Goal: Task Accomplishment & Management: Use online tool/utility

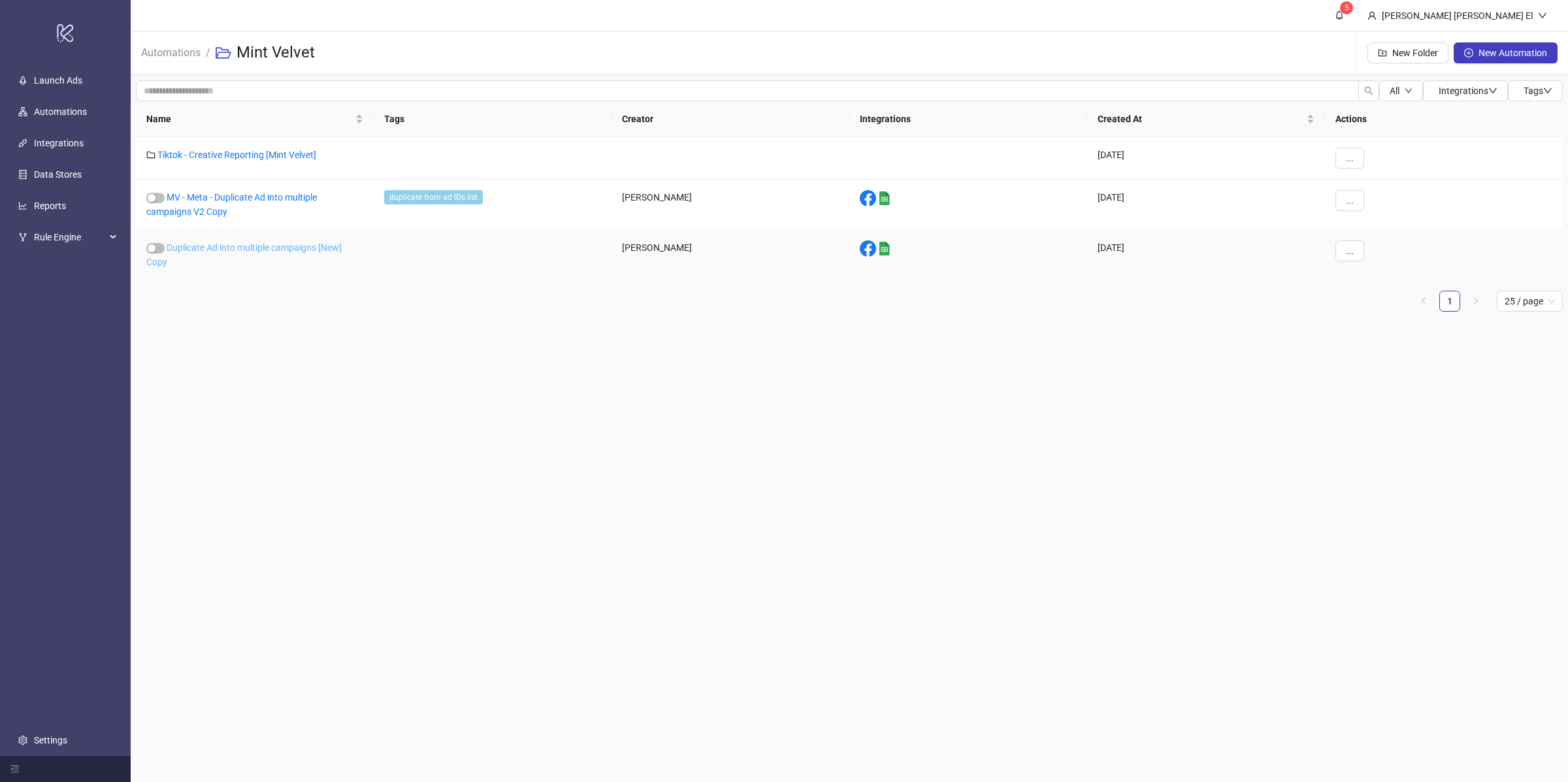
click at [212, 249] on link "Duplicate Ad into multiple campaigns [New] Copy" at bounding box center [243, 255] width 195 height 25
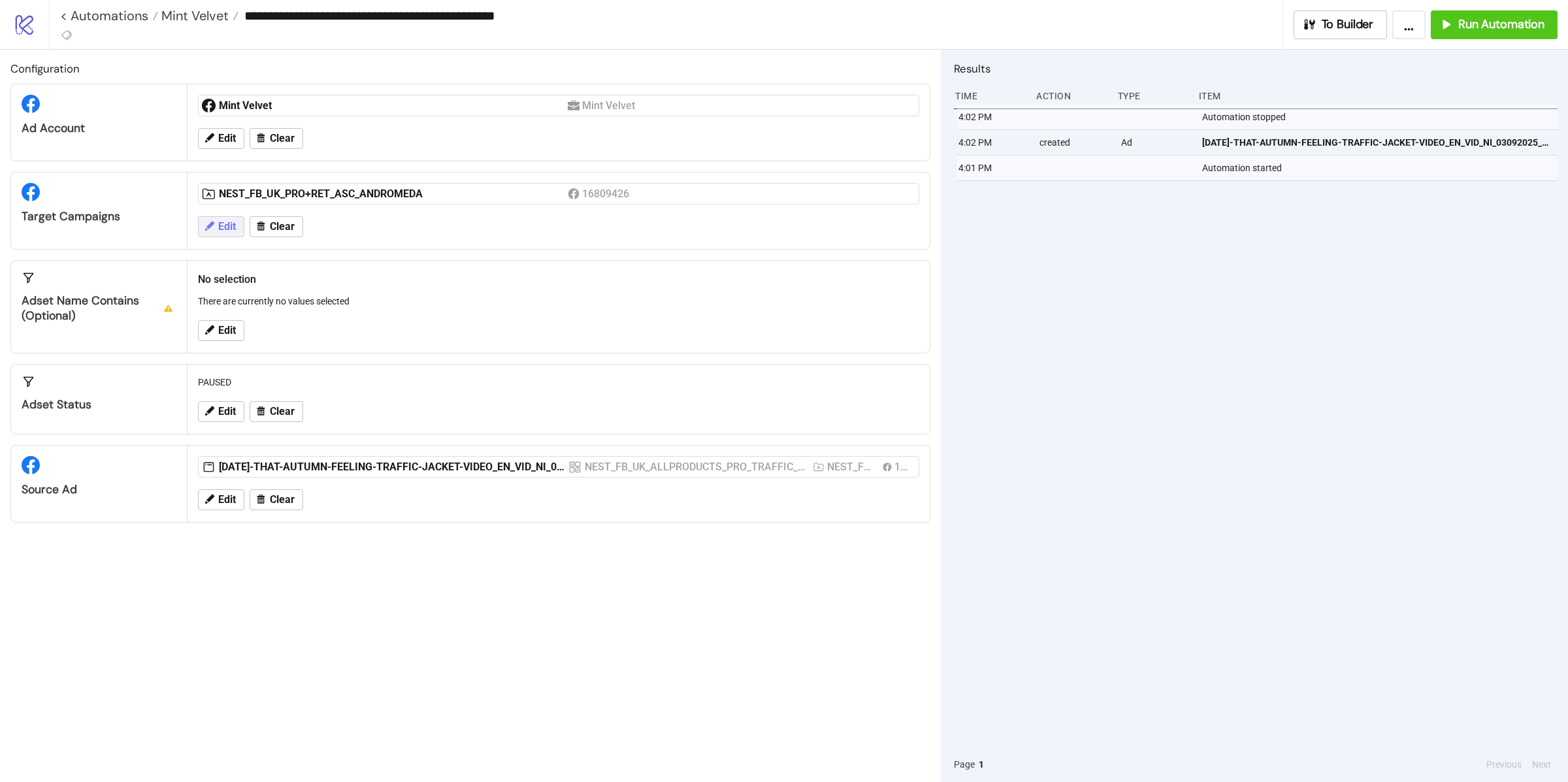
click at [216, 234] on button "Edit" at bounding box center [221, 226] width 47 height 21
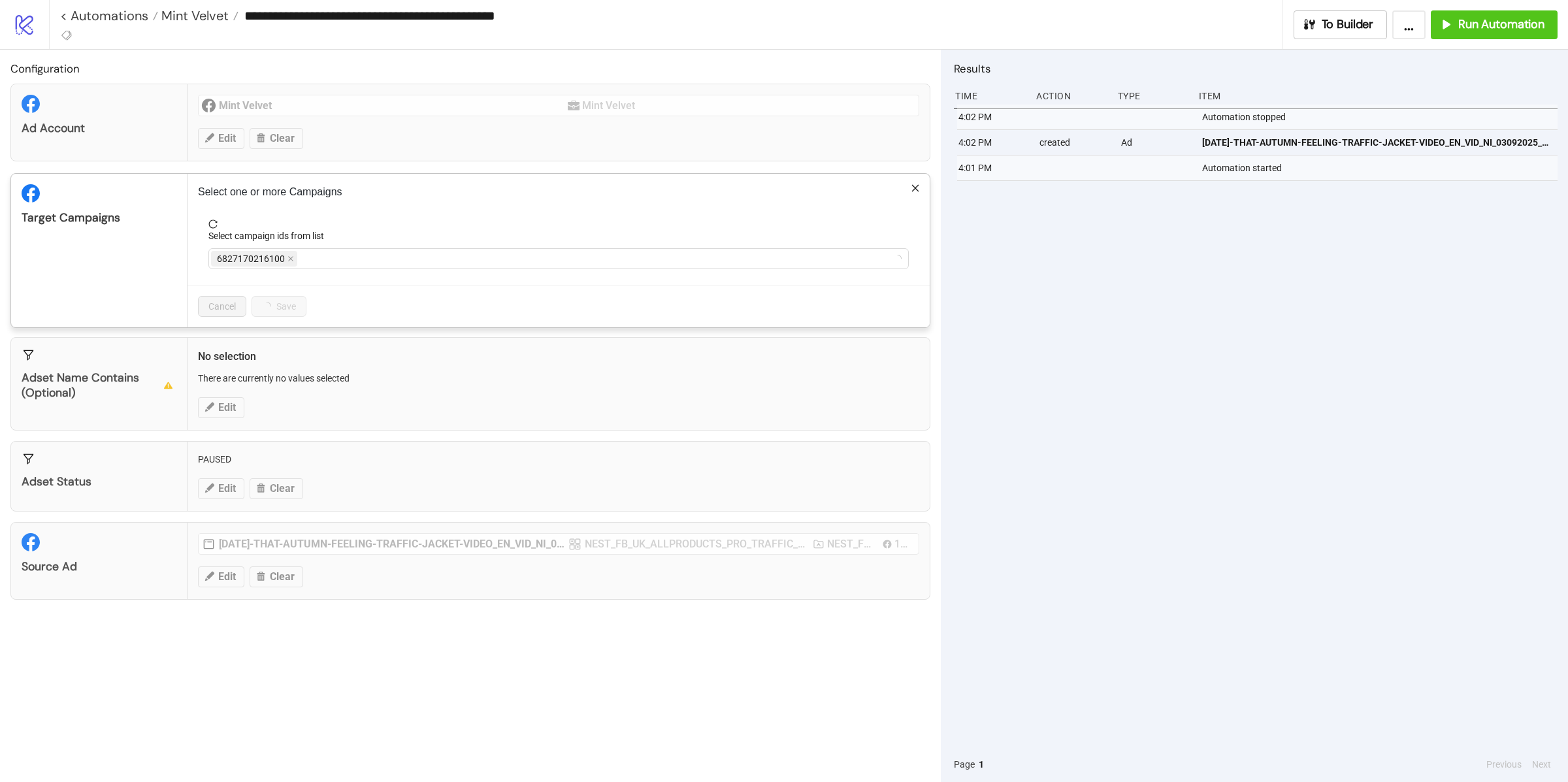
click at [179, 255] on div "**********" at bounding box center [784, 391] width 1568 height 782
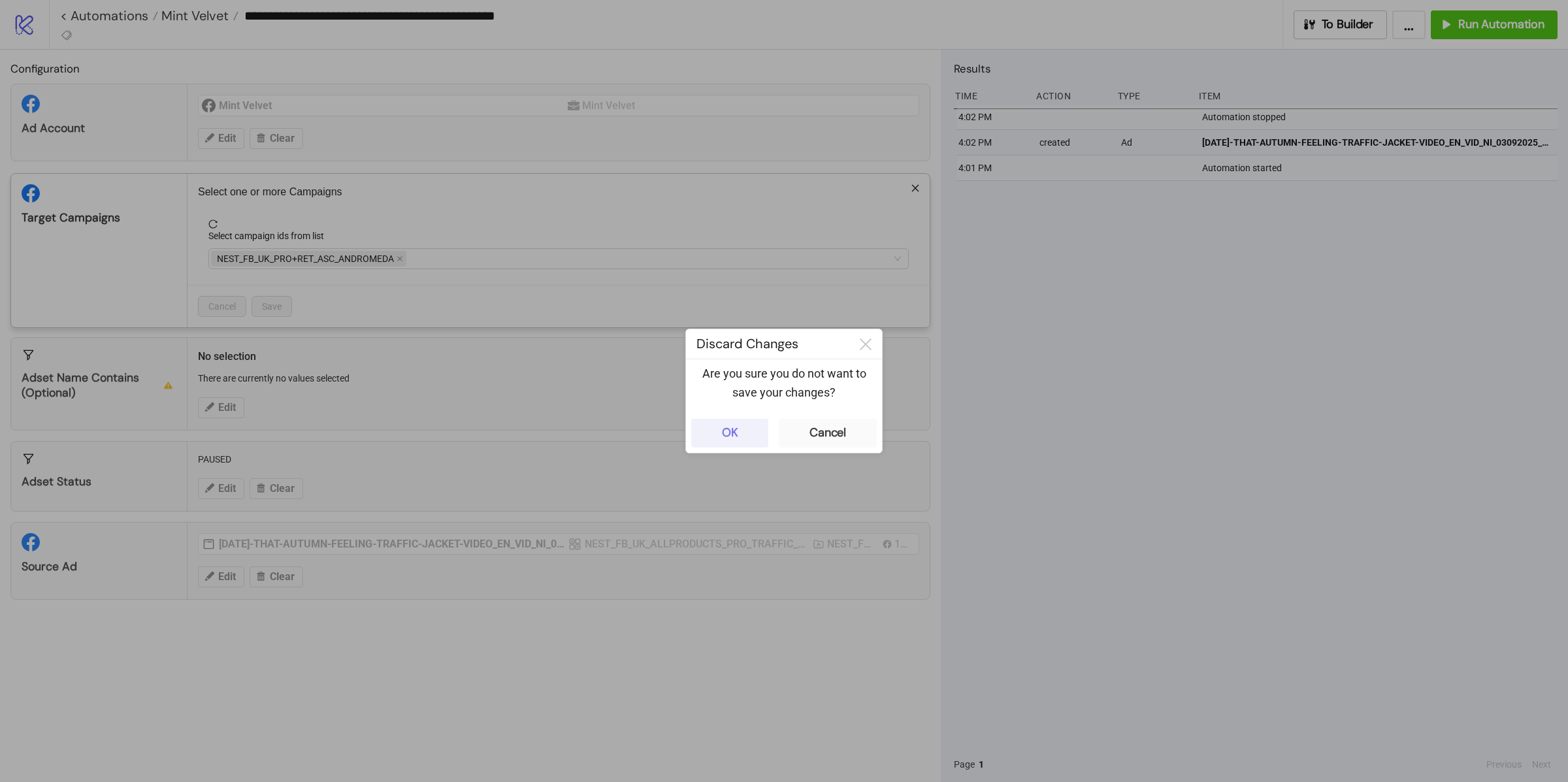
click at [742, 438] on button "OK" at bounding box center [730, 433] width 77 height 29
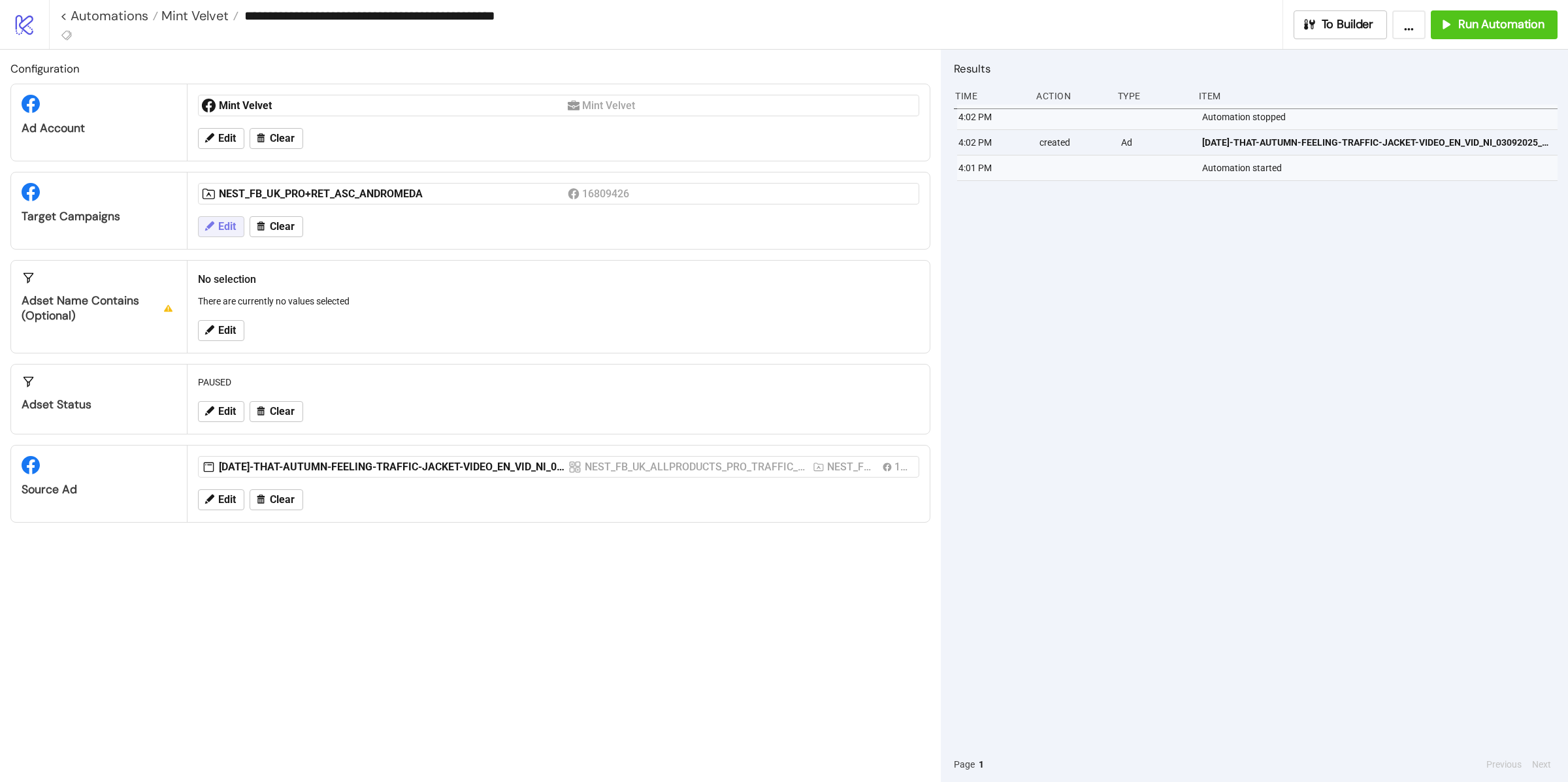
click at [232, 231] on span "Edit" at bounding box center [227, 227] width 17 height 12
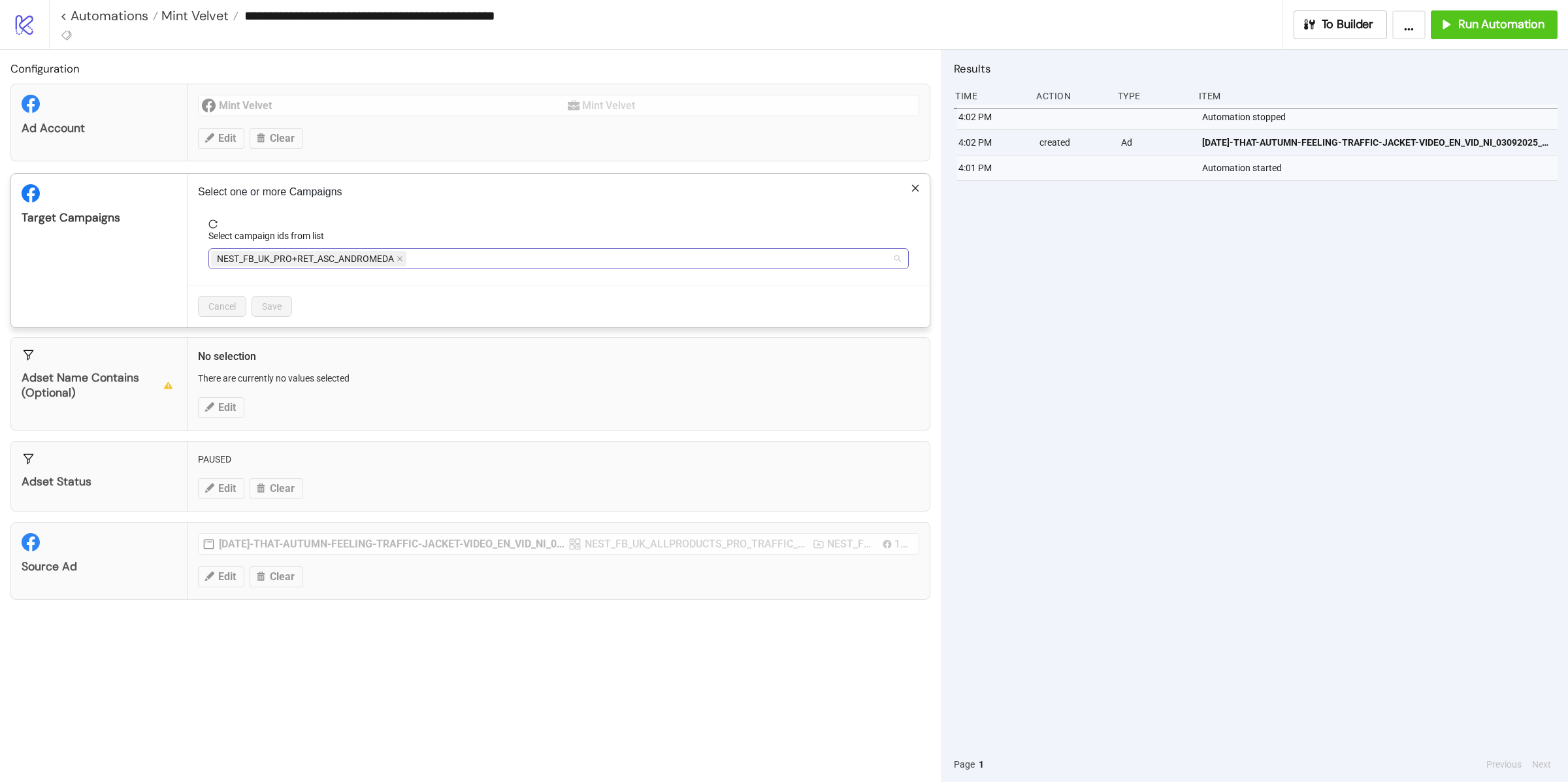
click at [445, 263] on div "NEST_FB_UK_PRO+RET_ASC_ANDROMEDA" at bounding box center [552, 258] width 681 height 18
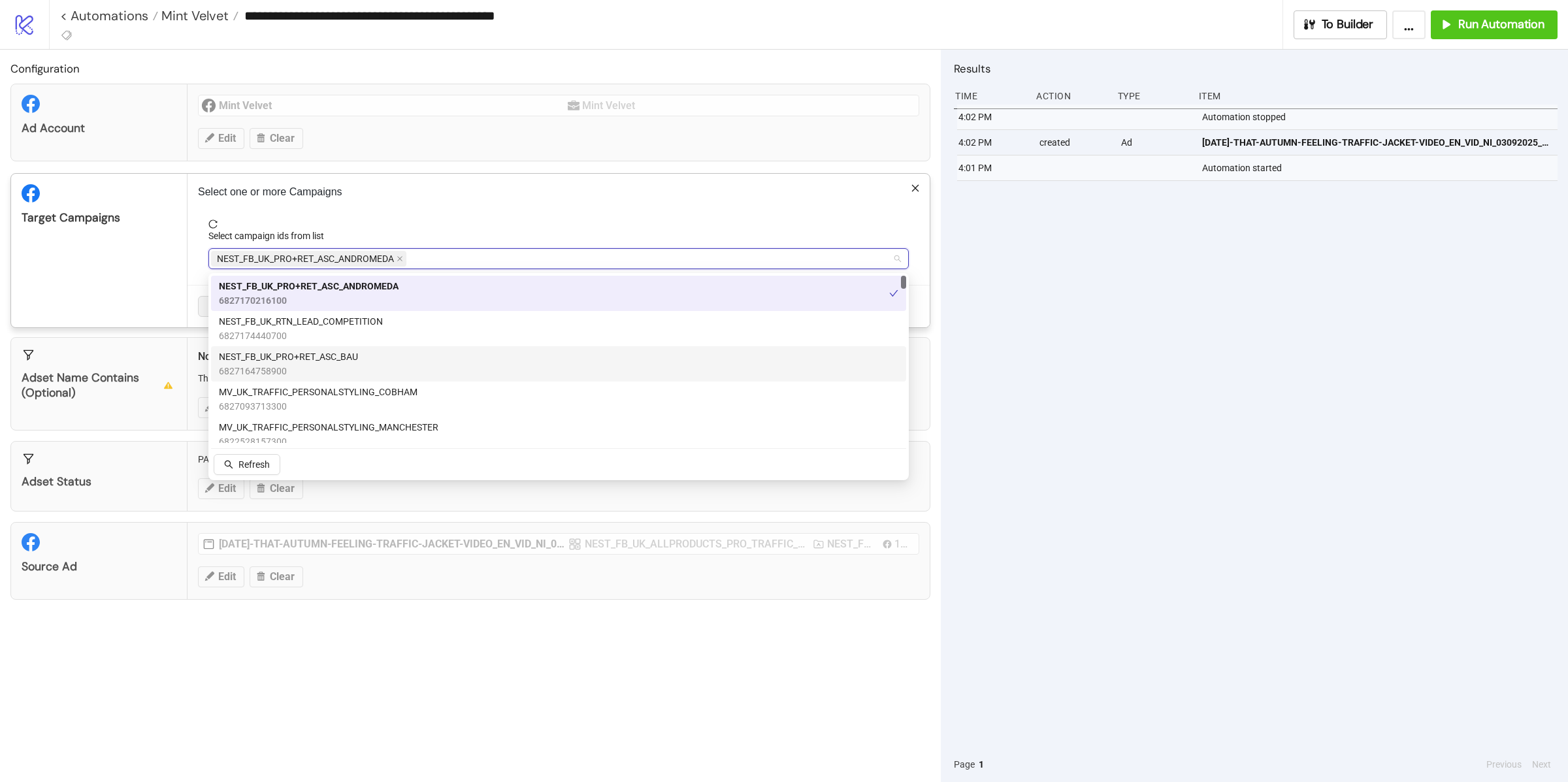
click at [363, 361] on div "NEST_FB_UK_PRO+RET_ASC_BAU 6827164758900" at bounding box center [558, 364] width 680 height 29
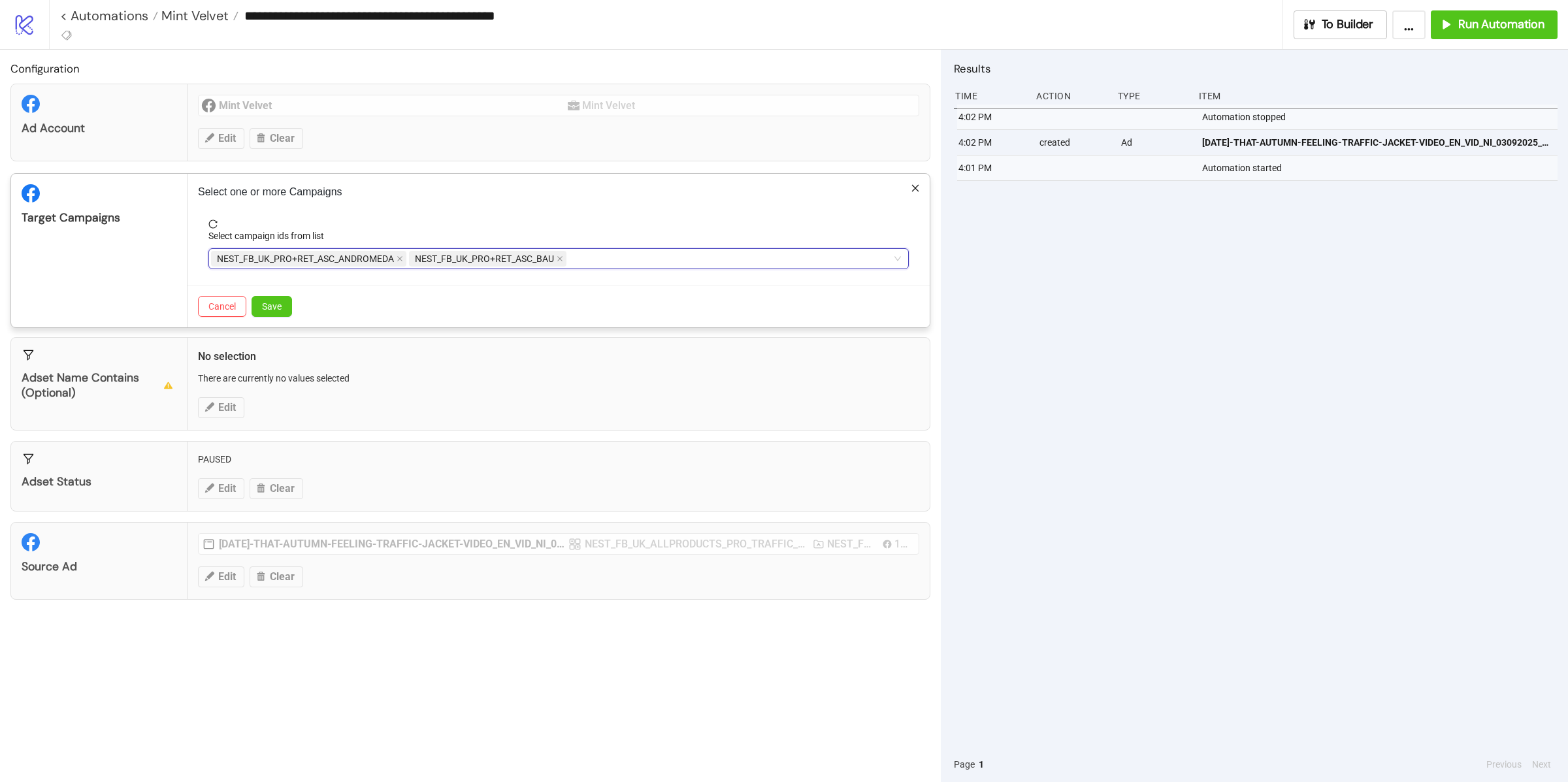
click at [154, 262] on div "Target Campaigns" at bounding box center [99, 250] width 176 height 154
click at [273, 304] on span "Save" at bounding box center [272, 306] width 20 height 11
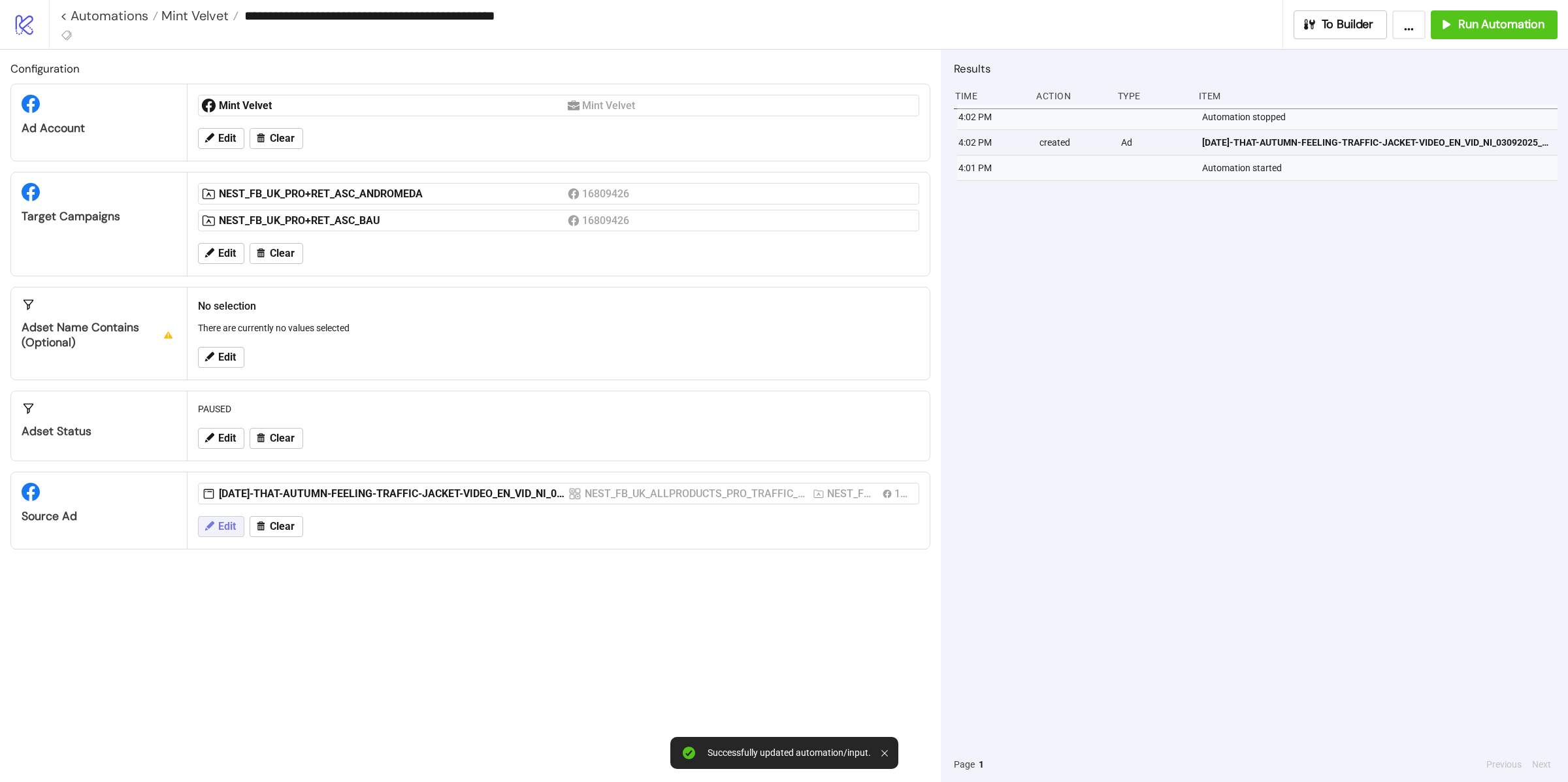
click at [219, 525] on span "Edit" at bounding box center [227, 527] width 17 height 12
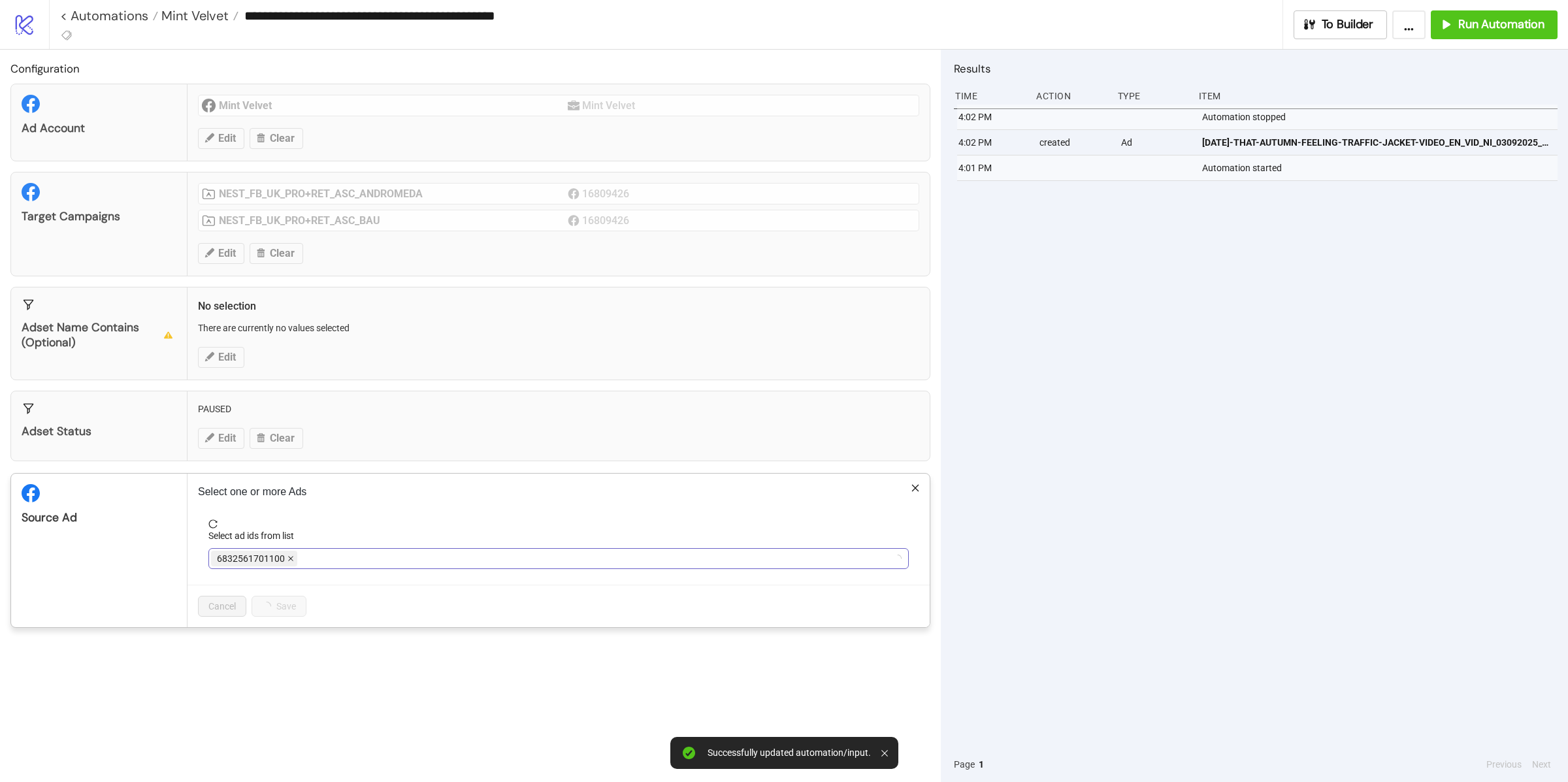
click at [290, 562] on icon "close" at bounding box center [291, 558] width 7 height 7
click at [290, 562] on div at bounding box center [552, 558] width 681 height 18
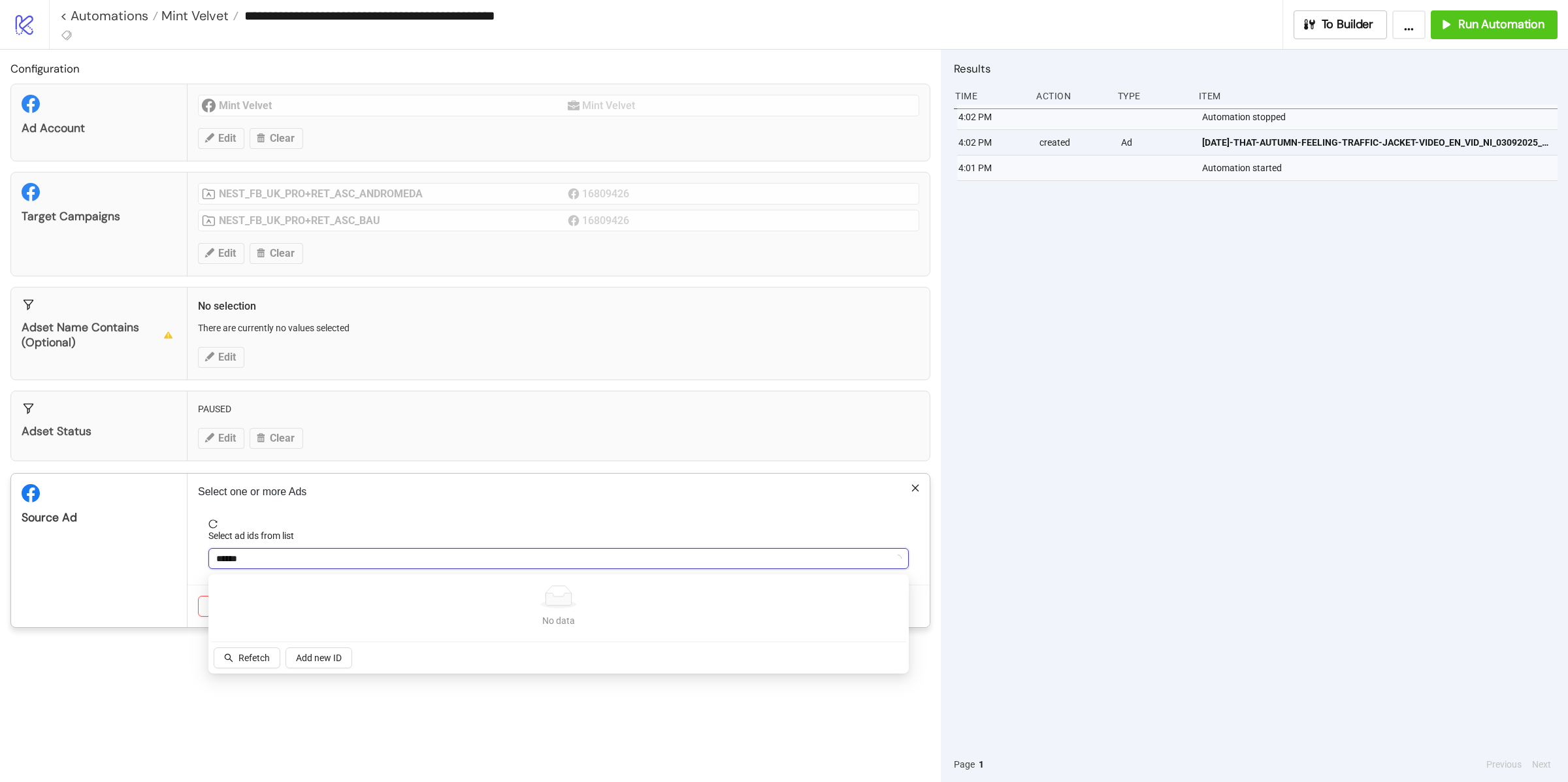
type input "*******"
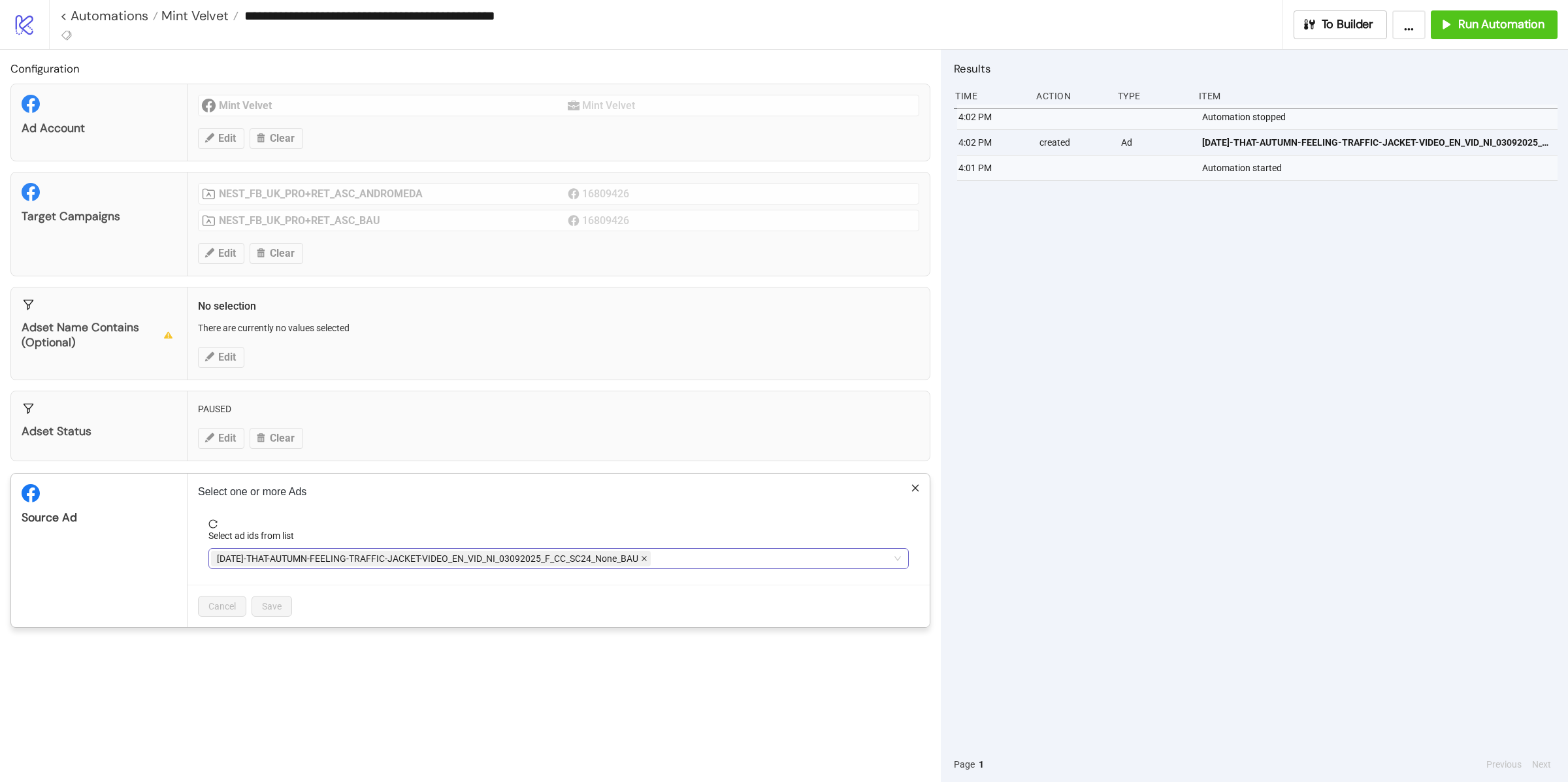
click at [645, 561] on icon "close" at bounding box center [644, 558] width 7 height 7
click at [526, 556] on div at bounding box center [552, 558] width 681 height 18
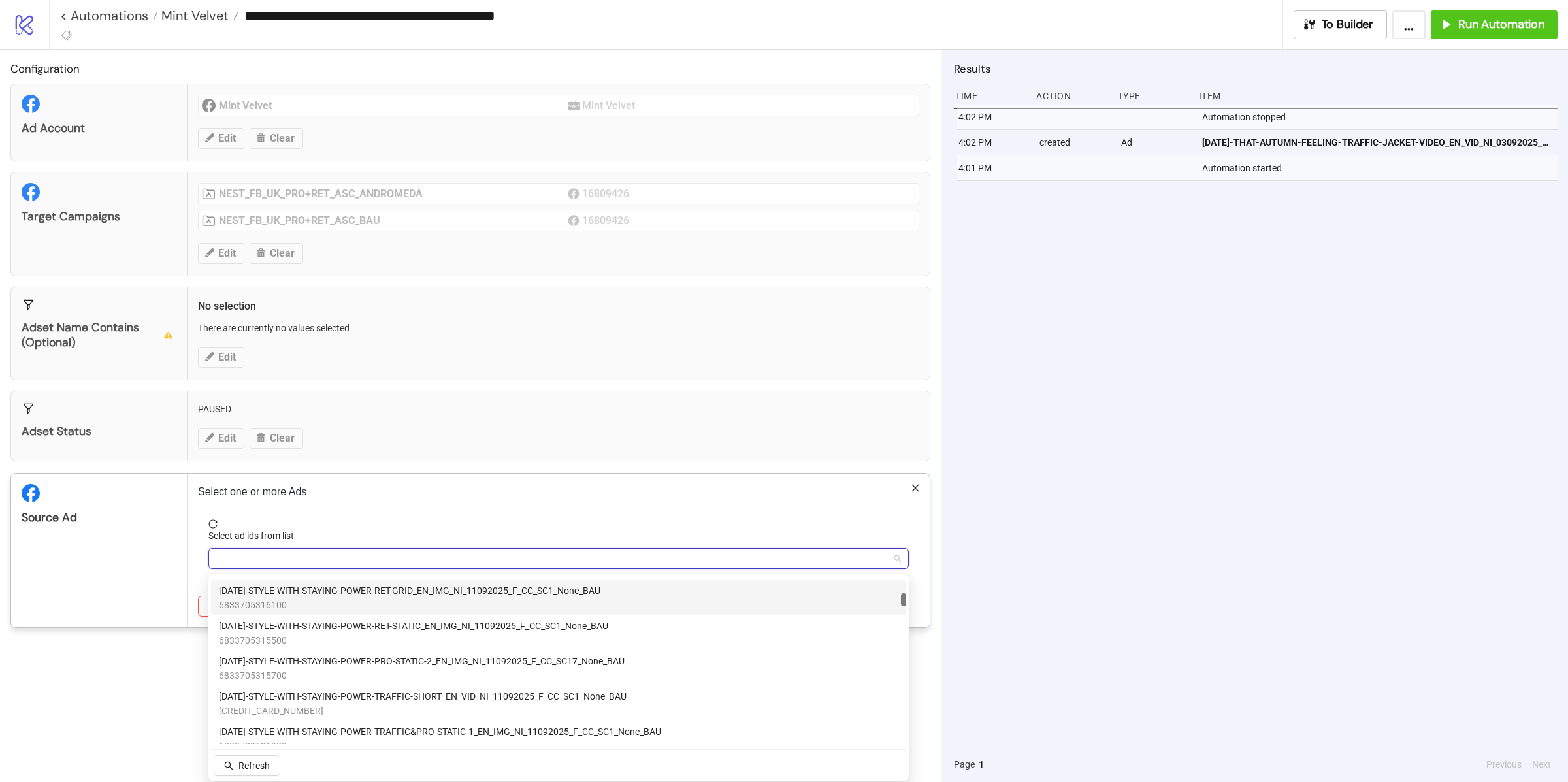
scroll to position [498, 0]
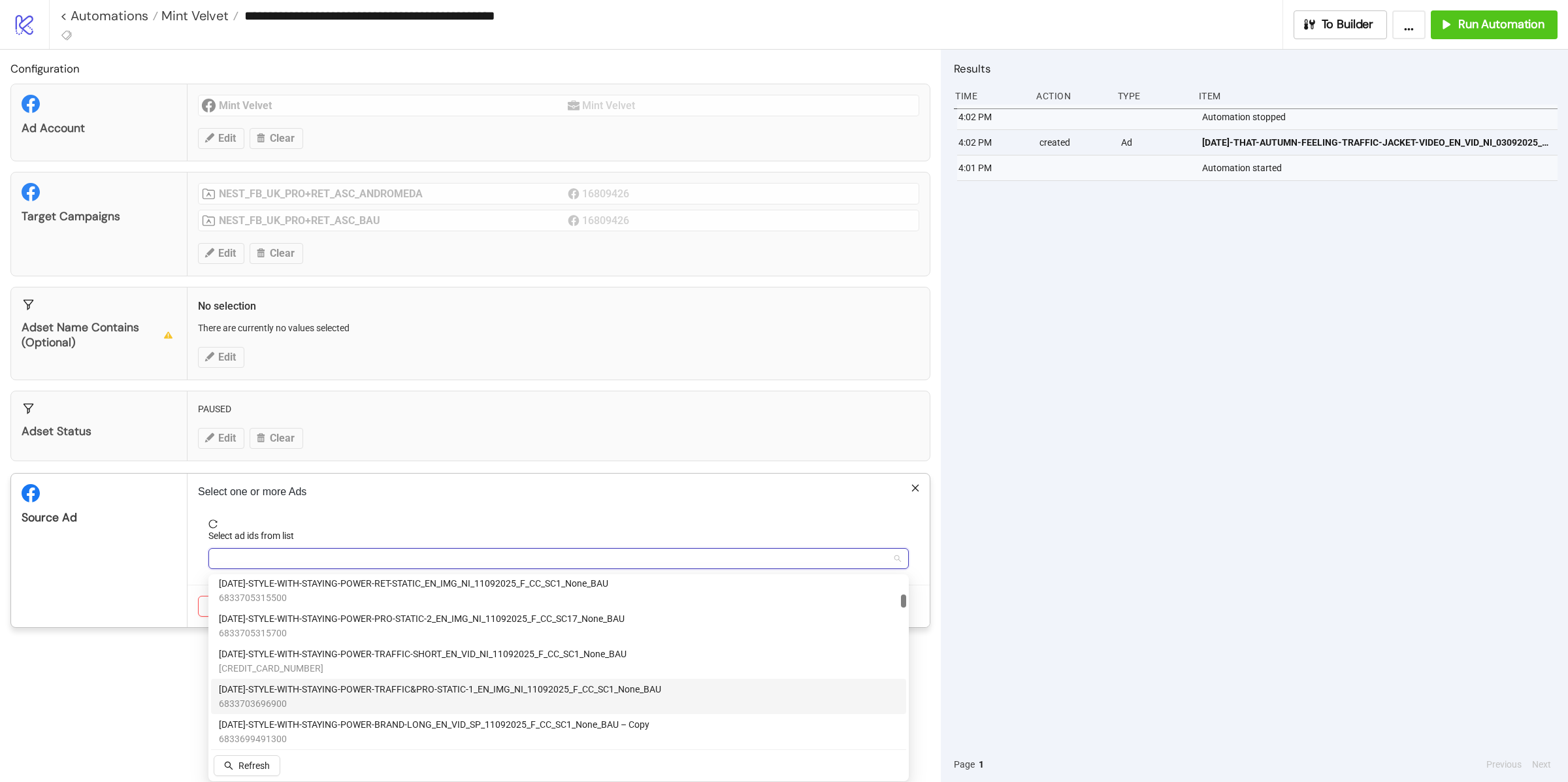
click at [459, 696] on span "6833703696900" at bounding box center [440, 703] width 442 height 14
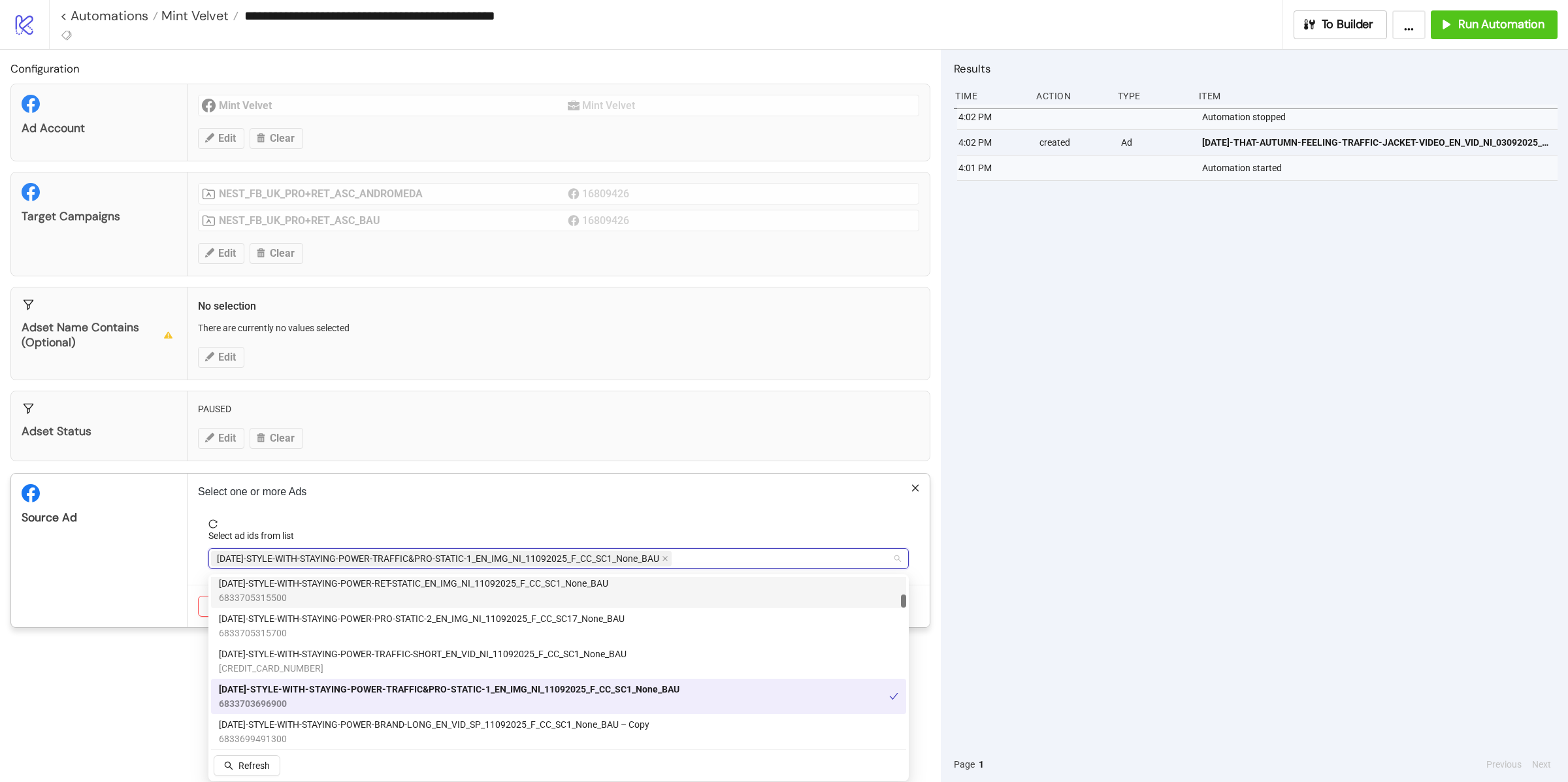
click at [393, 503] on div "Select one or more Ads Select ad ids from list AD367-STYLE-WITH-STAYING-POWER-T…" at bounding box center [558, 550] width 742 height 154
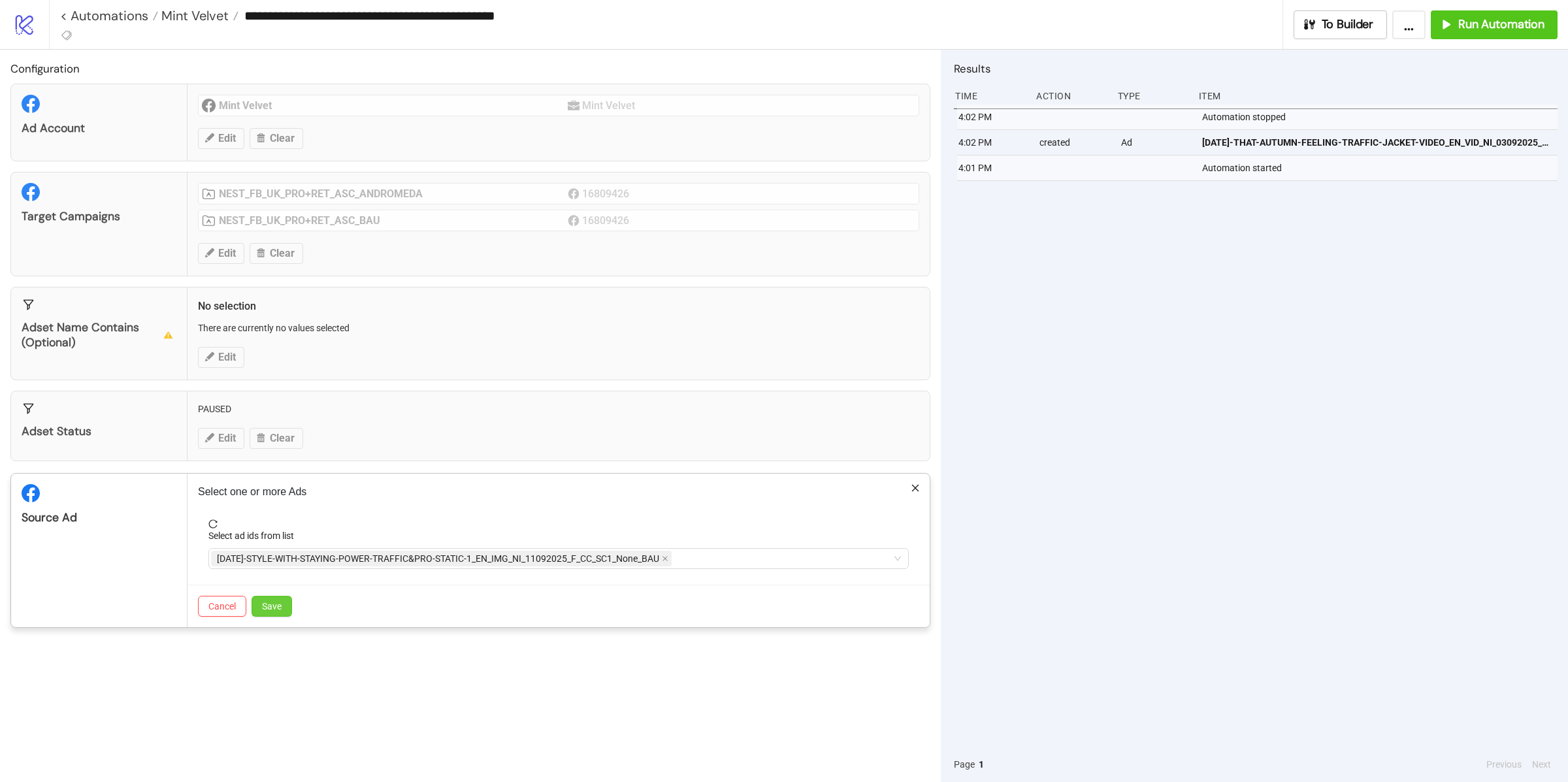
click at [279, 612] on span "Save" at bounding box center [272, 606] width 20 height 11
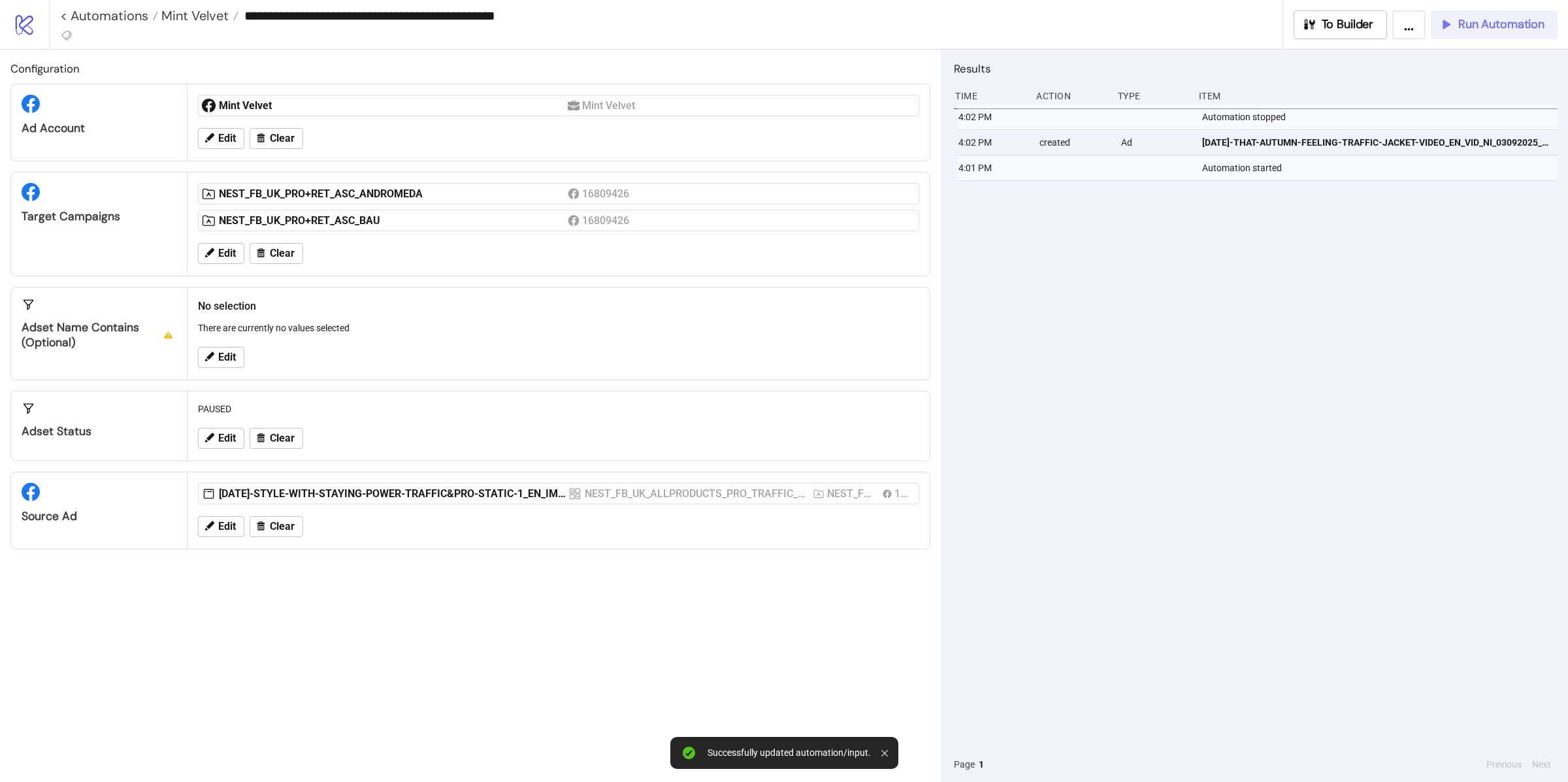
click at [1476, 32] on button "Run Automation" at bounding box center [1494, 25] width 127 height 29
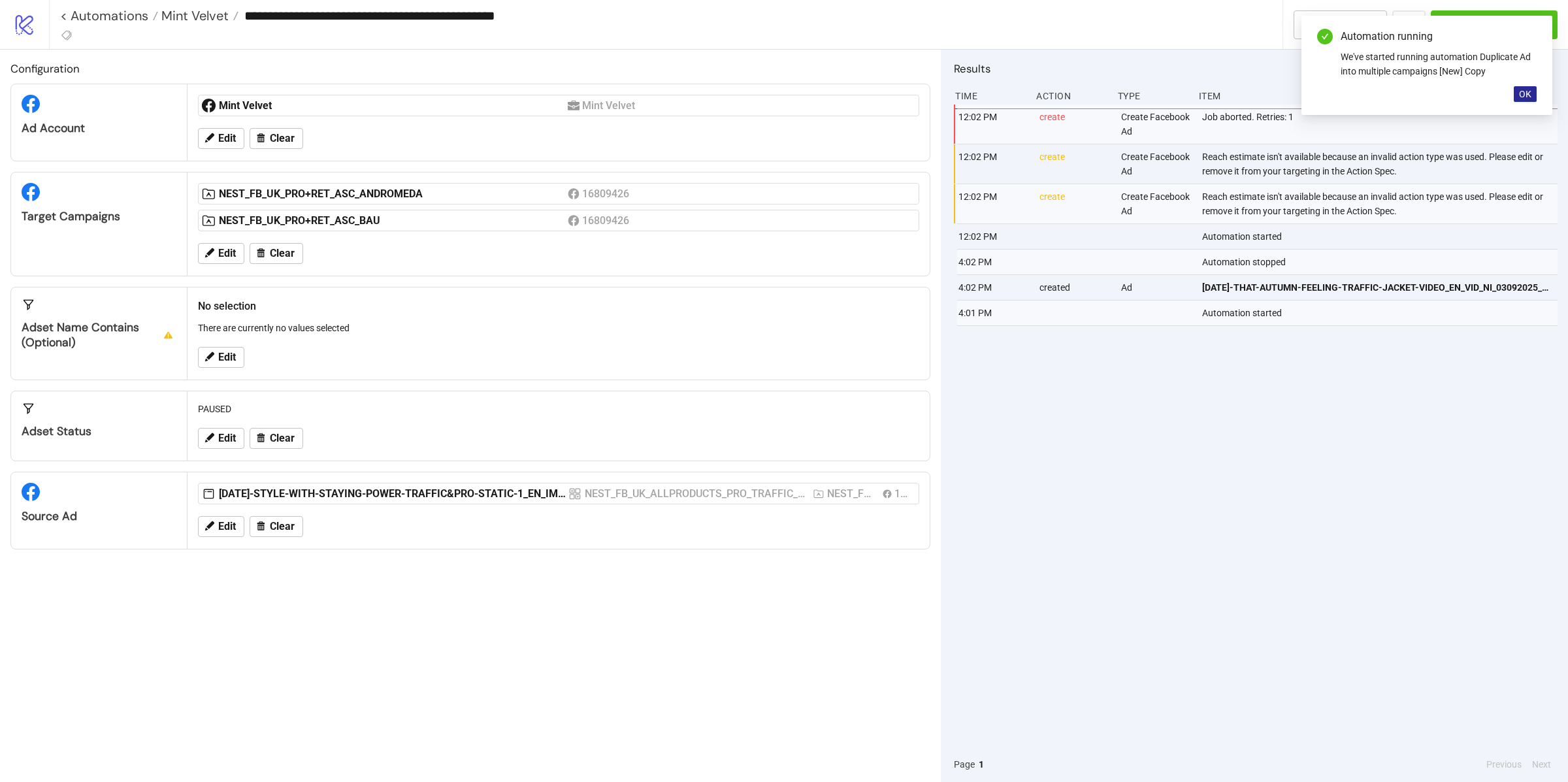
click at [1522, 93] on span "OK" at bounding box center [1525, 94] width 12 height 11
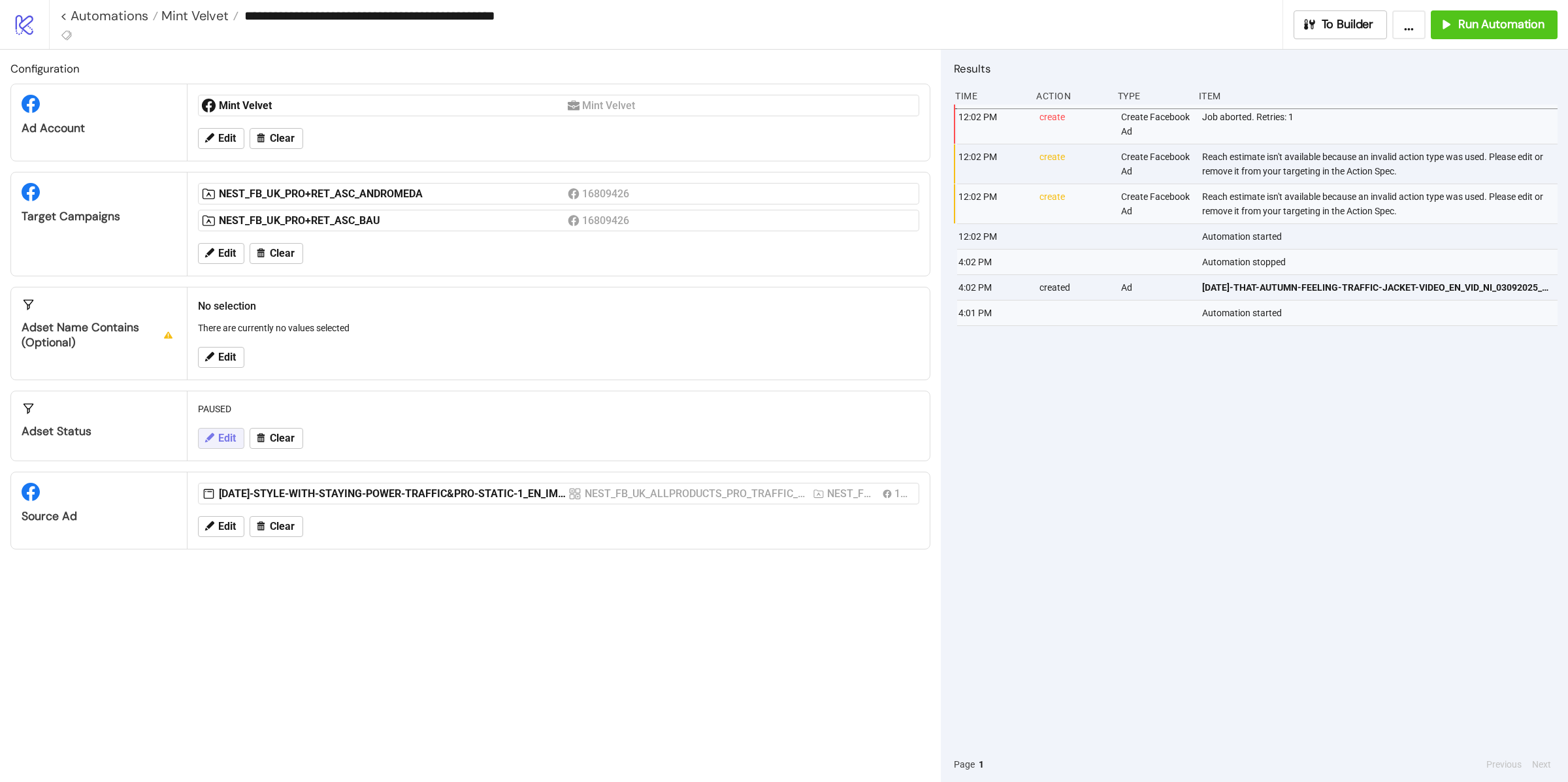
click at [223, 444] on span "Edit" at bounding box center [227, 439] width 17 height 12
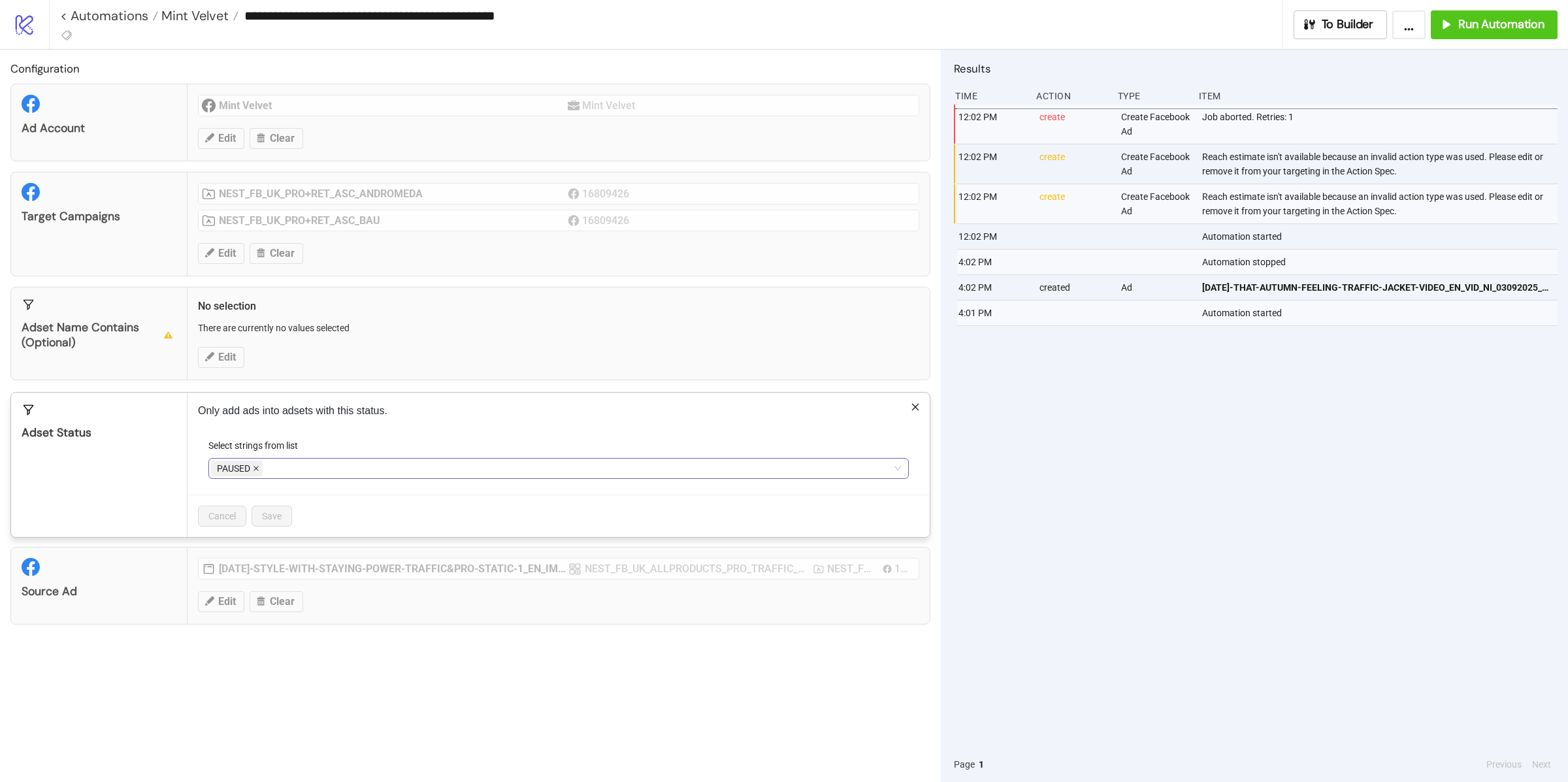
click at [258, 468] on icon "close" at bounding box center [256, 469] width 7 height 7
click at [259, 468] on div at bounding box center [552, 469] width 681 height 18
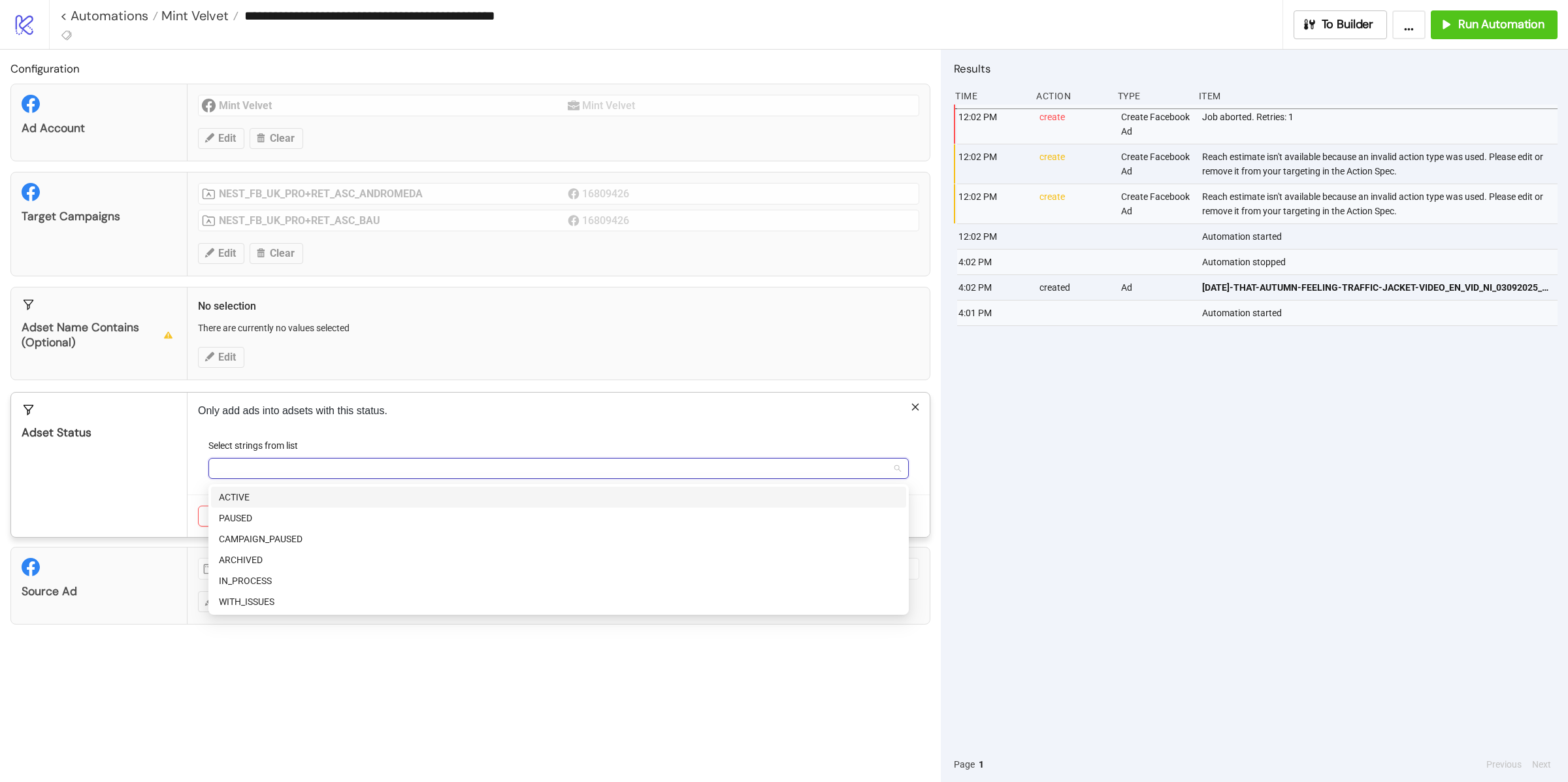
click at [255, 492] on div "ACTIVE" at bounding box center [558, 497] width 680 height 14
click at [184, 473] on div "Adset Status" at bounding box center [99, 465] width 176 height 145
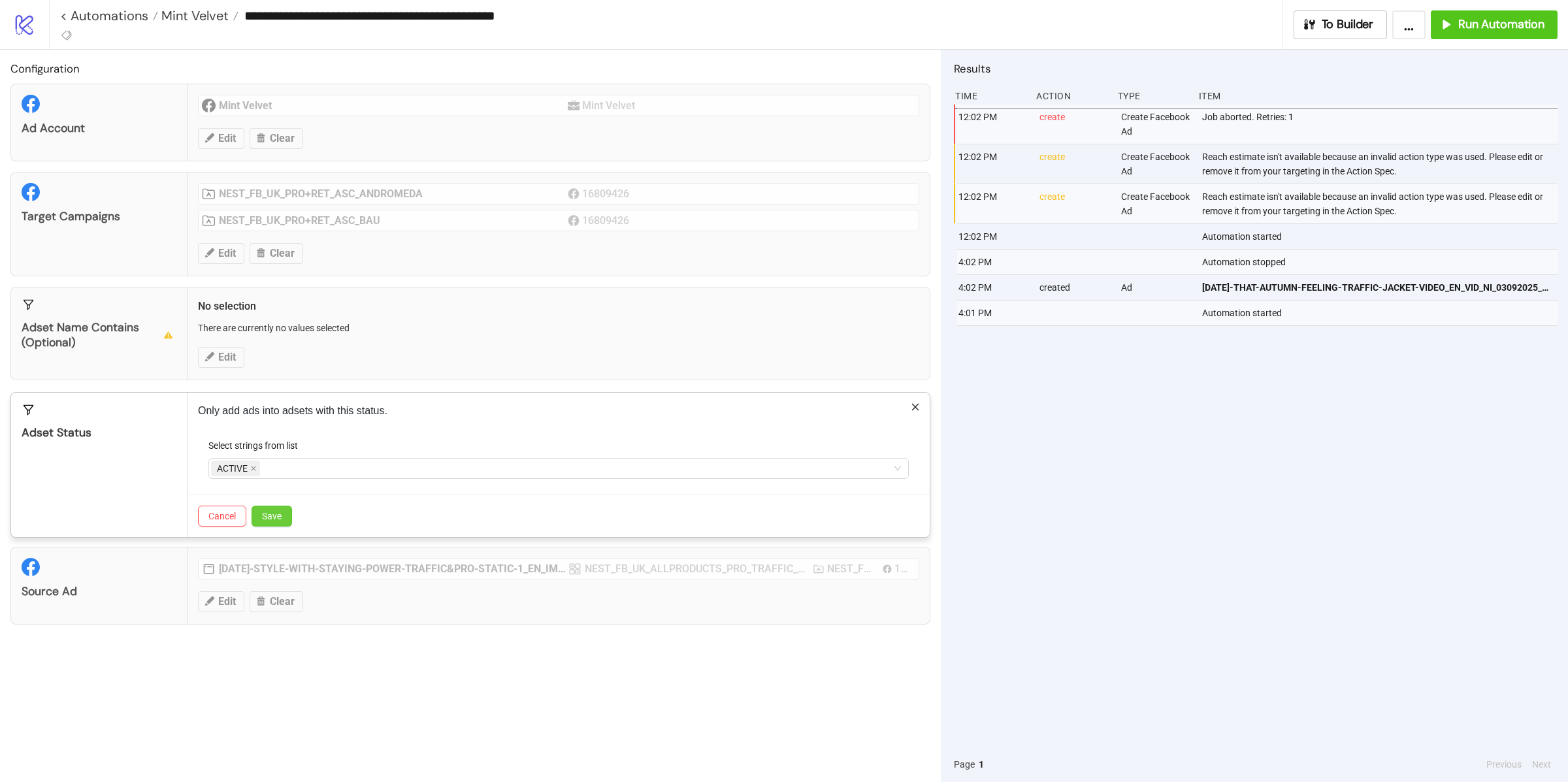
click at [282, 514] on span "Save" at bounding box center [272, 516] width 20 height 11
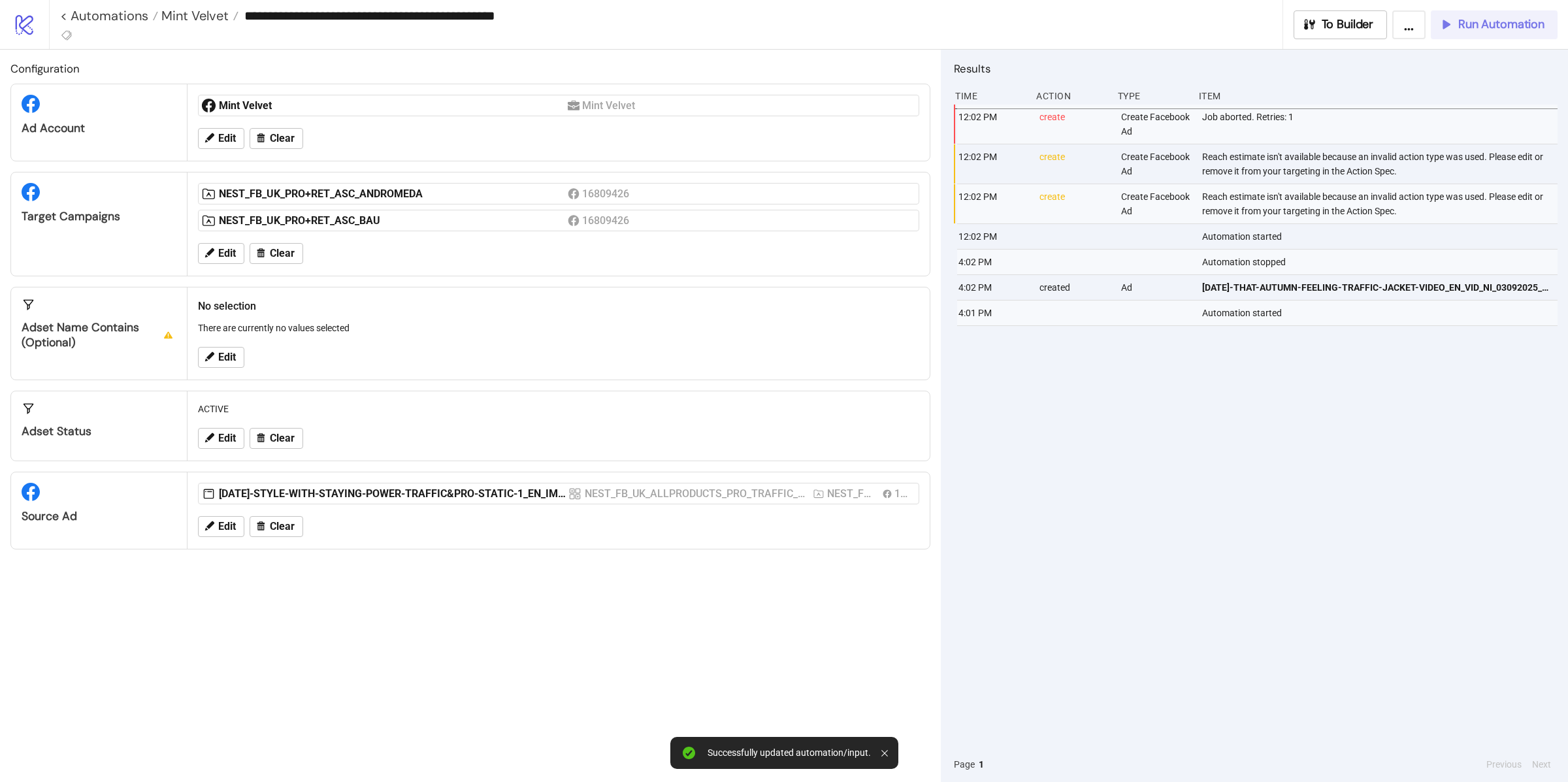
click at [1491, 14] on button "Run Automation" at bounding box center [1494, 25] width 127 height 29
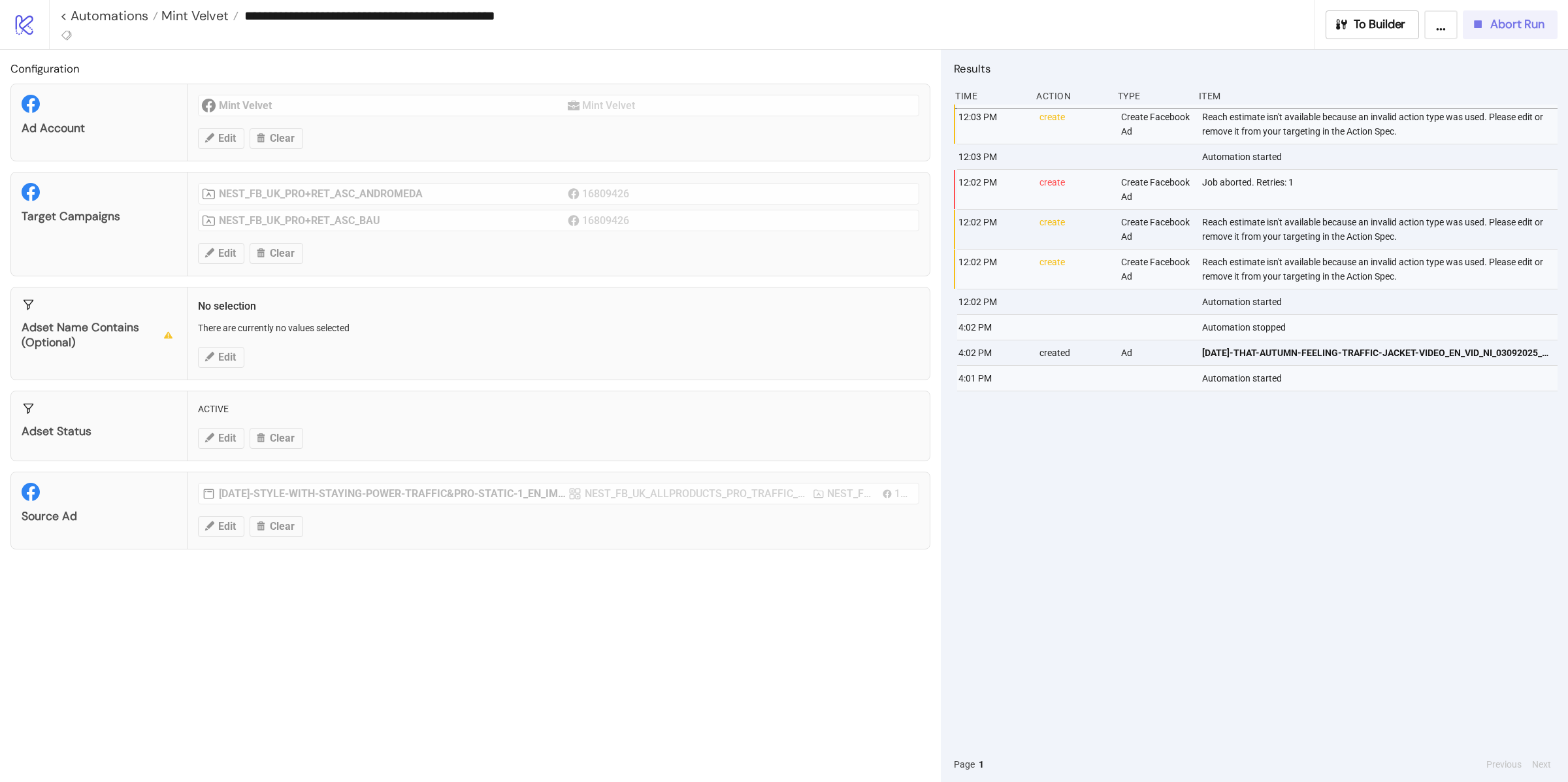
click at [1487, 29] on div "Abort Run" at bounding box center [1507, 24] width 74 height 15
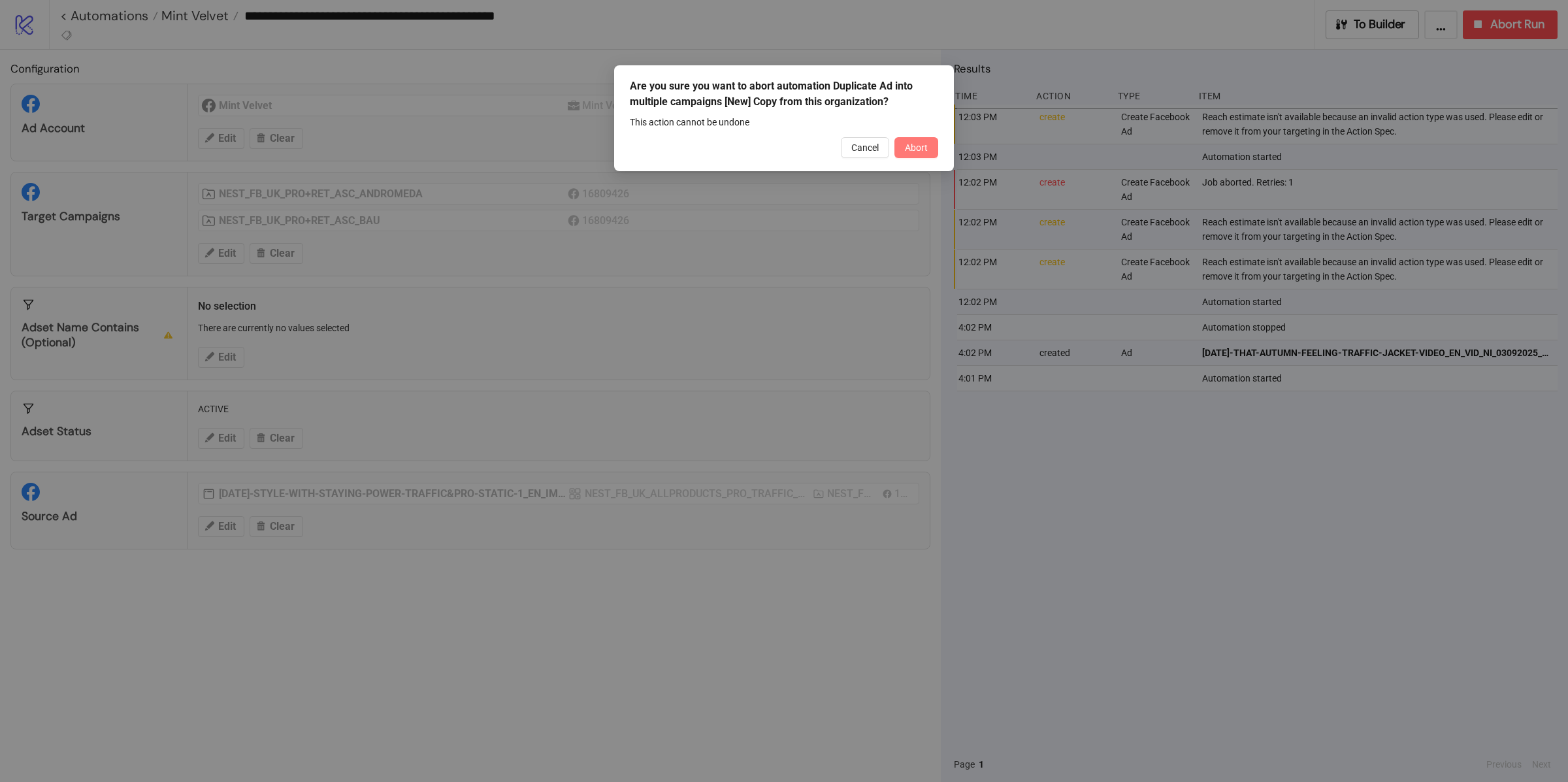
click at [918, 149] on span "Abort" at bounding box center [917, 147] width 23 height 11
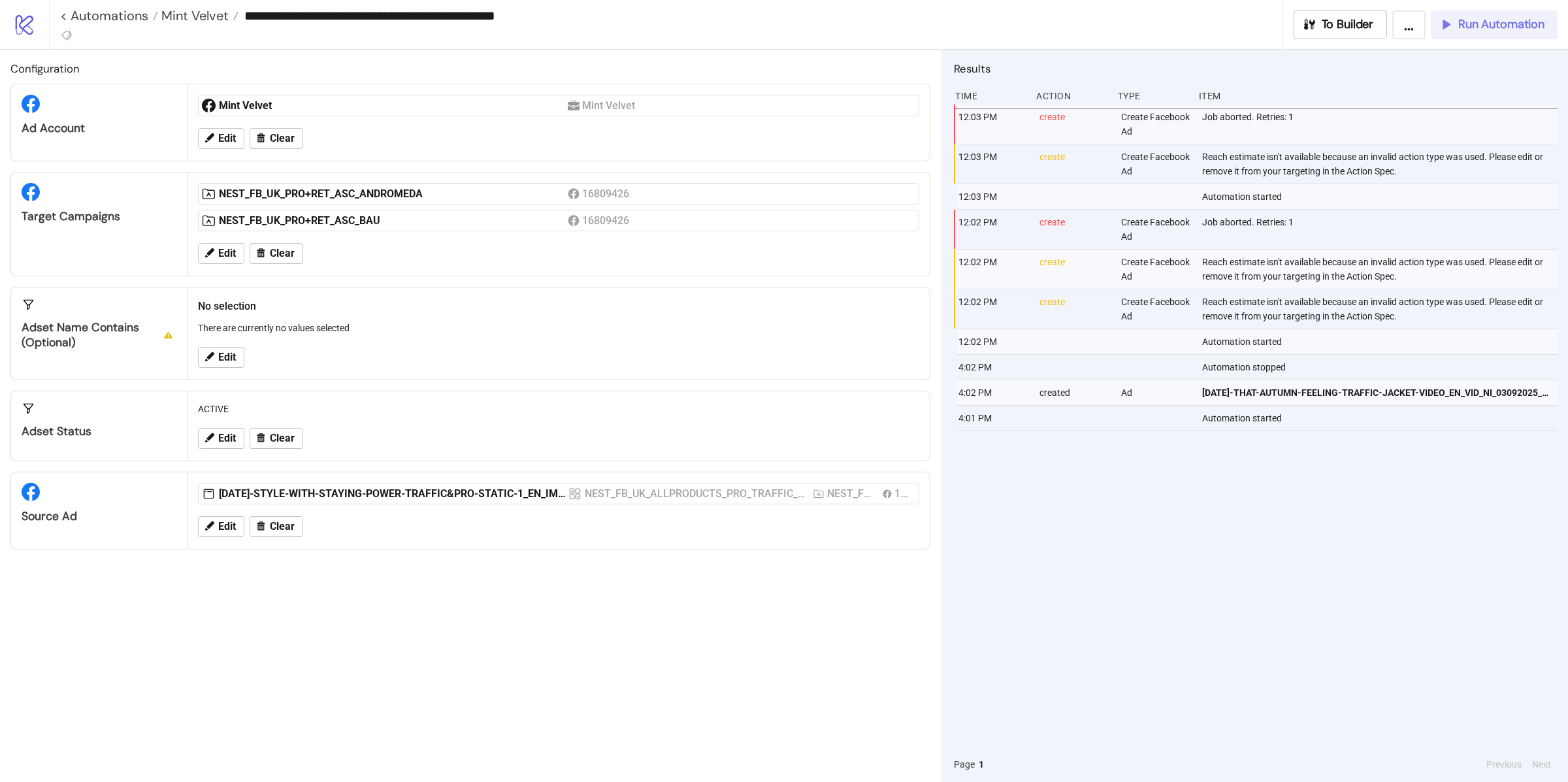
click at [1480, 32] on button "Run Automation" at bounding box center [1494, 25] width 127 height 29
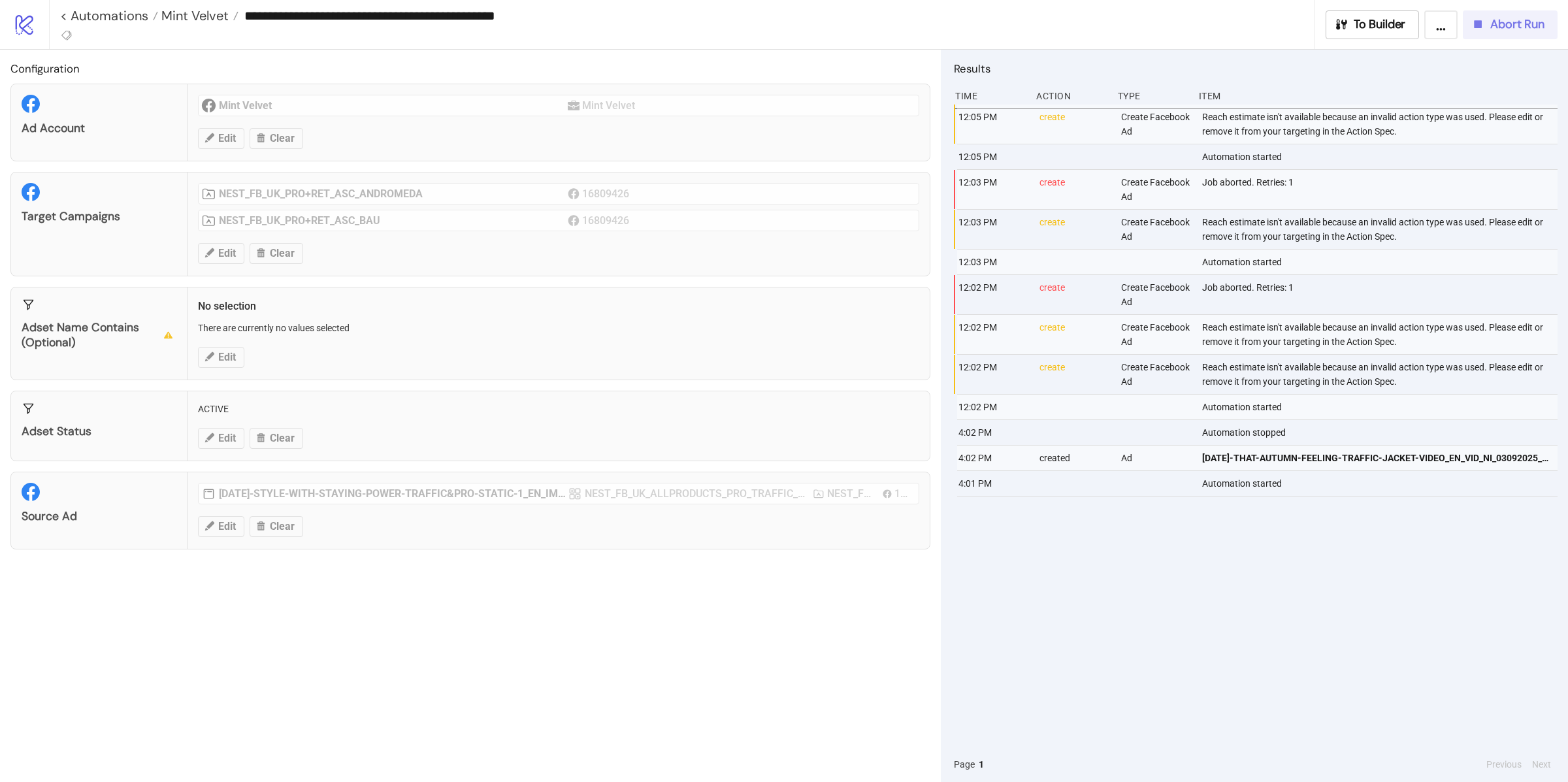
click at [1510, 20] on span "Abort Run" at bounding box center [1517, 24] width 54 height 15
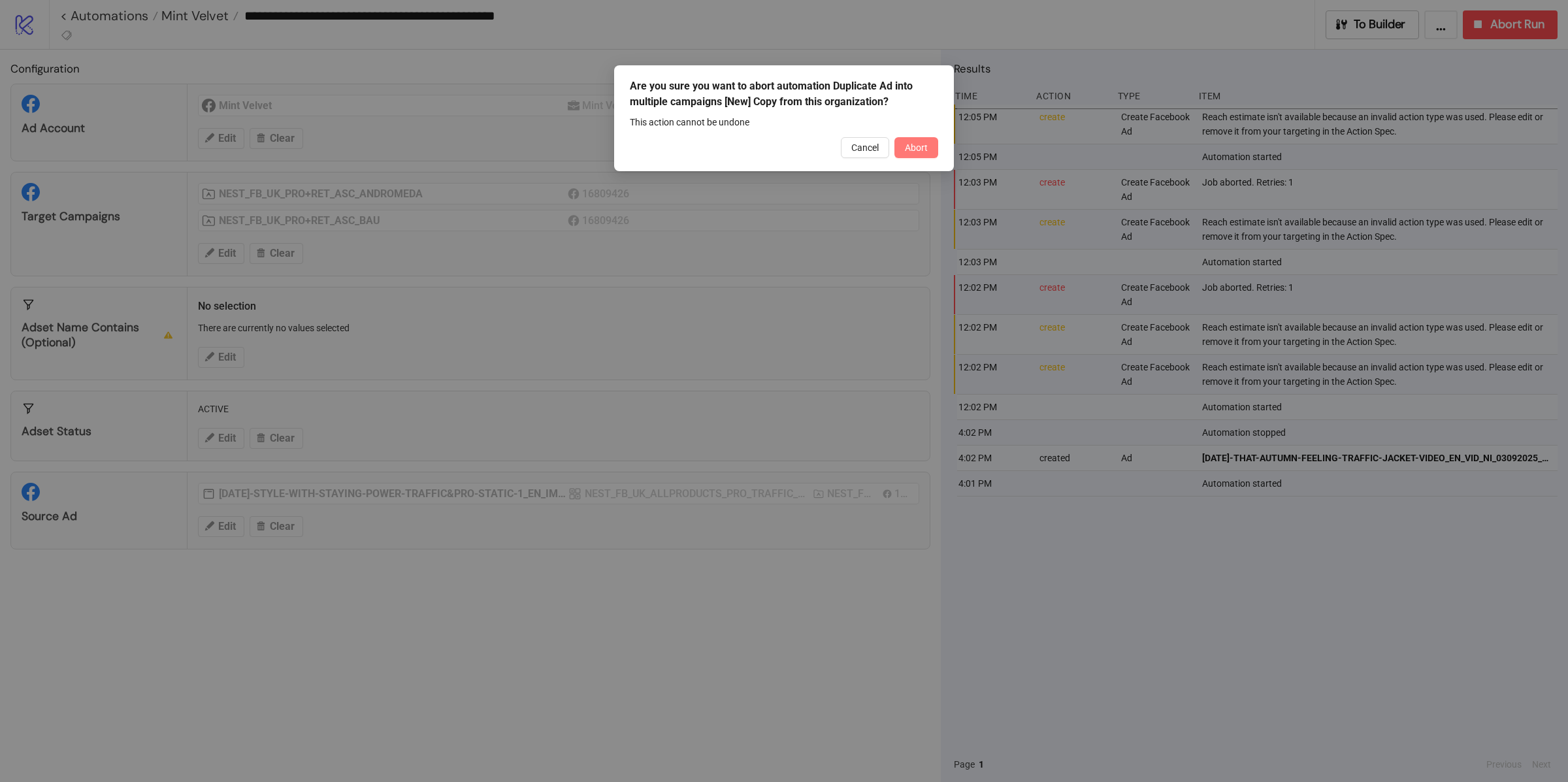
click at [923, 145] on span "Abort" at bounding box center [917, 147] width 23 height 11
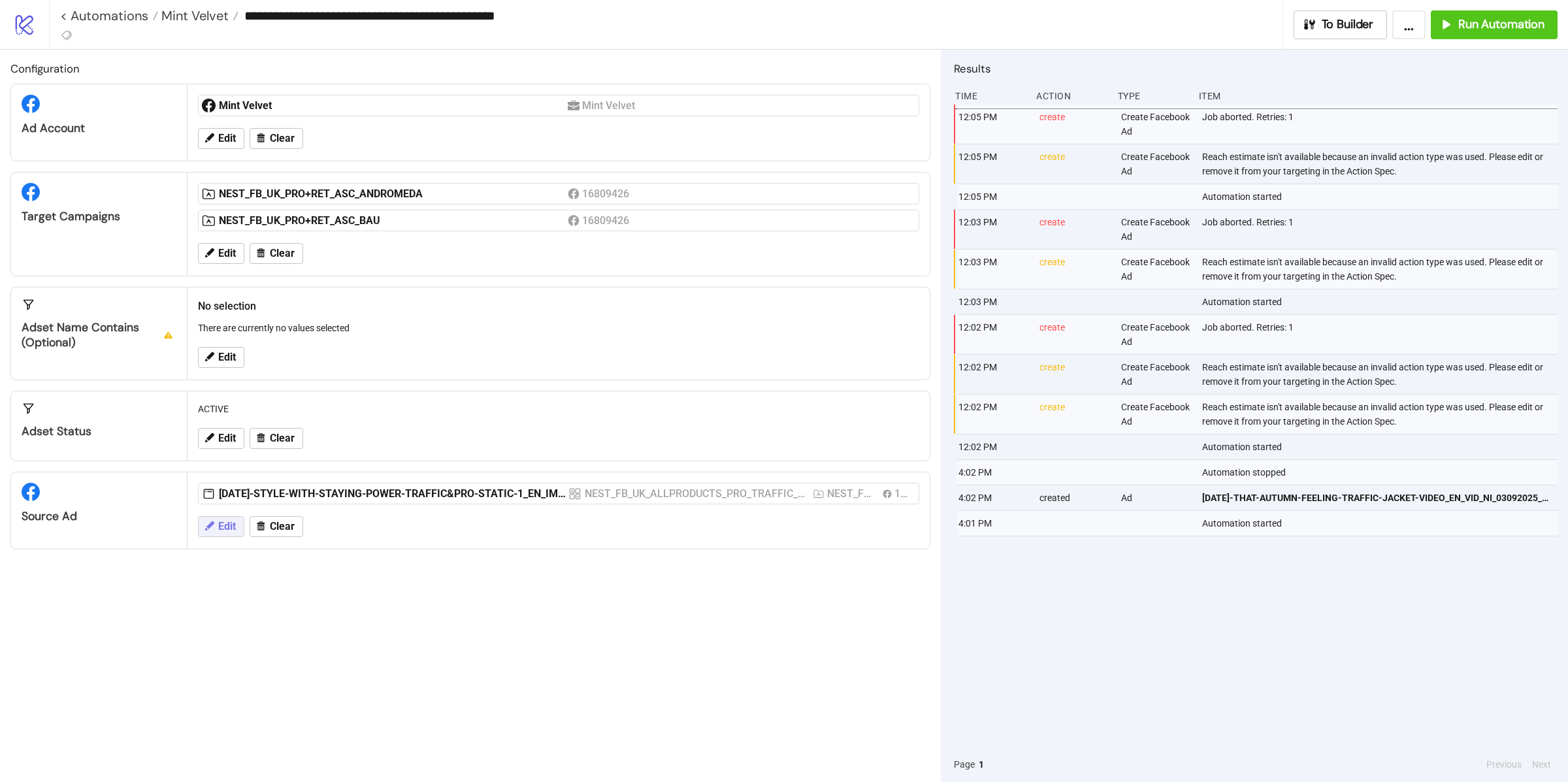
click at [224, 524] on span "Edit" at bounding box center [227, 527] width 17 height 12
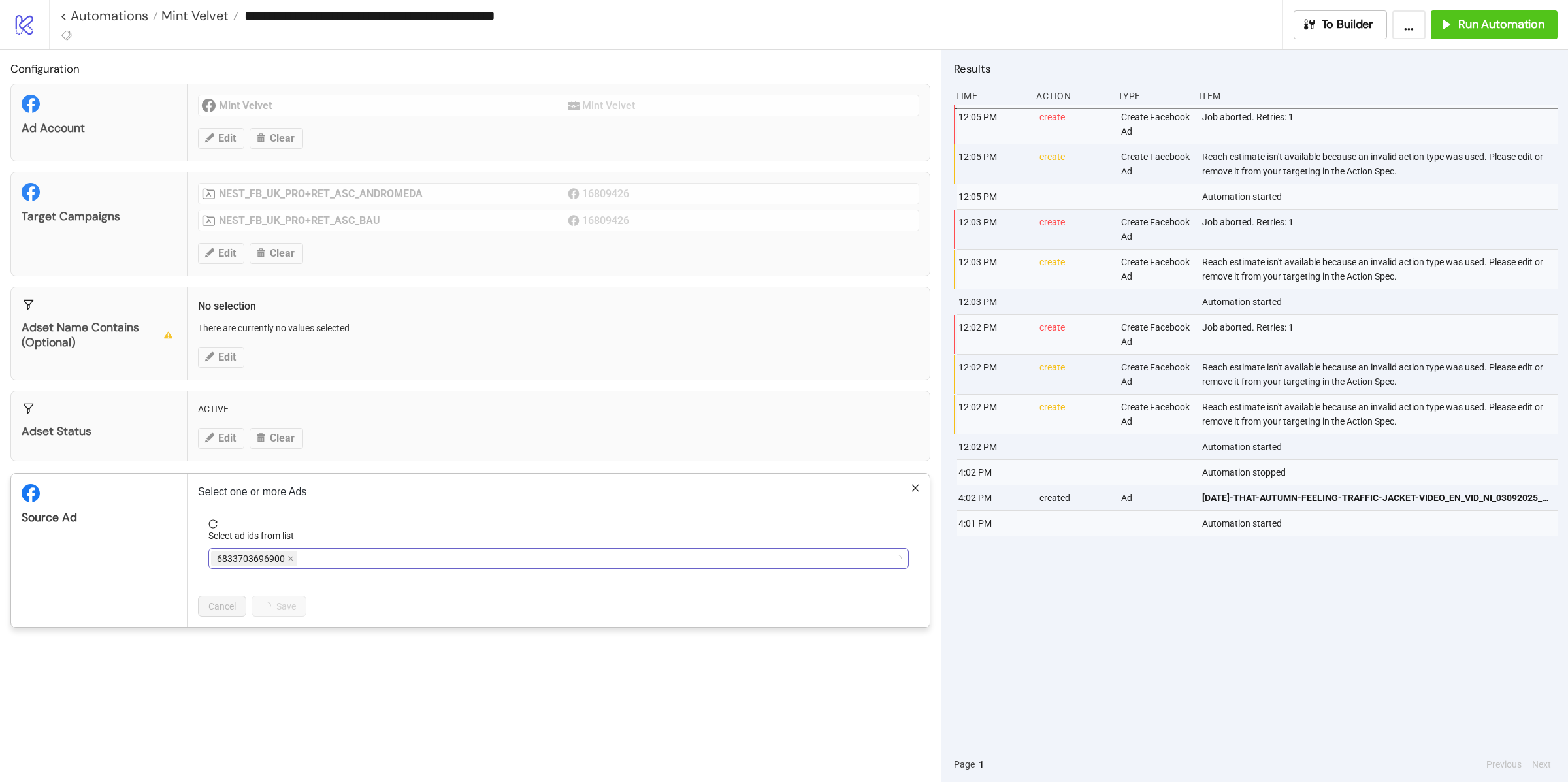
click at [284, 564] on span "6833703696900" at bounding box center [254, 558] width 86 height 16
click at [295, 563] on span "6833703696900" at bounding box center [254, 558] width 86 height 16
click at [292, 561] on icon "close" at bounding box center [291, 558] width 7 height 7
click at [292, 561] on div at bounding box center [552, 558] width 681 height 18
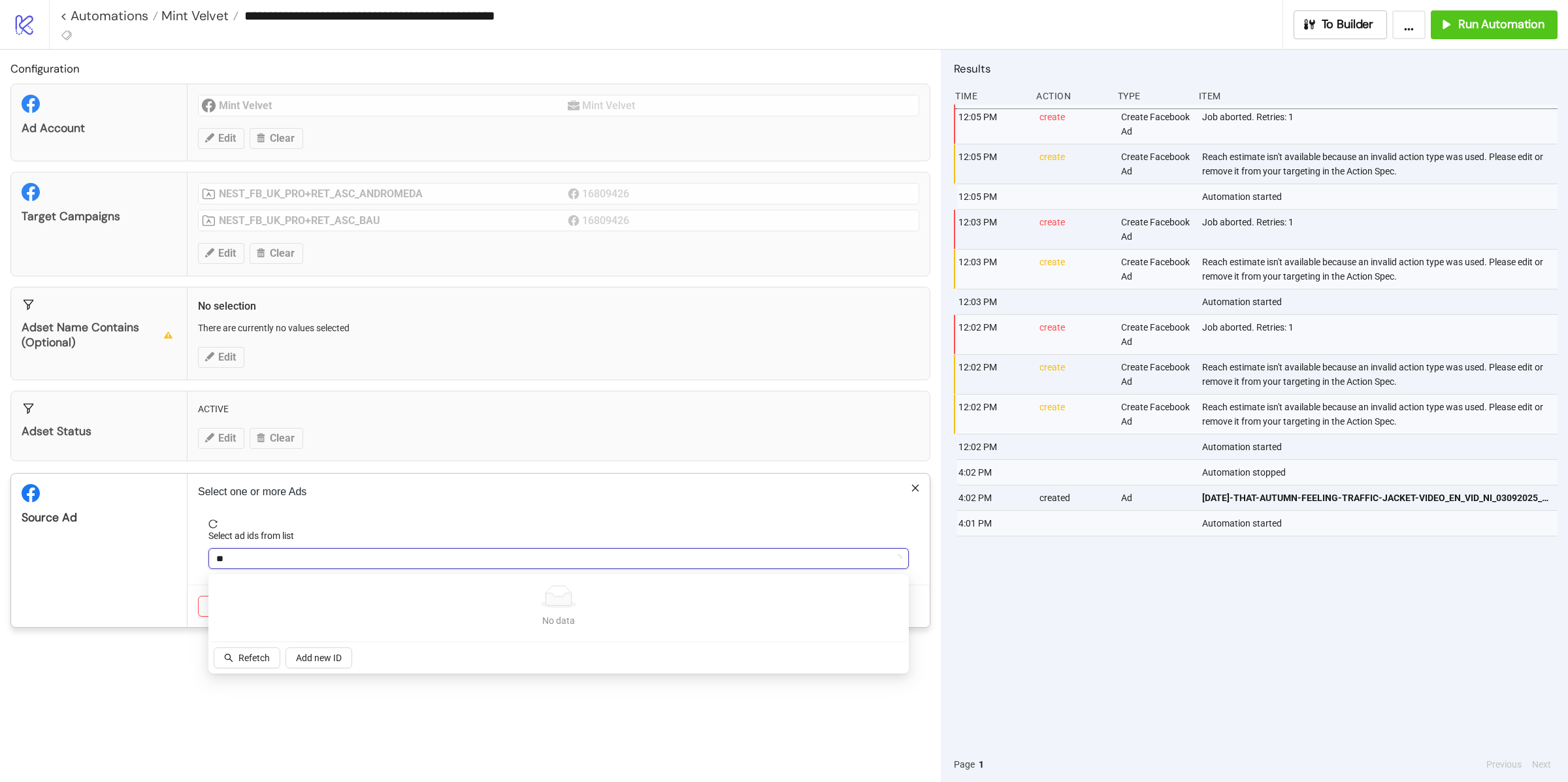
type input "*"
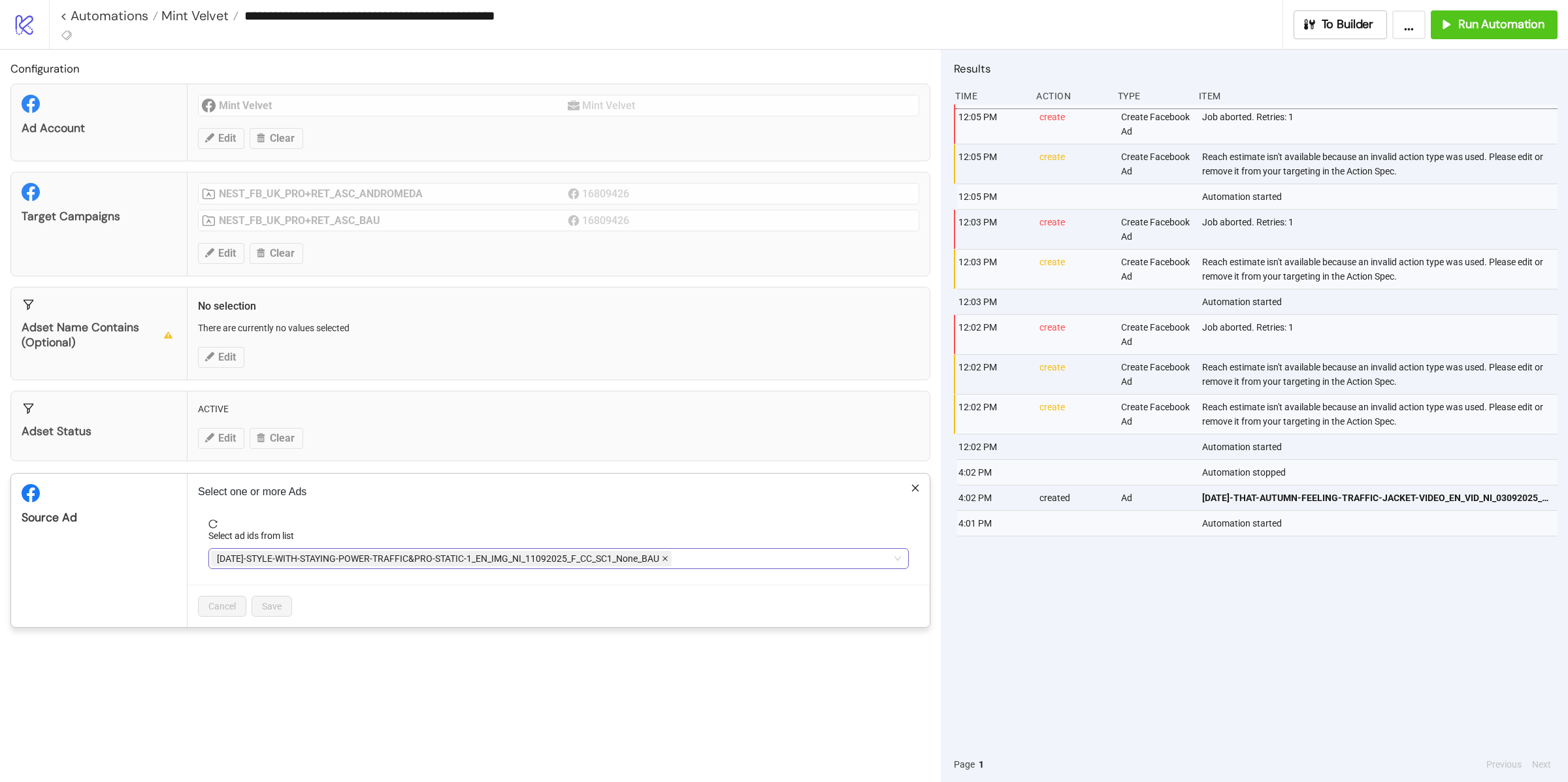
click at [668, 562] on icon "close" at bounding box center [666, 558] width 7 height 7
click at [668, 562] on div at bounding box center [552, 558] width 681 height 18
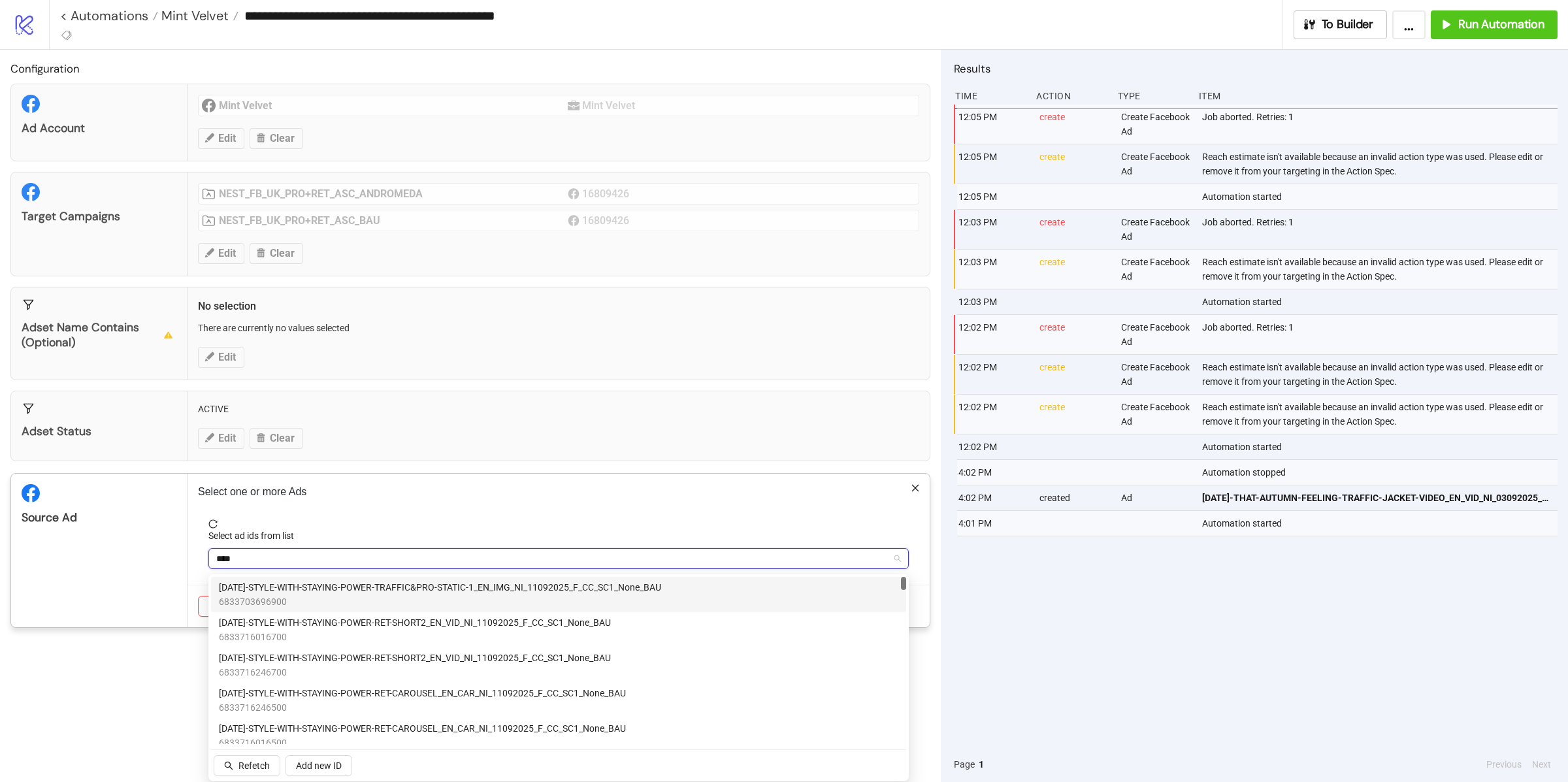
type input "*****"
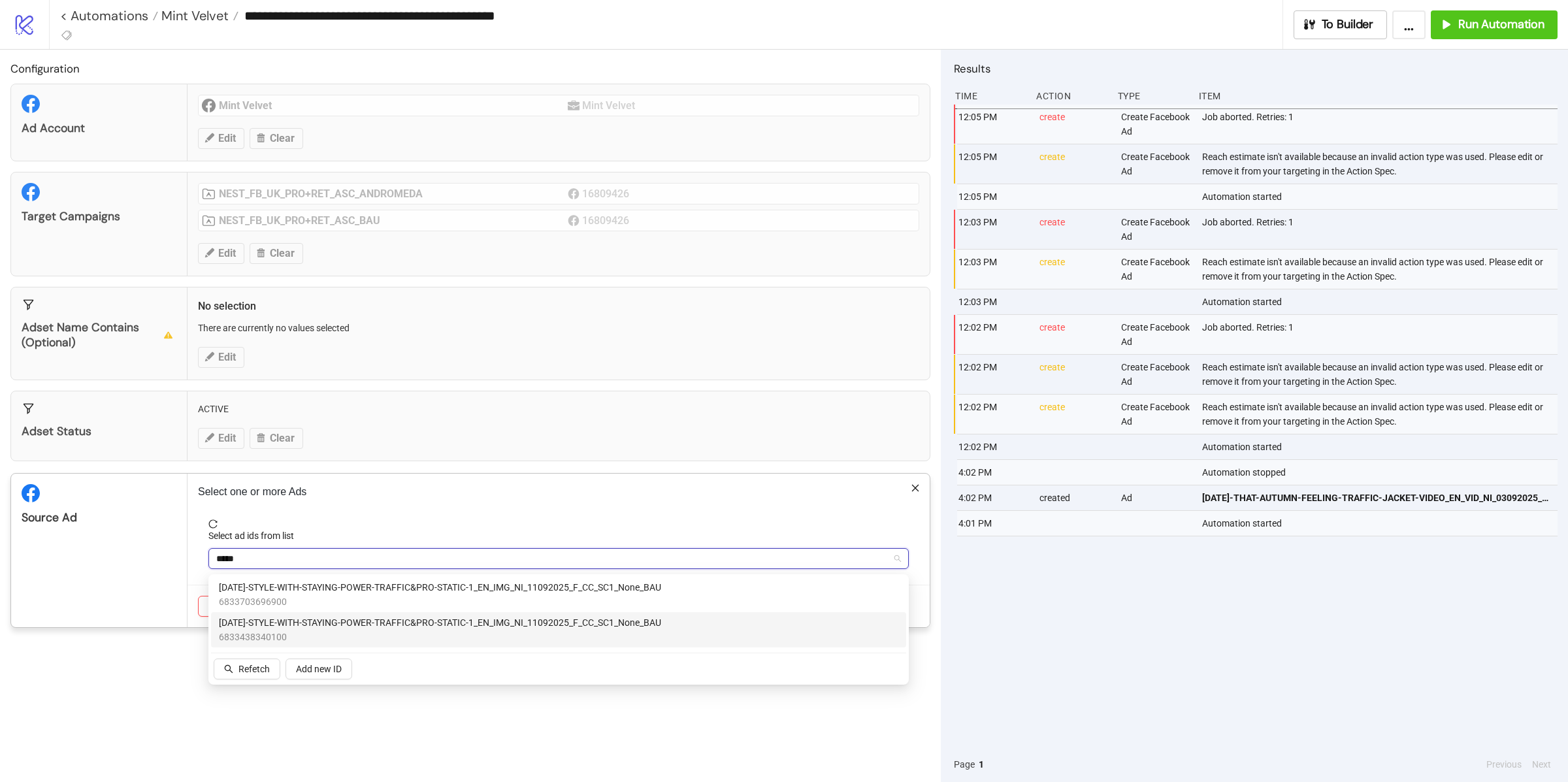
click at [533, 627] on span "AD367-STYLE-WITH-STAYING-POWER-TRAFFIC&PRO-STATIC-1_EN_IMG_NI_11092025_F_CC_SC1…" at bounding box center [440, 622] width 442 height 14
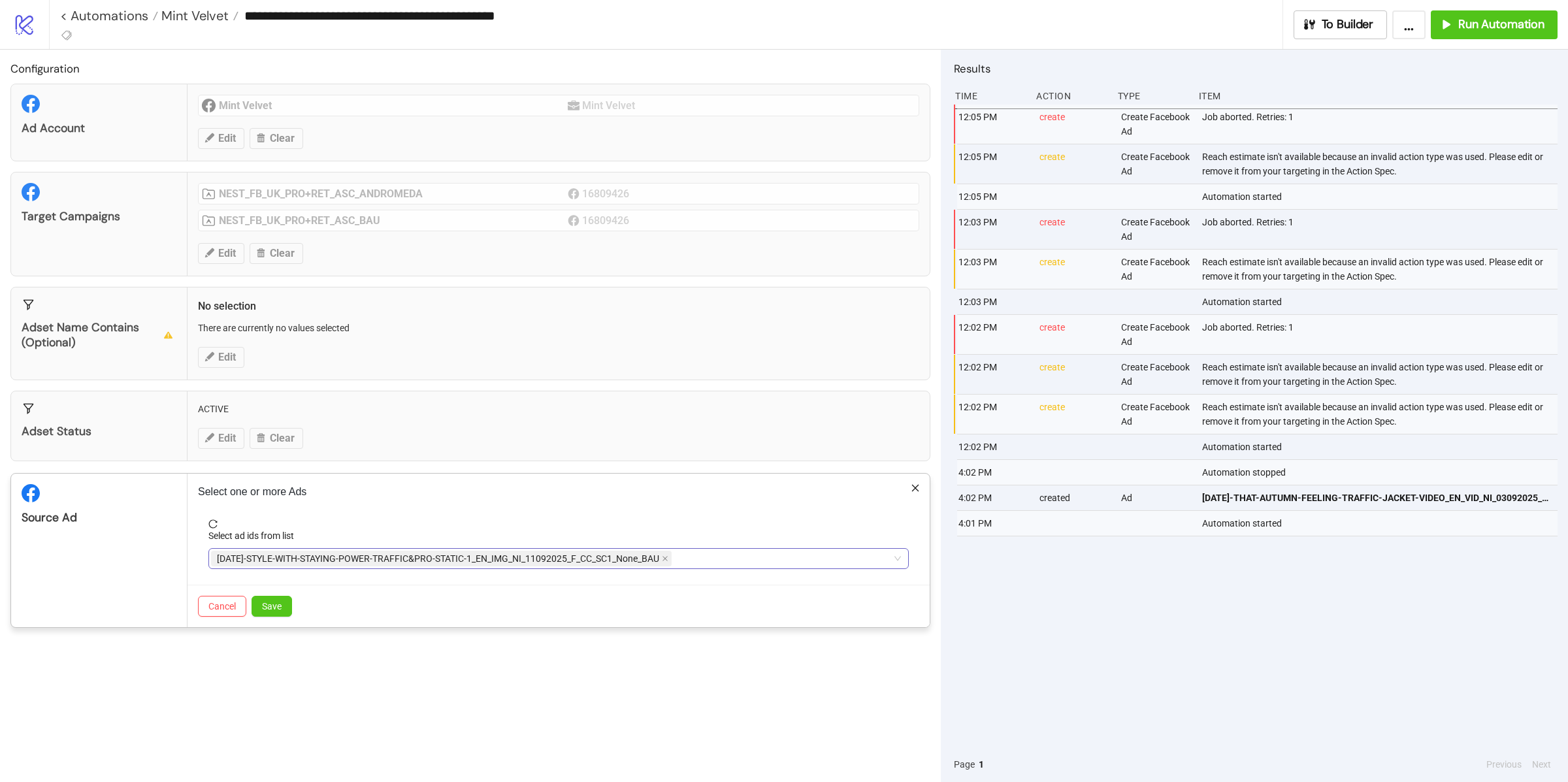
click at [96, 529] on div "Source Ad" at bounding box center [99, 550] width 176 height 154
click at [285, 616] on button "Save" at bounding box center [272, 606] width 41 height 21
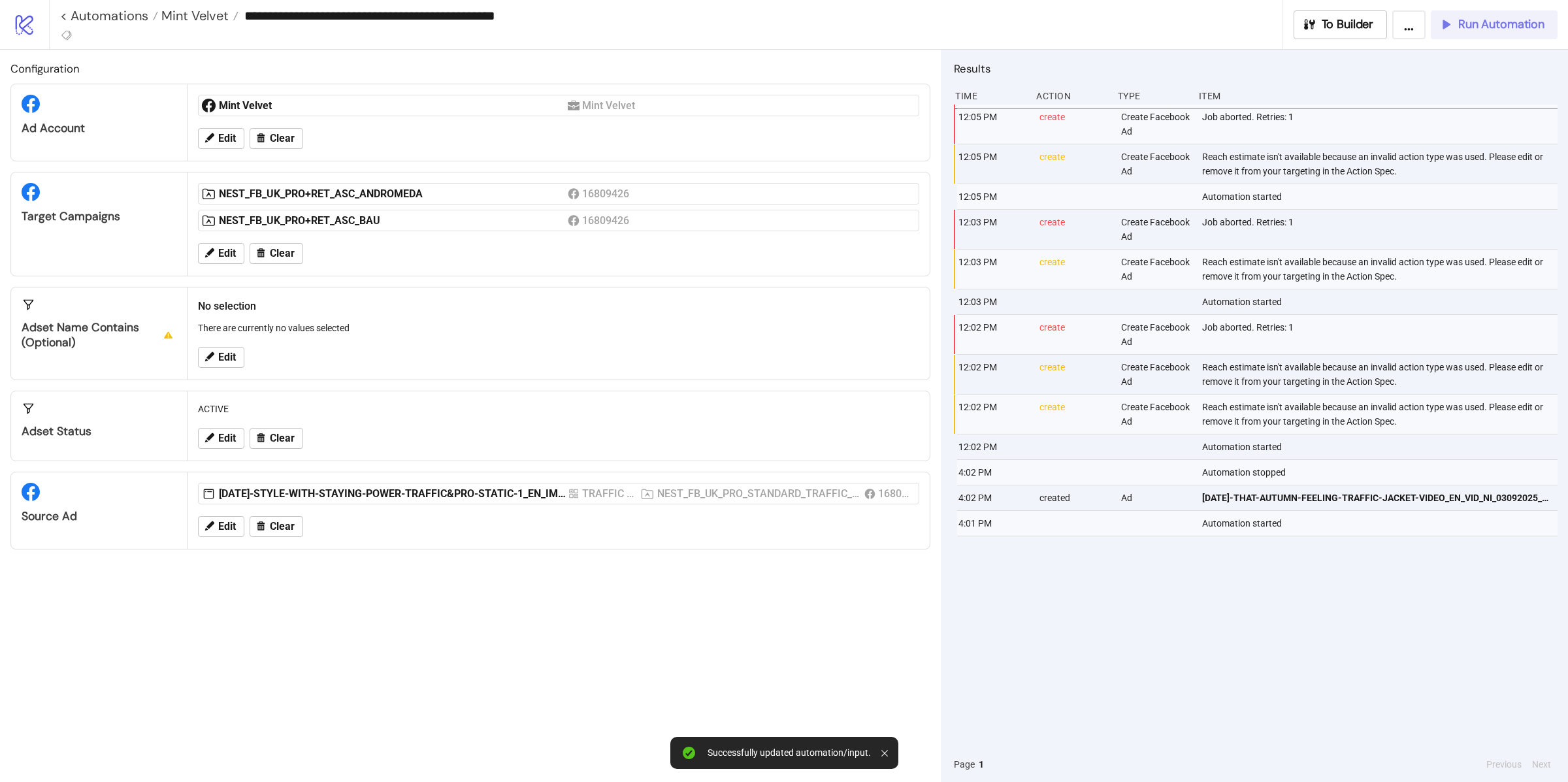
click at [1472, 21] on span "Run Automation" at bounding box center [1502, 24] width 86 height 15
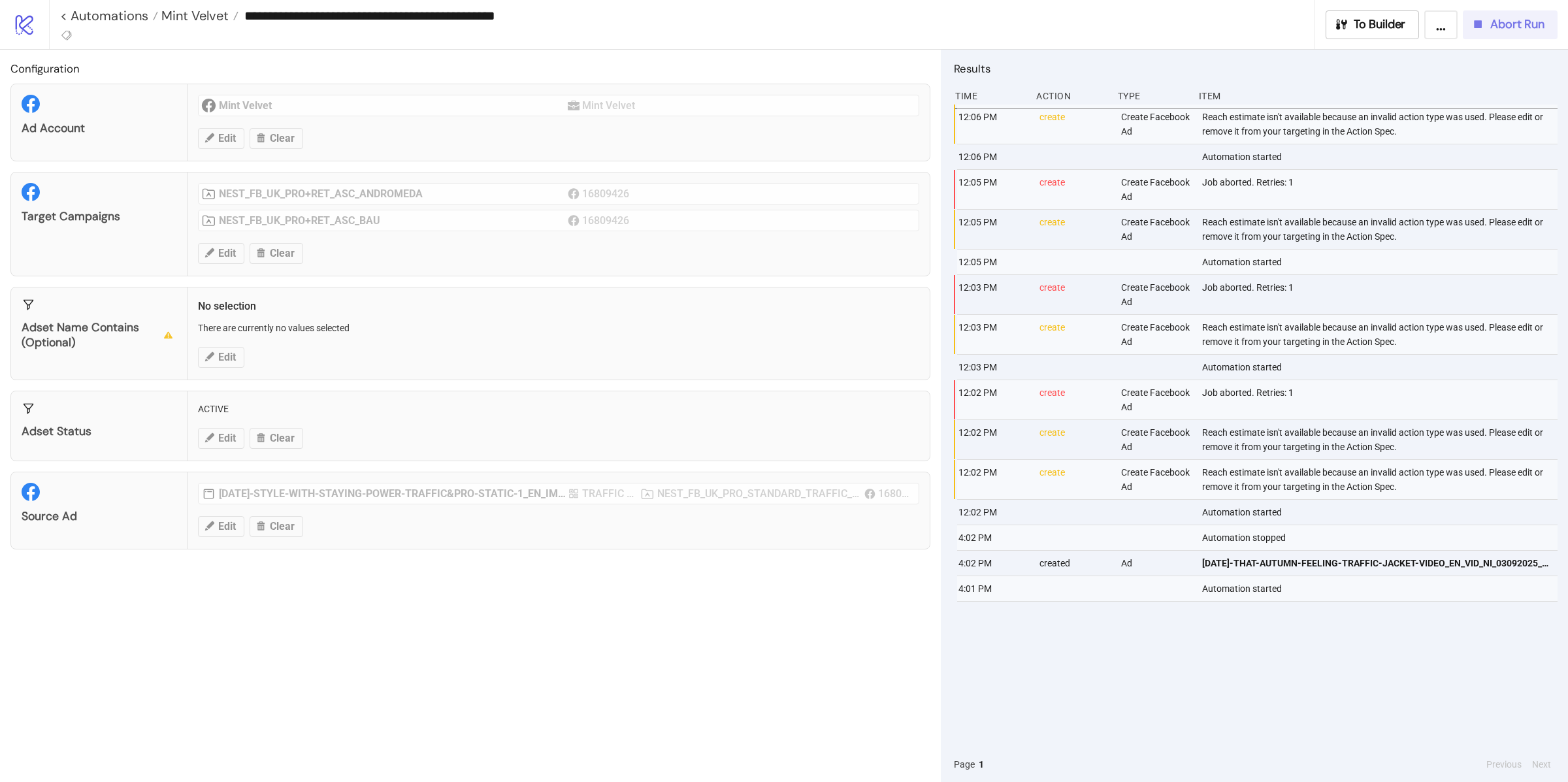
click at [1509, 27] on span "Abort Run" at bounding box center [1517, 24] width 54 height 15
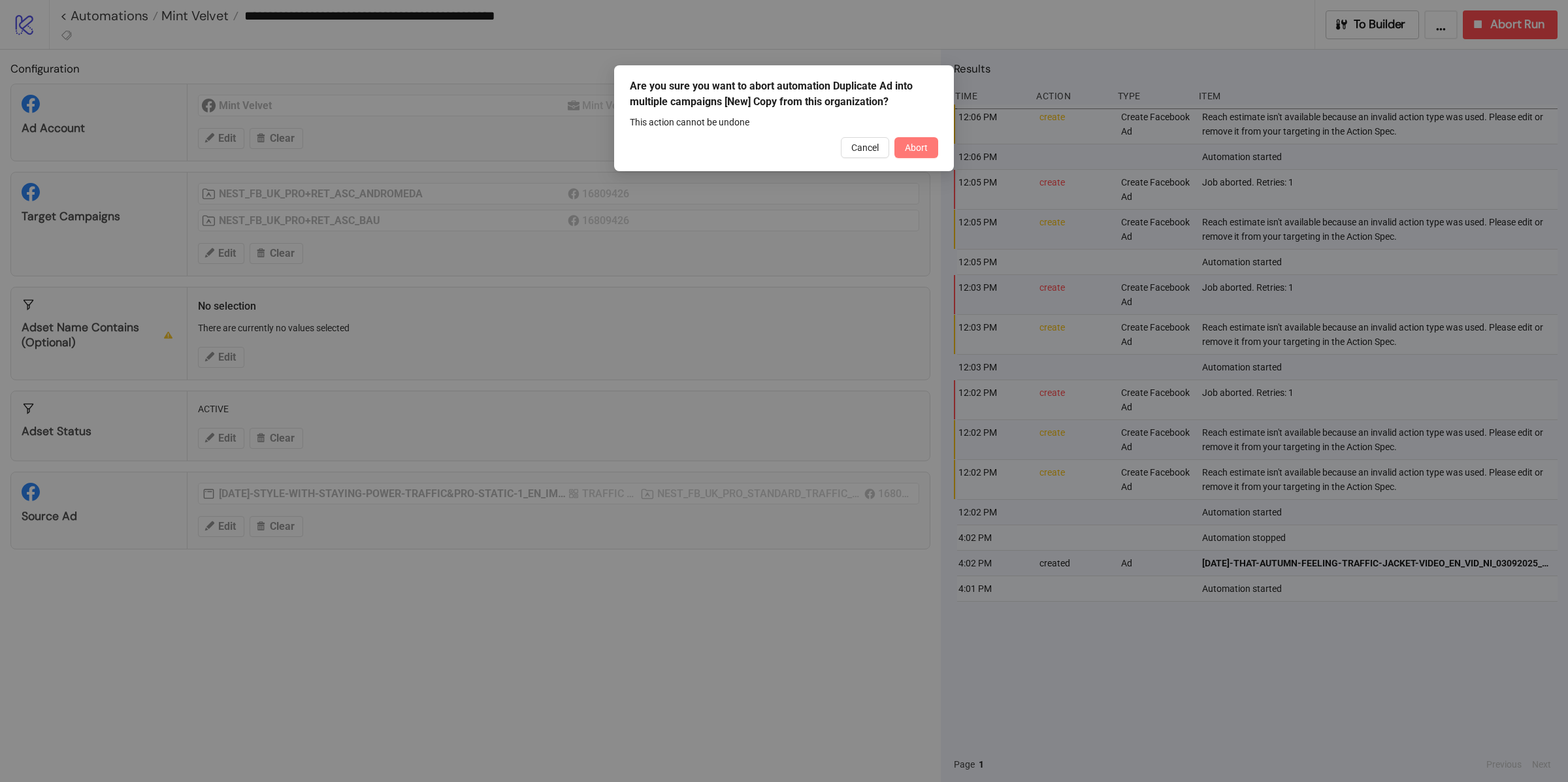
click at [928, 133] on div "Are you sure you want to abort automation Duplicate Ad into multiple campaigns …" at bounding box center [784, 118] width 340 height 106
click at [928, 139] on button "Abort" at bounding box center [916, 147] width 44 height 21
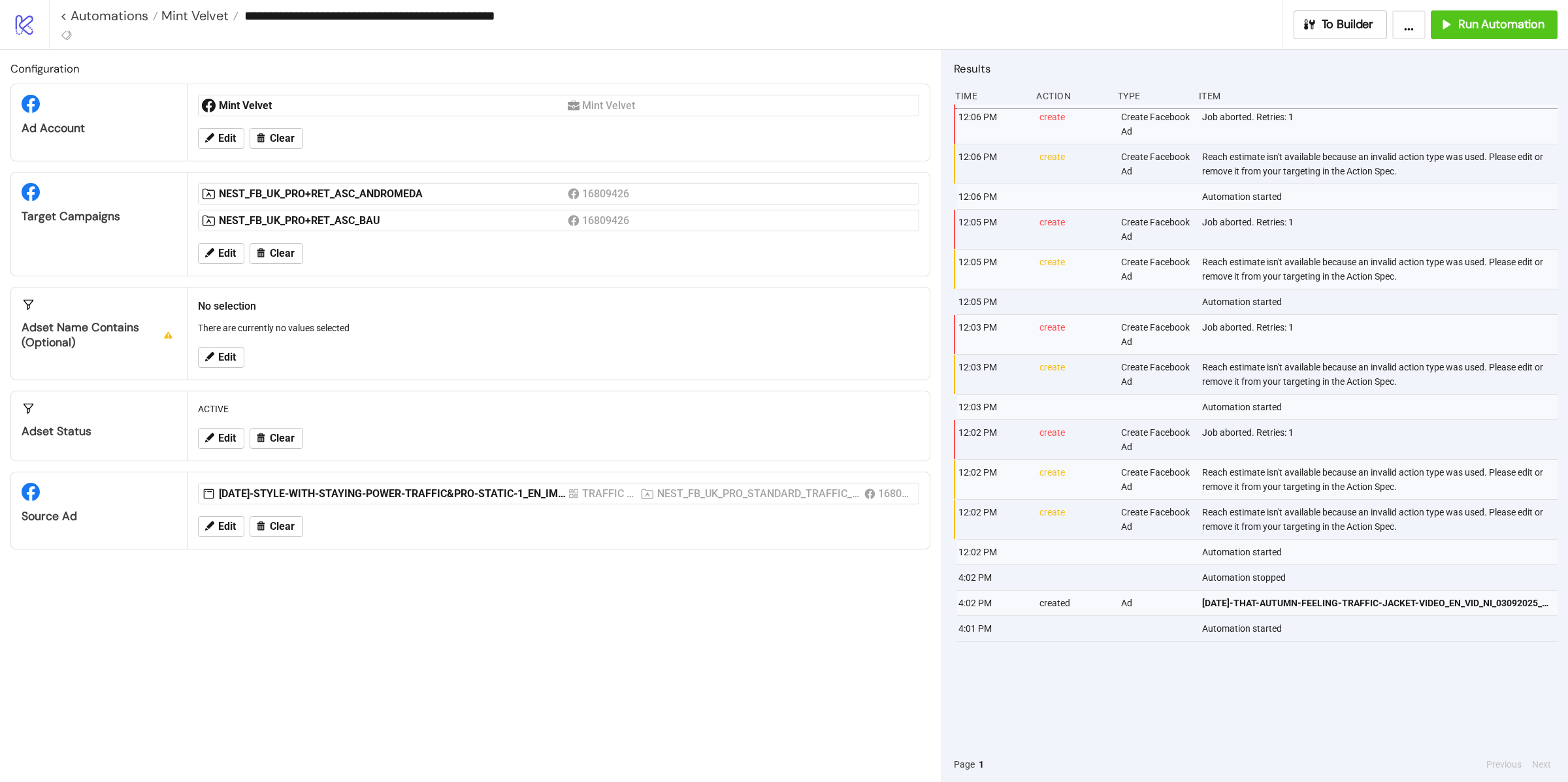
click at [317, 252] on div "Edit Clear" at bounding box center [558, 253] width 732 height 34
click at [284, 257] on span "Clear" at bounding box center [283, 253] width 25 height 12
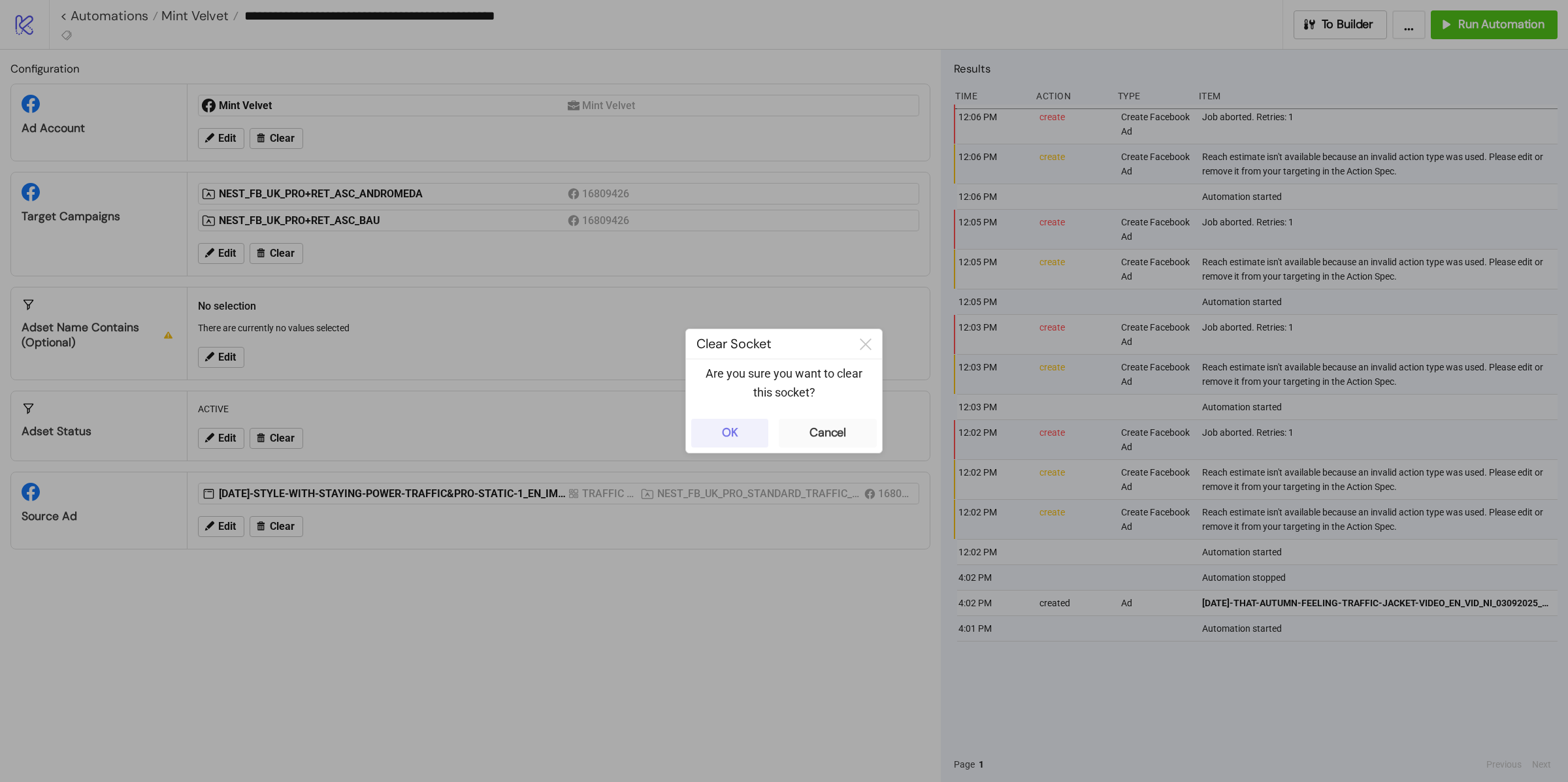
click at [736, 427] on div "OK" at bounding box center [730, 433] width 17 height 15
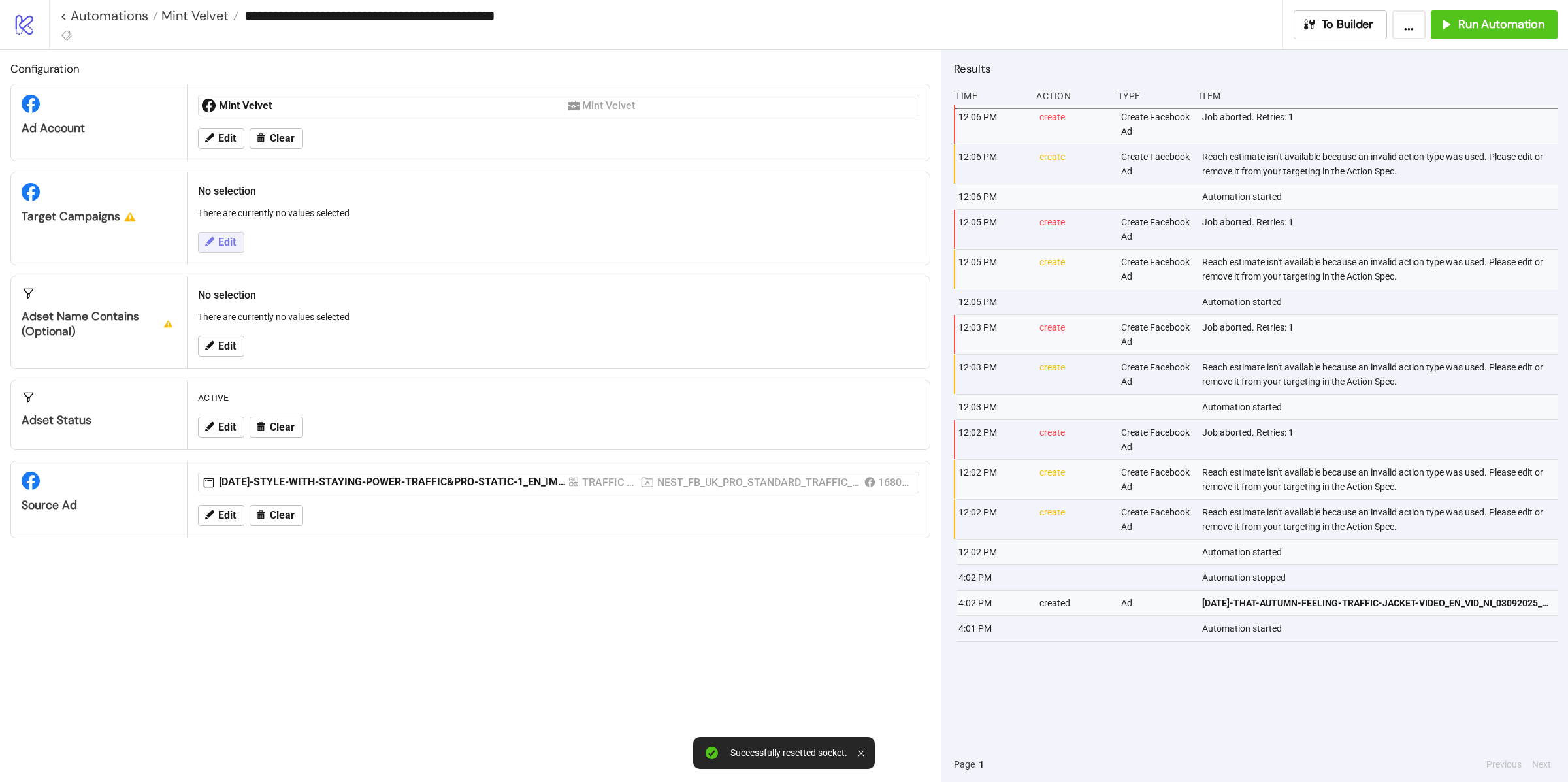
click at [219, 235] on button "Edit" at bounding box center [221, 242] width 47 height 21
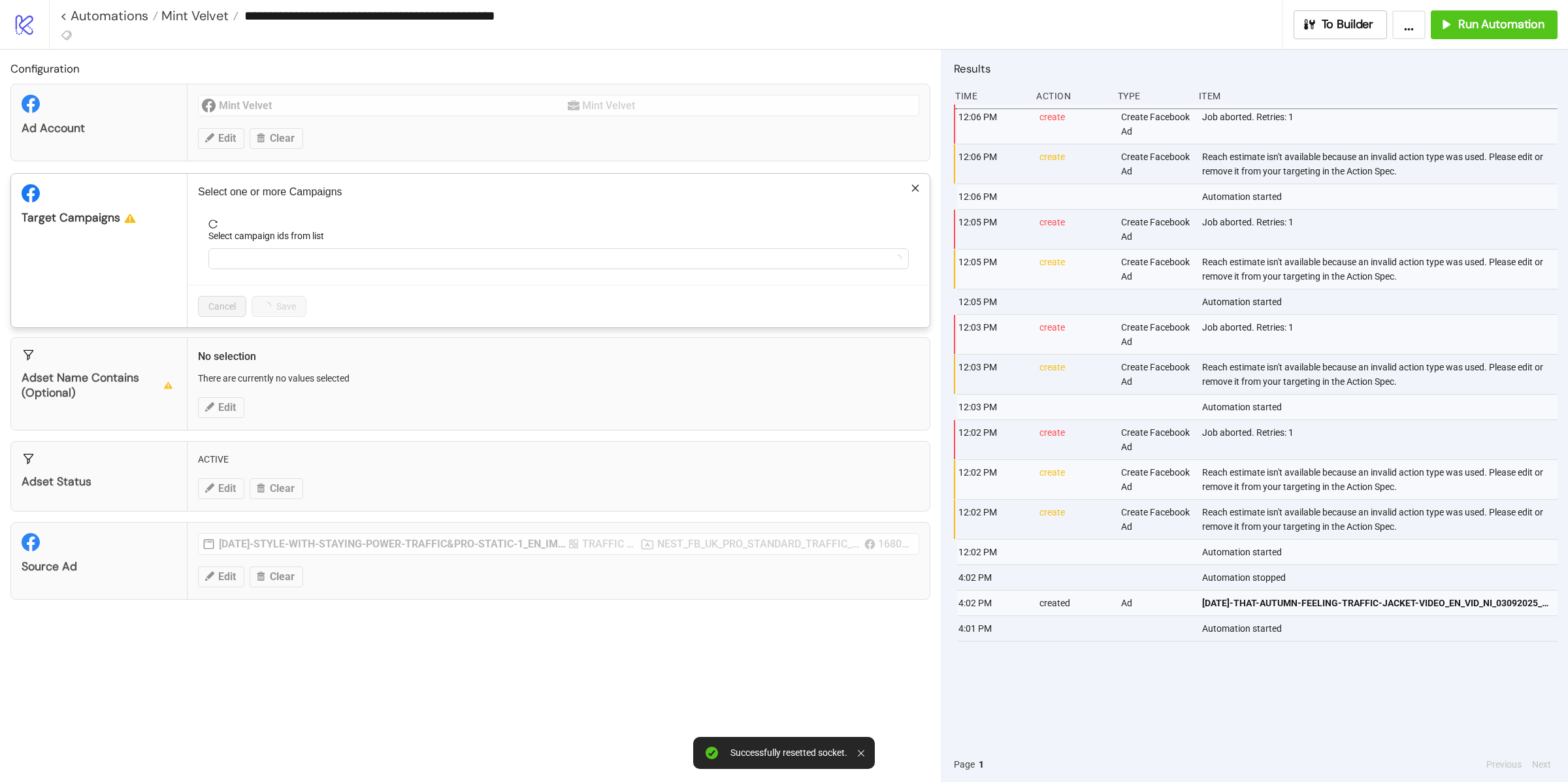
click at [306, 245] on div "Select campaign ids from list" at bounding box center [558, 239] width 700 height 20
click at [301, 260] on div at bounding box center [552, 258] width 681 height 18
click at [271, 263] on div at bounding box center [552, 258] width 681 height 18
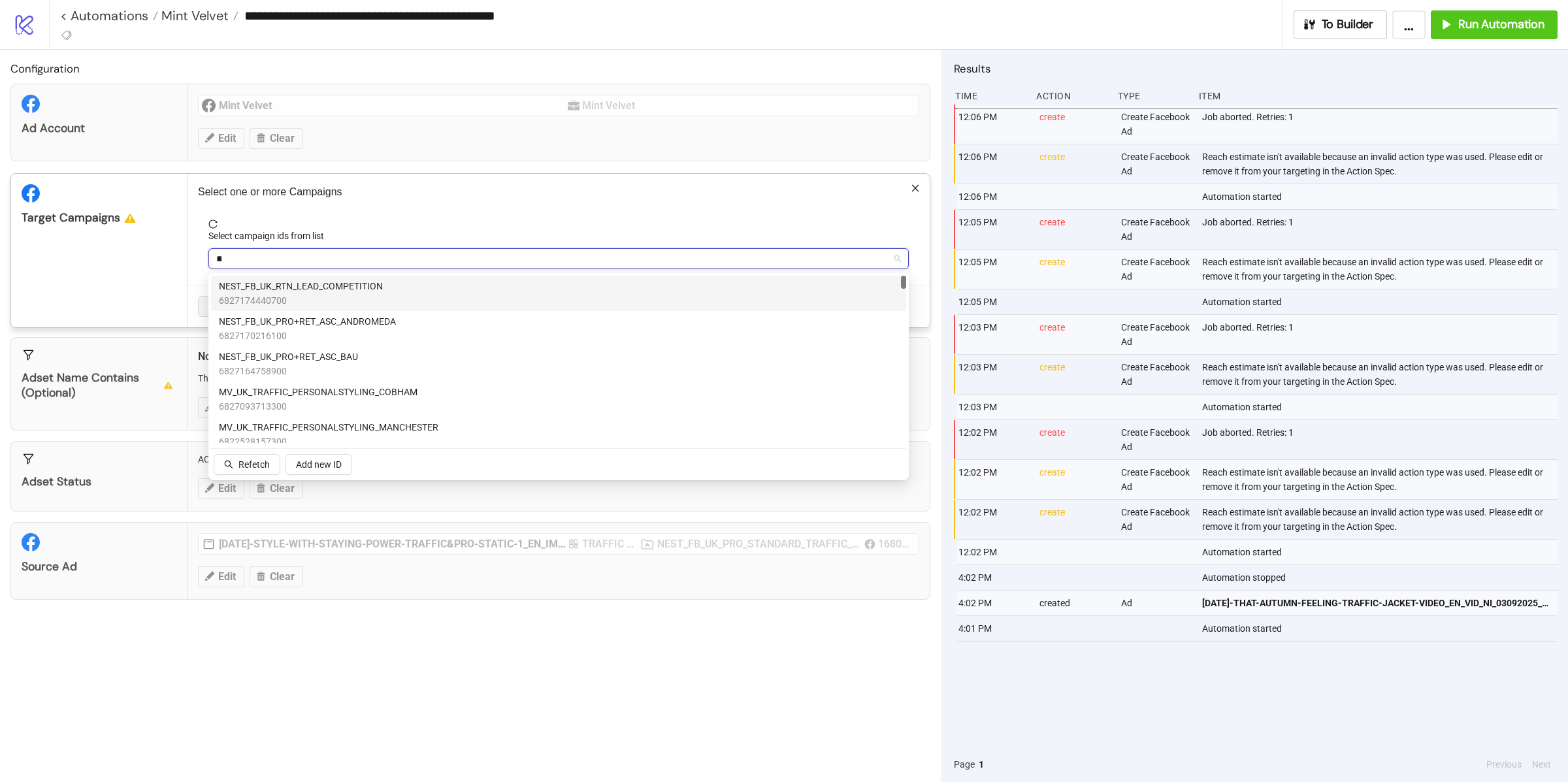
type input "***"
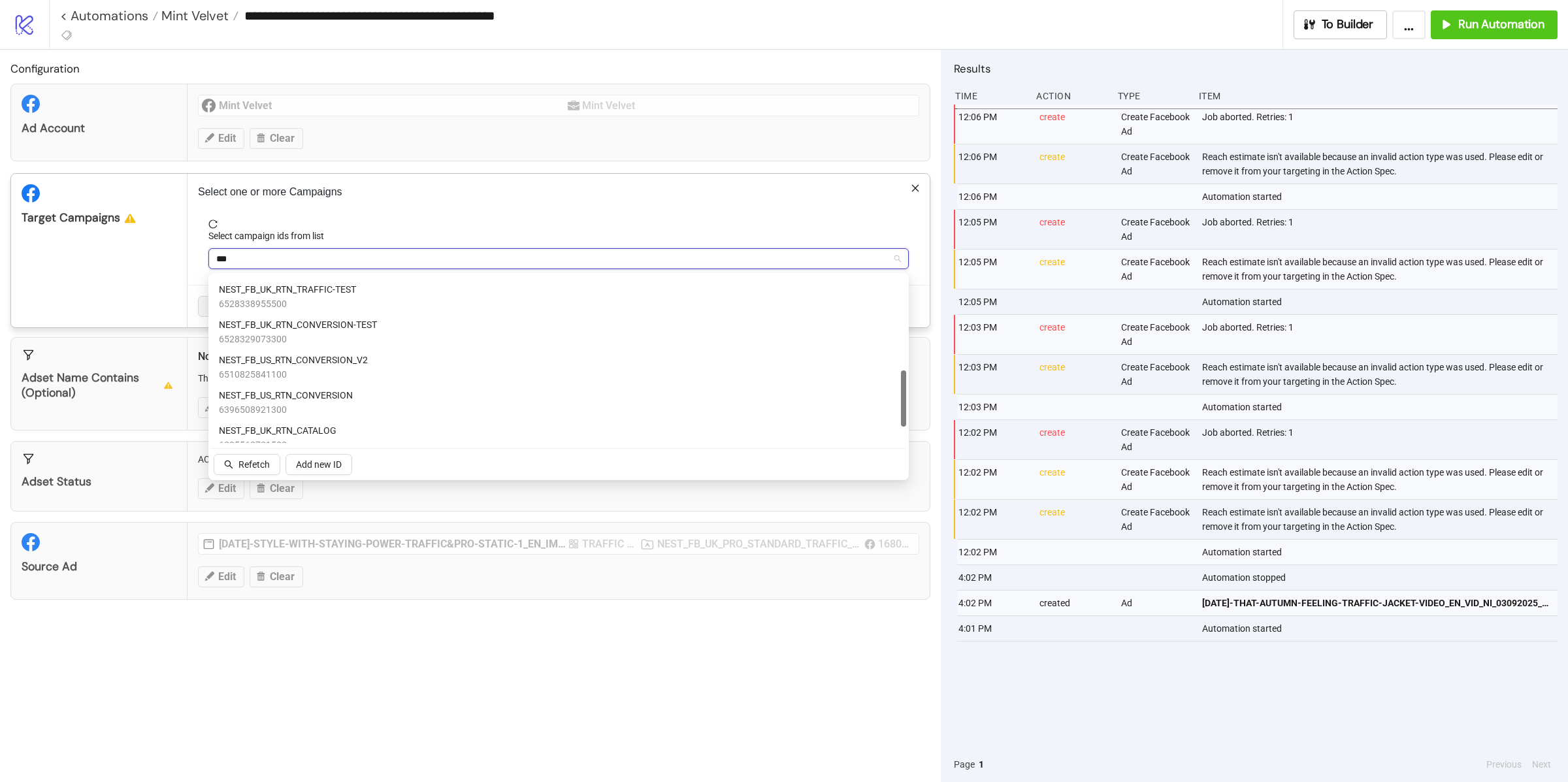
scroll to position [327, 0]
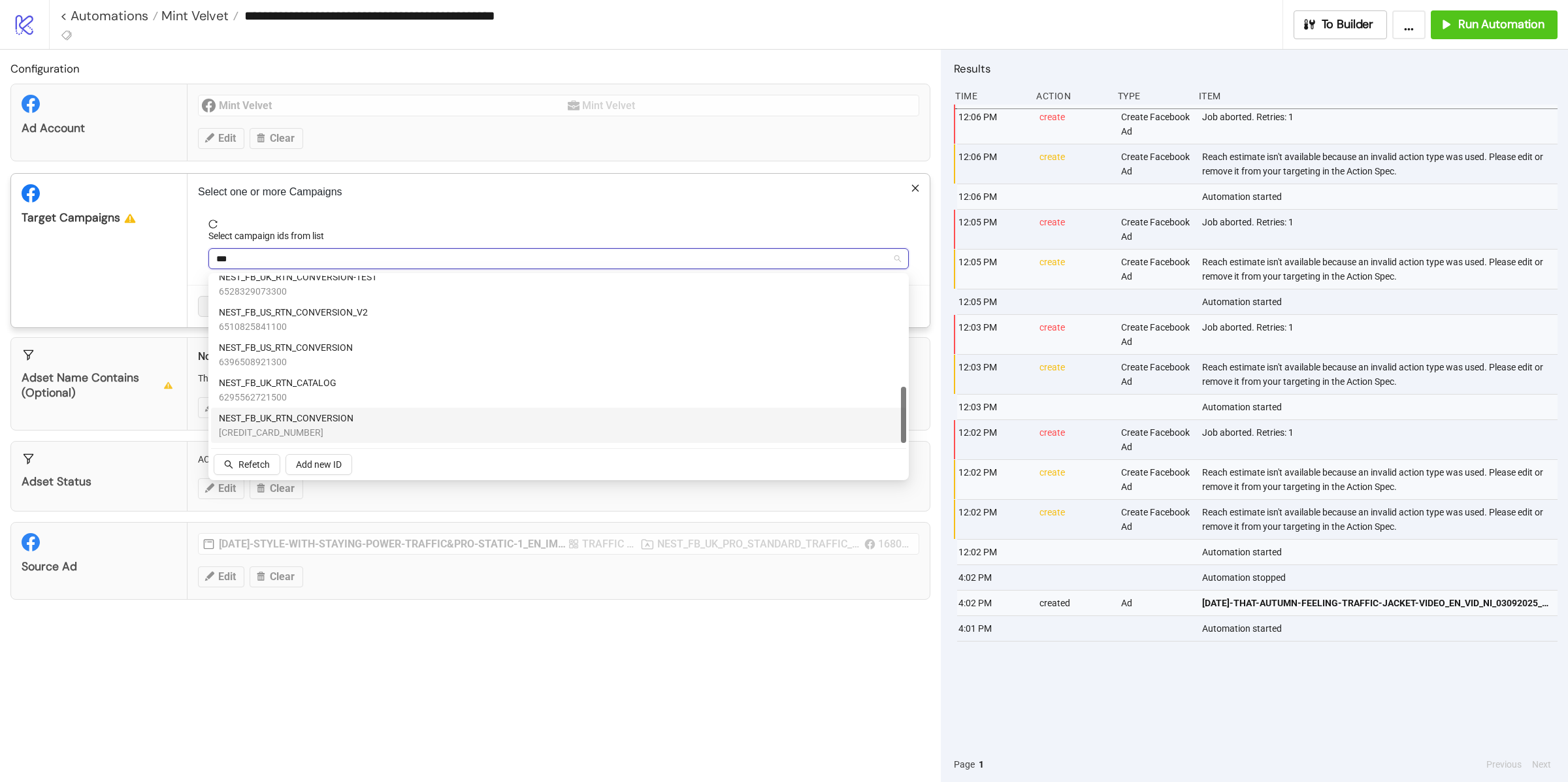
click at [307, 422] on span "NEST_FB_UK_RTN_CONVERSION" at bounding box center [286, 418] width 135 height 14
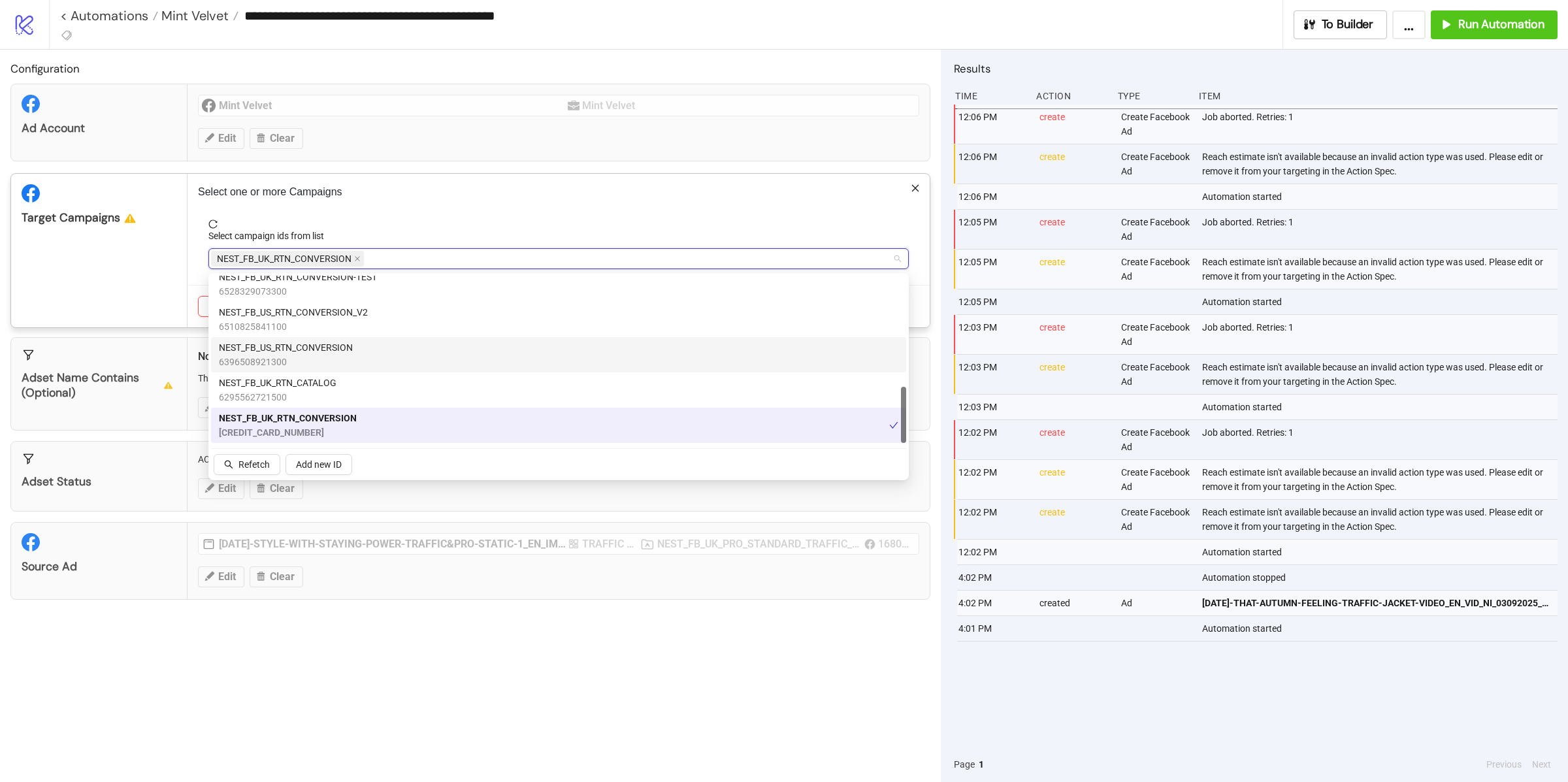
click at [166, 268] on div "Target Campaigns" at bounding box center [99, 250] width 176 height 154
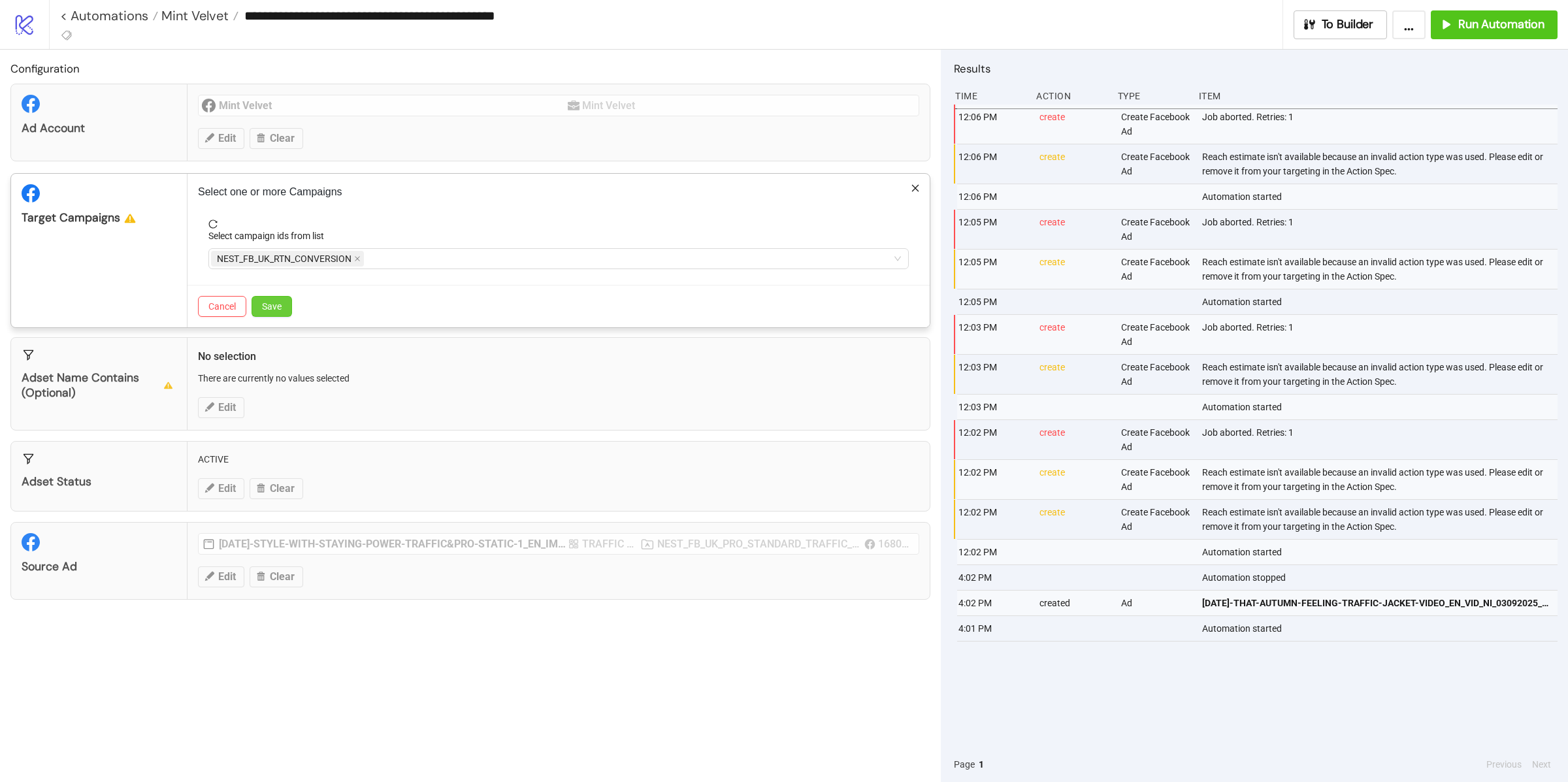
click at [286, 307] on button "Save" at bounding box center [272, 306] width 41 height 21
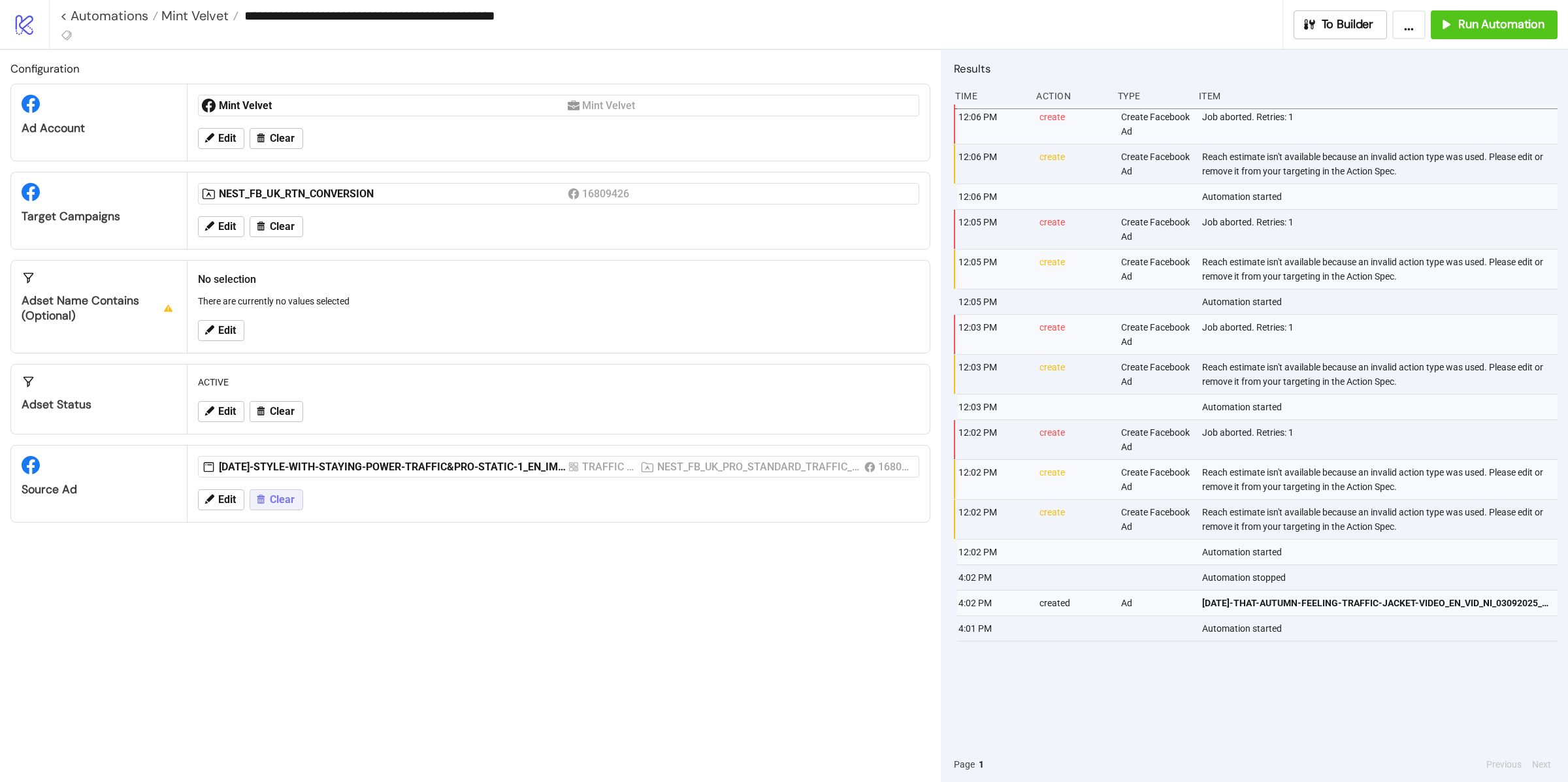
click at [270, 494] on button "Clear" at bounding box center [276, 499] width 53 height 21
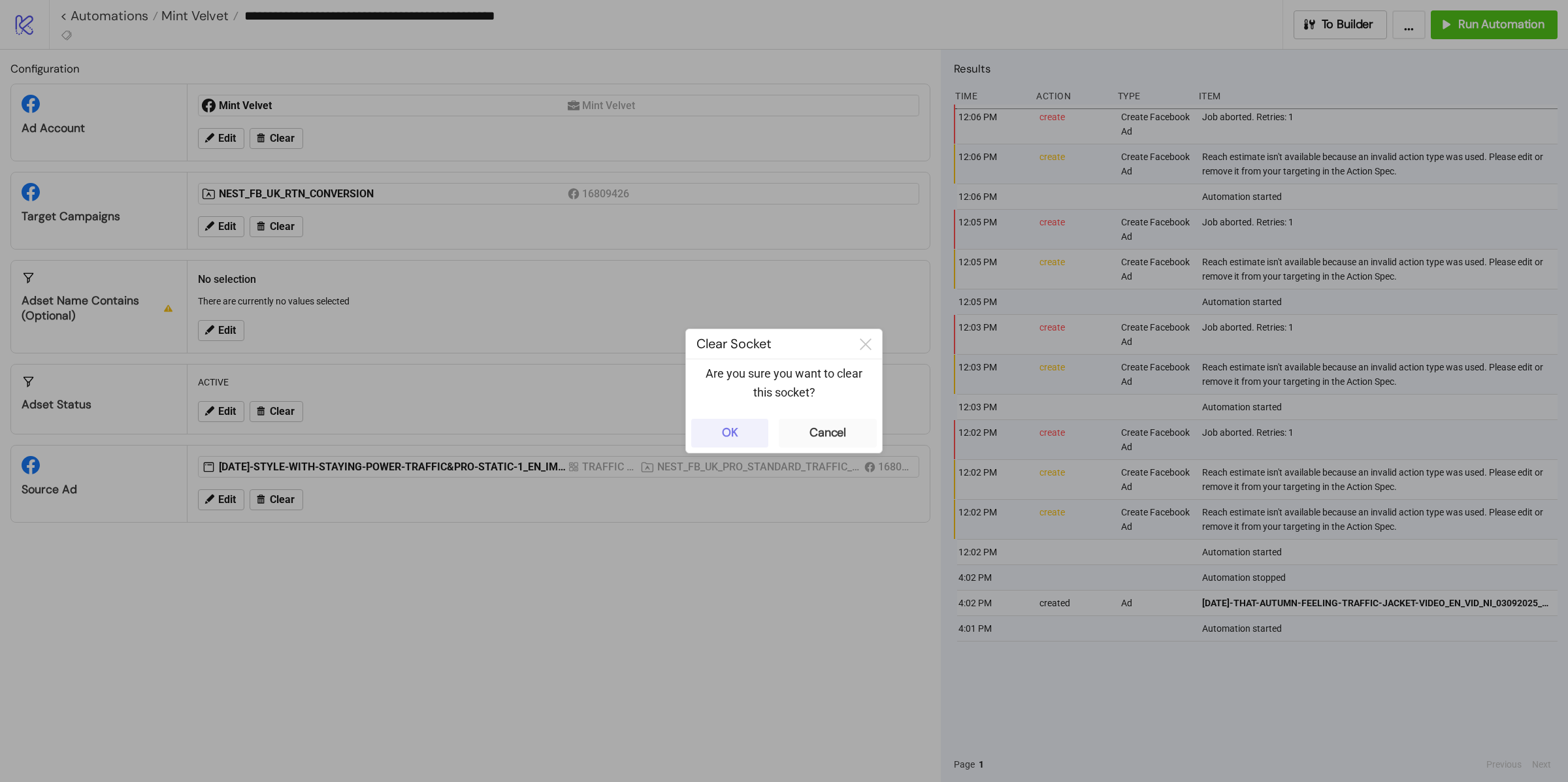
click at [732, 425] on button "OK" at bounding box center [730, 433] width 77 height 29
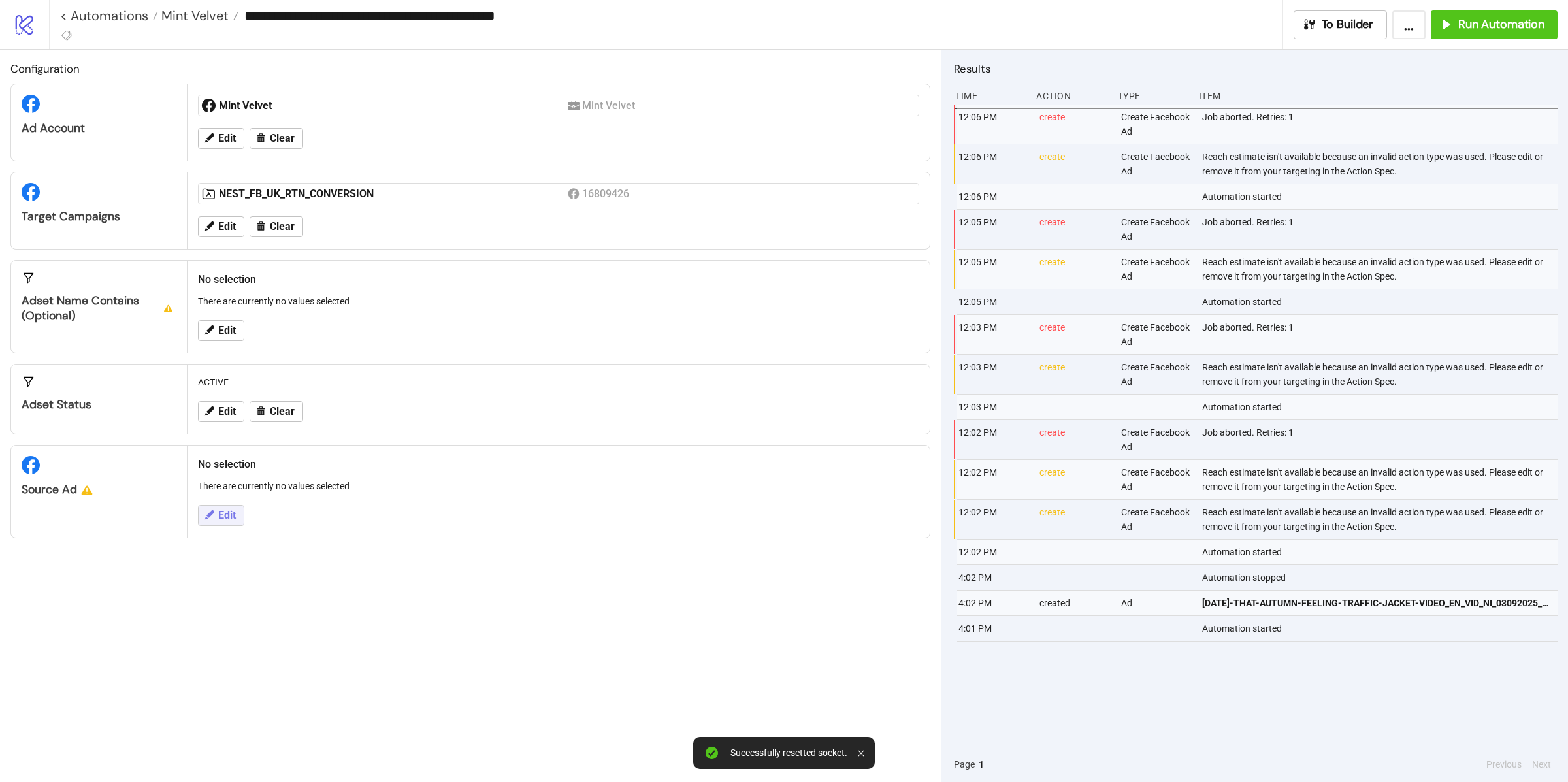
click at [238, 519] on button "Edit" at bounding box center [221, 515] width 47 height 21
click at [328, 528] on div at bounding box center [552, 532] width 681 height 18
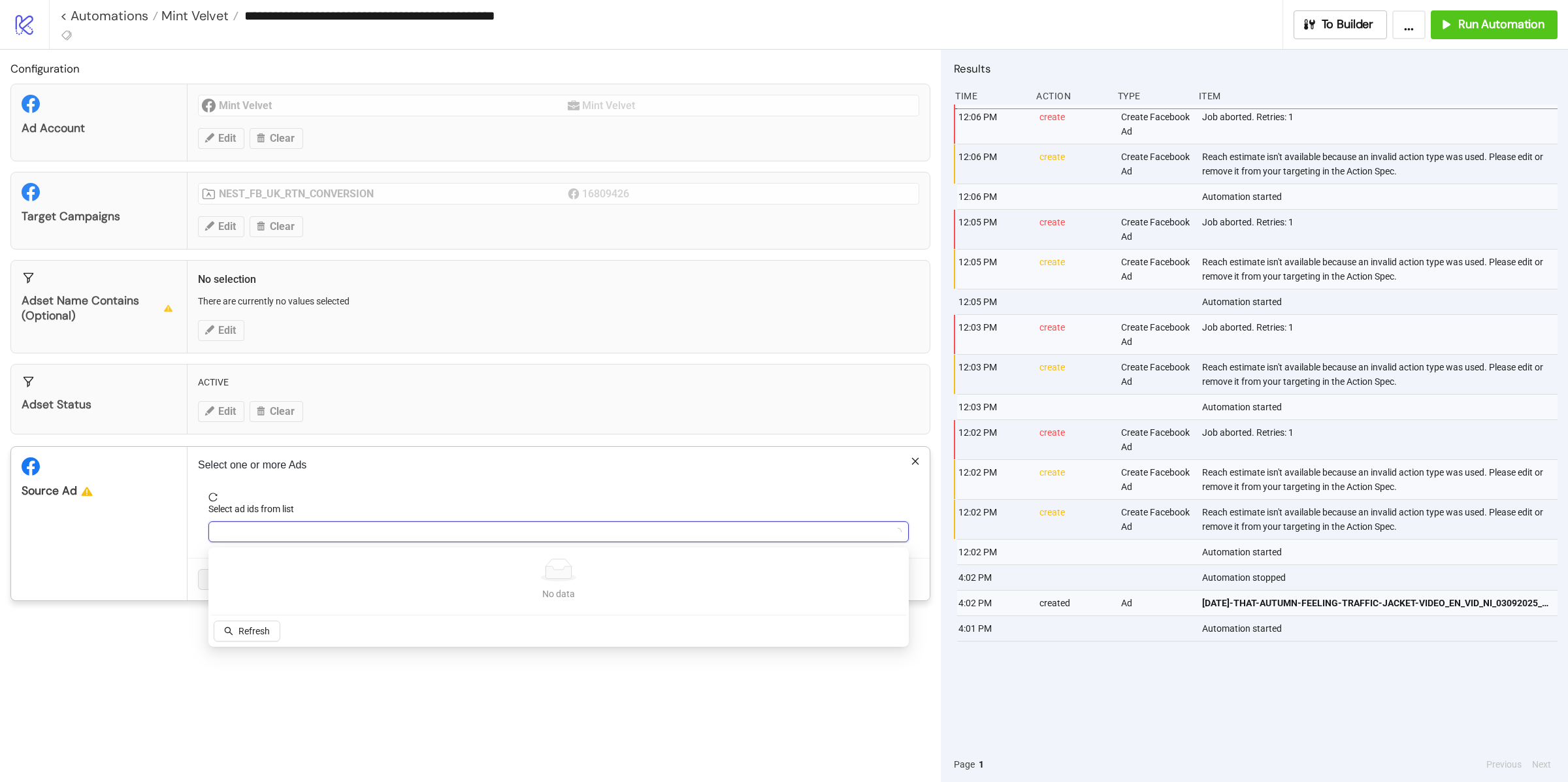
click at [328, 528] on div at bounding box center [552, 532] width 681 height 18
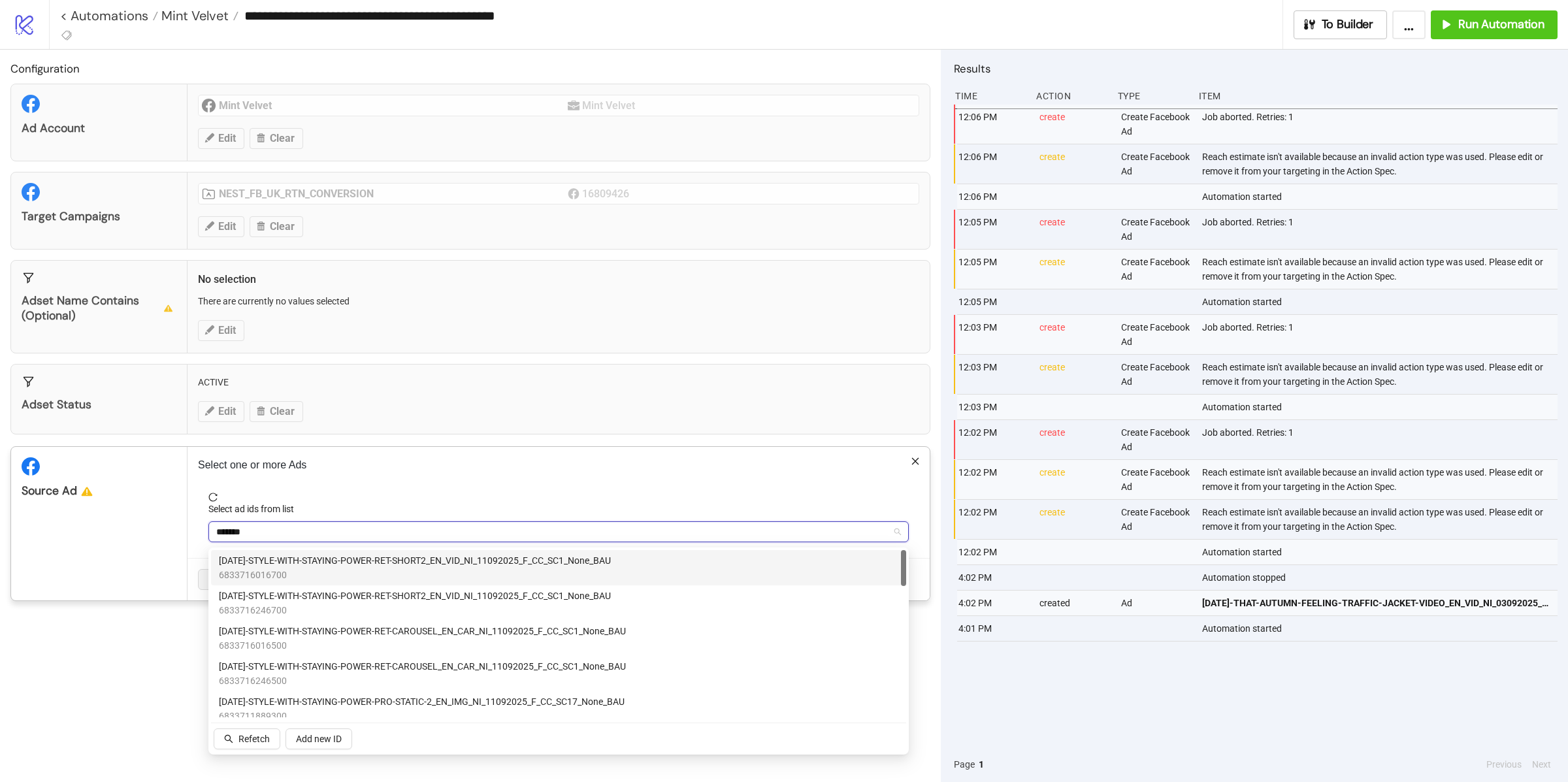
type input "********"
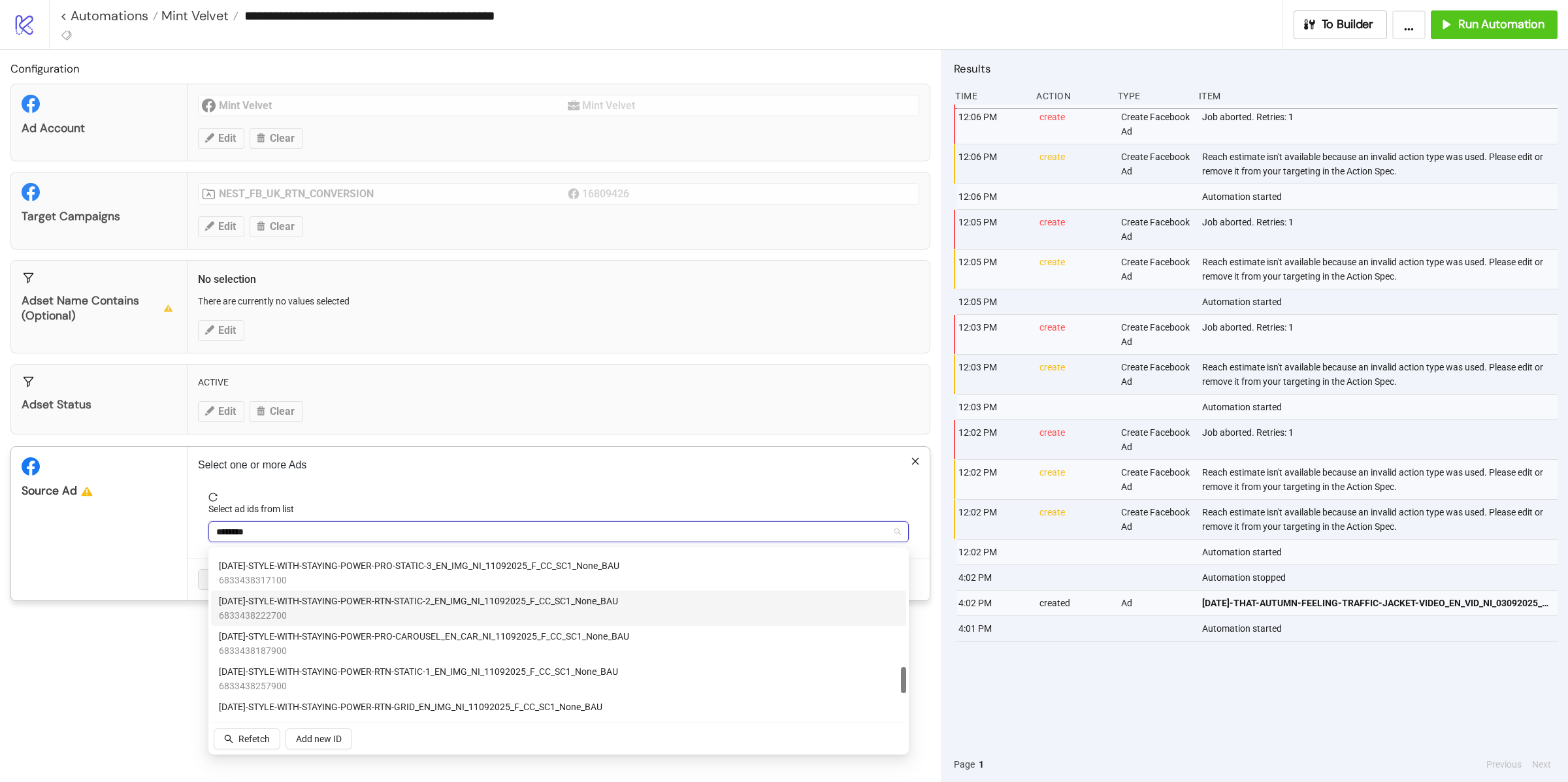
click at [396, 616] on span "6833438222700" at bounding box center [418, 615] width 399 height 14
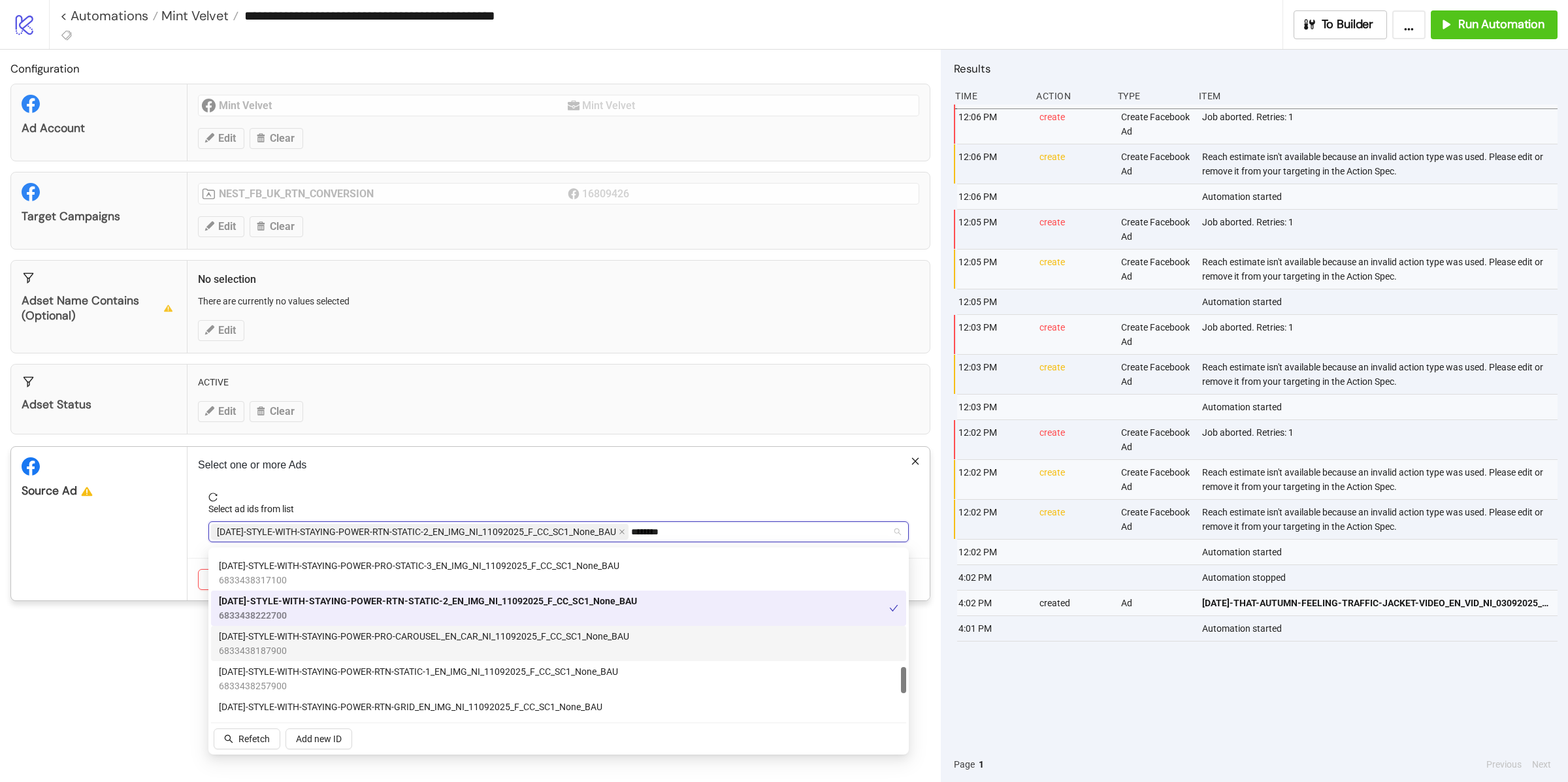
scroll to position [770, 0]
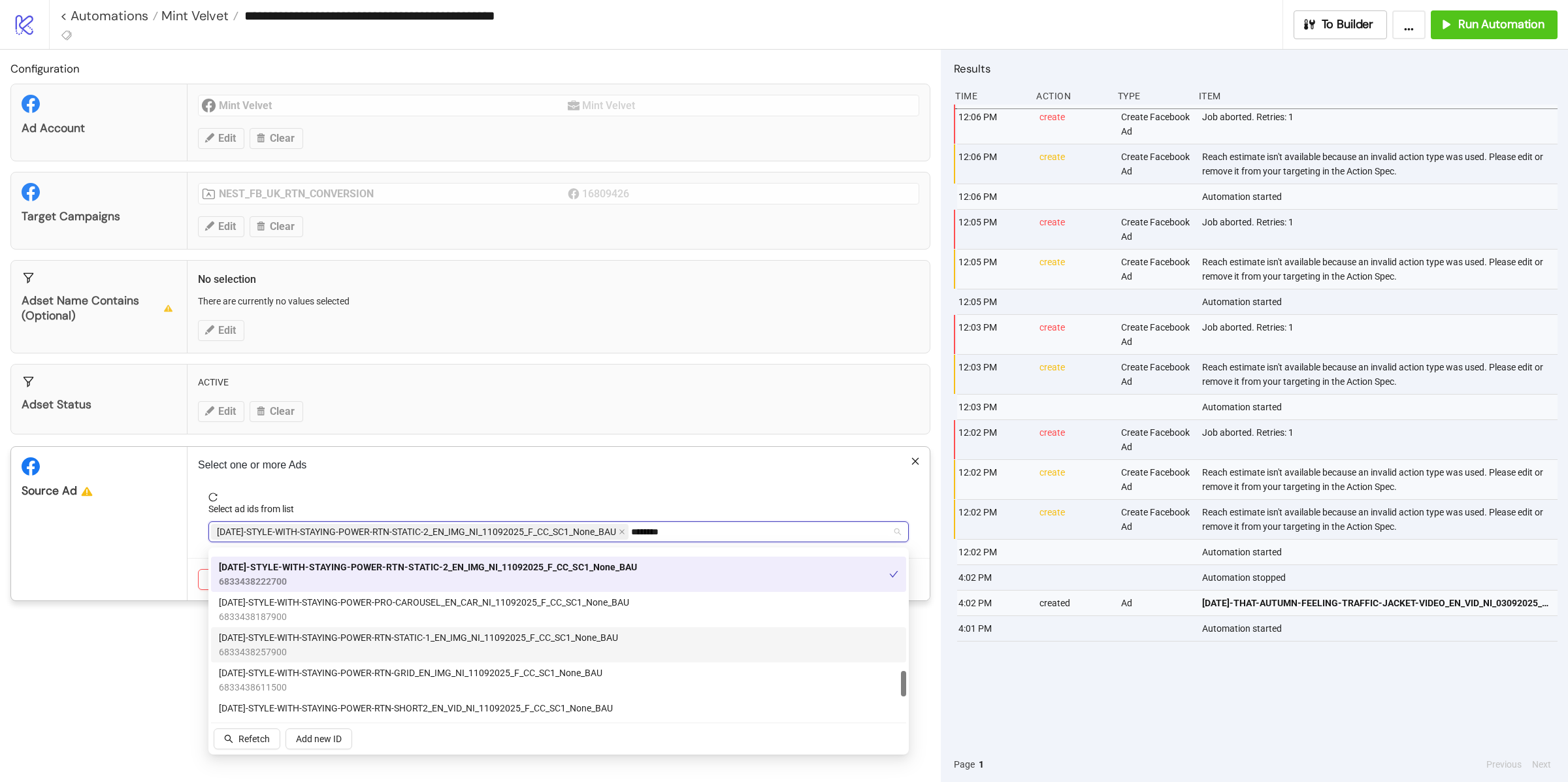
click at [396, 645] on span "6833438257900" at bounding box center [418, 652] width 399 height 14
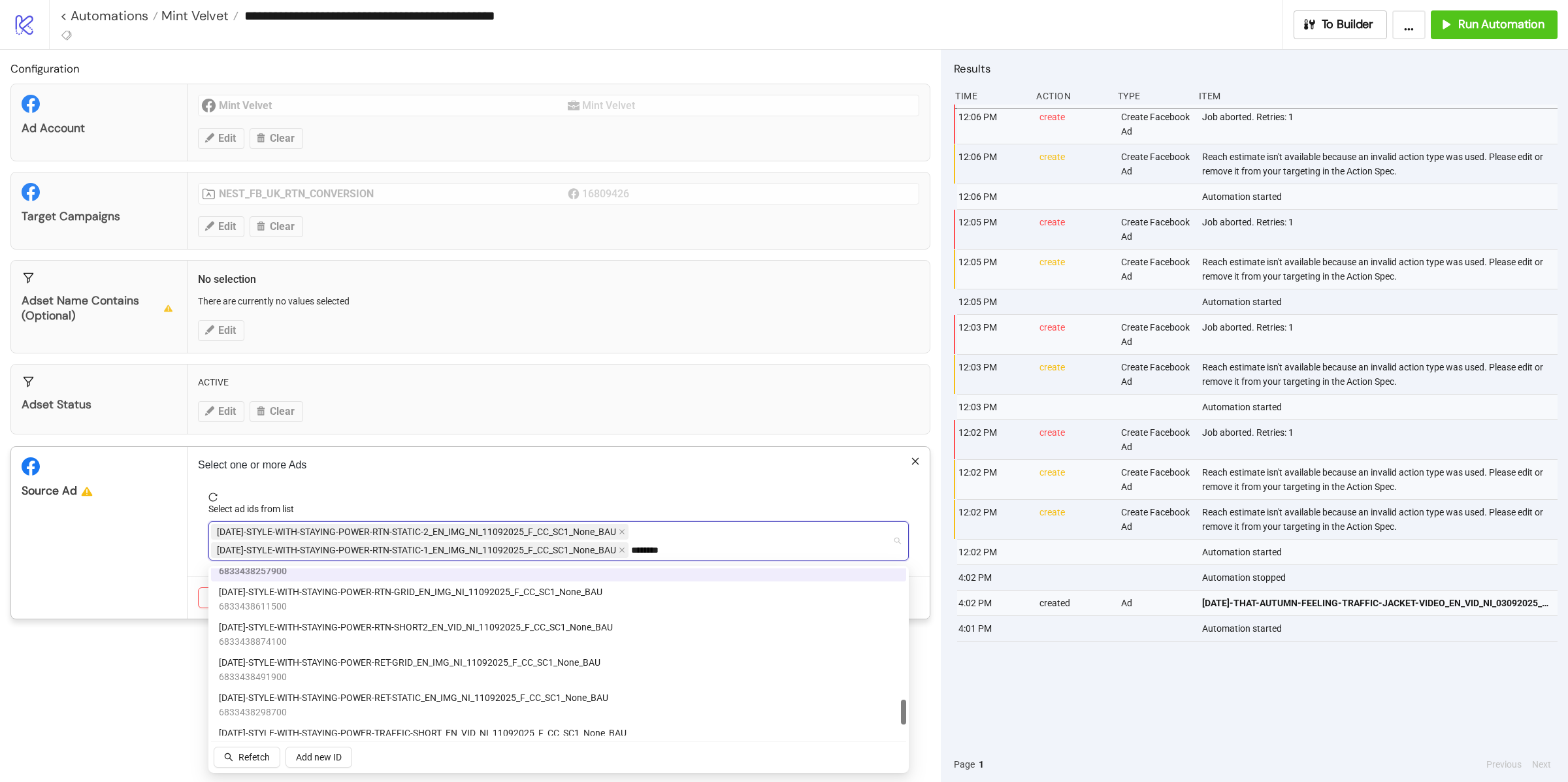
scroll to position [871, 0]
click at [398, 601] on span "6833438611500" at bounding box center [410, 604] width 384 height 14
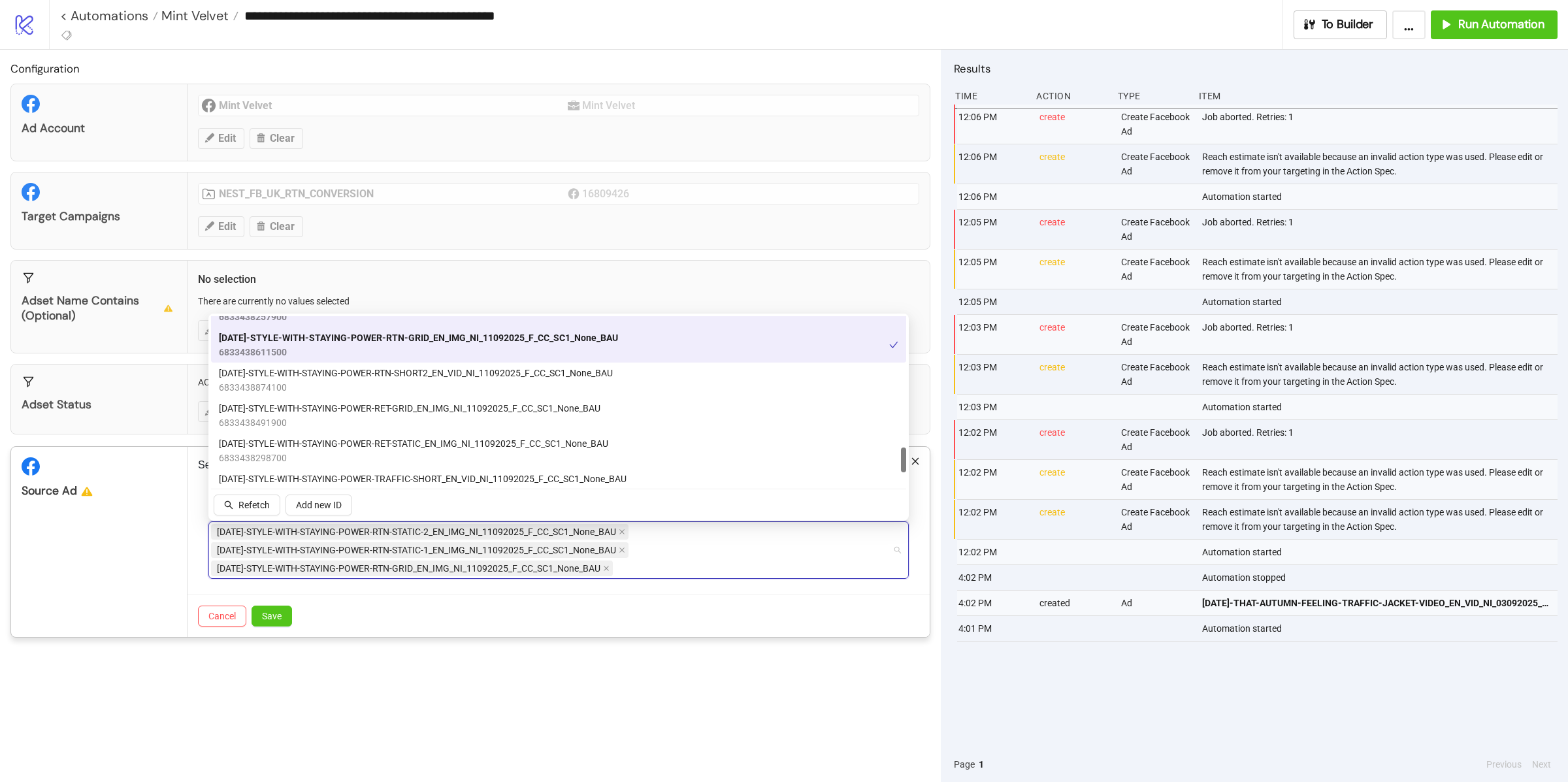
click at [398, 632] on div "Cancel Save" at bounding box center [558, 616] width 742 height 42
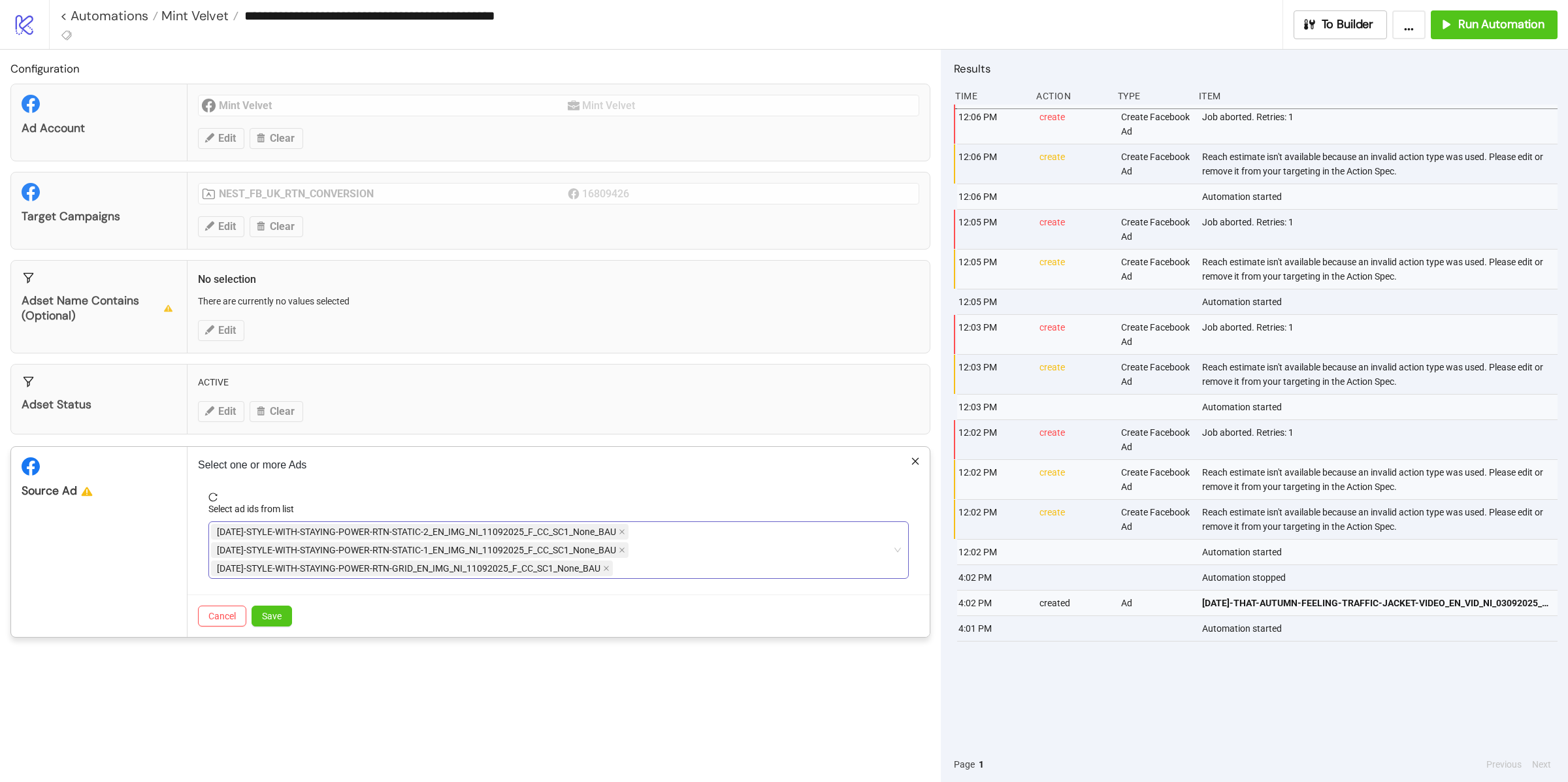
type input "********"
click at [675, 543] on div "AD378-STYLE-WITH-STAYING-POWER-RTN-STATIC-2_EN_IMG_NI_11092025_F_CC_SC1_None_BA…" at bounding box center [552, 550] width 681 height 55
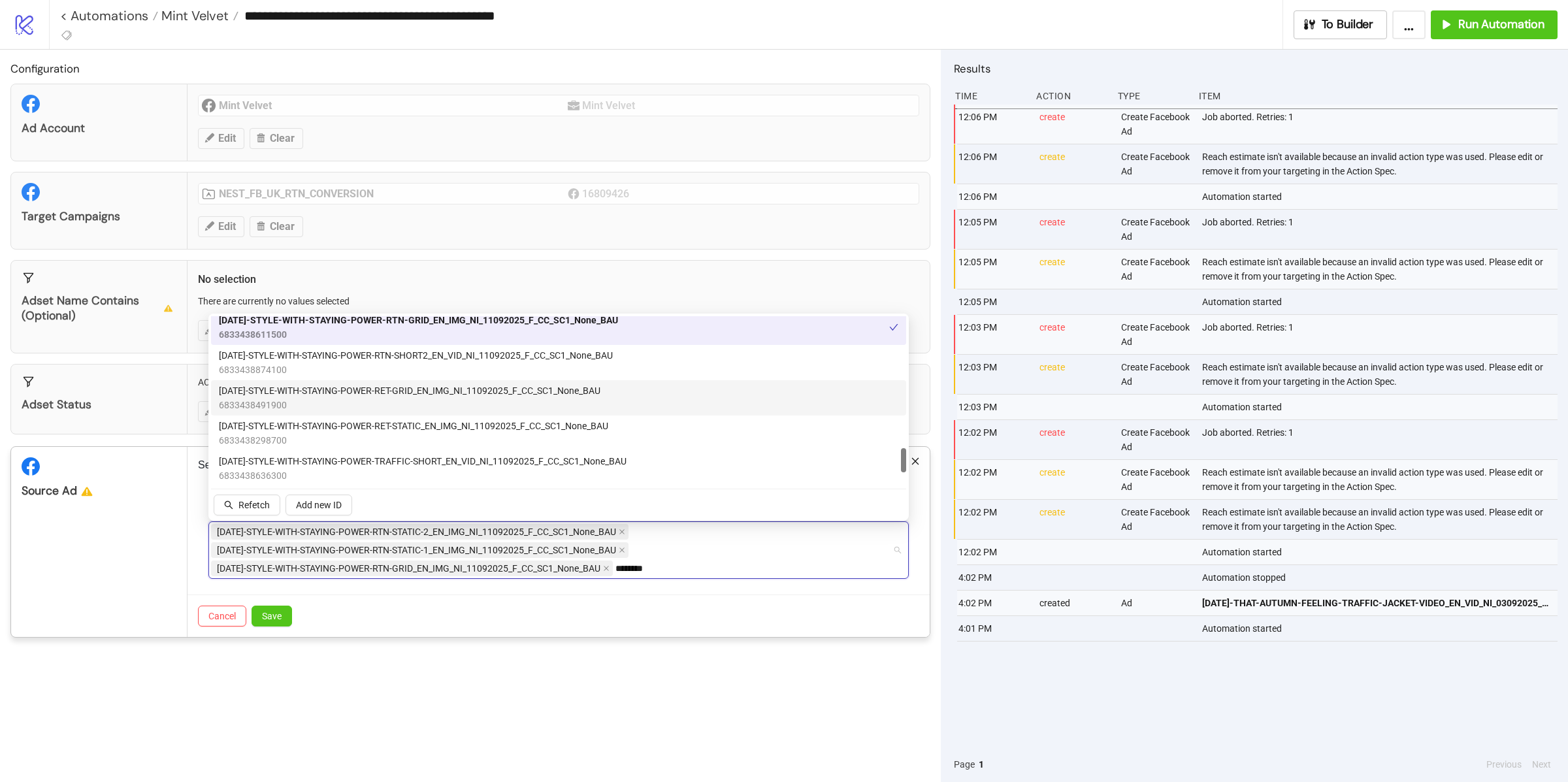
scroll to position [886, 0]
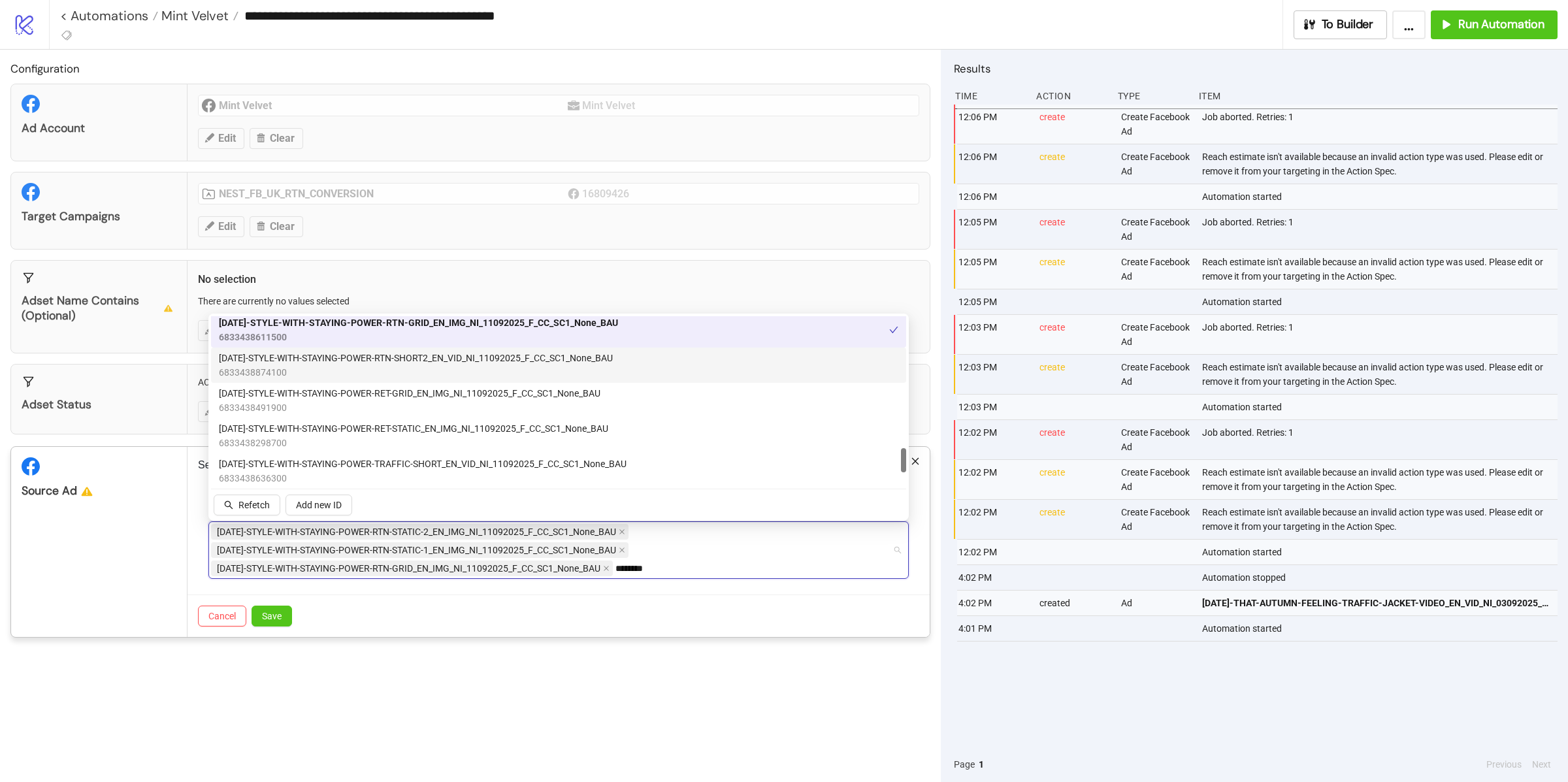
click at [432, 368] on span "6833438874100" at bounding box center [415, 372] width 394 height 14
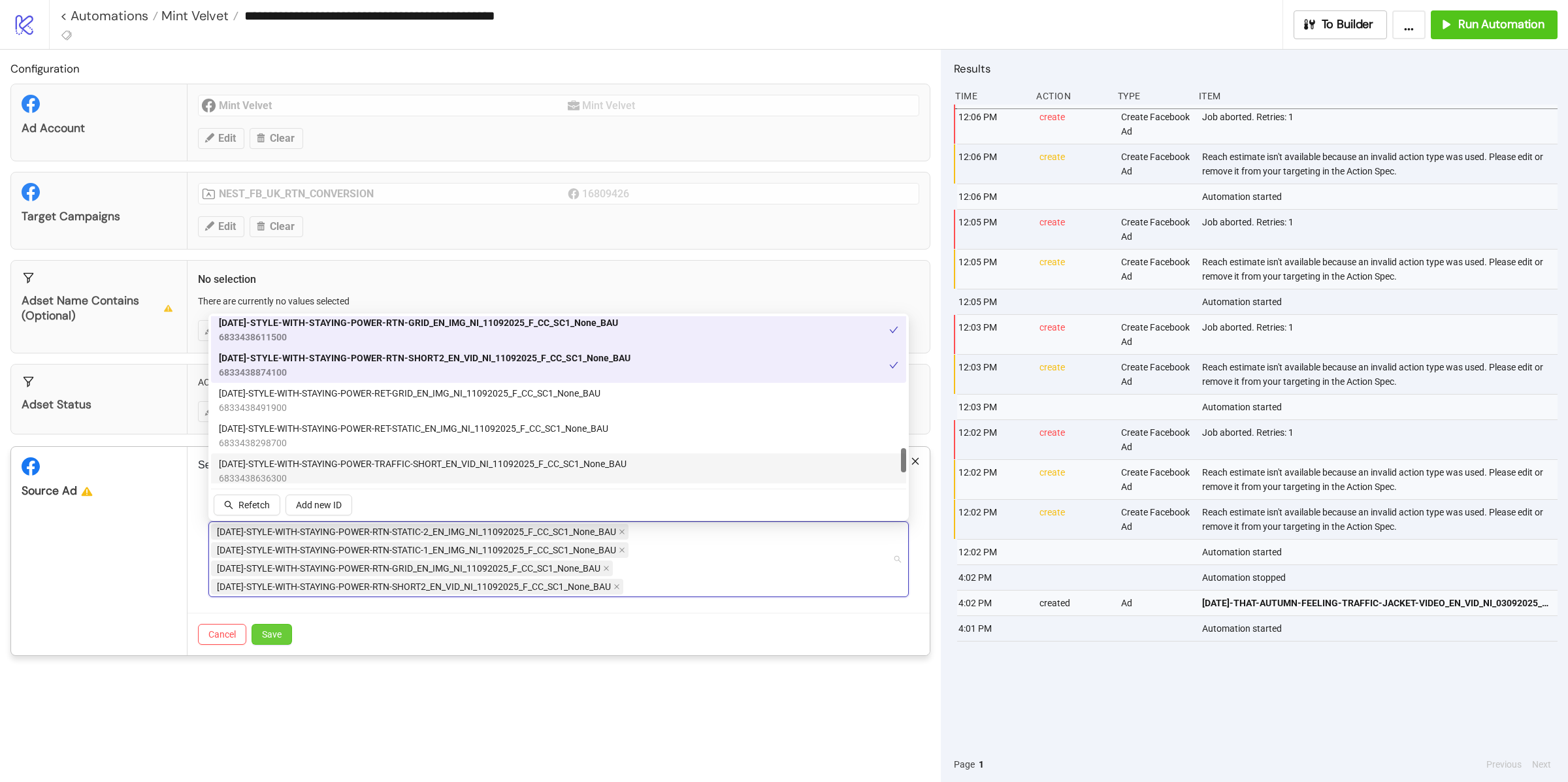
click at [280, 632] on span "Save" at bounding box center [272, 634] width 20 height 11
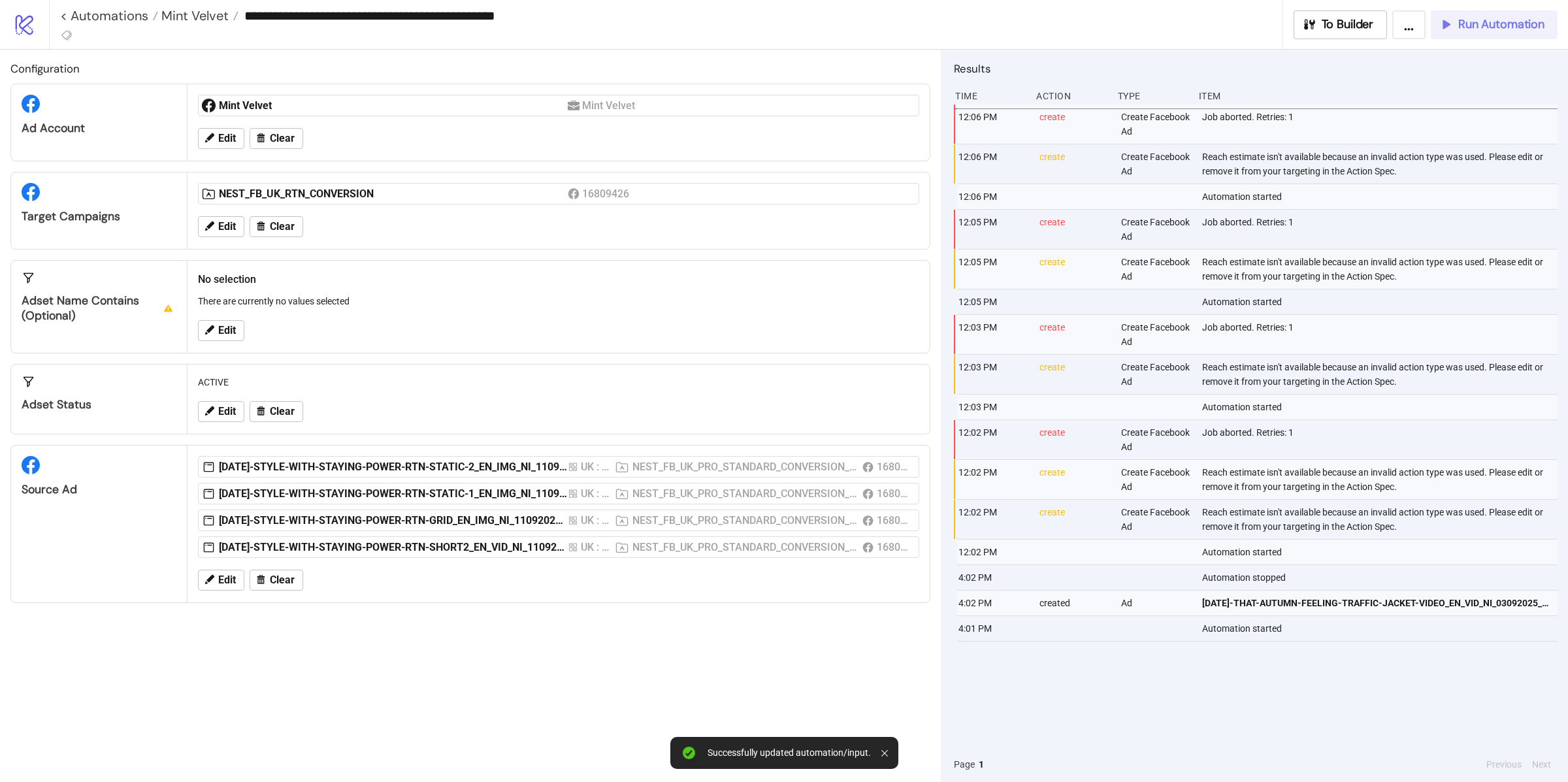
click at [1505, 37] on button "Run Automation" at bounding box center [1494, 25] width 127 height 29
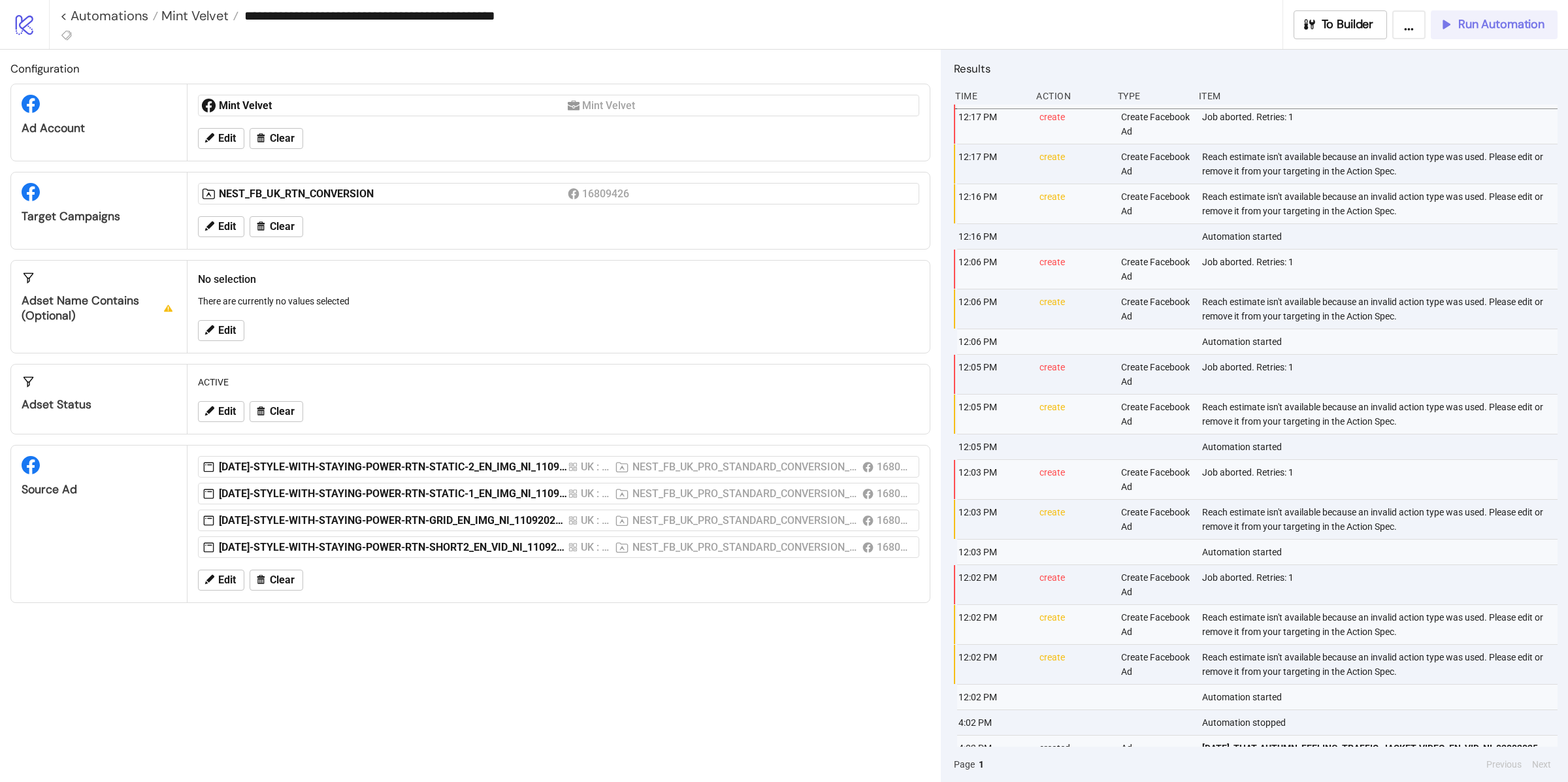
click at [1468, 19] on span "Run Automation" at bounding box center [1502, 24] width 86 height 15
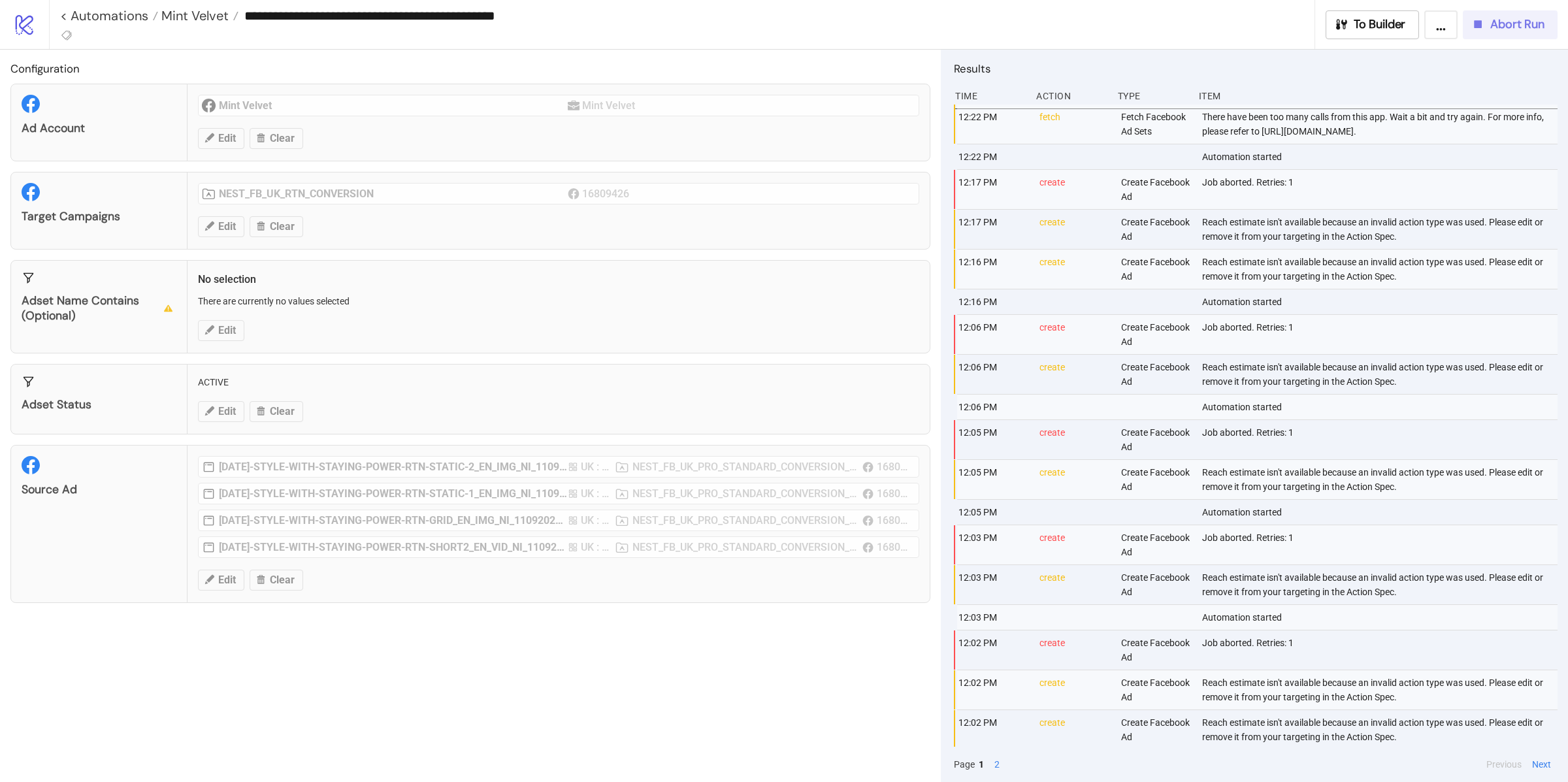
click at [1488, 26] on div "Abort Run" at bounding box center [1507, 24] width 74 height 15
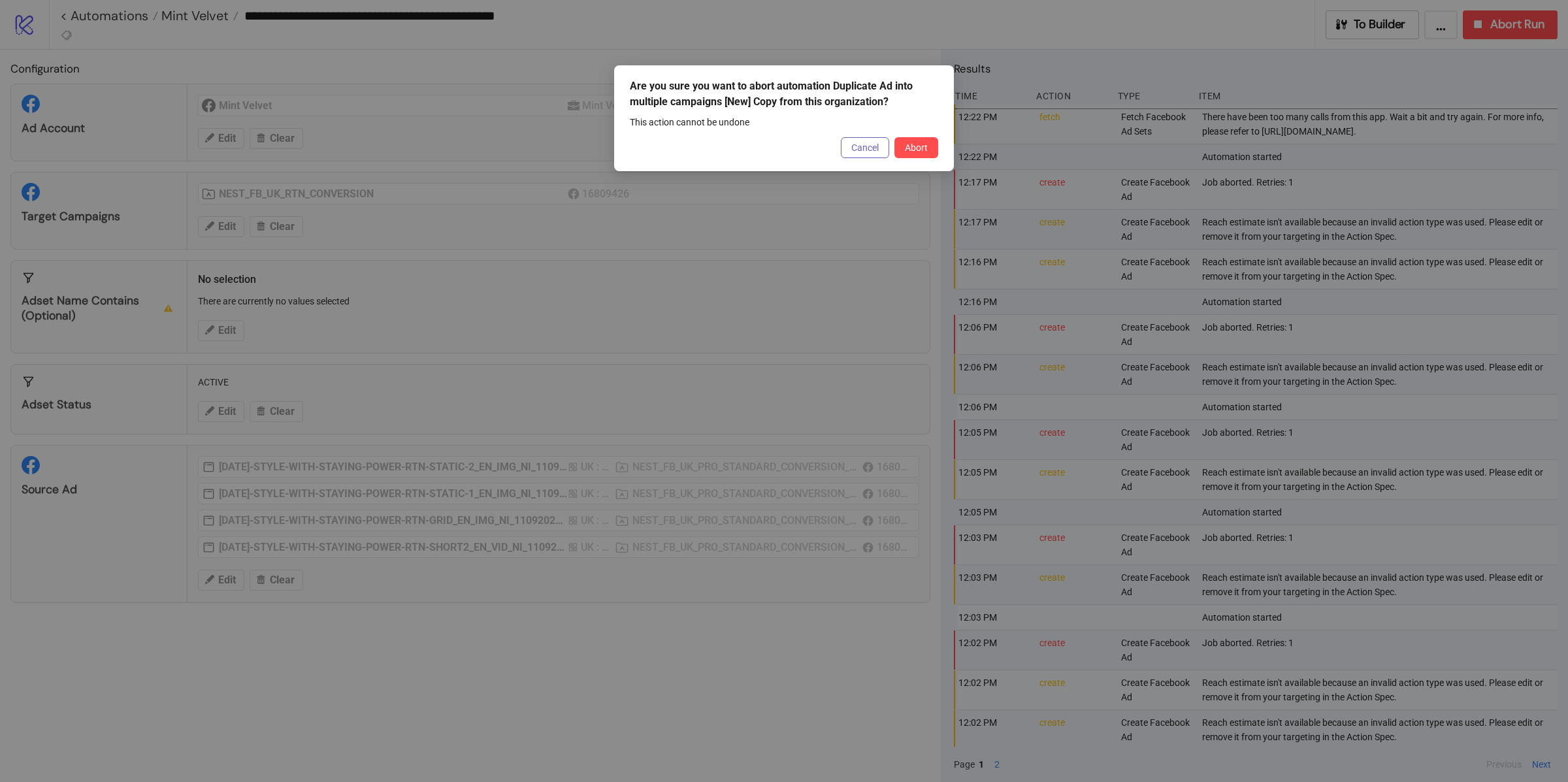
click at [849, 155] on button "Cancel" at bounding box center [865, 147] width 48 height 21
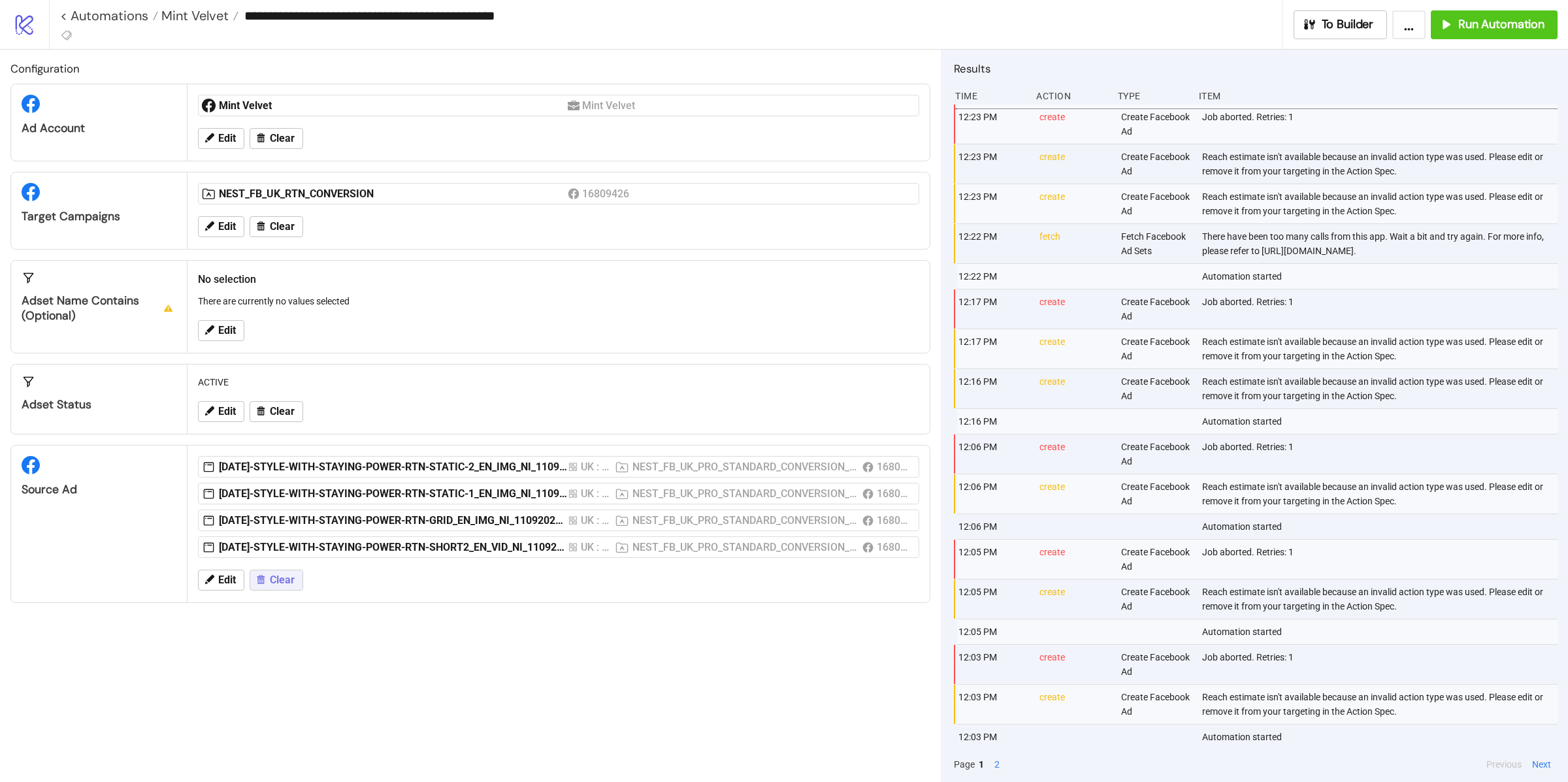
click at [281, 579] on span "Clear" at bounding box center [283, 580] width 25 height 12
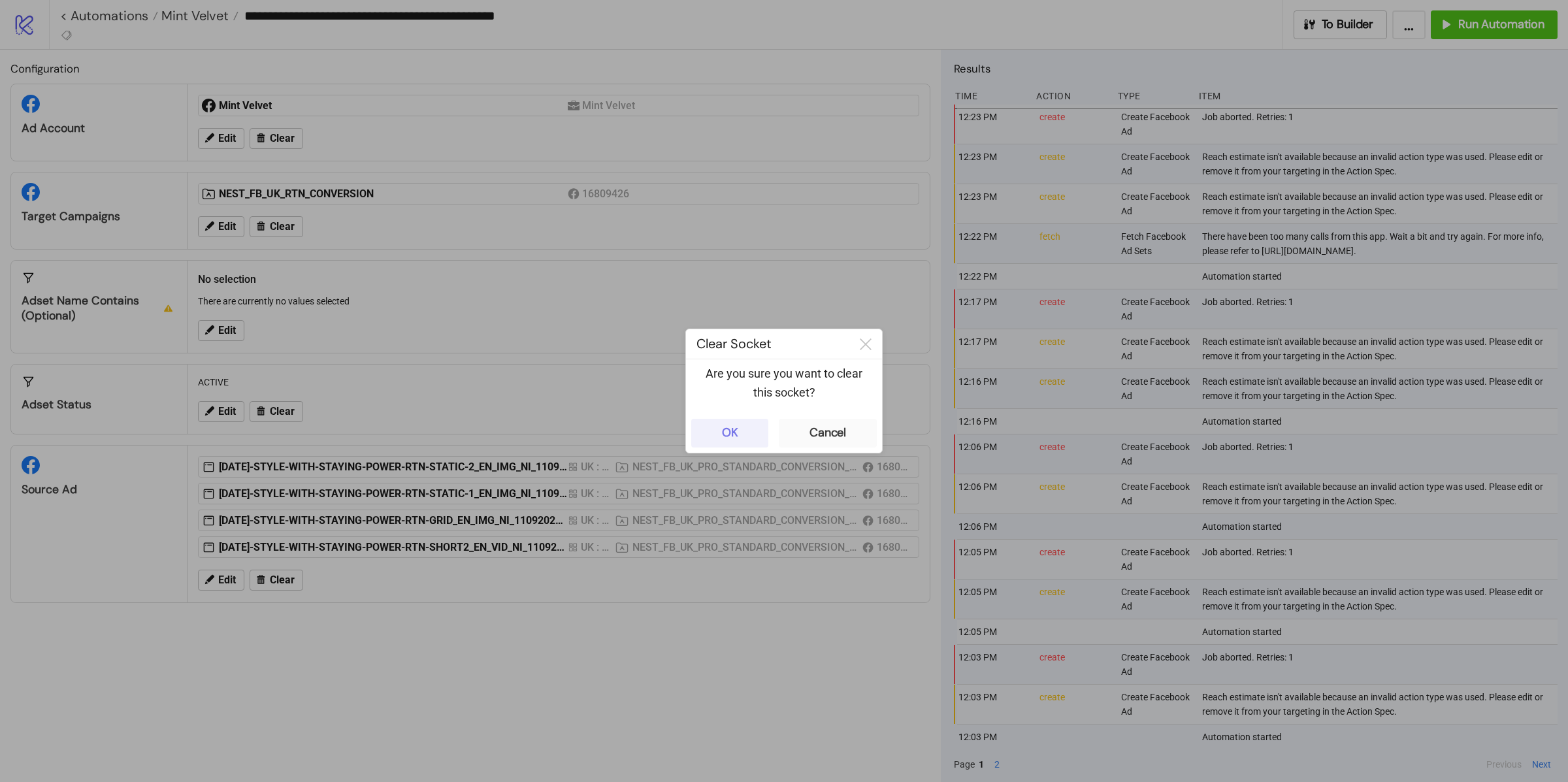
click at [732, 442] on button "OK" at bounding box center [730, 433] width 77 height 29
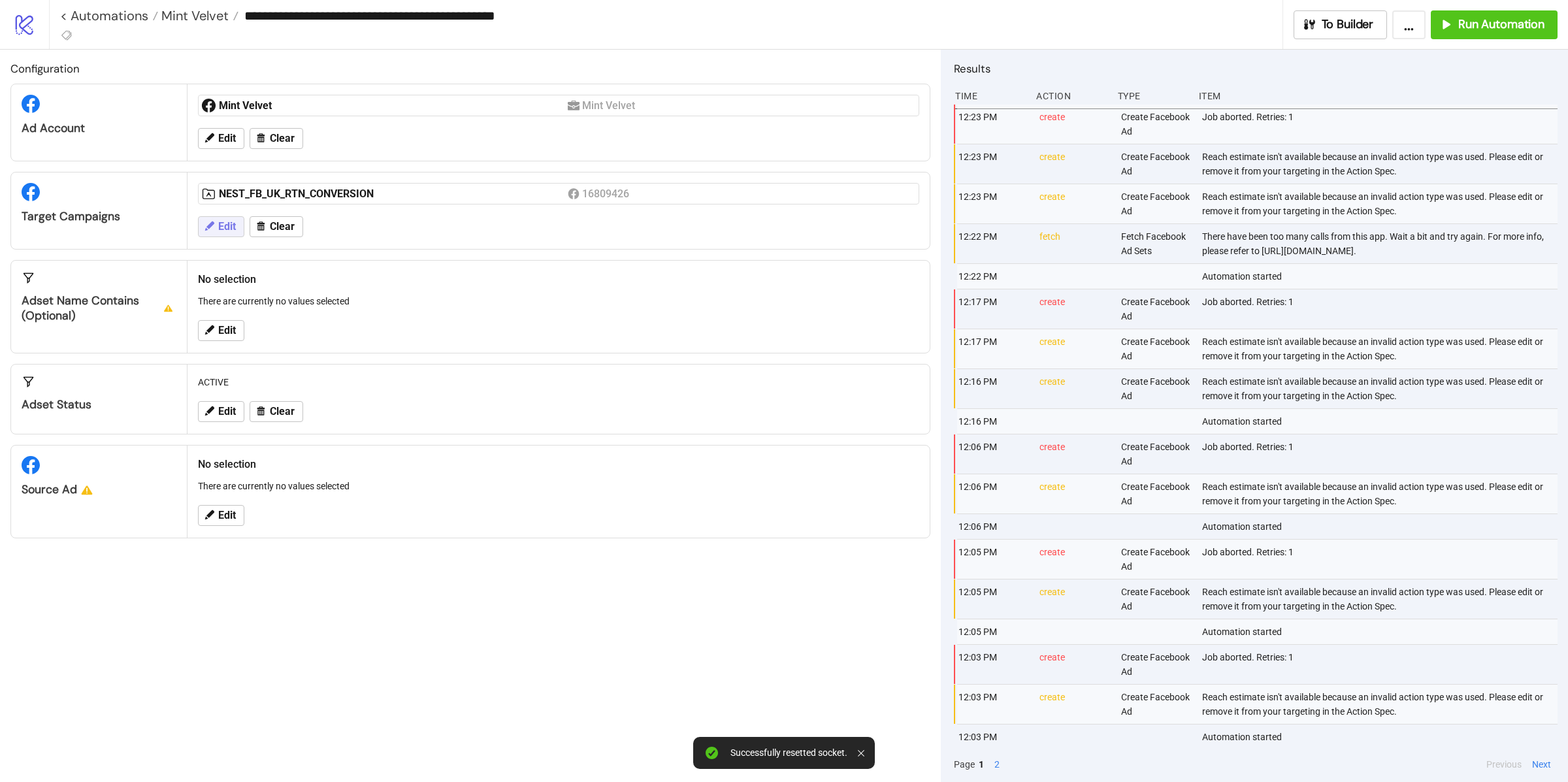
click at [222, 231] on span "Edit" at bounding box center [227, 227] width 17 height 12
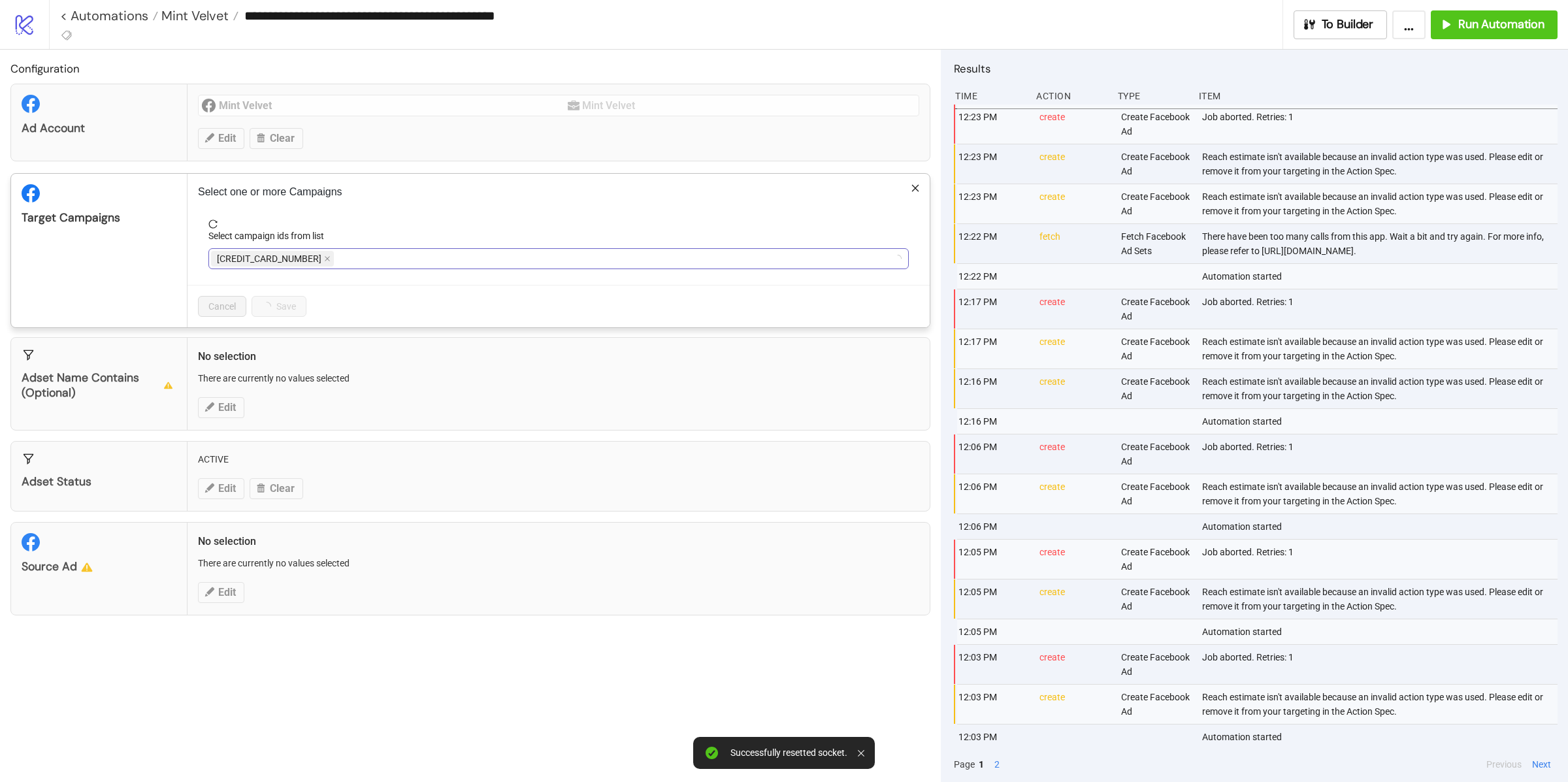
click at [295, 262] on span "6282070375900" at bounding box center [273, 258] width 123 height 16
click at [325, 258] on icon "close" at bounding box center [327, 259] width 5 height 5
click at [355, 262] on icon "close" at bounding box center [357, 258] width 7 height 7
click at [341, 258] on div at bounding box center [552, 258] width 681 height 18
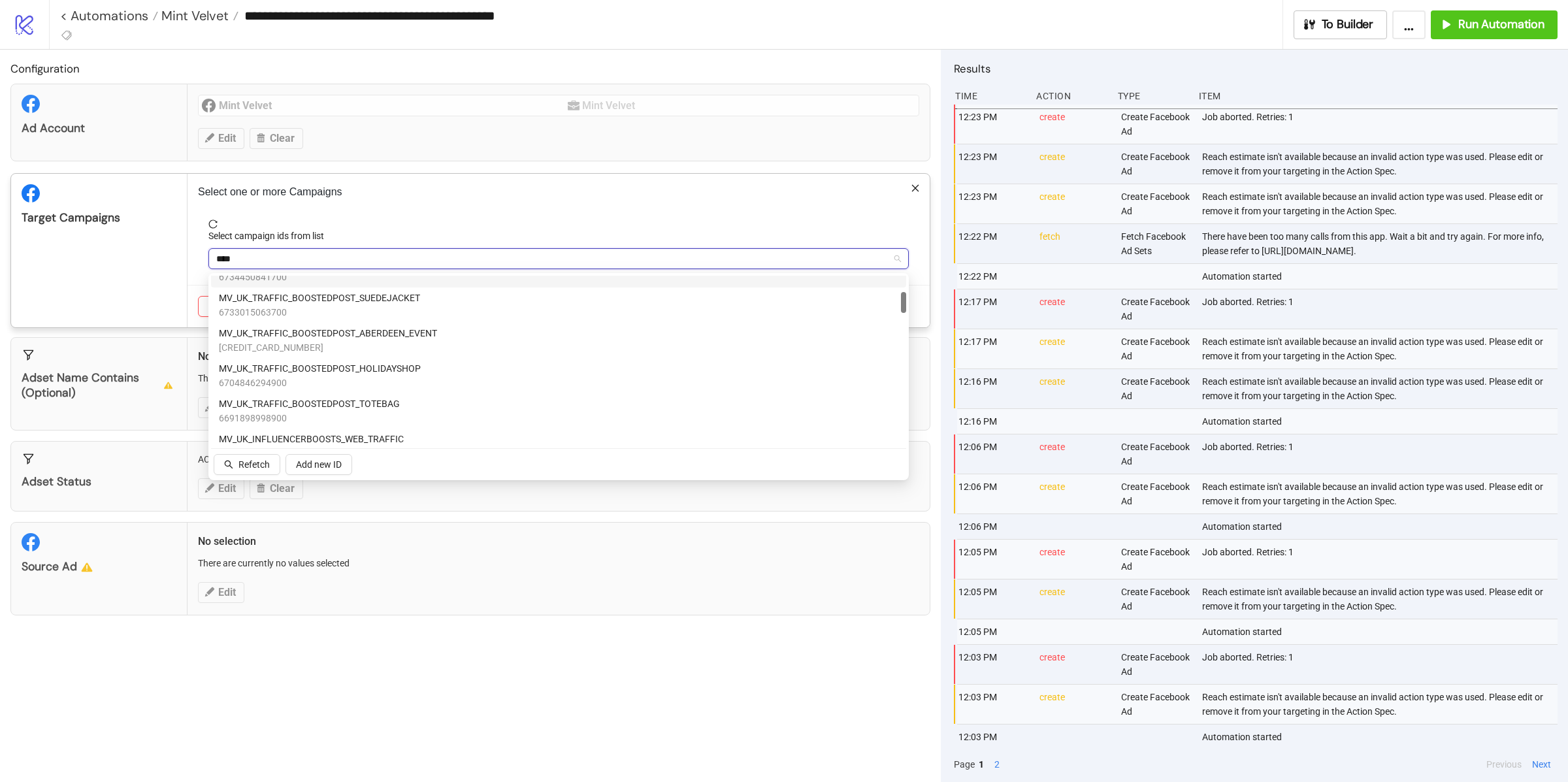
scroll to position [0, 0]
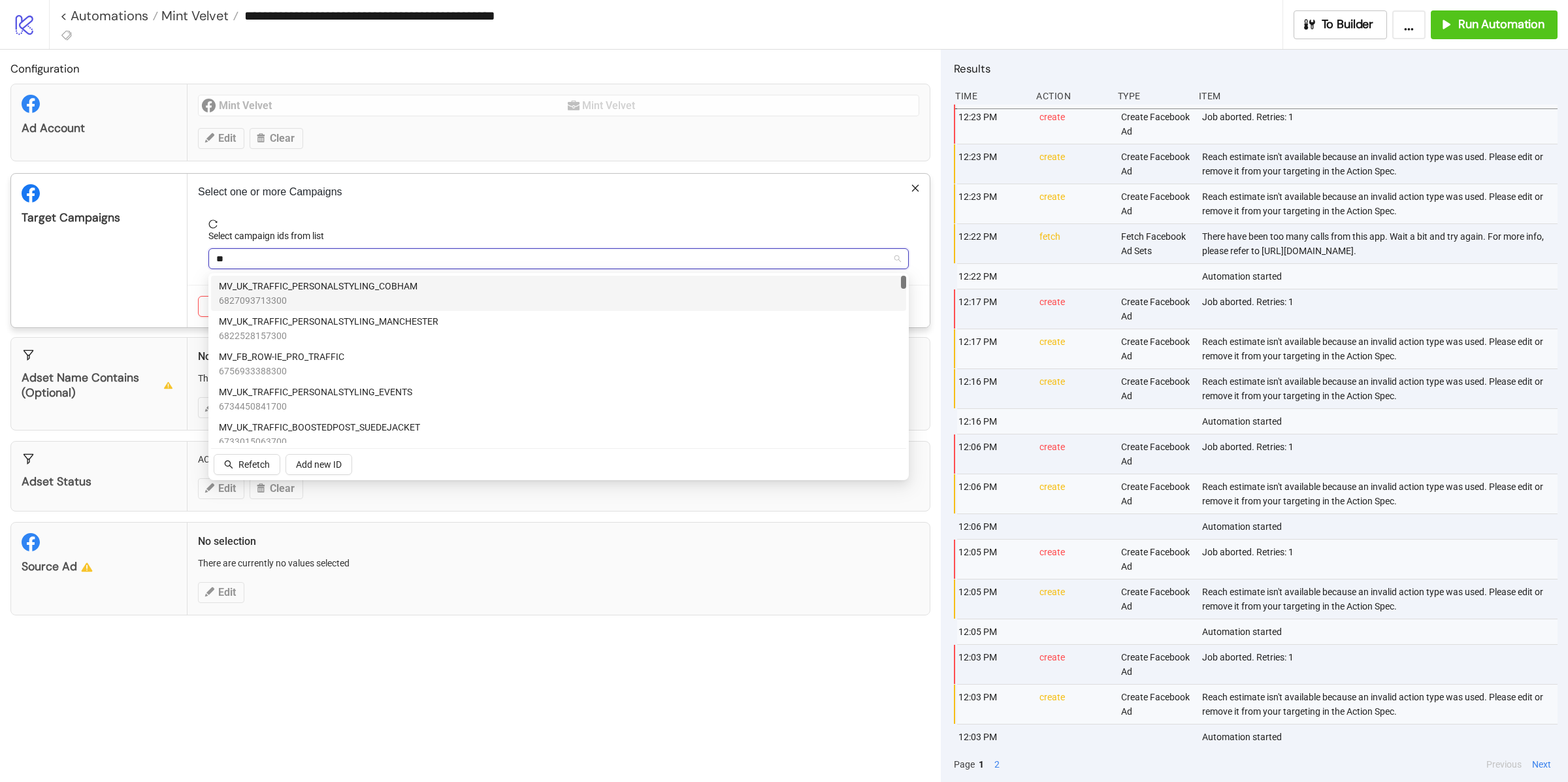
type input "*"
type input "***"
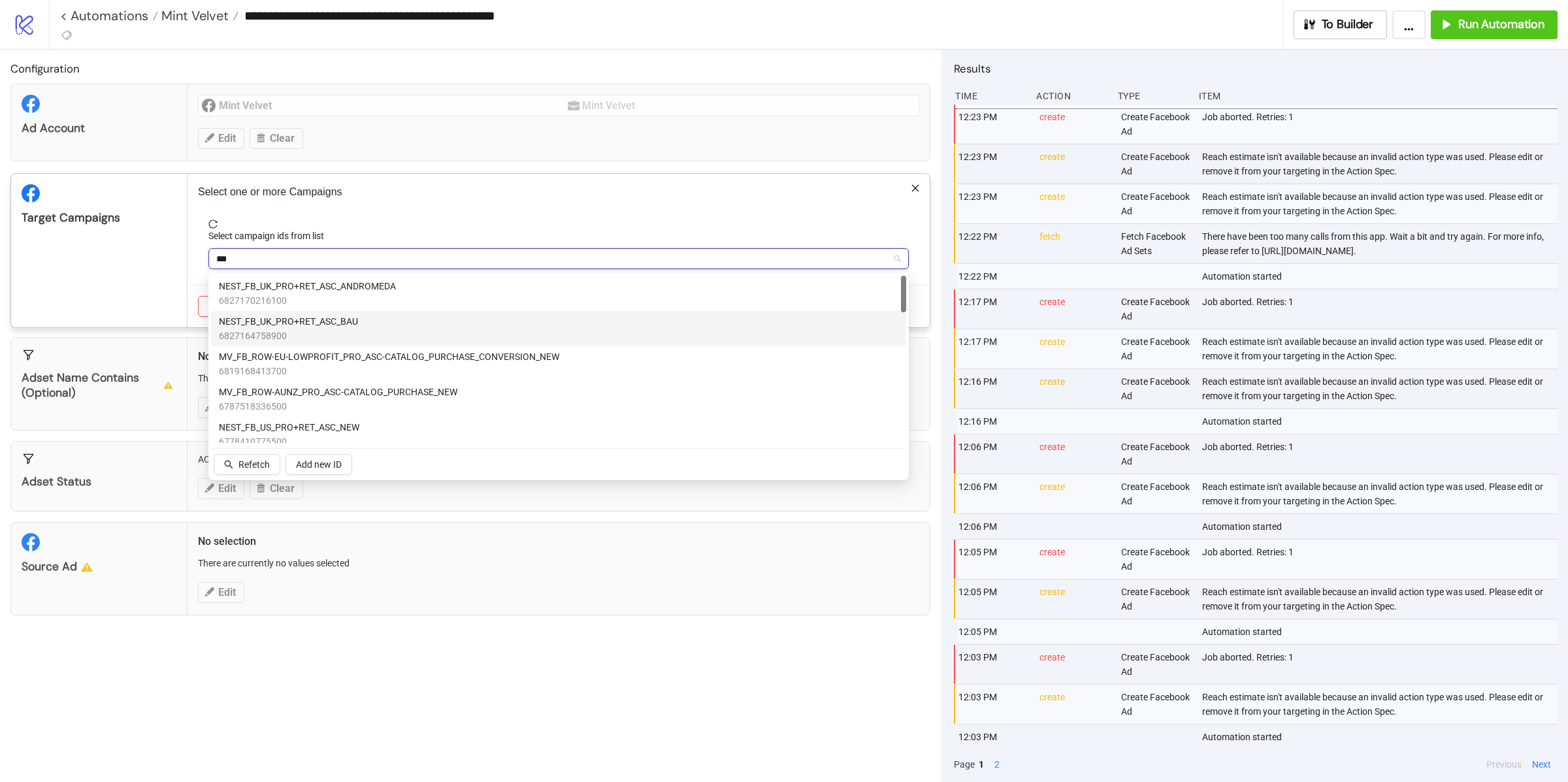
click at [342, 327] on span "NEST_FB_UK_PRO+RET_ASC_BAU" at bounding box center [288, 321] width 139 height 14
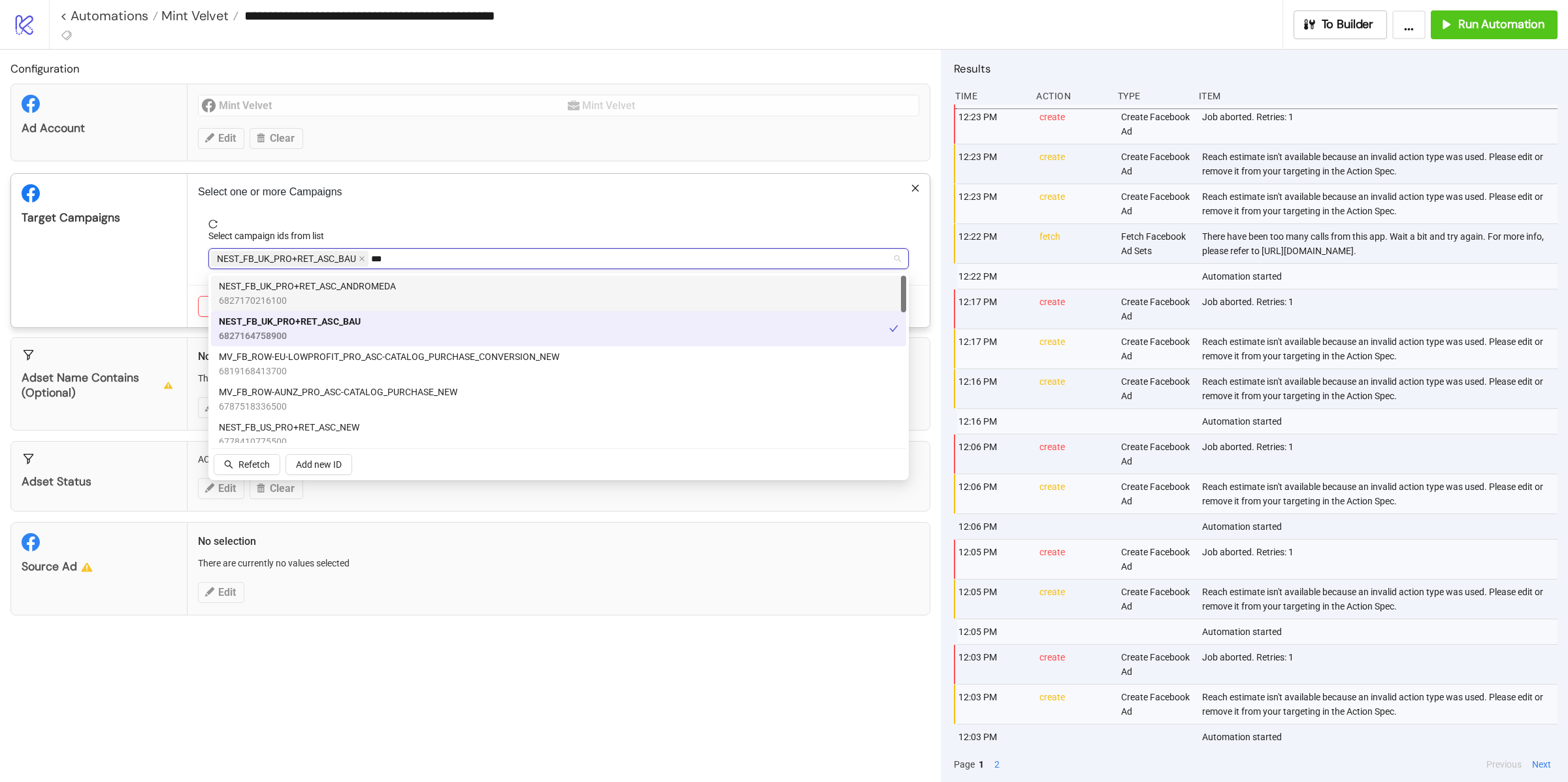
click at [314, 293] on span "6827170216100" at bounding box center [307, 300] width 177 height 14
click at [132, 305] on div "Target Campaigns" at bounding box center [99, 250] width 176 height 154
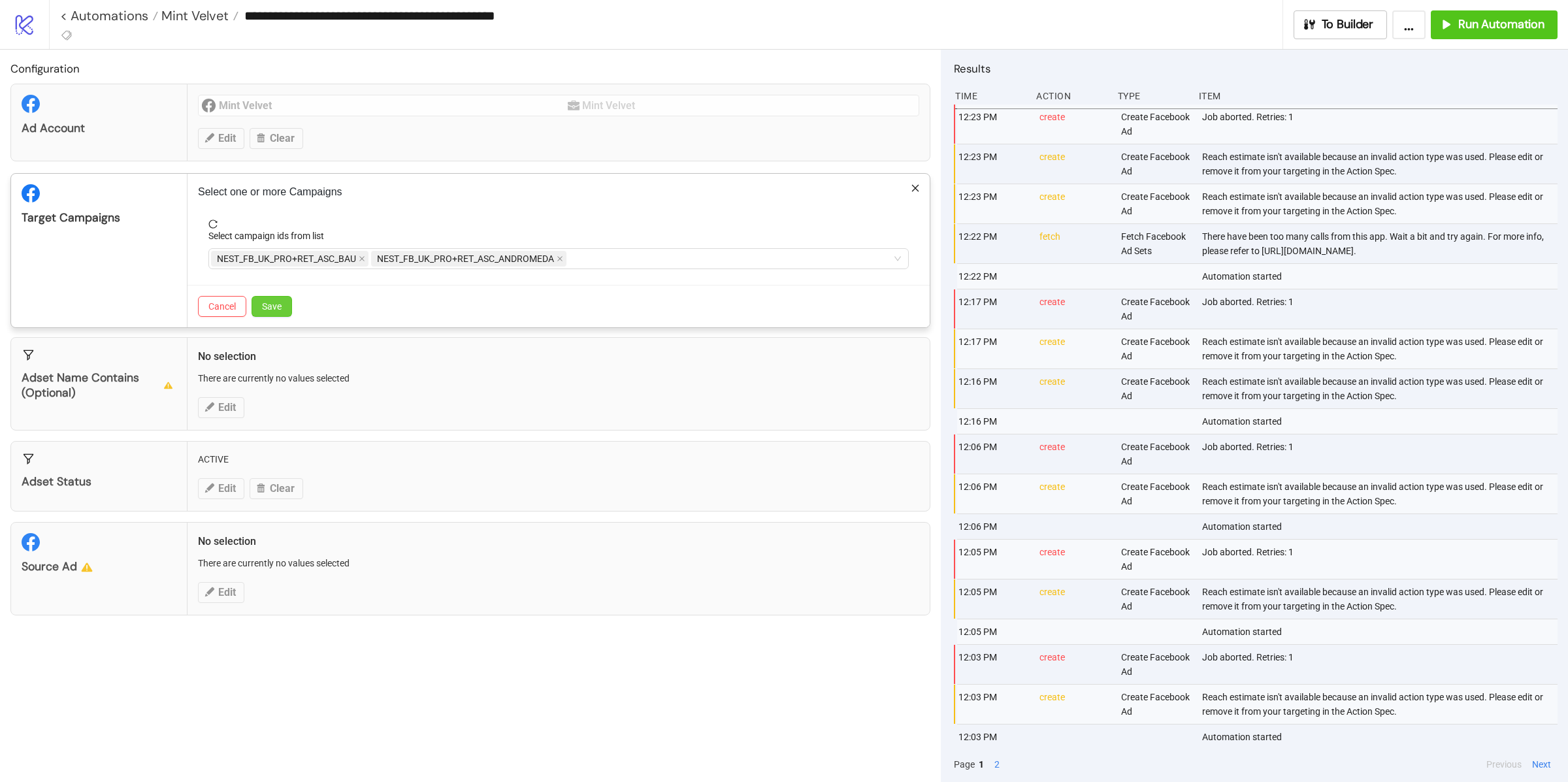
click at [273, 304] on span "Save" at bounding box center [272, 306] width 20 height 11
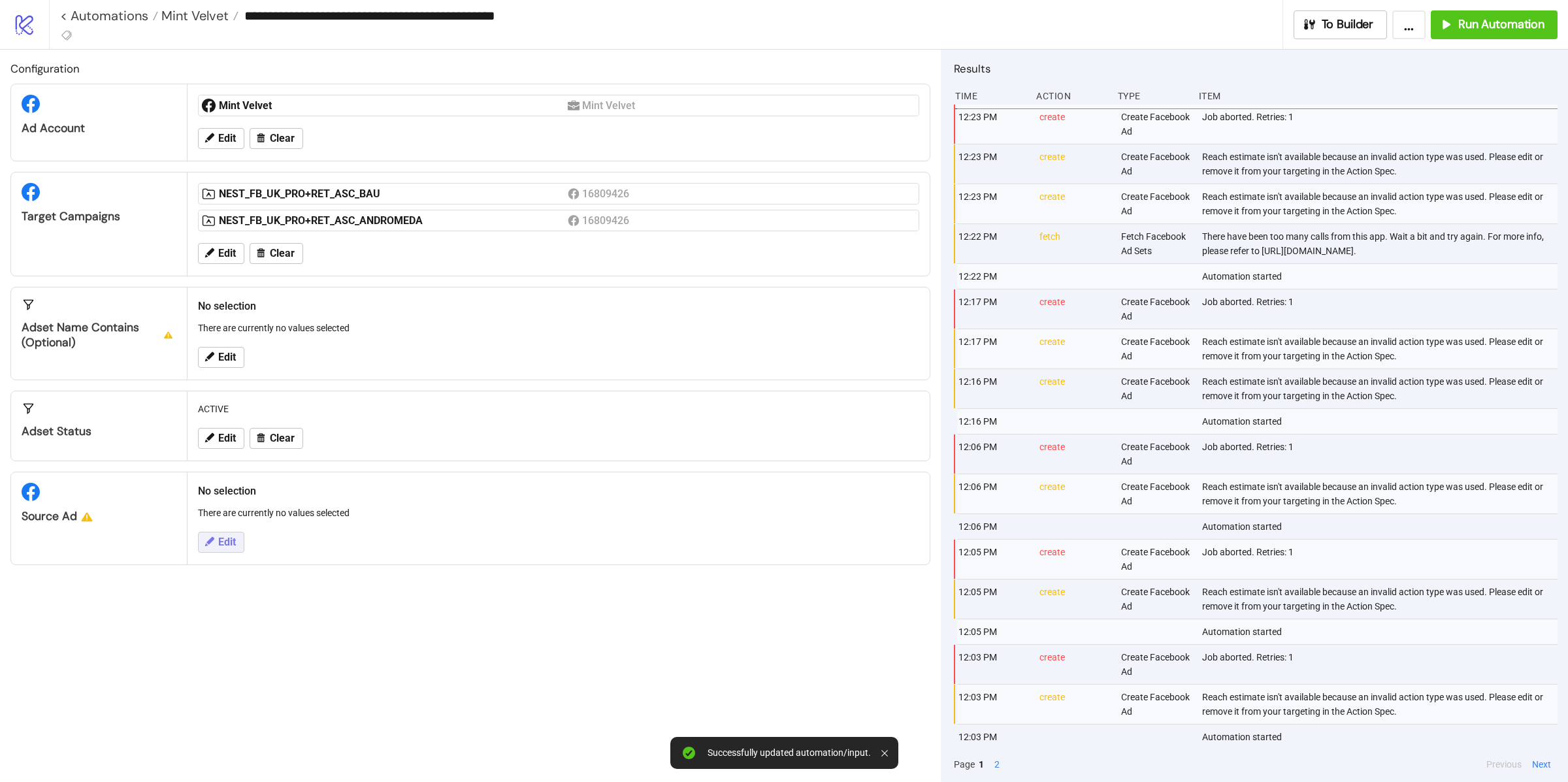
click at [225, 536] on button "Edit" at bounding box center [221, 542] width 47 height 21
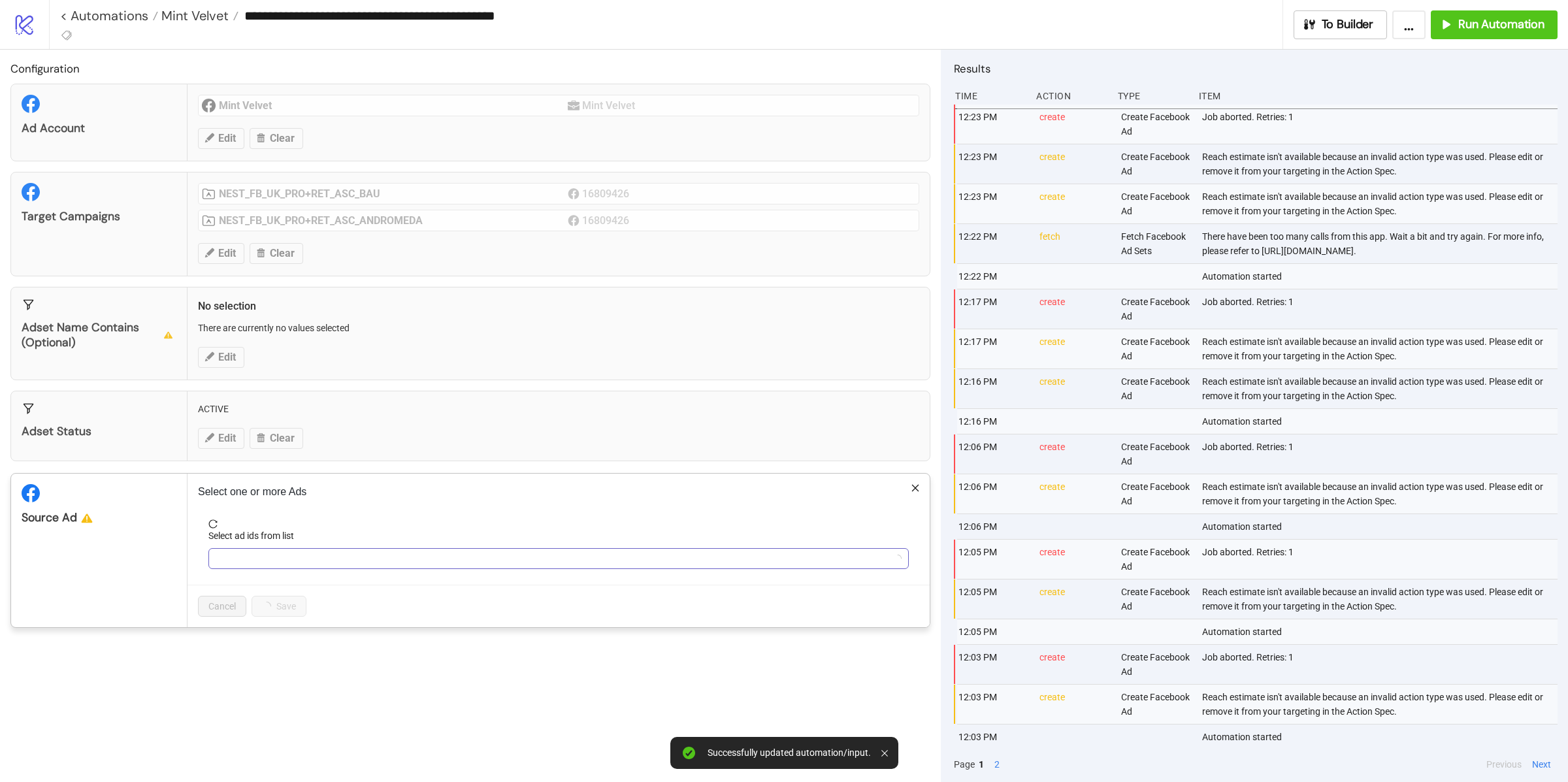
click at [334, 563] on div at bounding box center [552, 558] width 681 height 18
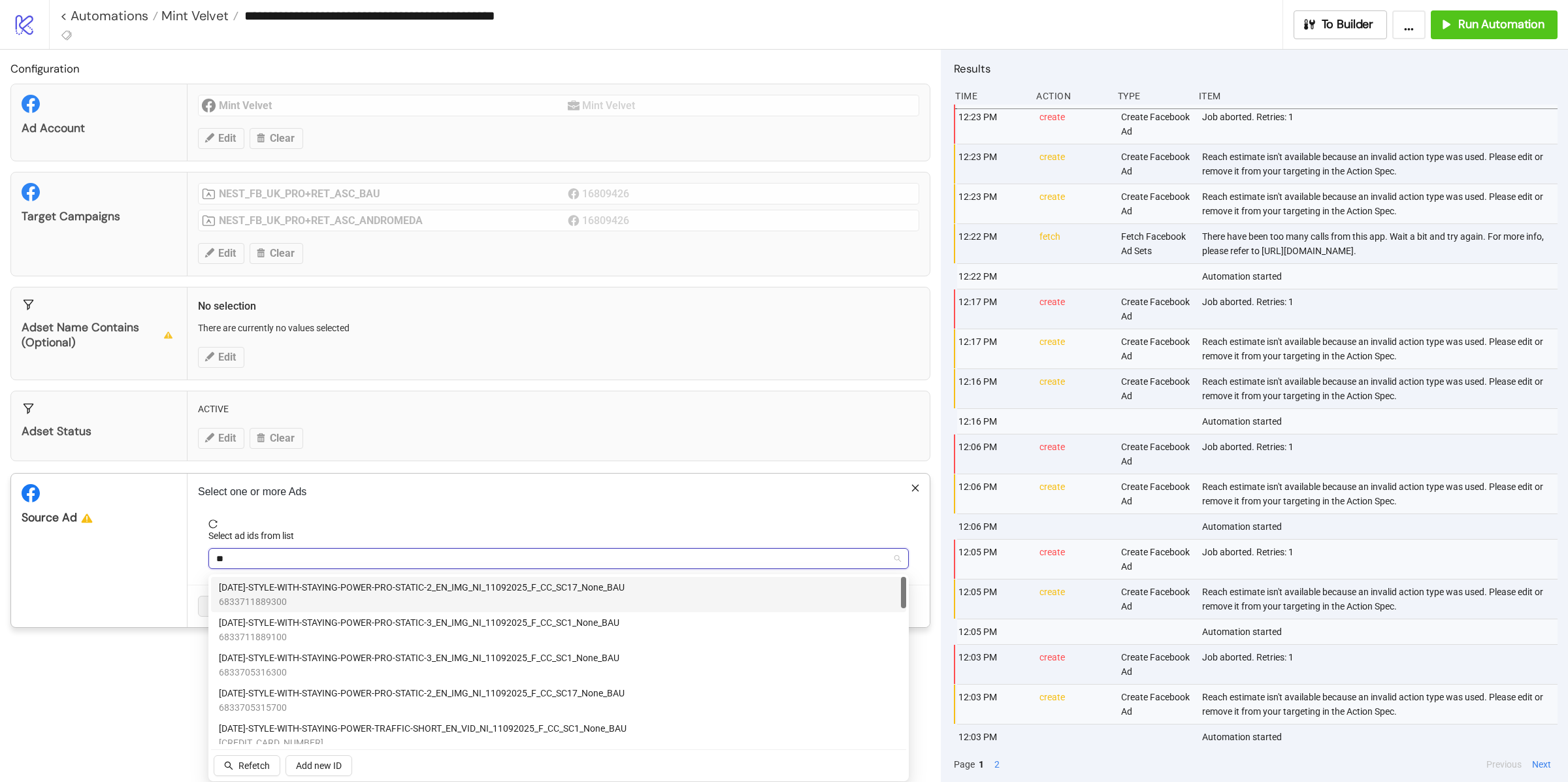
type input "***"
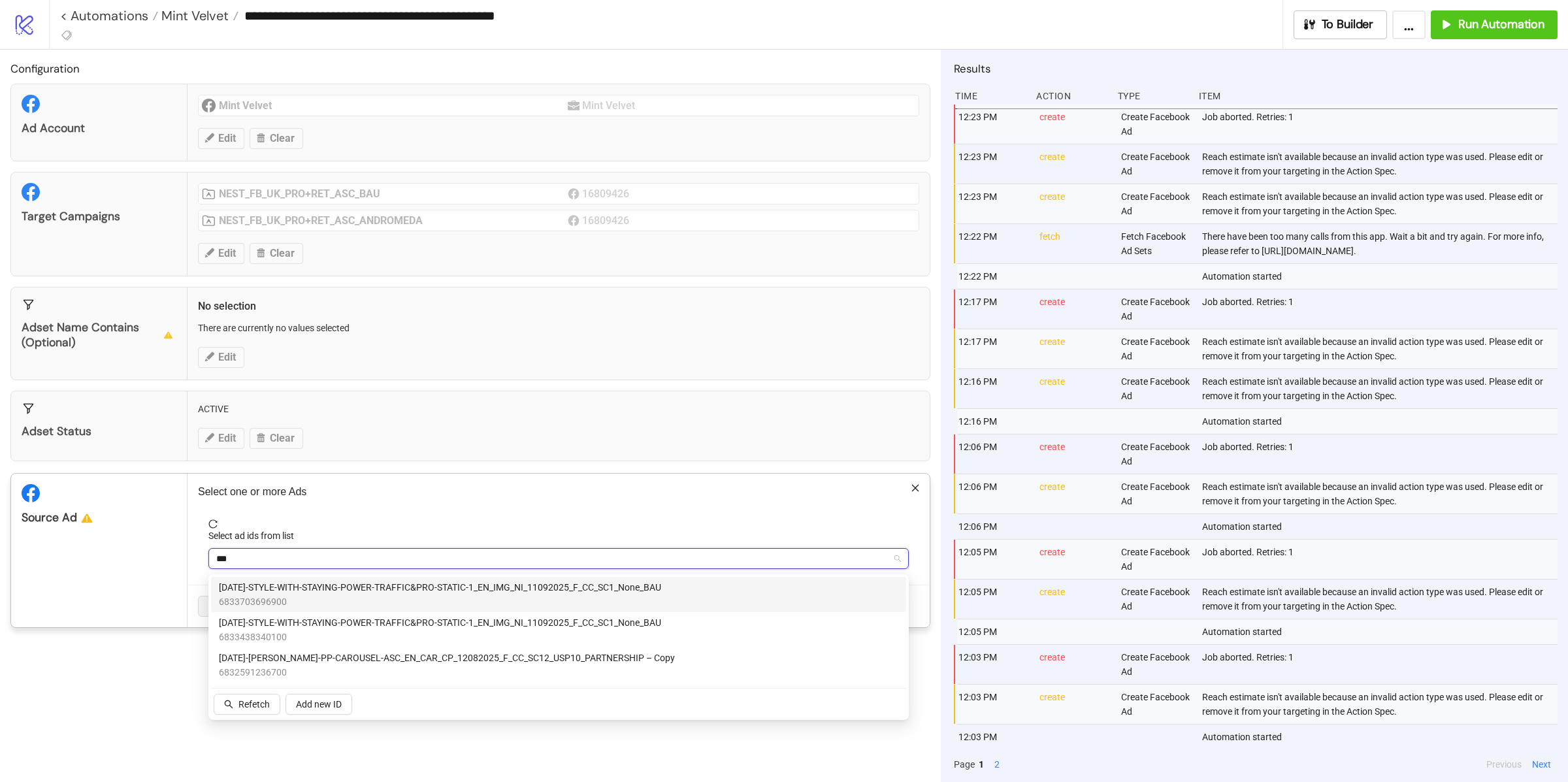
click at [434, 605] on span "6833703696900" at bounding box center [440, 602] width 442 height 14
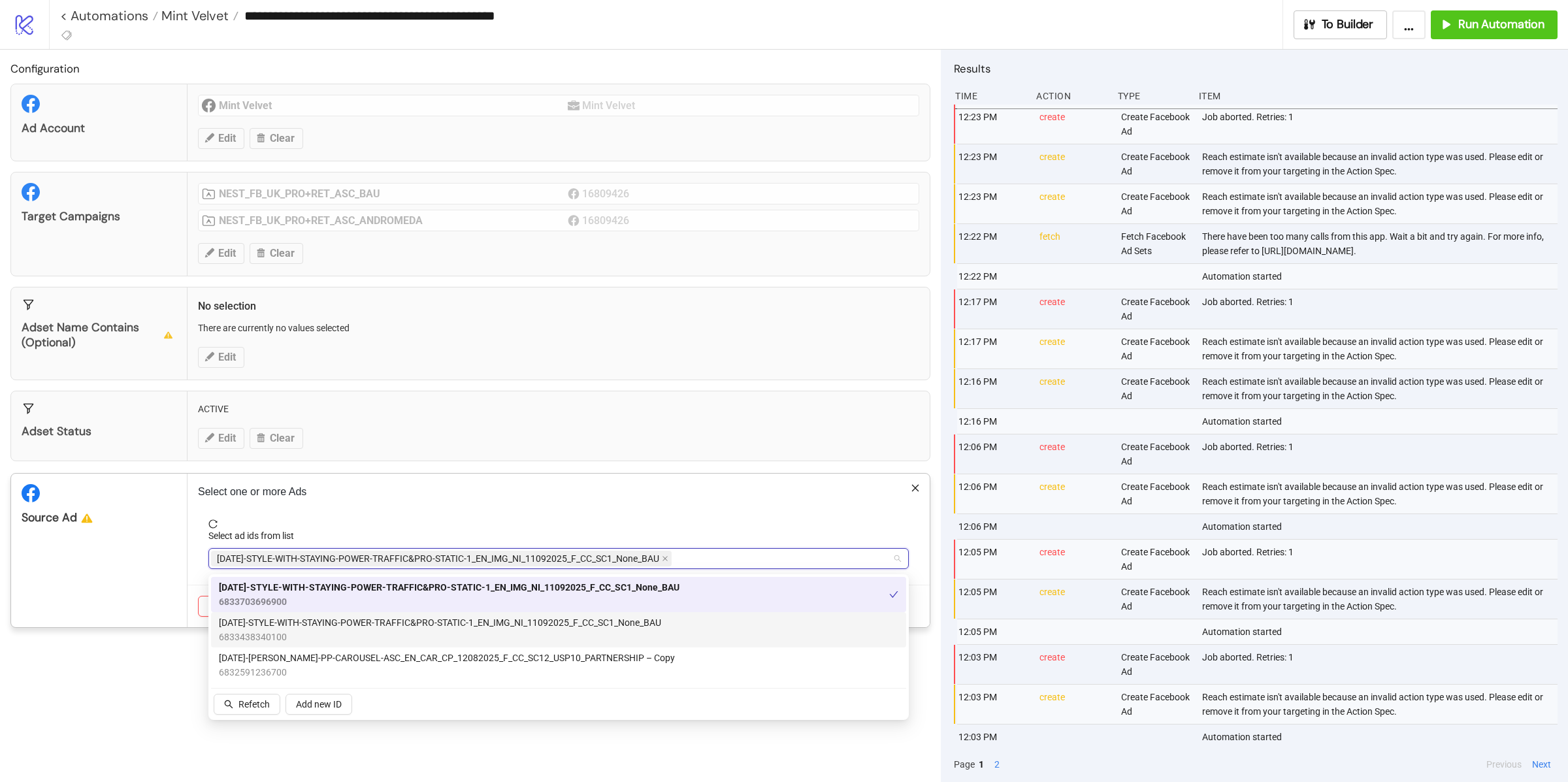
click at [163, 564] on div "Source Ad" at bounding box center [99, 550] width 176 height 154
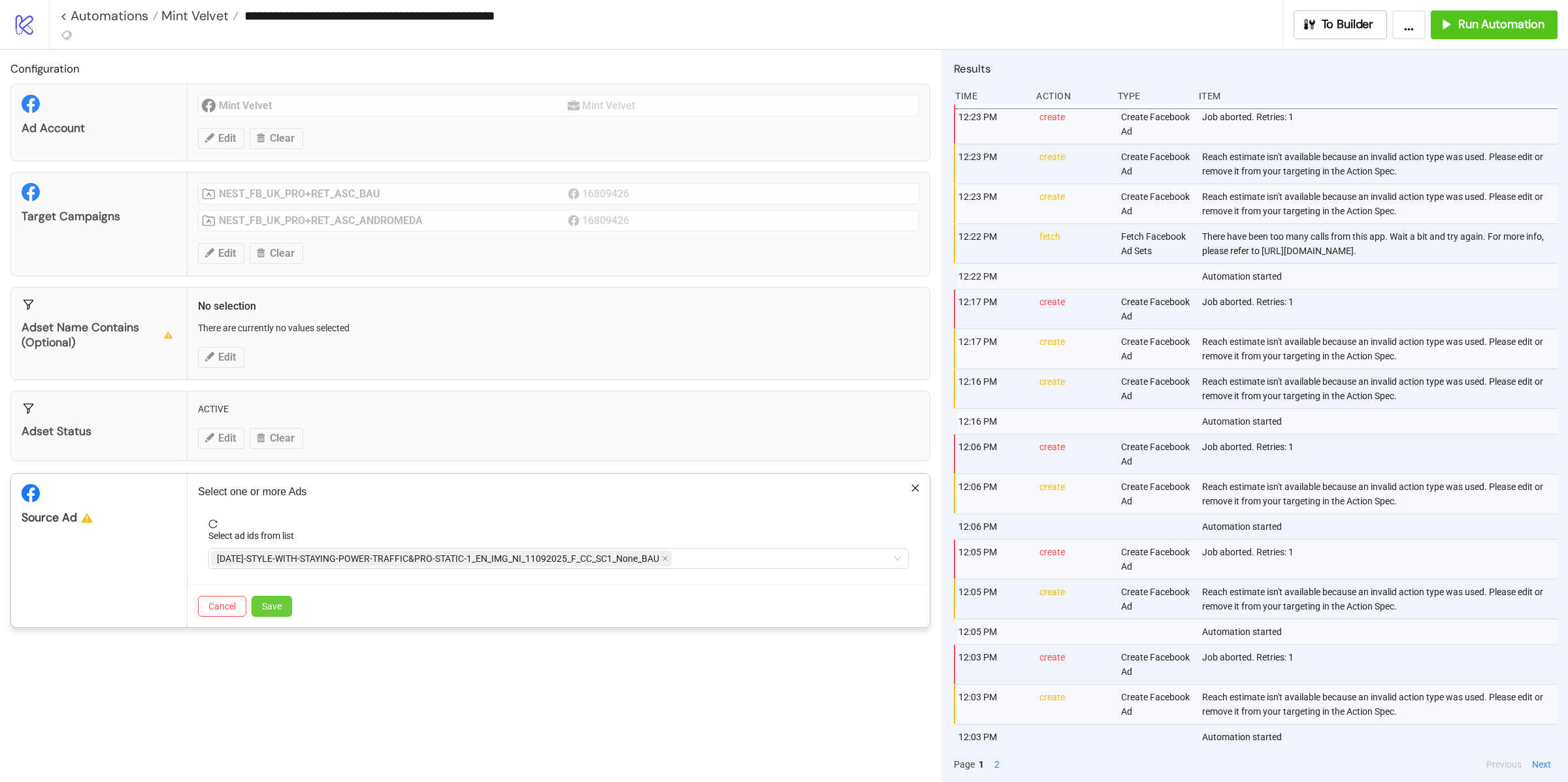
click at [252, 602] on button "Save" at bounding box center [272, 606] width 41 height 21
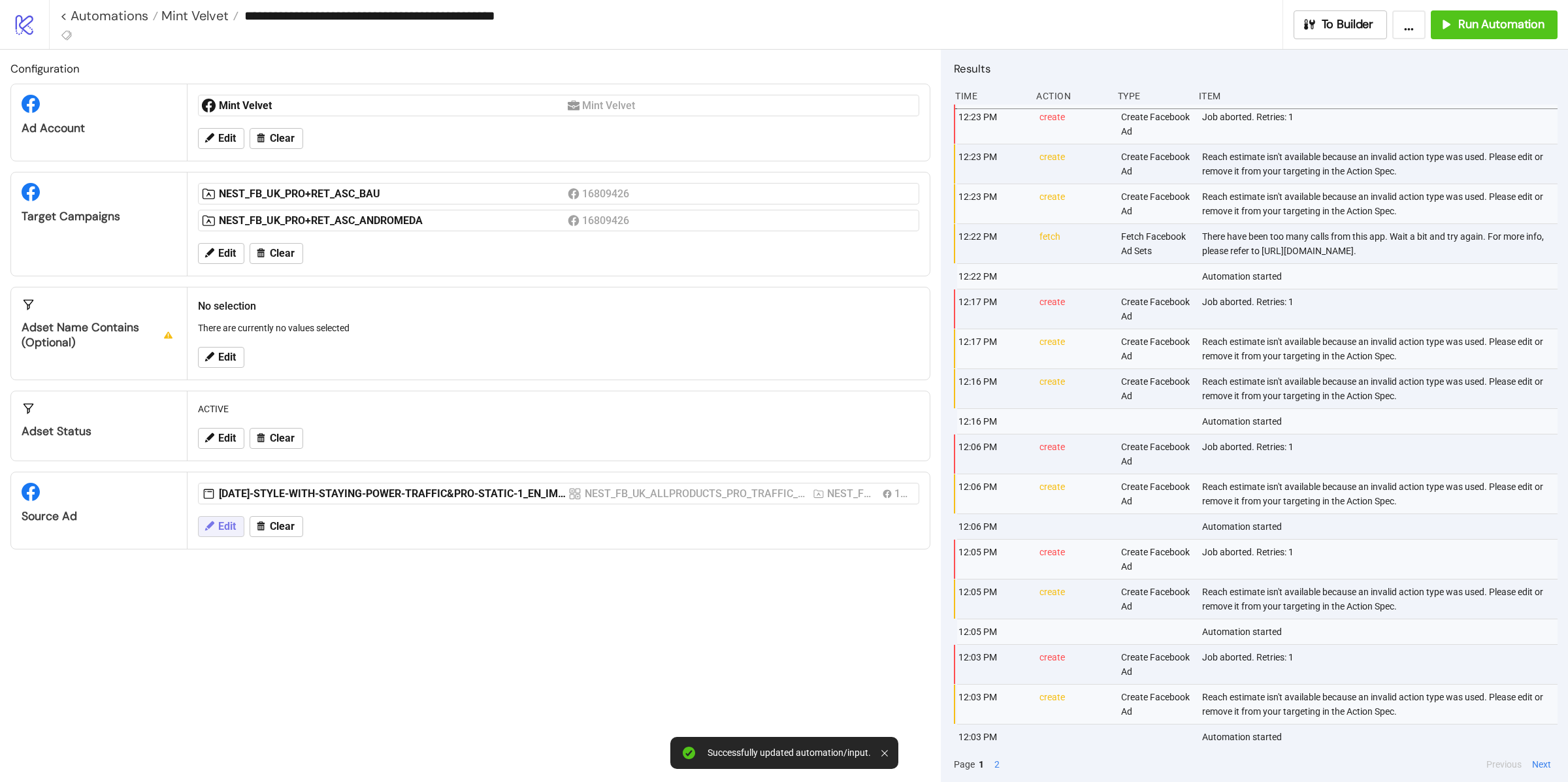
click at [229, 525] on span "Edit" at bounding box center [227, 527] width 17 height 12
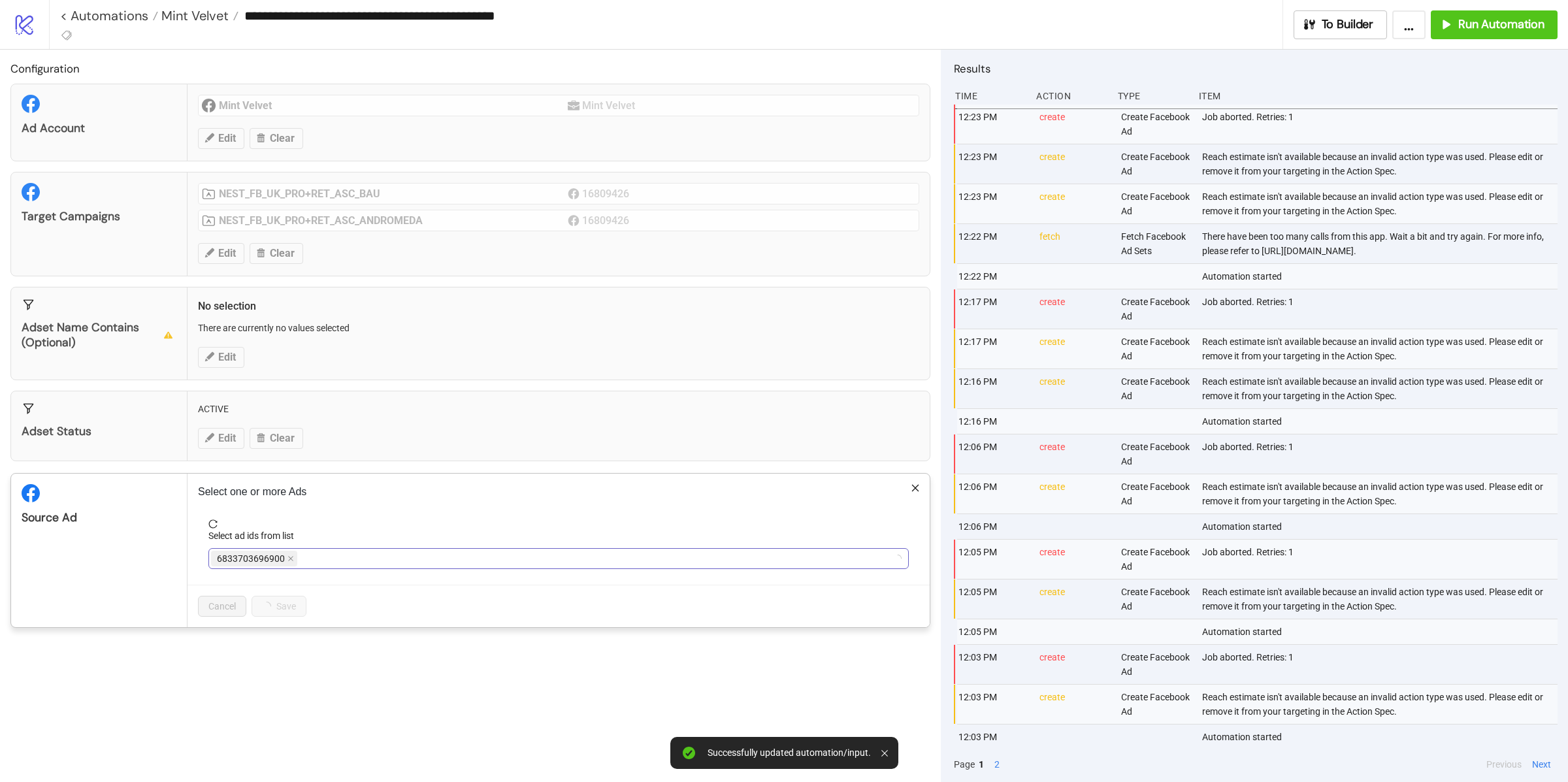
click at [341, 560] on div "6833703696900" at bounding box center [552, 558] width 681 height 18
click at [288, 559] on icon "close" at bounding box center [291, 558] width 5 height 5
click at [288, 559] on div at bounding box center [552, 558] width 681 height 18
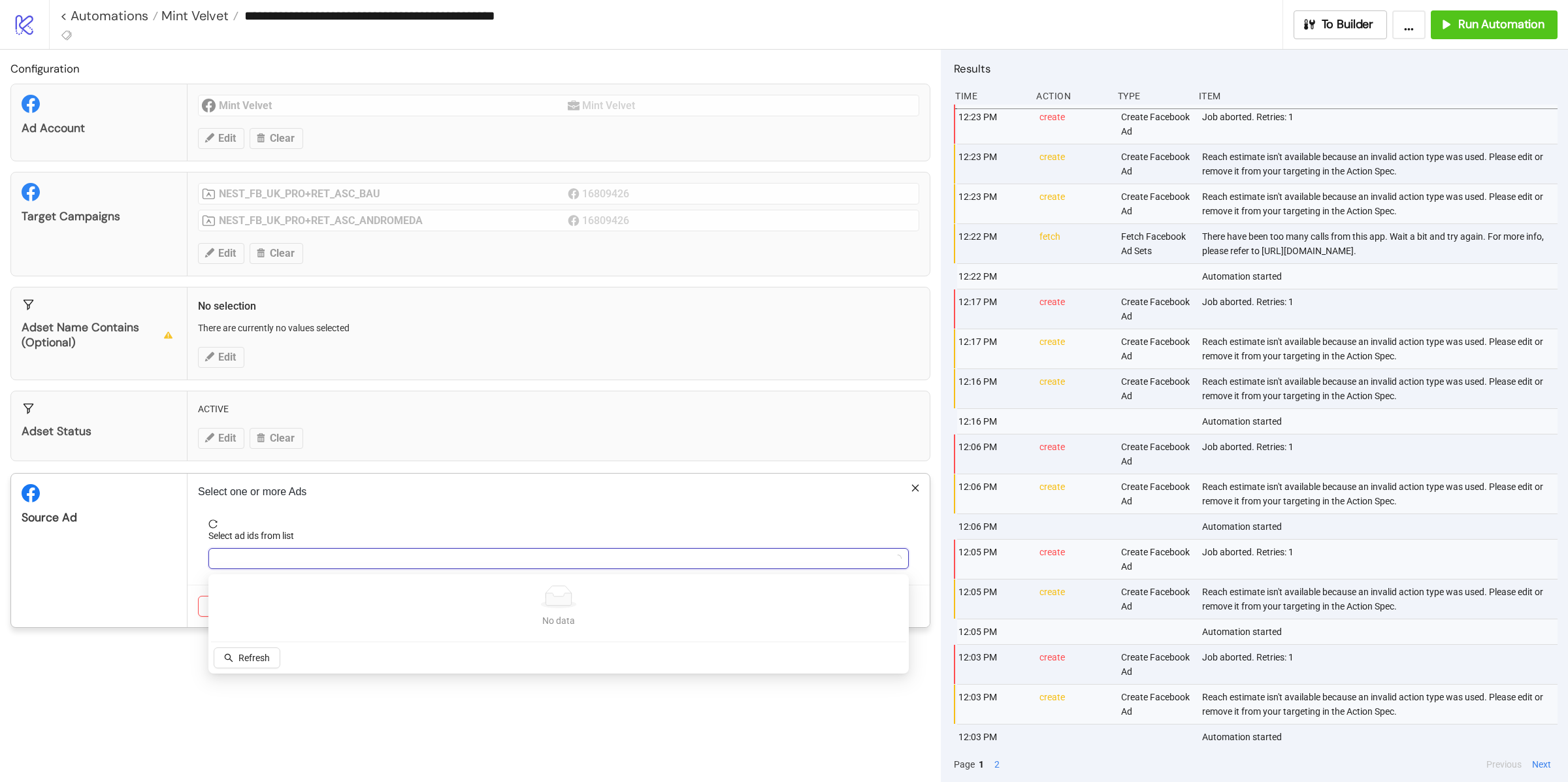
click at [288, 559] on div at bounding box center [552, 558] width 681 height 18
click at [288, 561] on div at bounding box center [552, 558] width 681 height 18
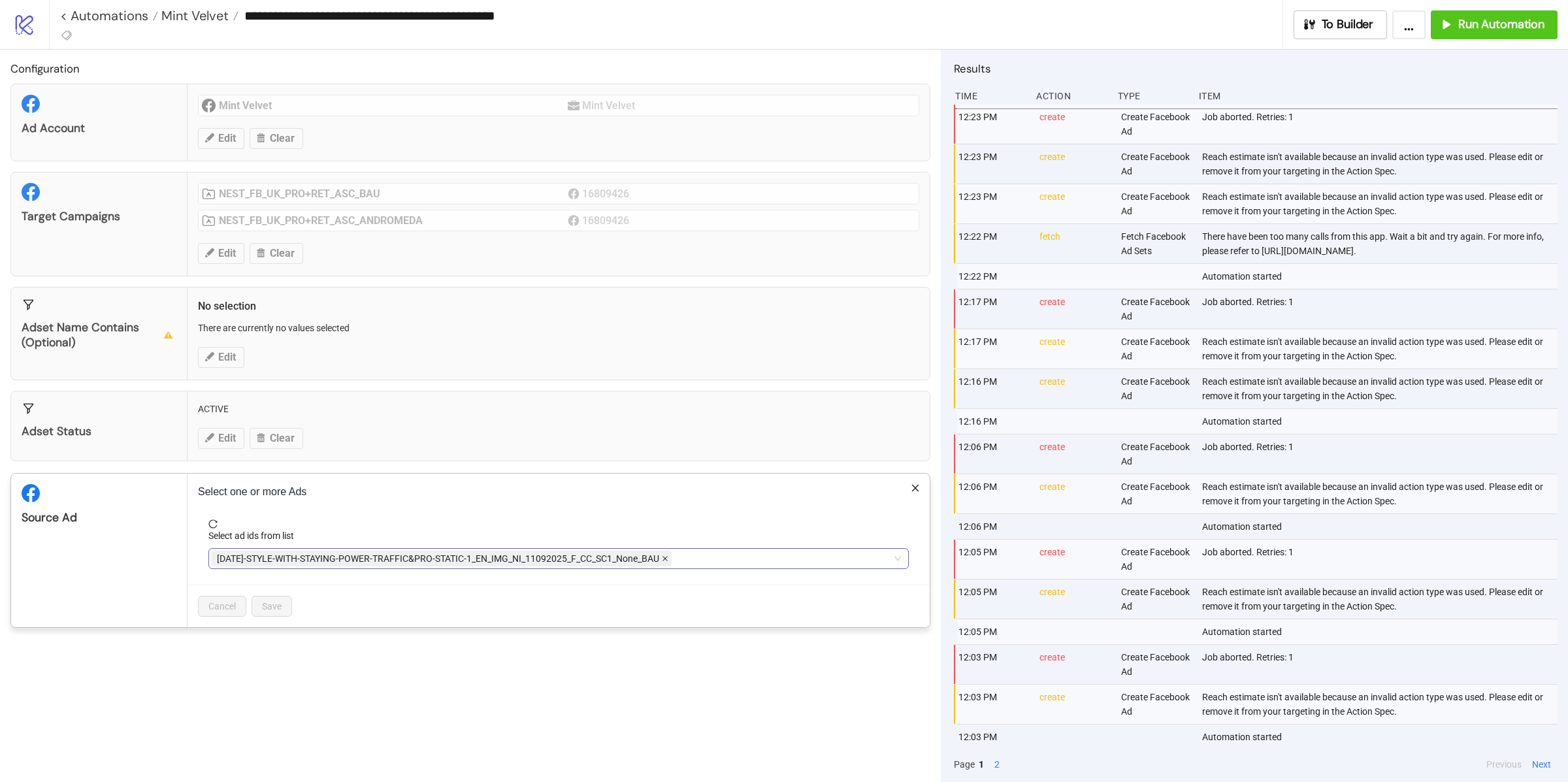
click at [668, 565] on span at bounding box center [666, 558] width 7 height 14
click at [642, 565] on div at bounding box center [552, 558] width 681 height 18
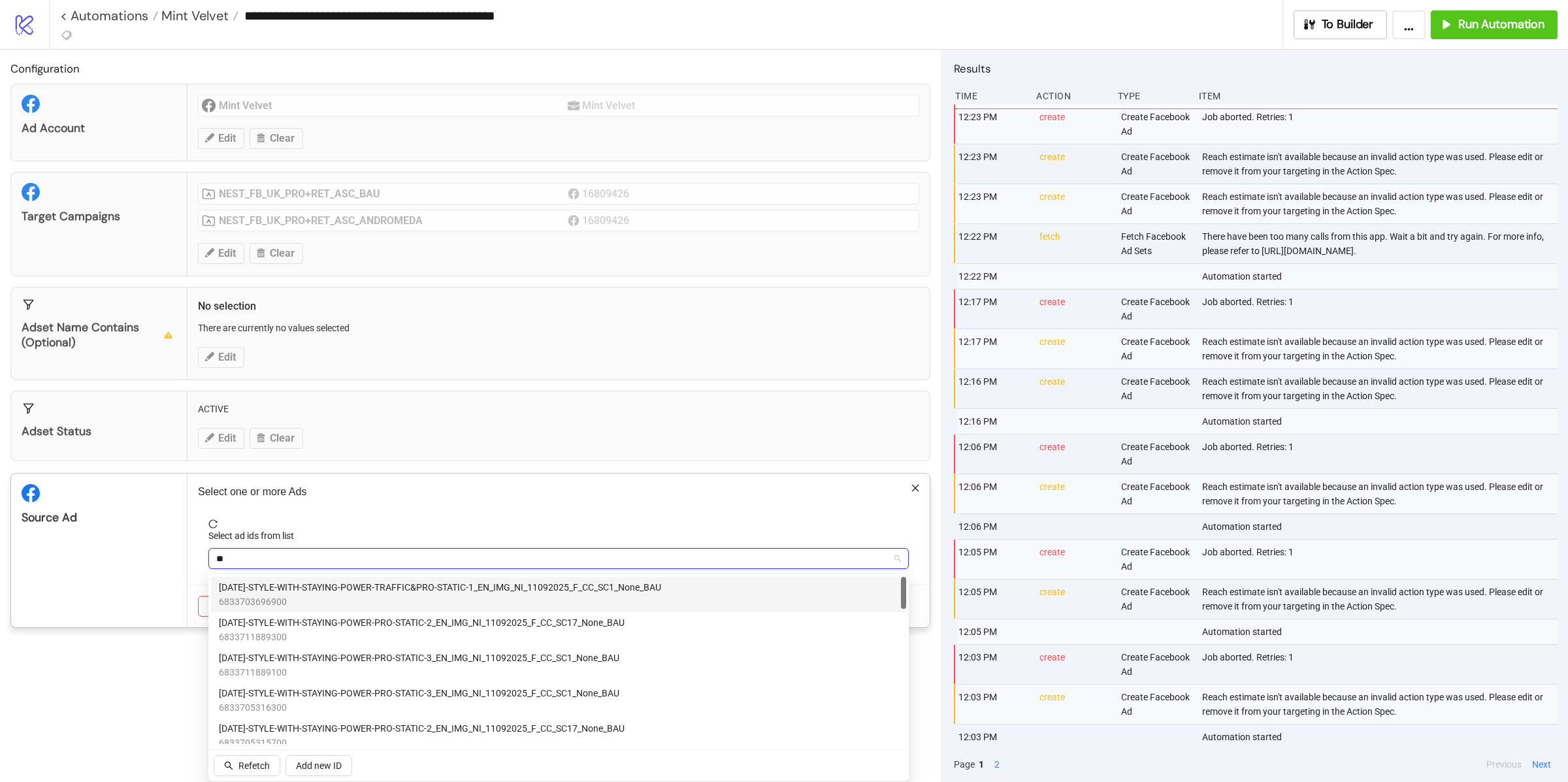
type input "***"
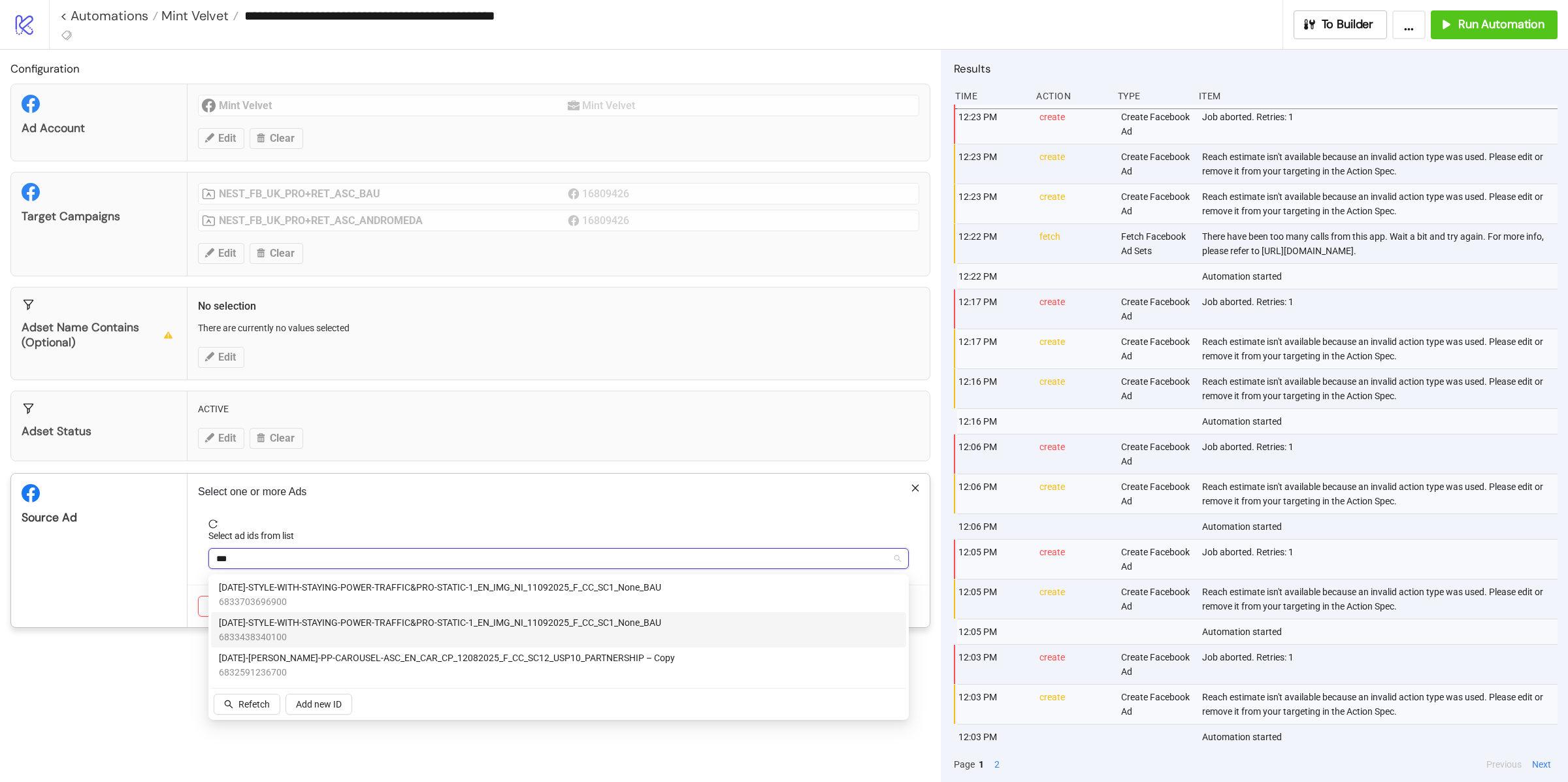
click at [541, 641] on span "6833438340100" at bounding box center [440, 637] width 442 height 14
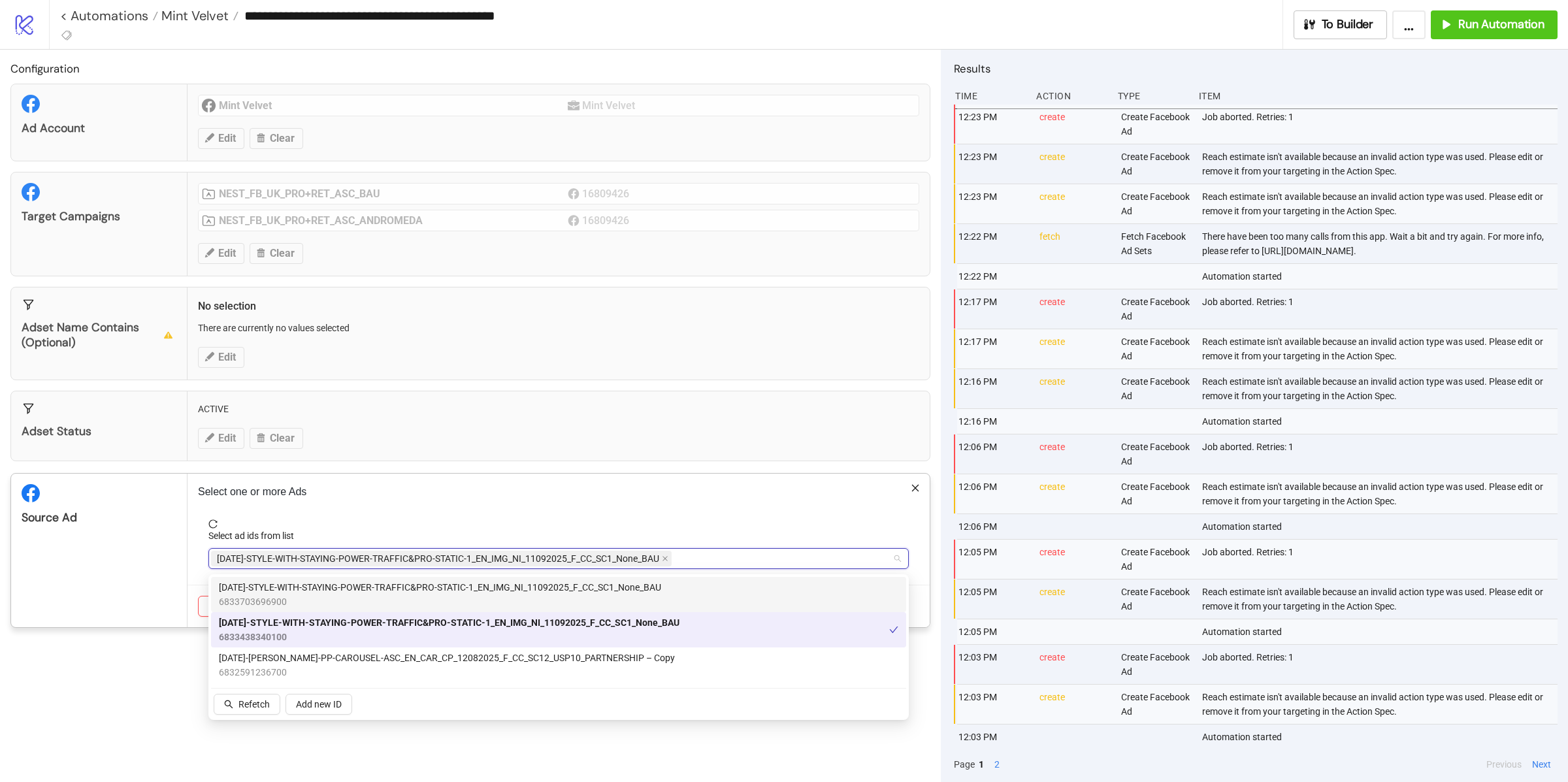
click at [176, 543] on div "Source Ad" at bounding box center [99, 550] width 176 height 154
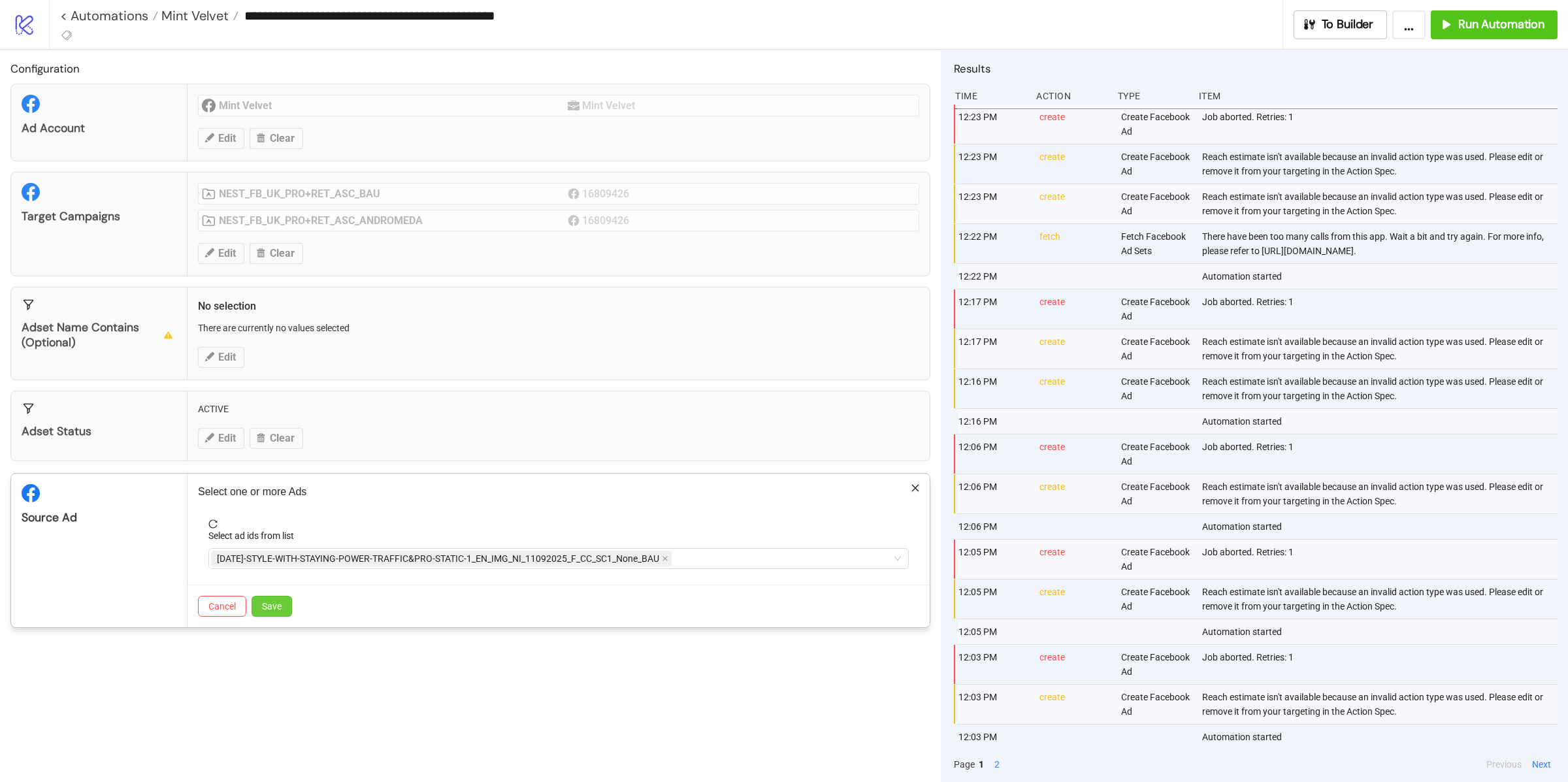
click at [278, 607] on span "Save" at bounding box center [272, 606] width 20 height 11
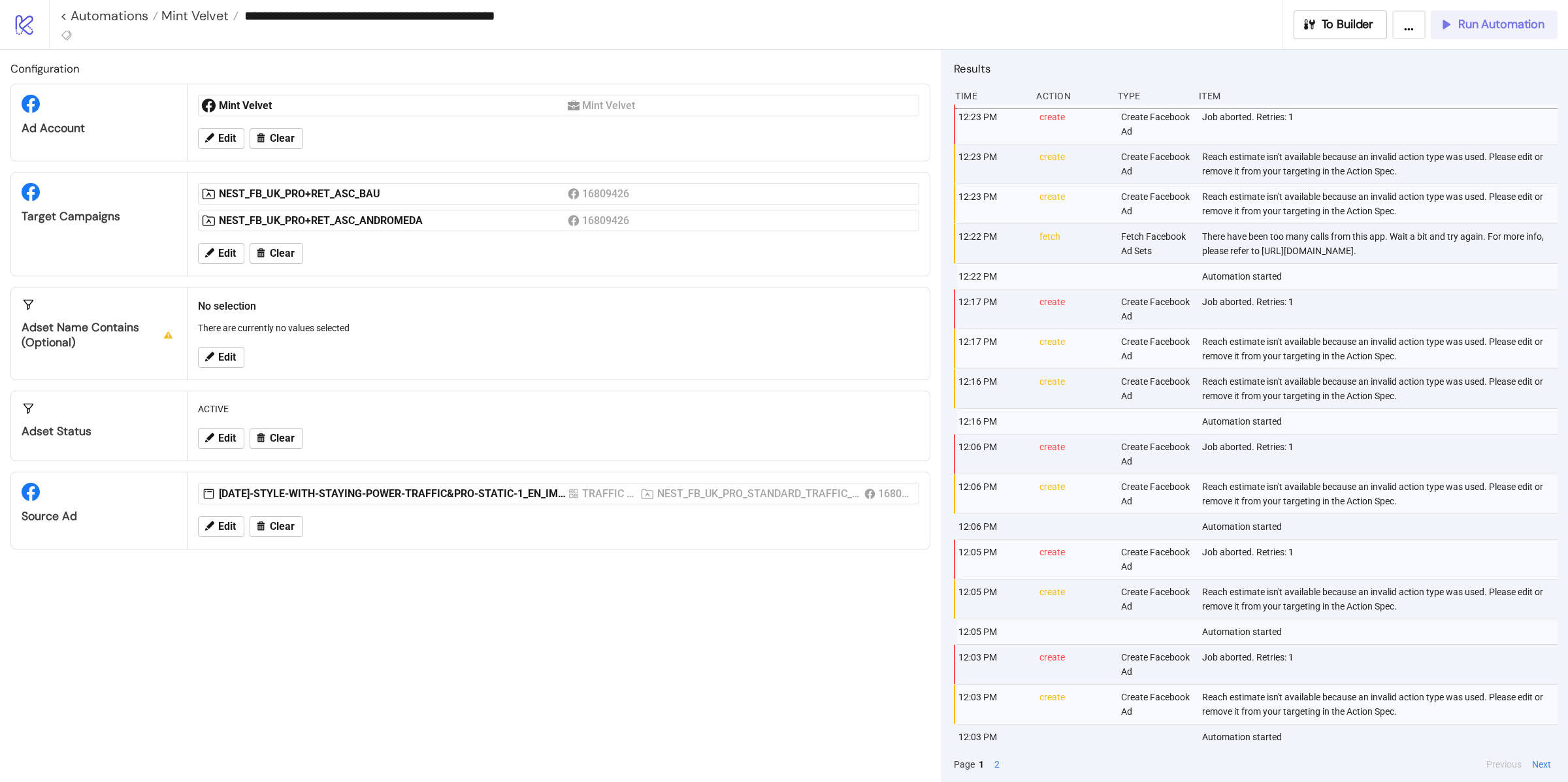
click at [1491, 11] on button "Run Automation" at bounding box center [1494, 25] width 127 height 29
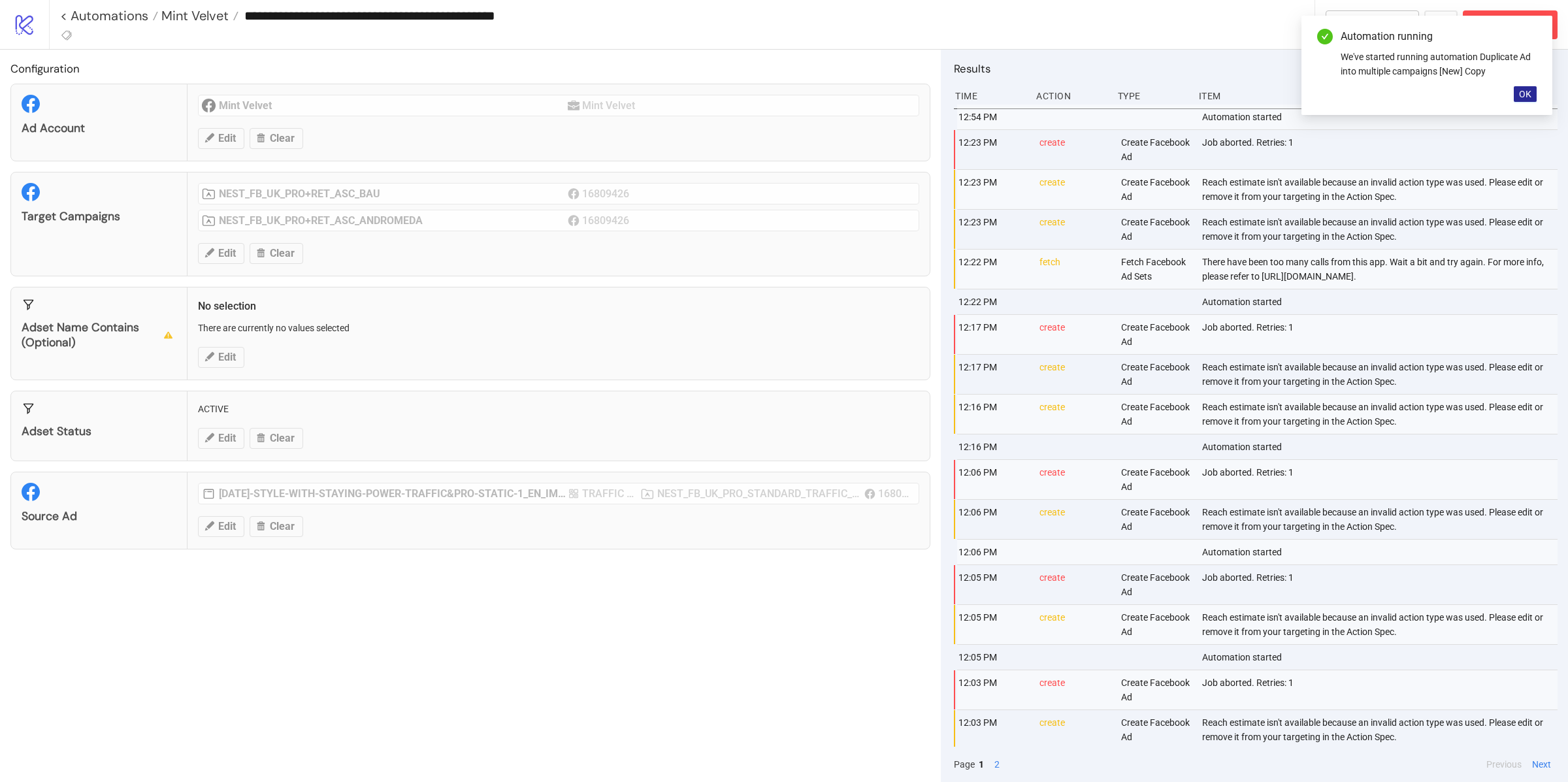
click at [1536, 93] on button "OK" at bounding box center [1526, 94] width 23 height 16
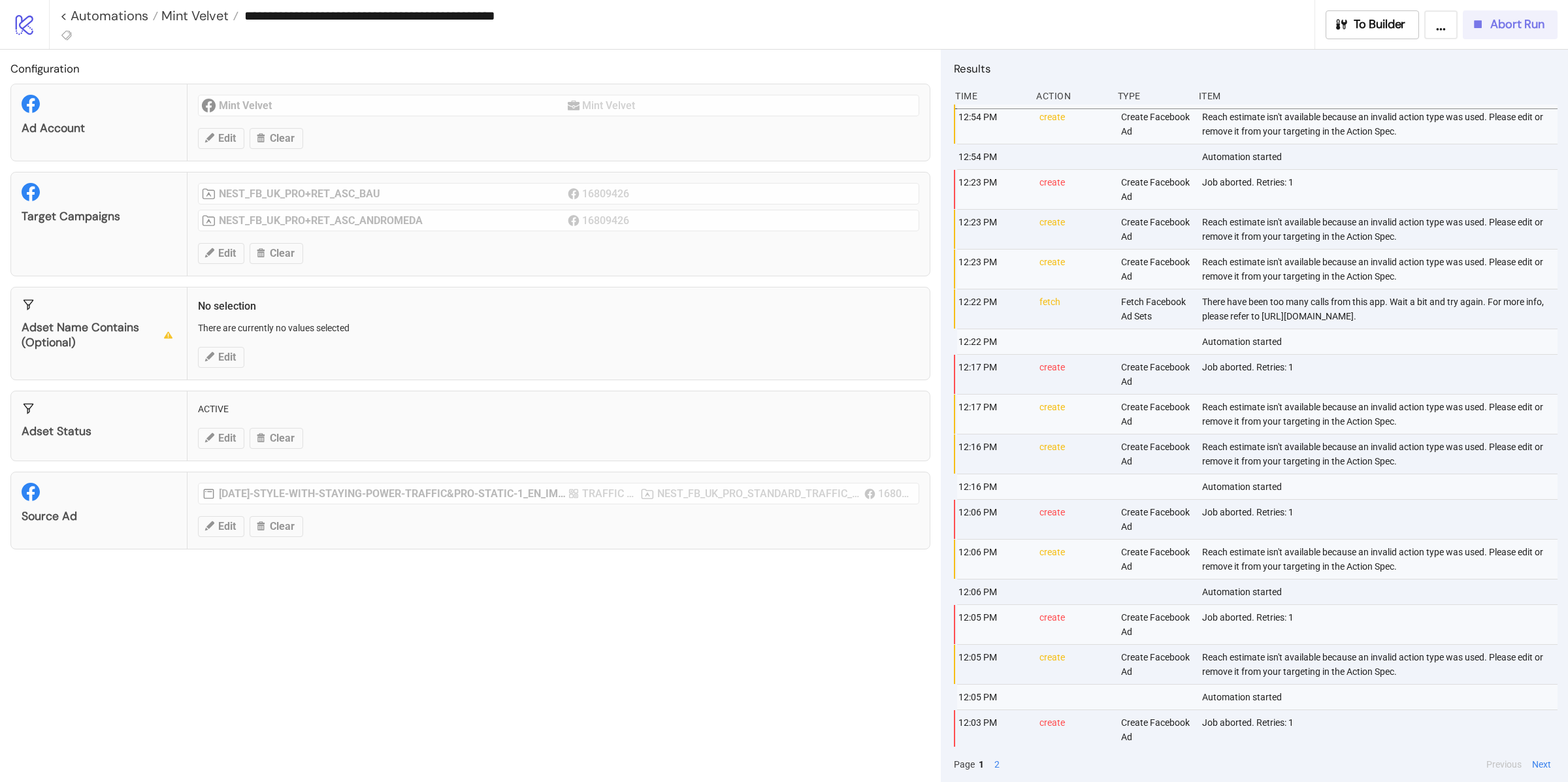
click at [1498, 23] on span "Abort Run" at bounding box center [1517, 24] width 54 height 15
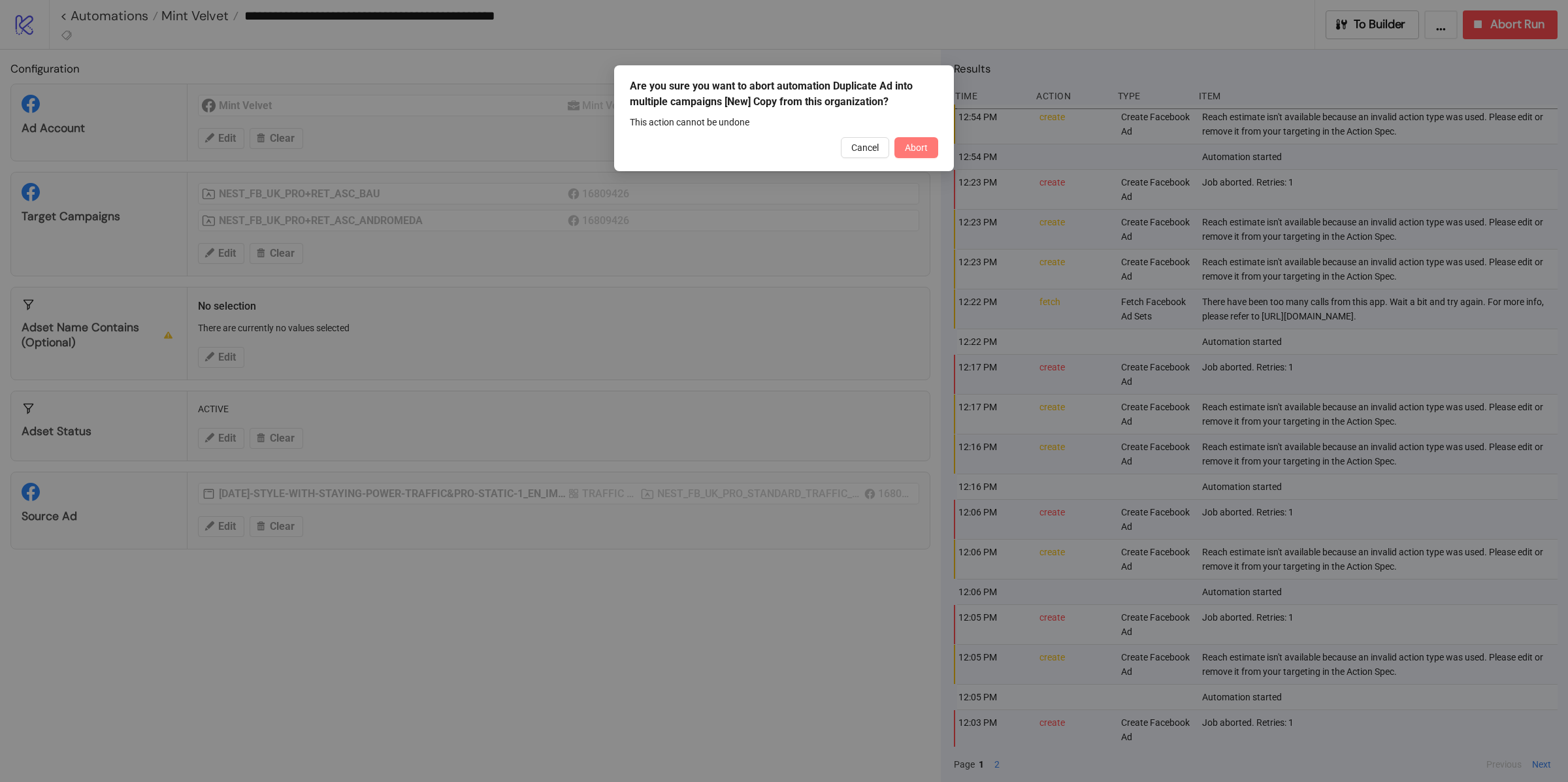
click at [924, 149] on span "Abort" at bounding box center [917, 147] width 23 height 11
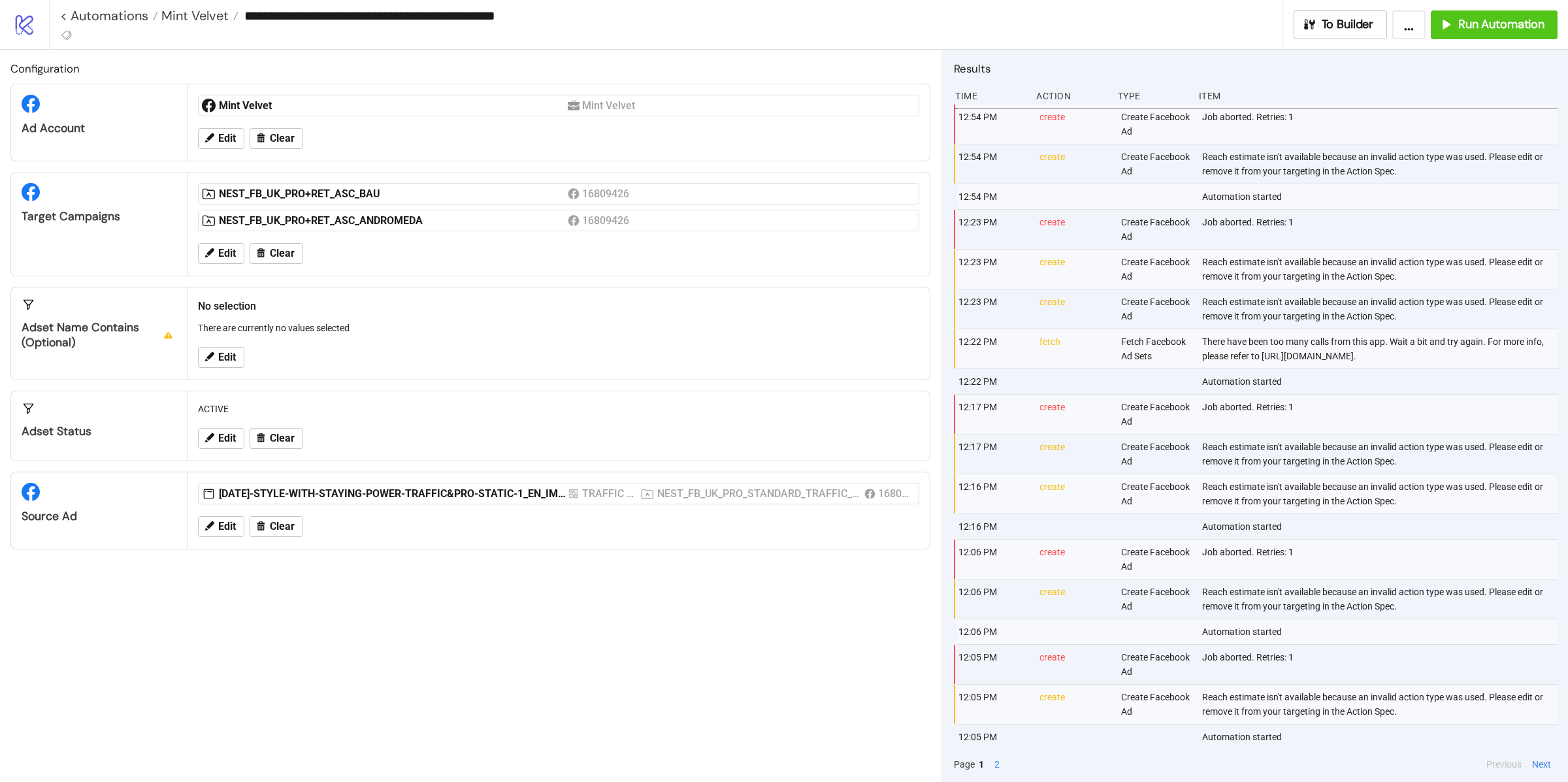
click at [1417, 25] on button "..." at bounding box center [1409, 25] width 33 height 29
click at [1118, 24] on input "**********" at bounding box center [760, 16] width 1044 height 20
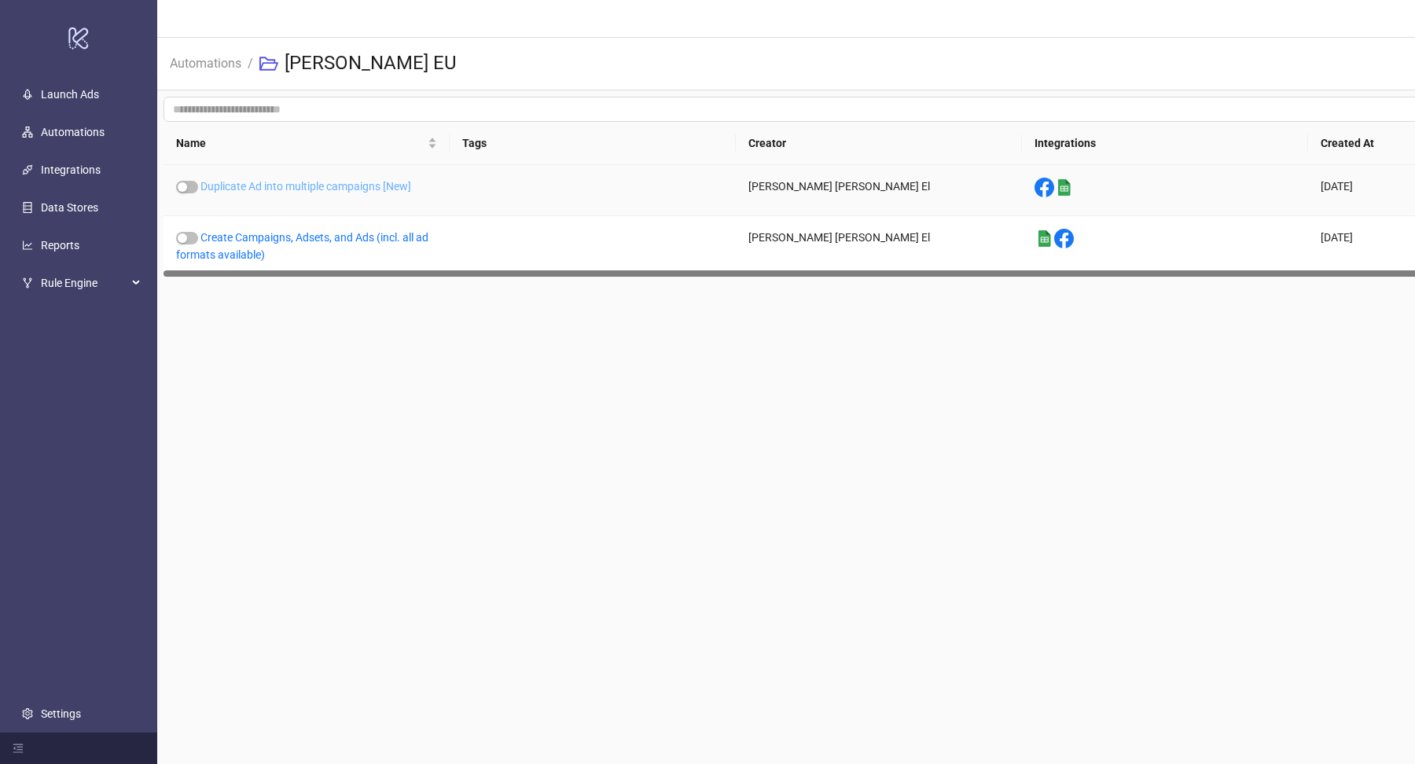
click at [262, 180] on link "Duplicate Ad into multiple campaigns [New]" at bounding box center [306, 186] width 211 height 13
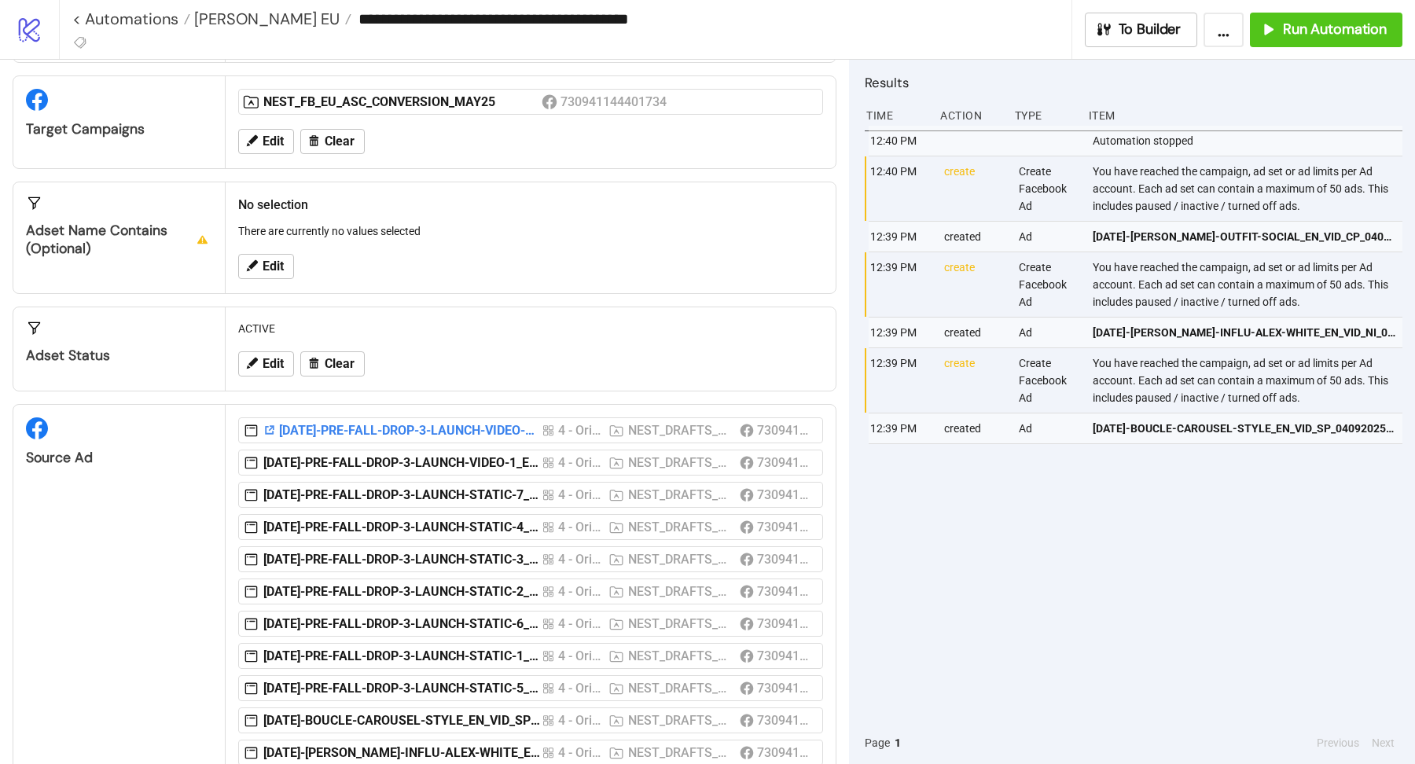
scroll to position [232, 0]
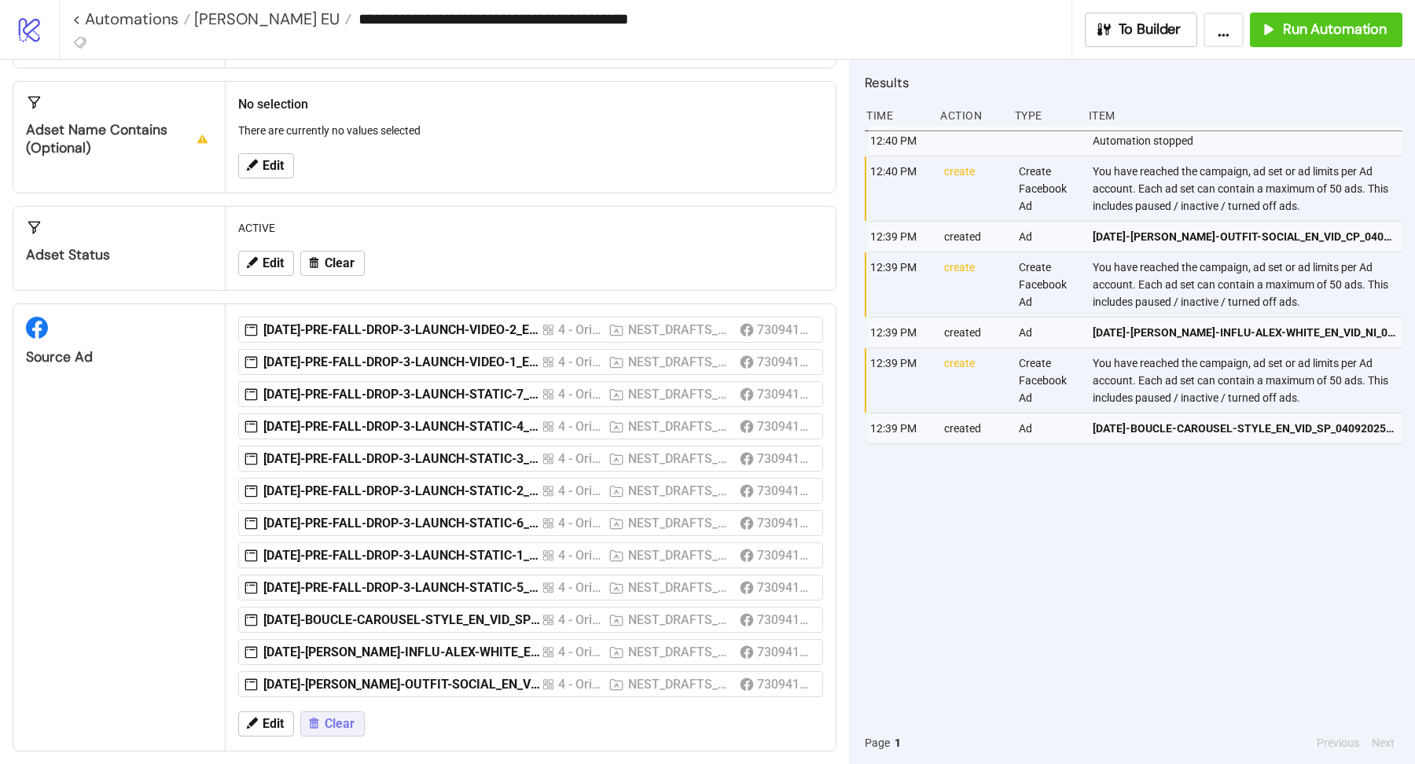
click at [336, 717] on span "Clear" at bounding box center [340, 724] width 30 height 14
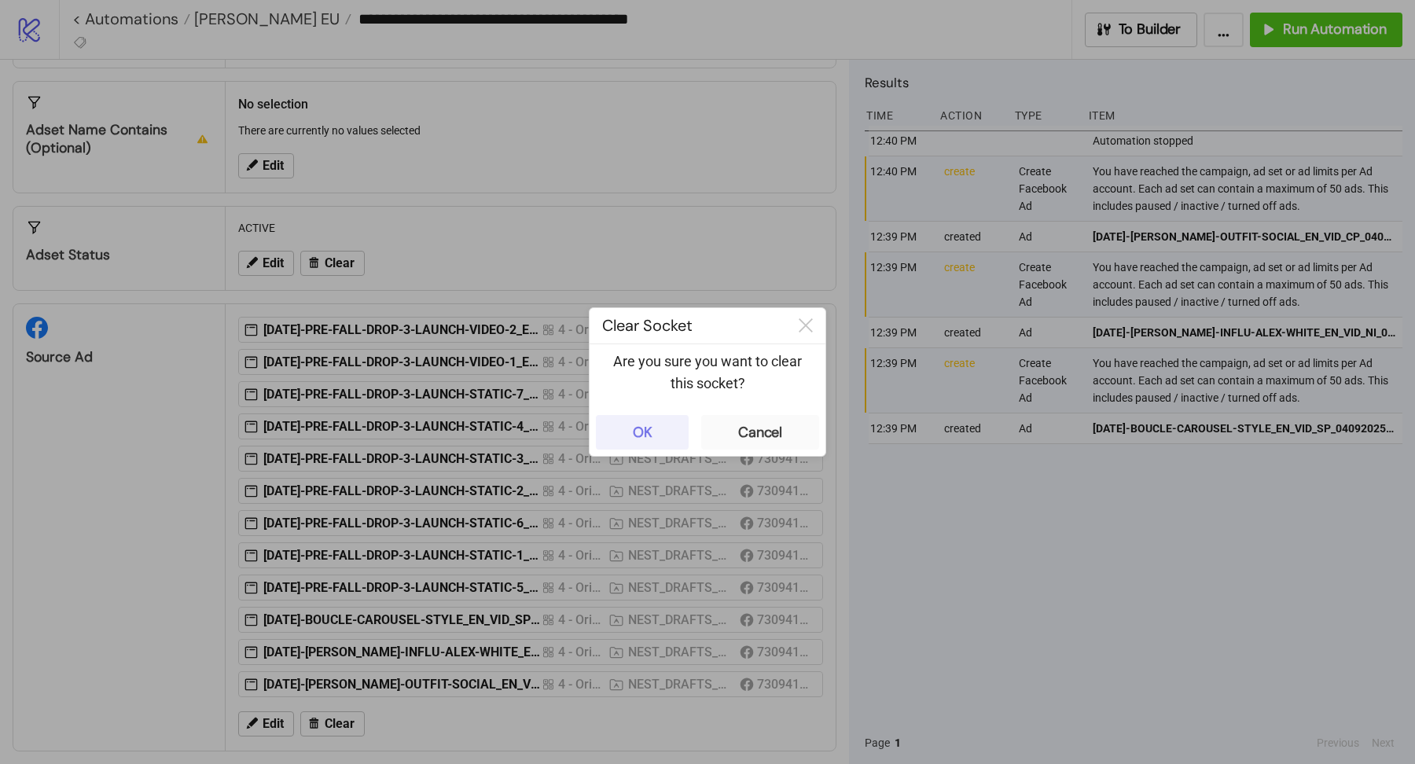
click at [660, 438] on button "OK" at bounding box center [642, 432] width 93 height 35
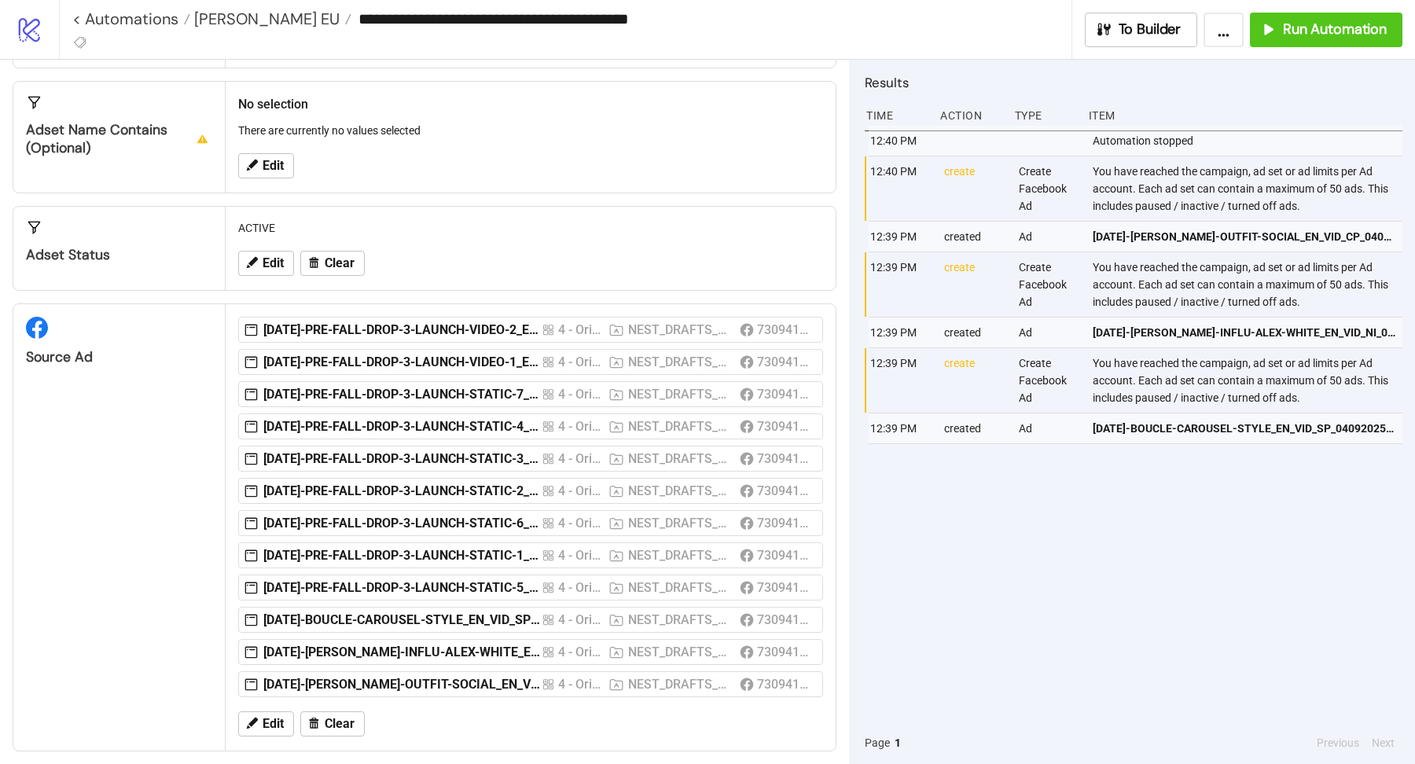
scroll to position [0, 0]
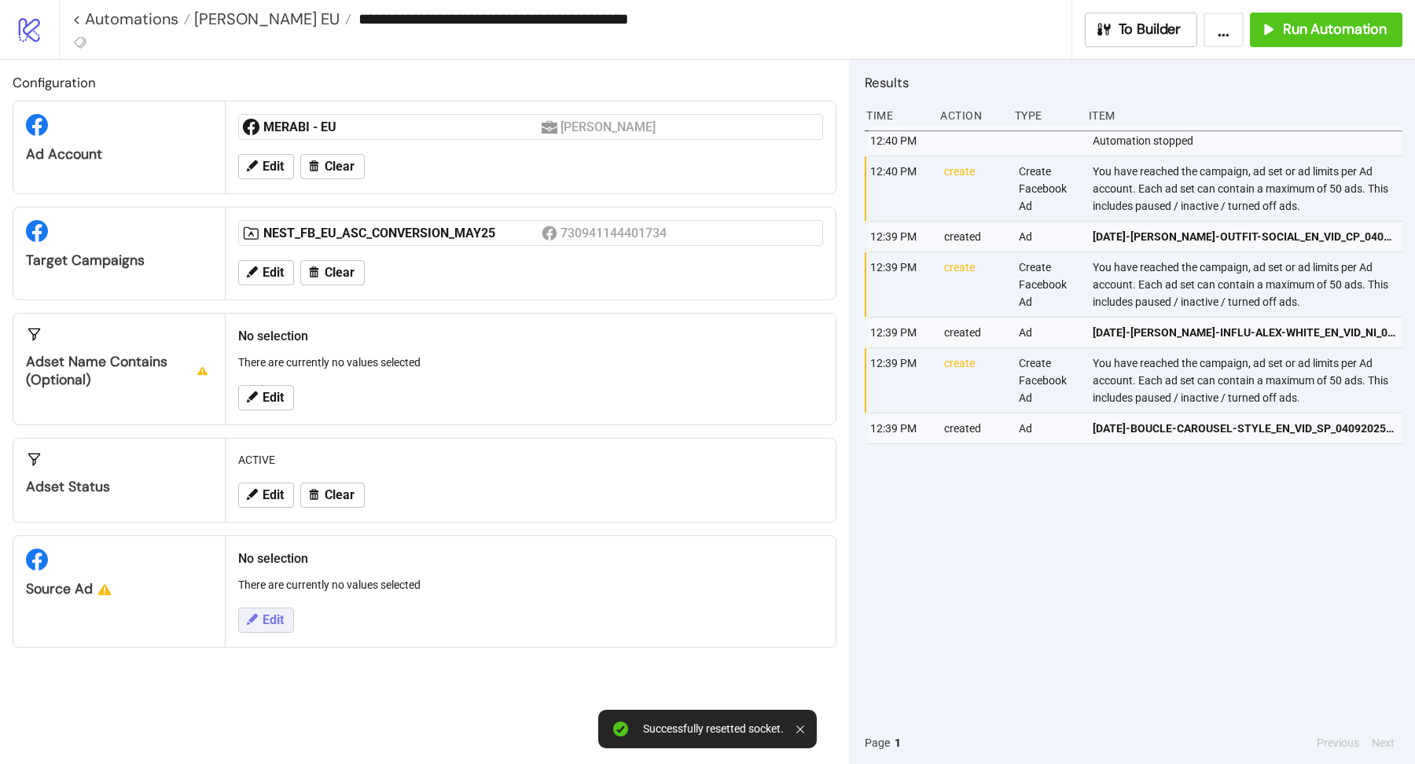
click at [273, 619] on span "Edit" at bounding box center [273, 620] width 21 height 14
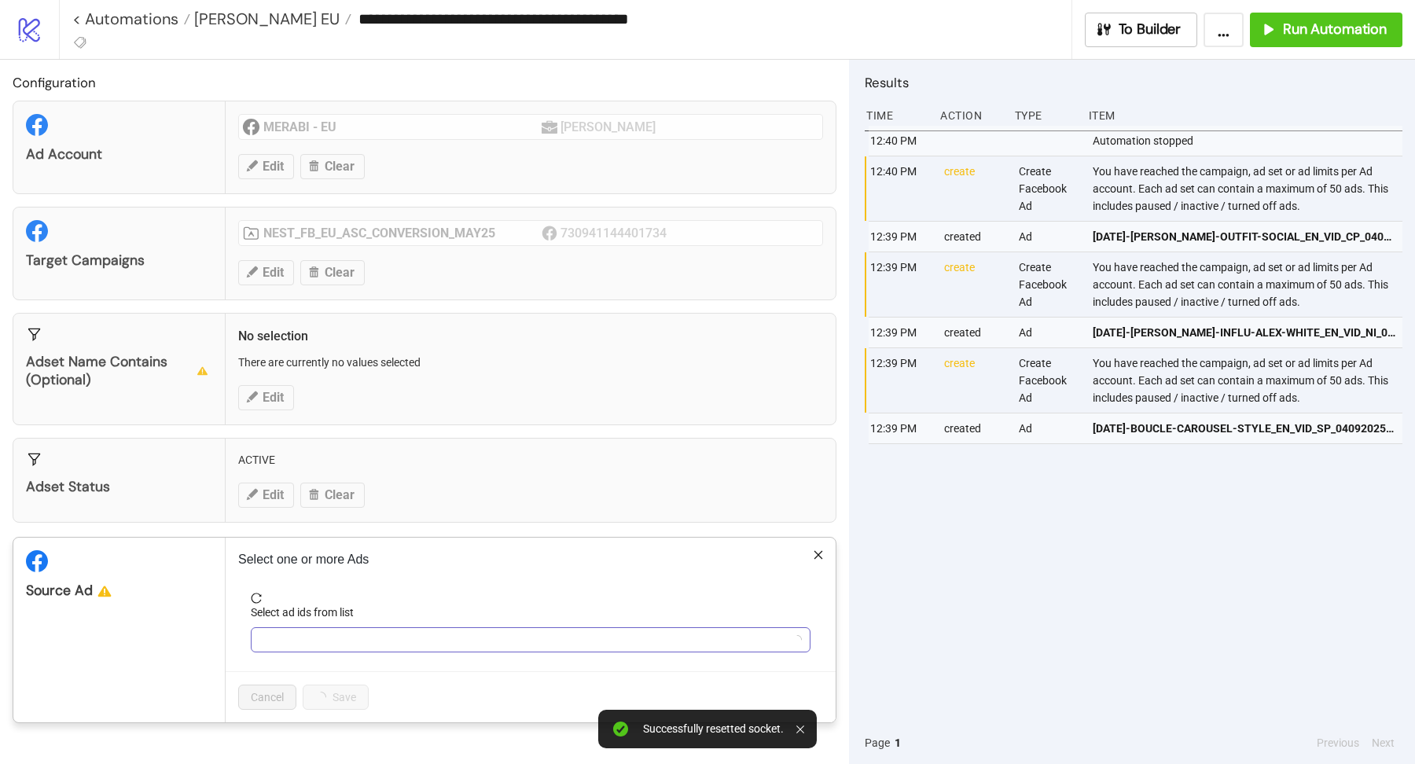
click at [312, 639] on div at bounding box center [522, 640] width 537 height 22
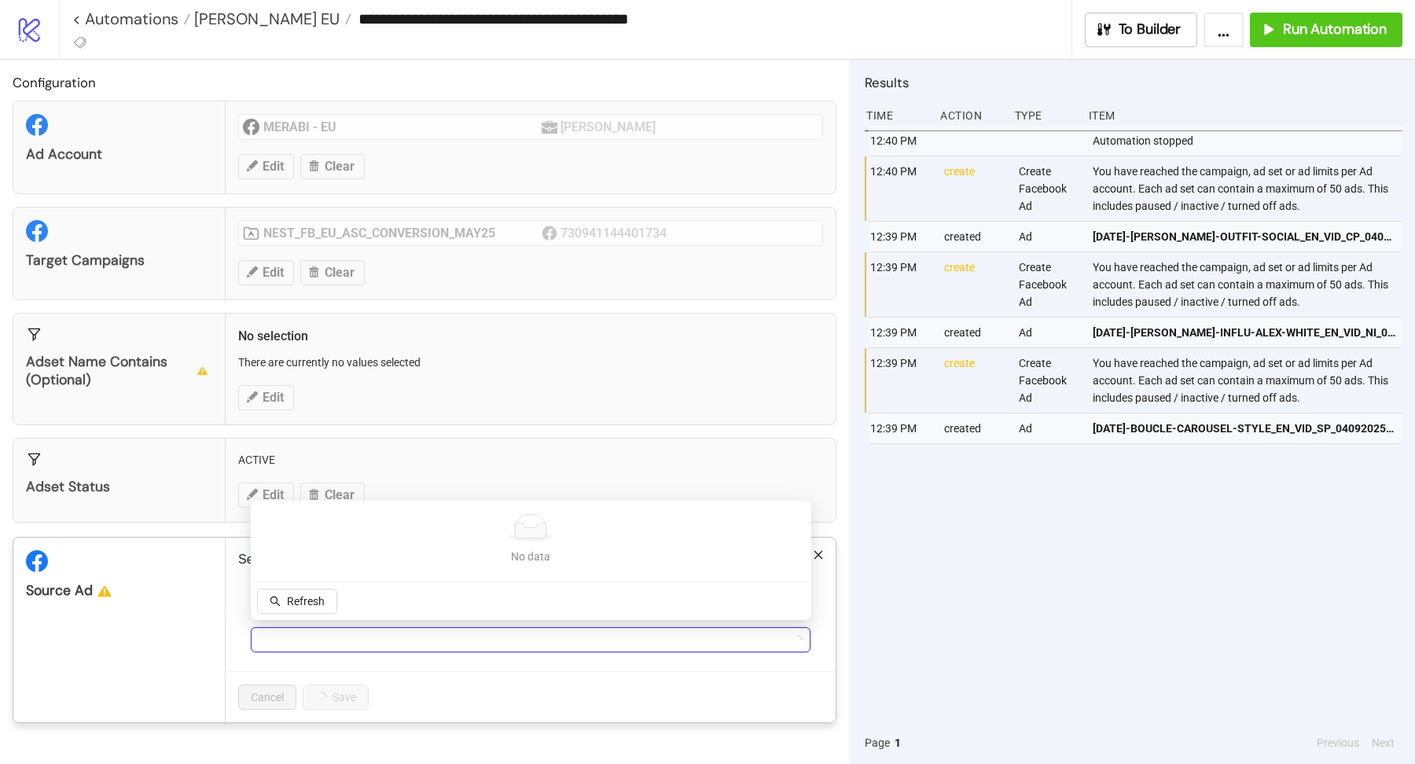
click at [312, 639] on div at bounding box center [522, 640] width 537 height 22
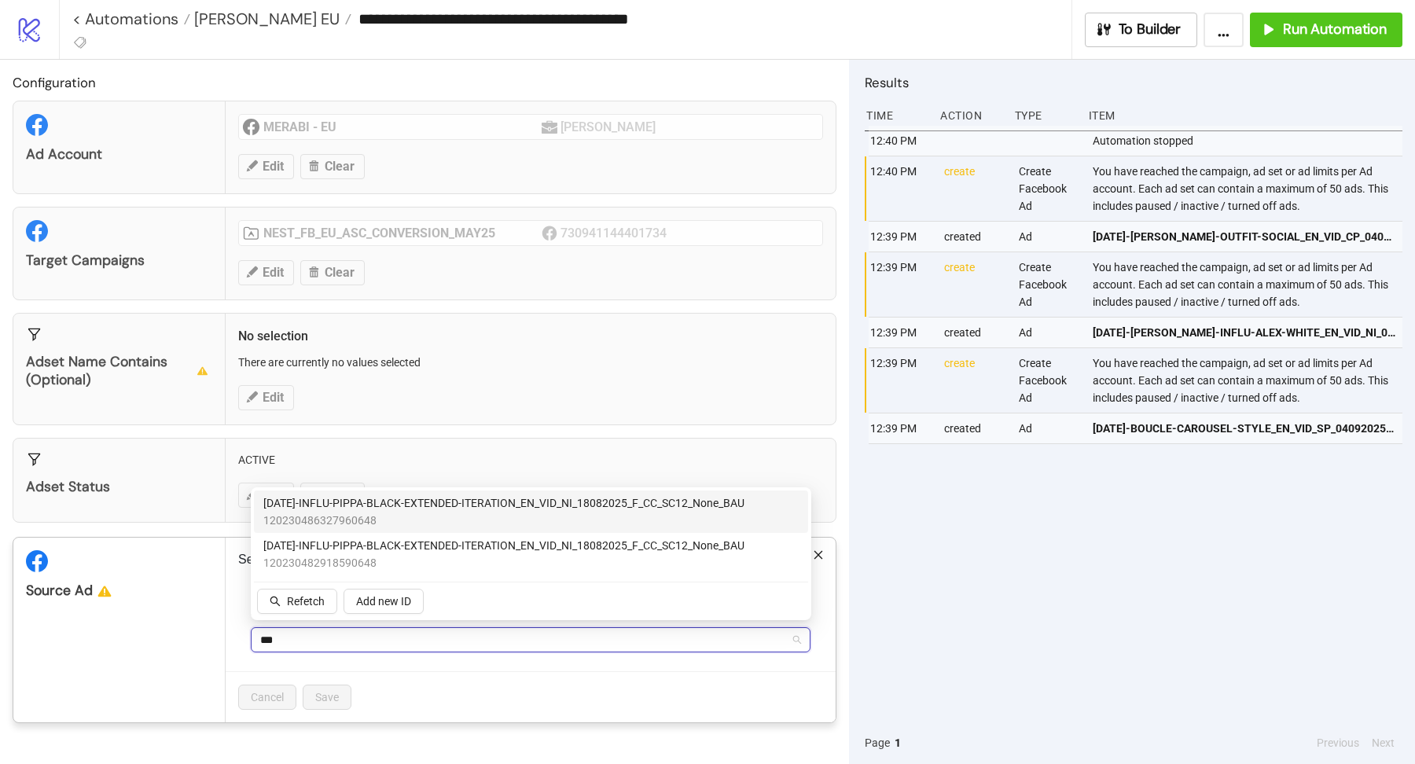
click at [364, 517] on span "120230486327960648" at bounding box center [503, 520] width 481 height 17
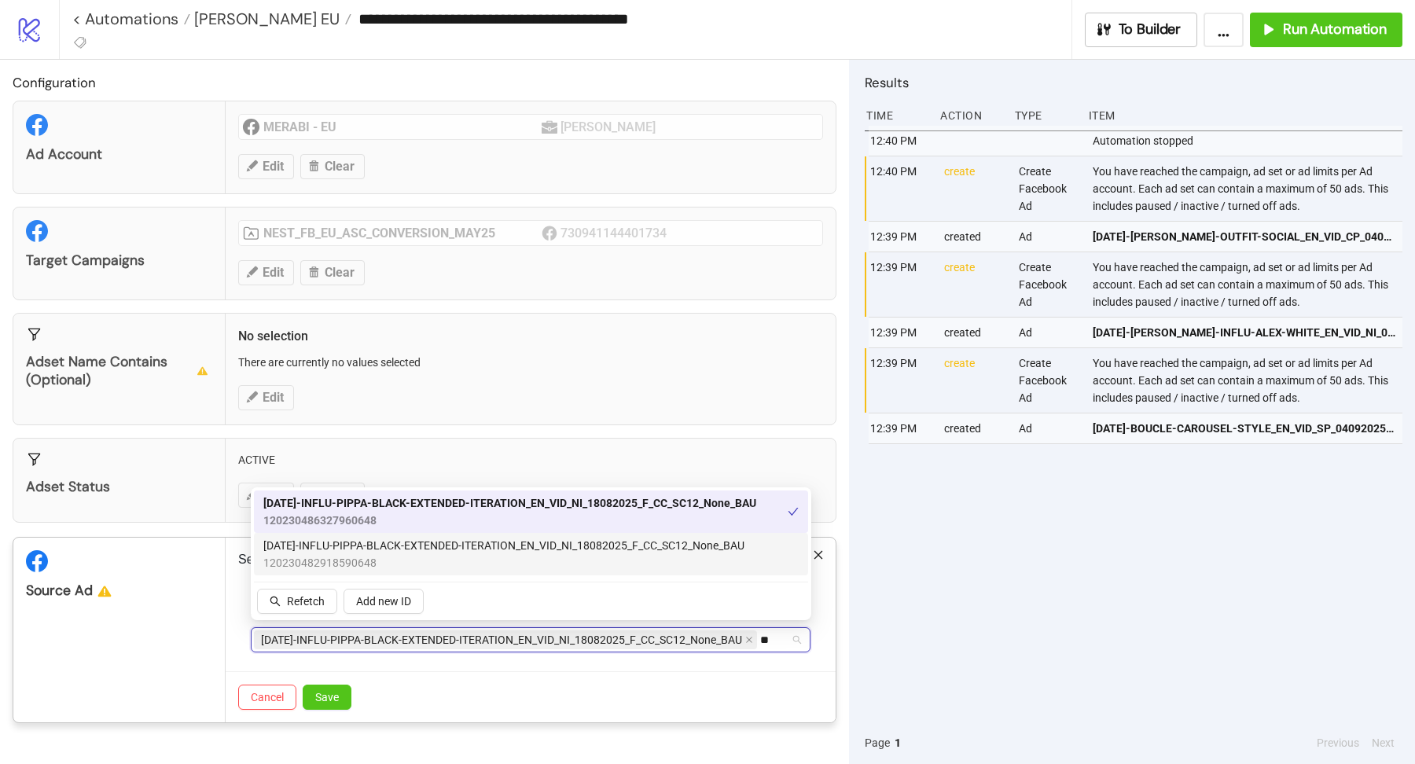
type input "*"
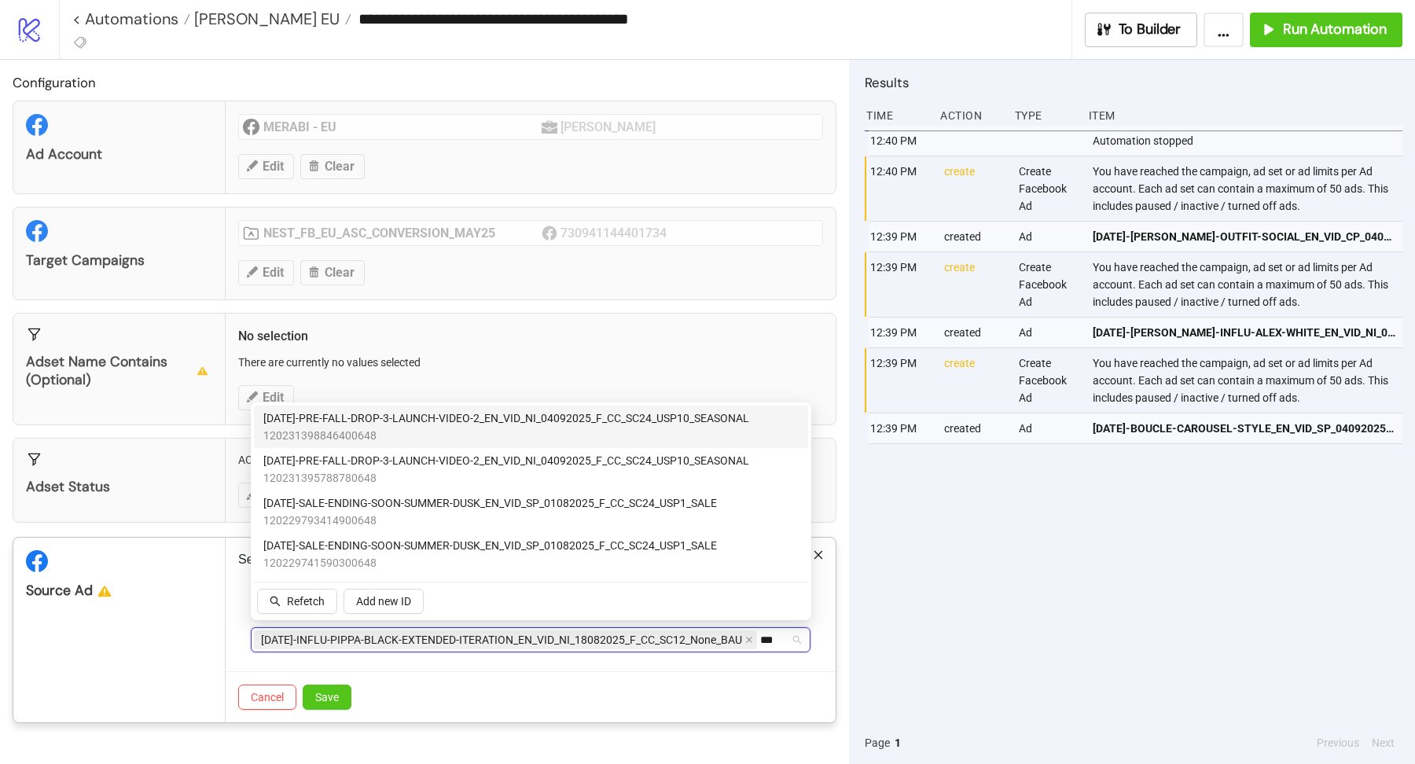
click at [332, 436] on span "120231398846400648" at bounding box center [506, 435] width 486 height 17
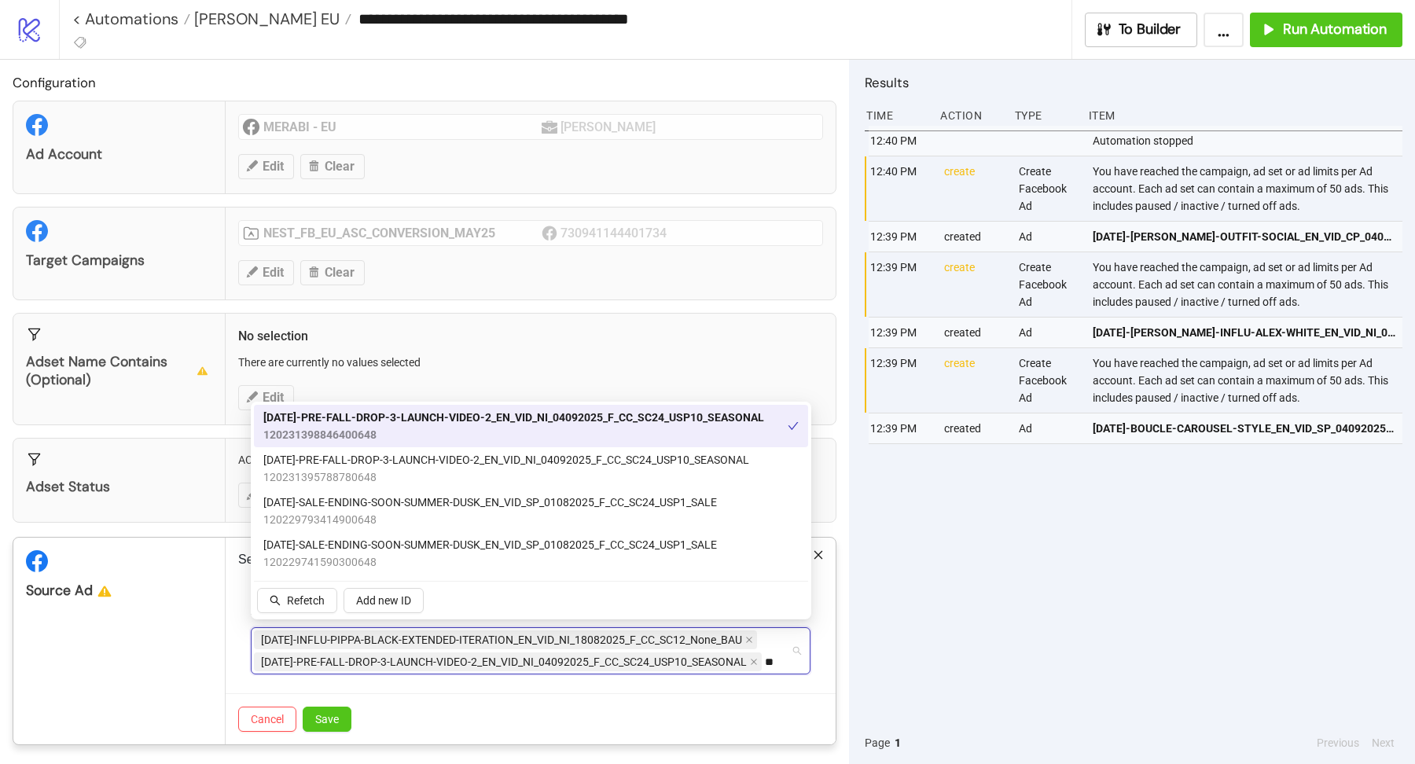
type input "*"
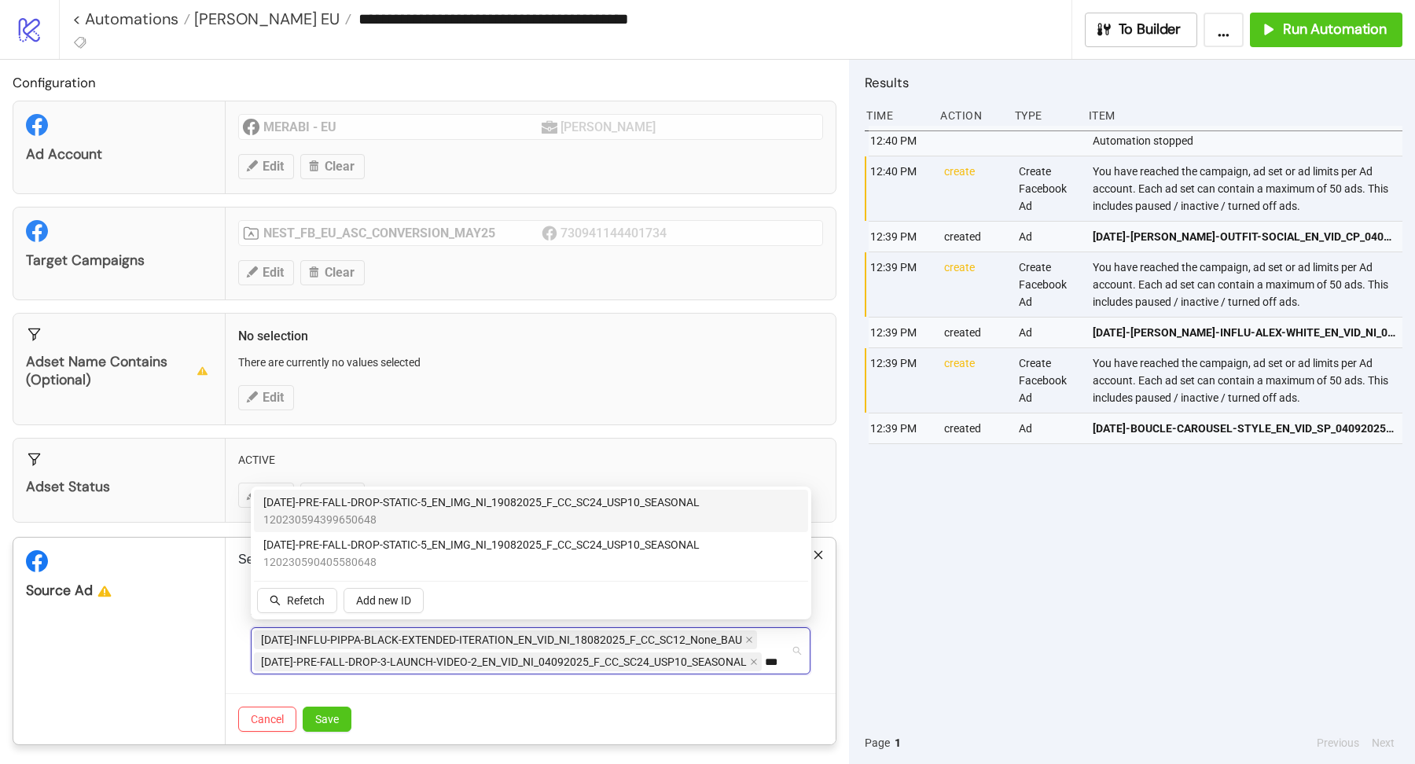
click at [390, 512] on span "120230594399650648" at bounding box center [481, 519] width 436 height 17
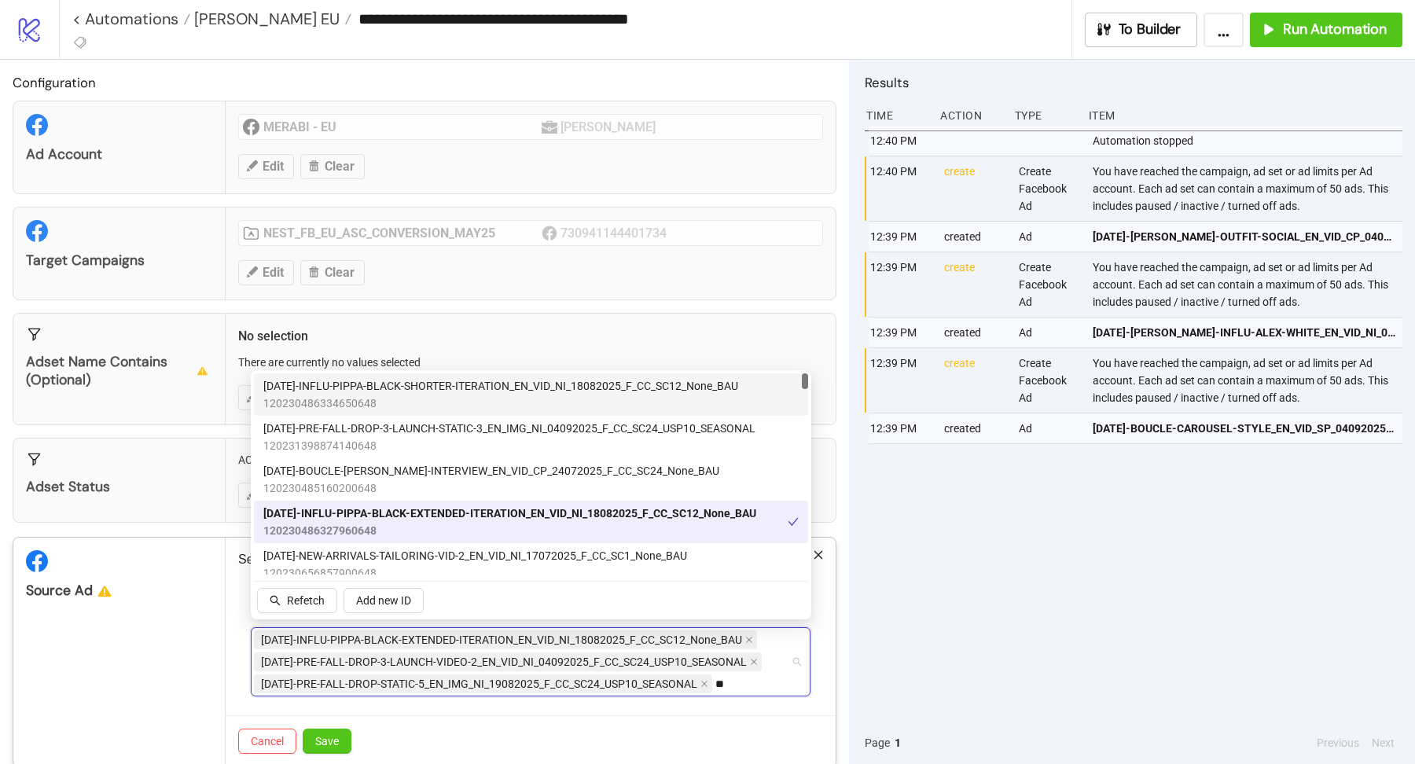
type input "*"
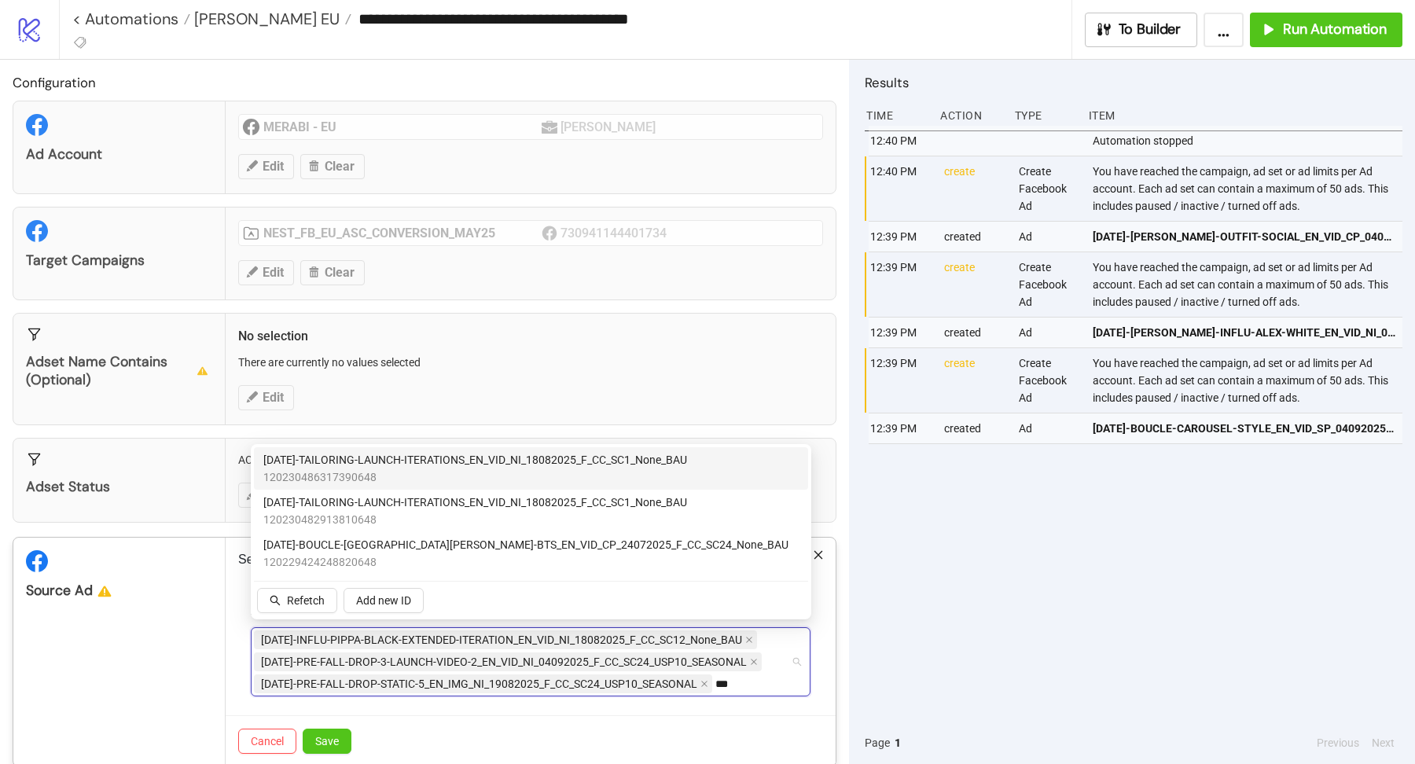
click at [366, 473] on span "120230486317390648" at bounding box center [475, 477] width 424 height 17
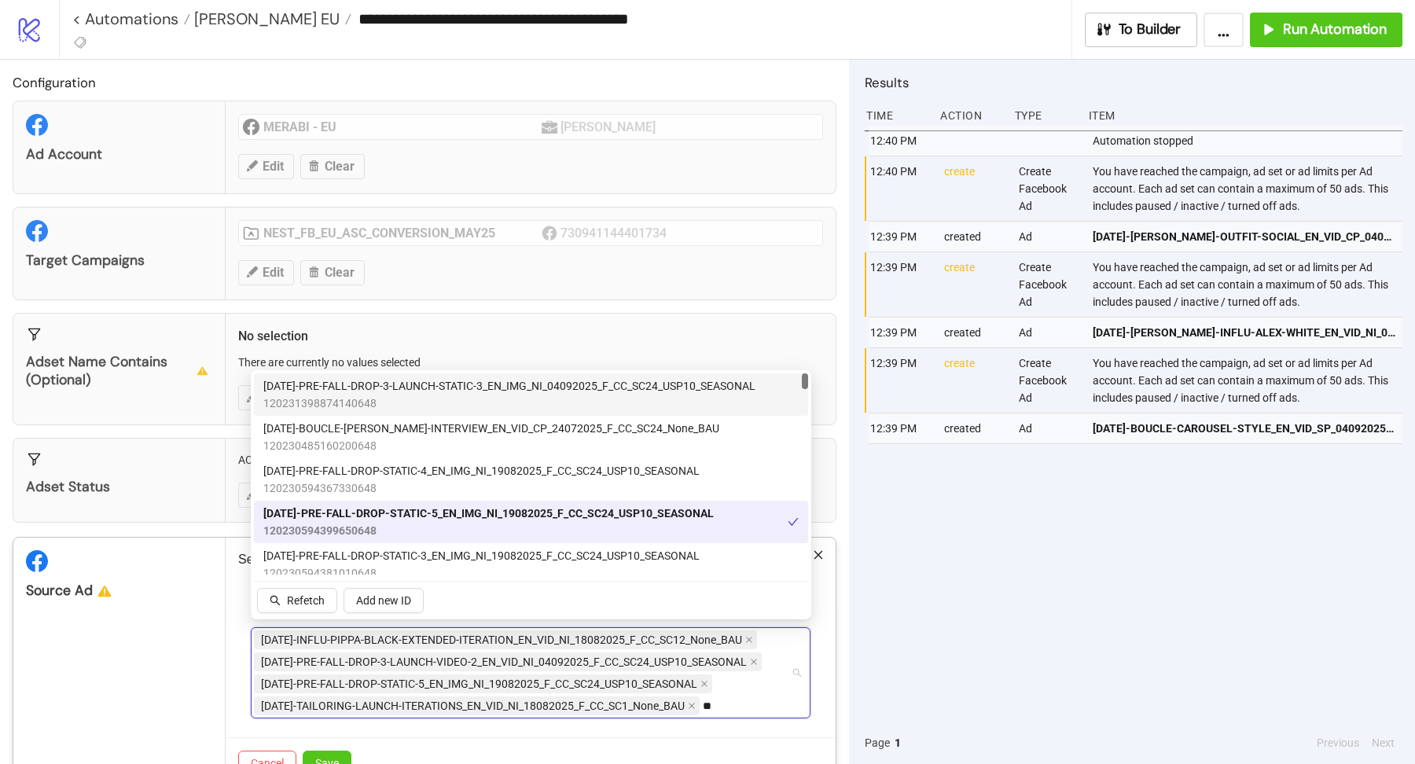
type input "*"
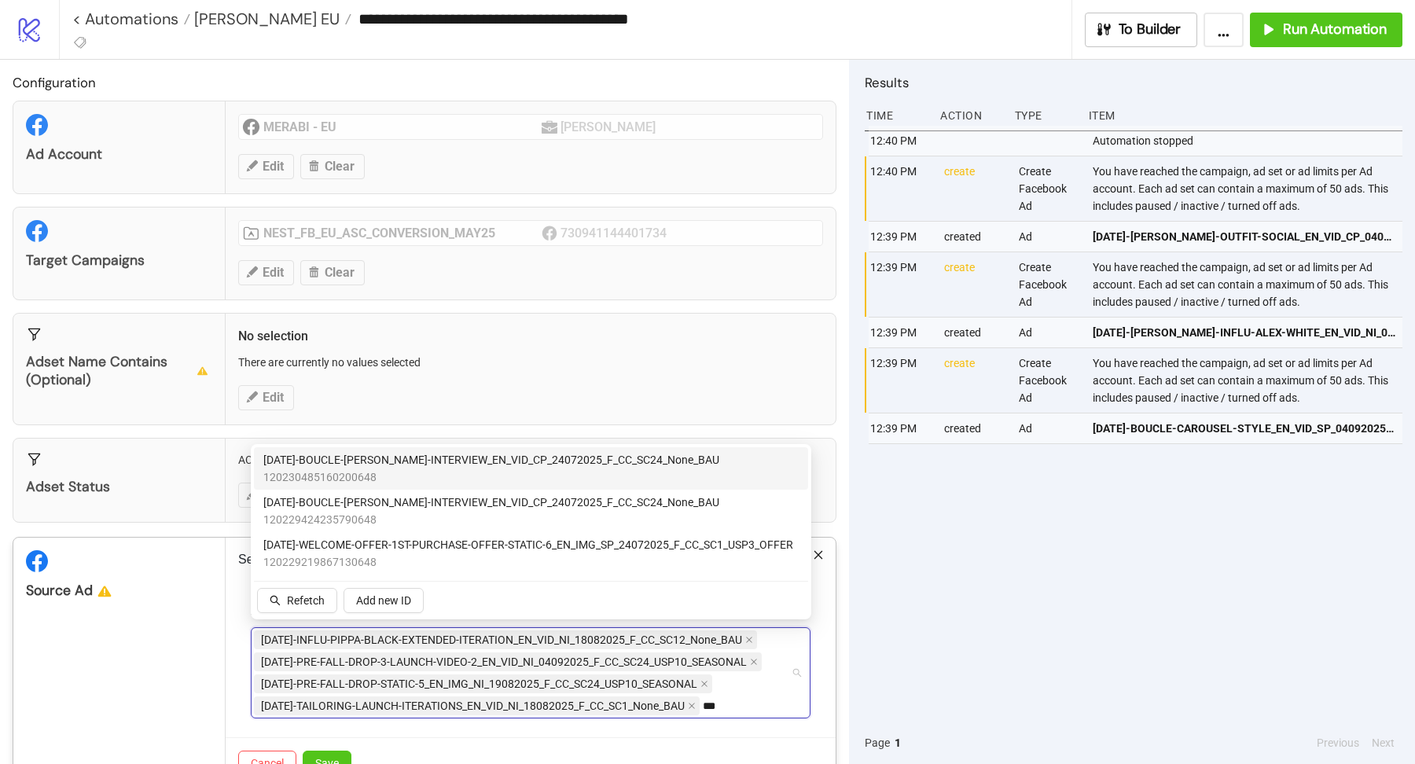
click at [472, 469] on span "AD198-BOUCLE-PARIS-NADINE-INTERVIEW_EN_VID_CP_24072025_F_CC_SC24_None_BAU" at bounding box center [491, 459] width 456 height 17
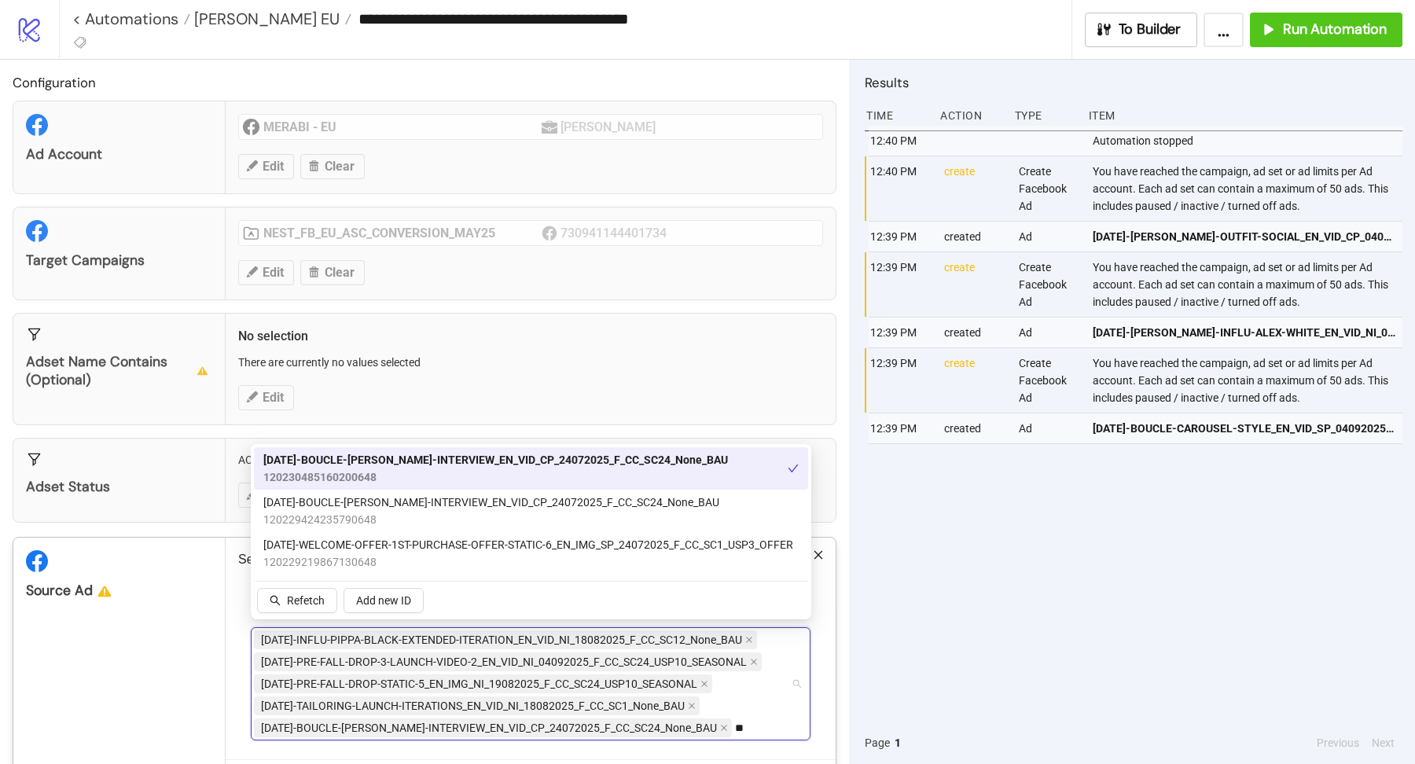
type input "*"
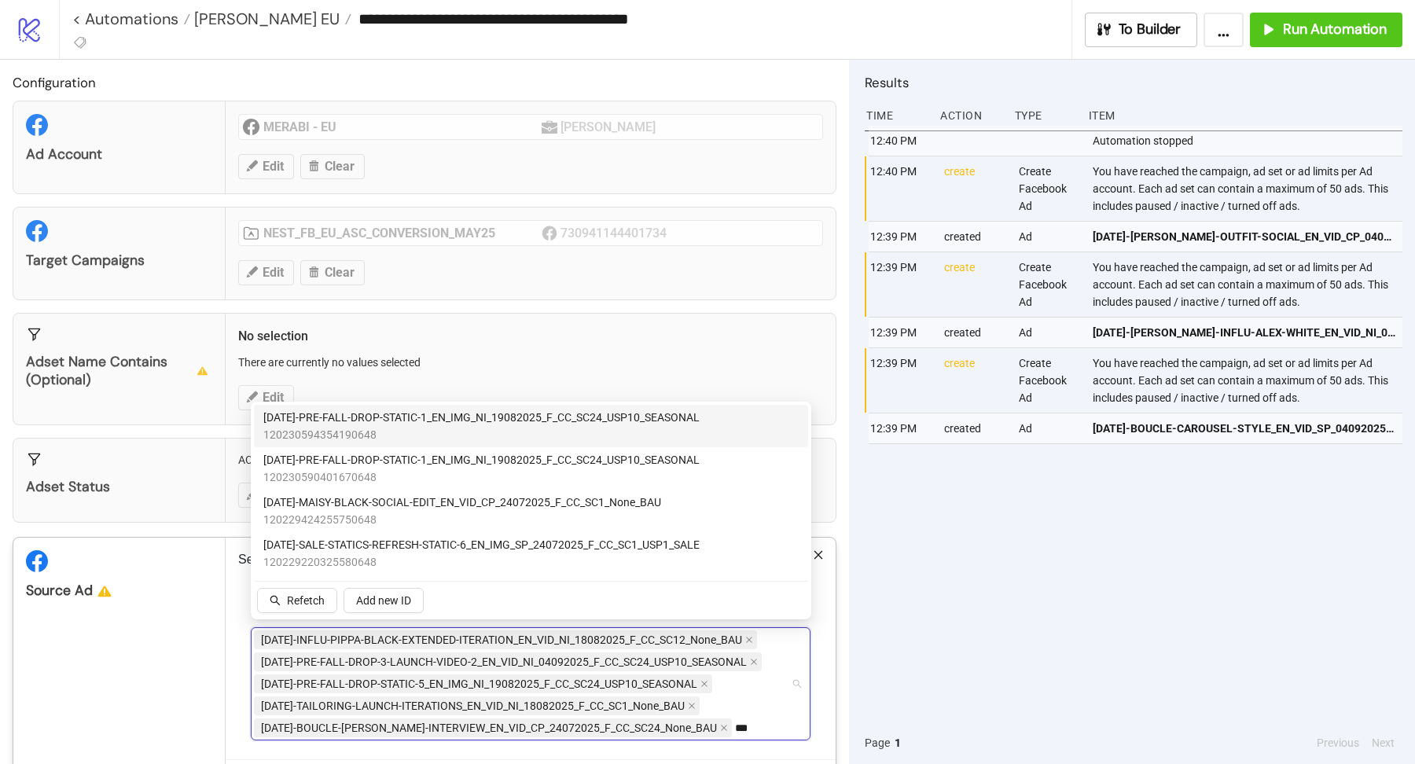
click at [466, 437] on span "120230594354190648" at bounding box center [481, 434] width 436 height 17
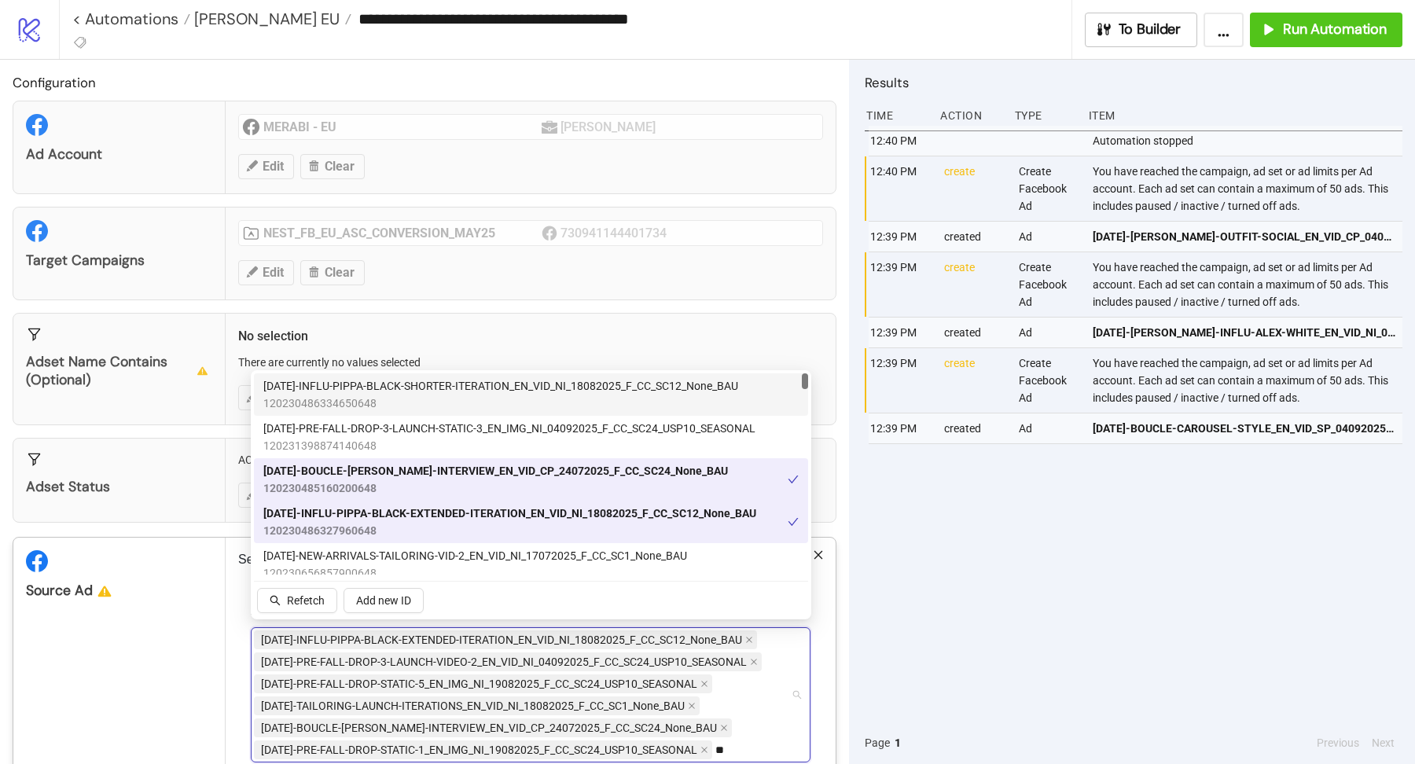
type input "*"
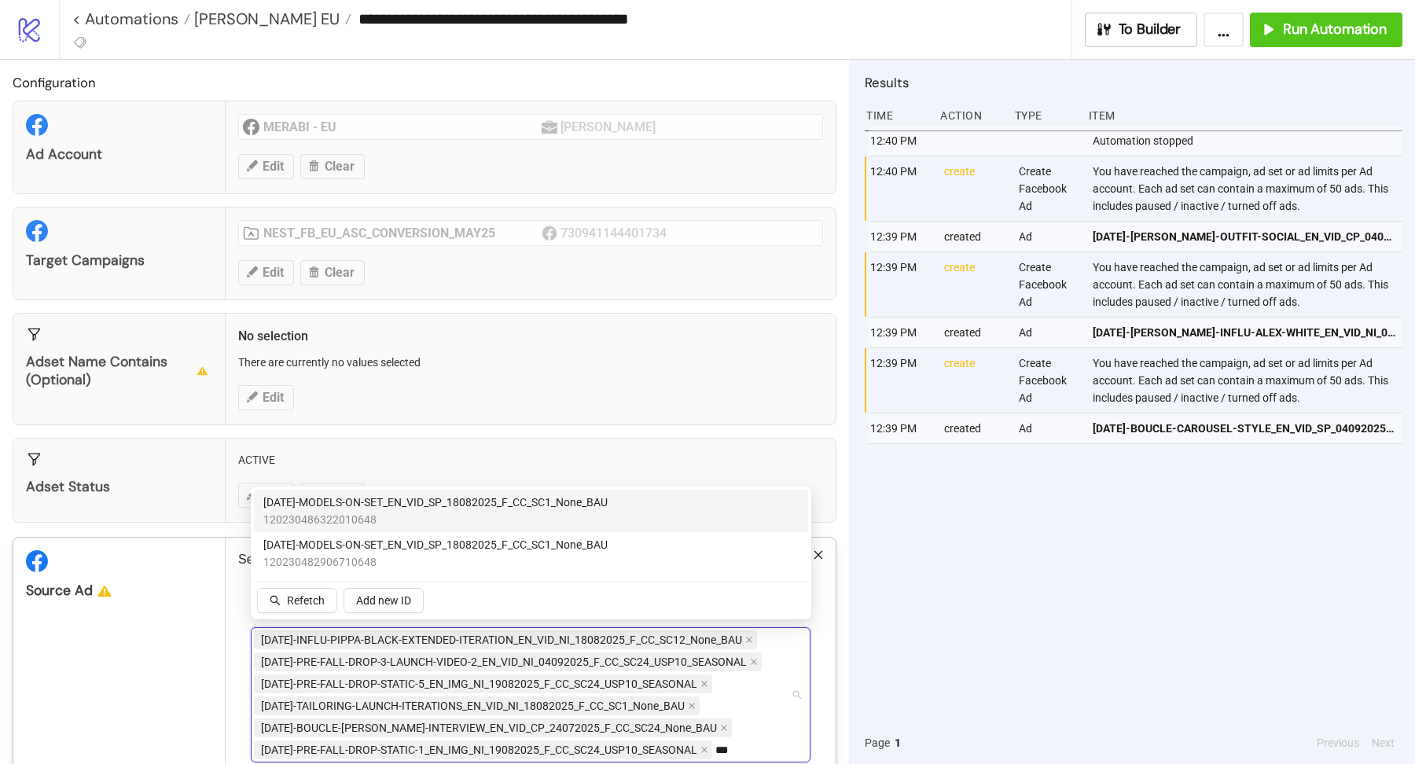
click at [434, 499] on span "AD249-MODELS-ON-SET_EN_VID_SP_18082025_F_CC_SC1_None_BAU" at bounding box center [435, 502] width 344 height 17
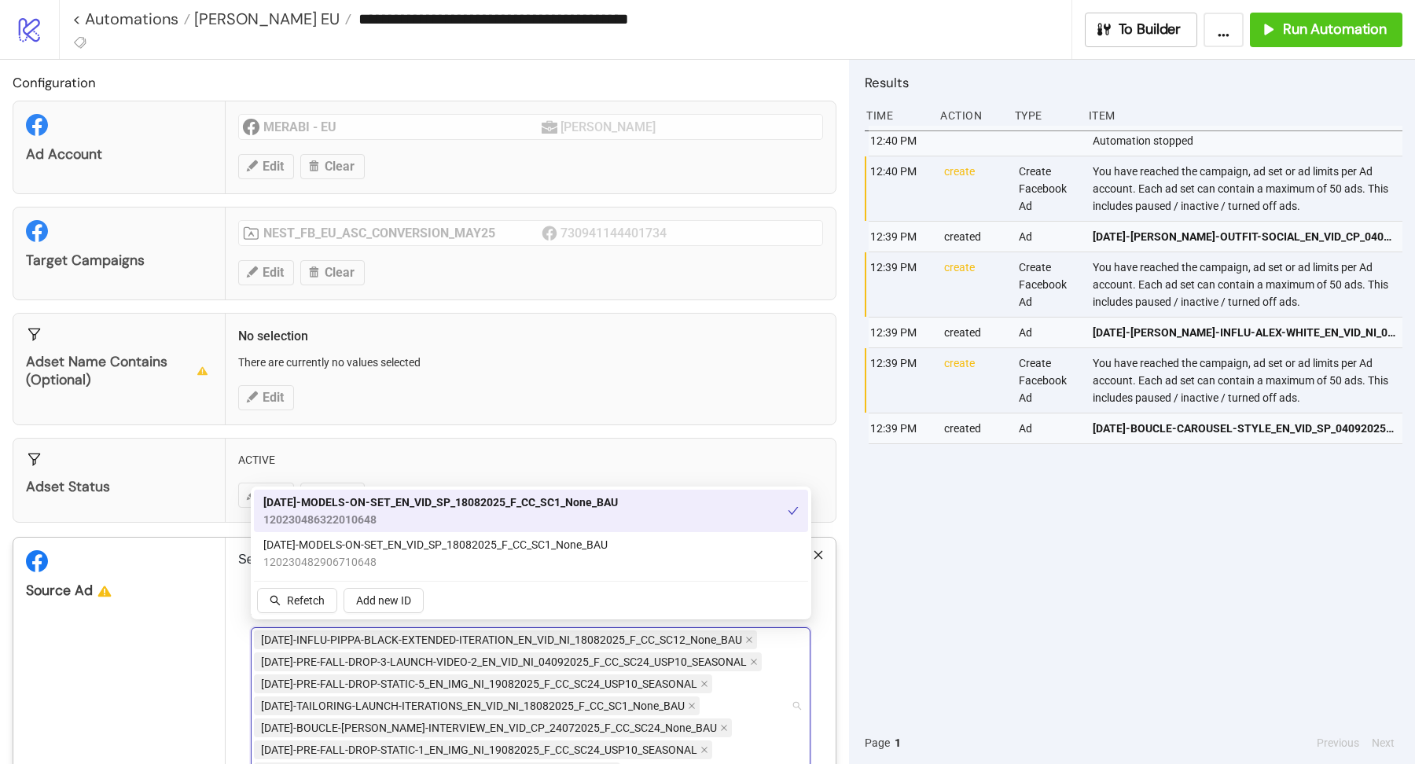
scroll to position [9, 0]
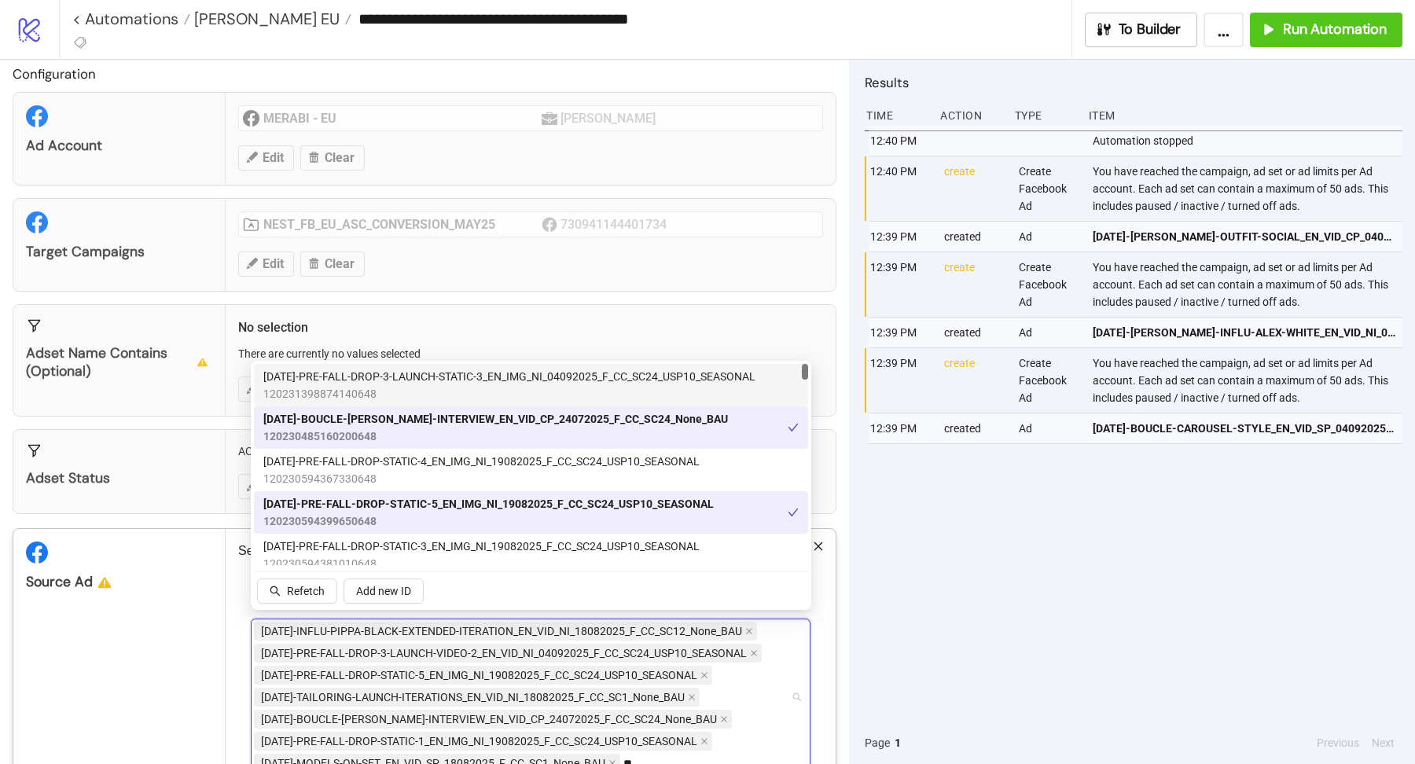
type input "*"
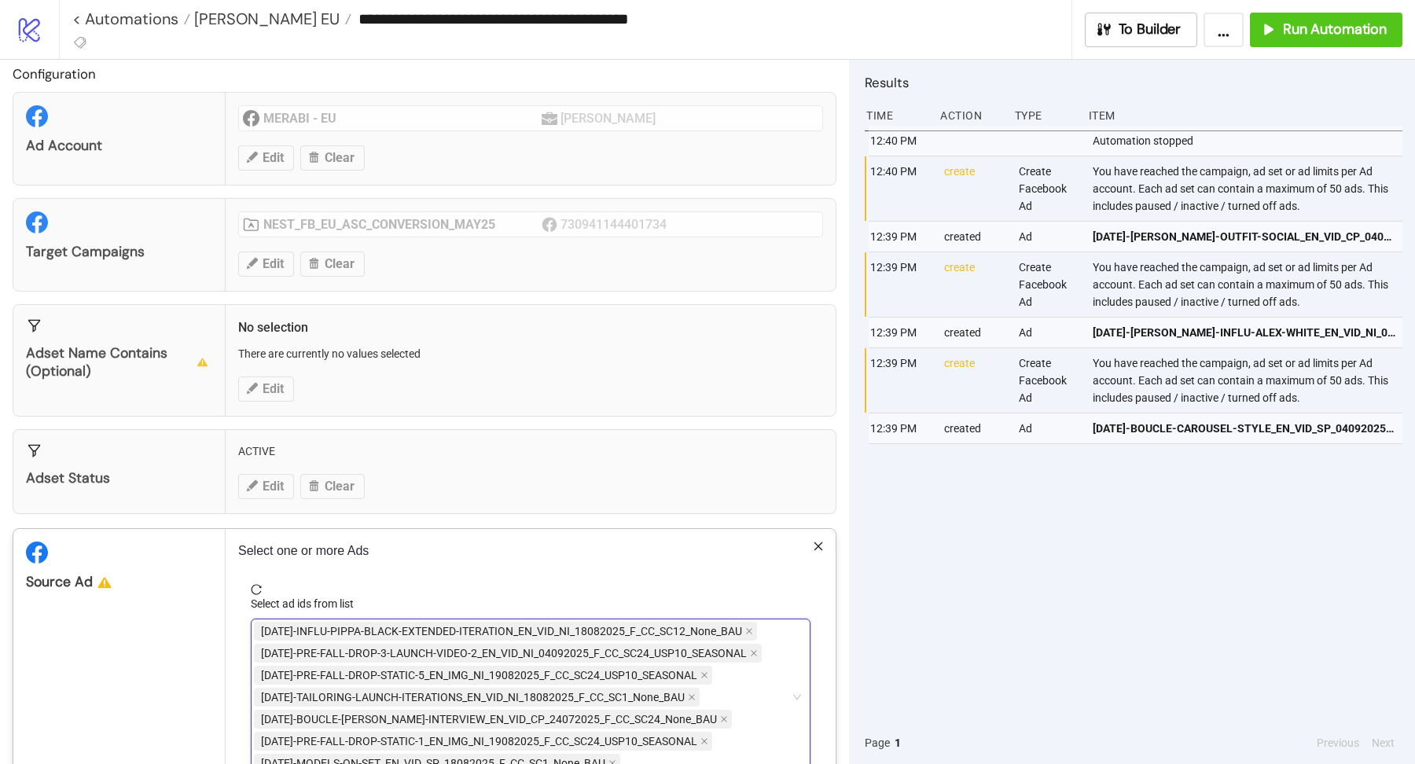
click at [635, 752] on div "AD251-INFLU-PIPPA-BLACK-EXTENDED-ITERATION_EN_VID_NI_18082025_F_CC_SC12_None_BA…" at bounding box center [522, 697] width 537 height 154
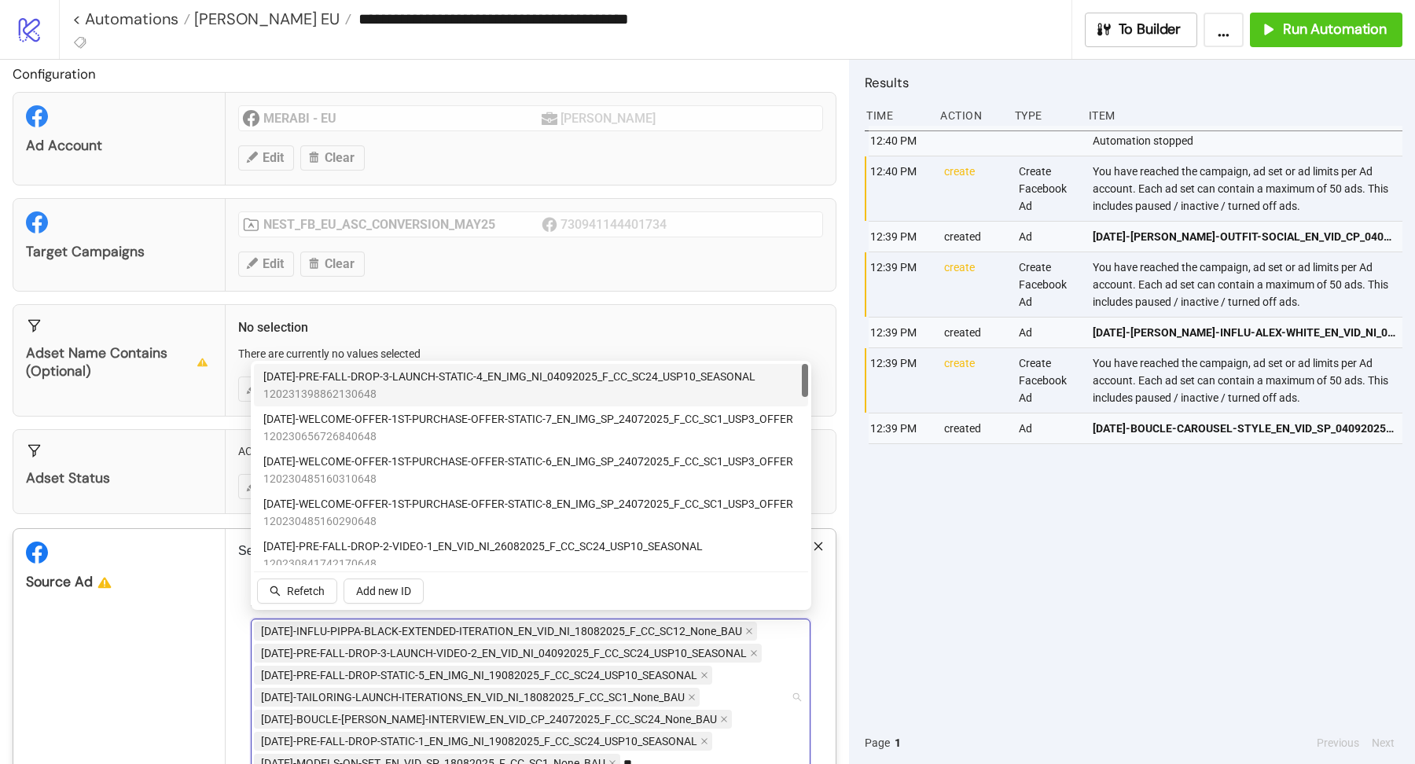
type input "*"
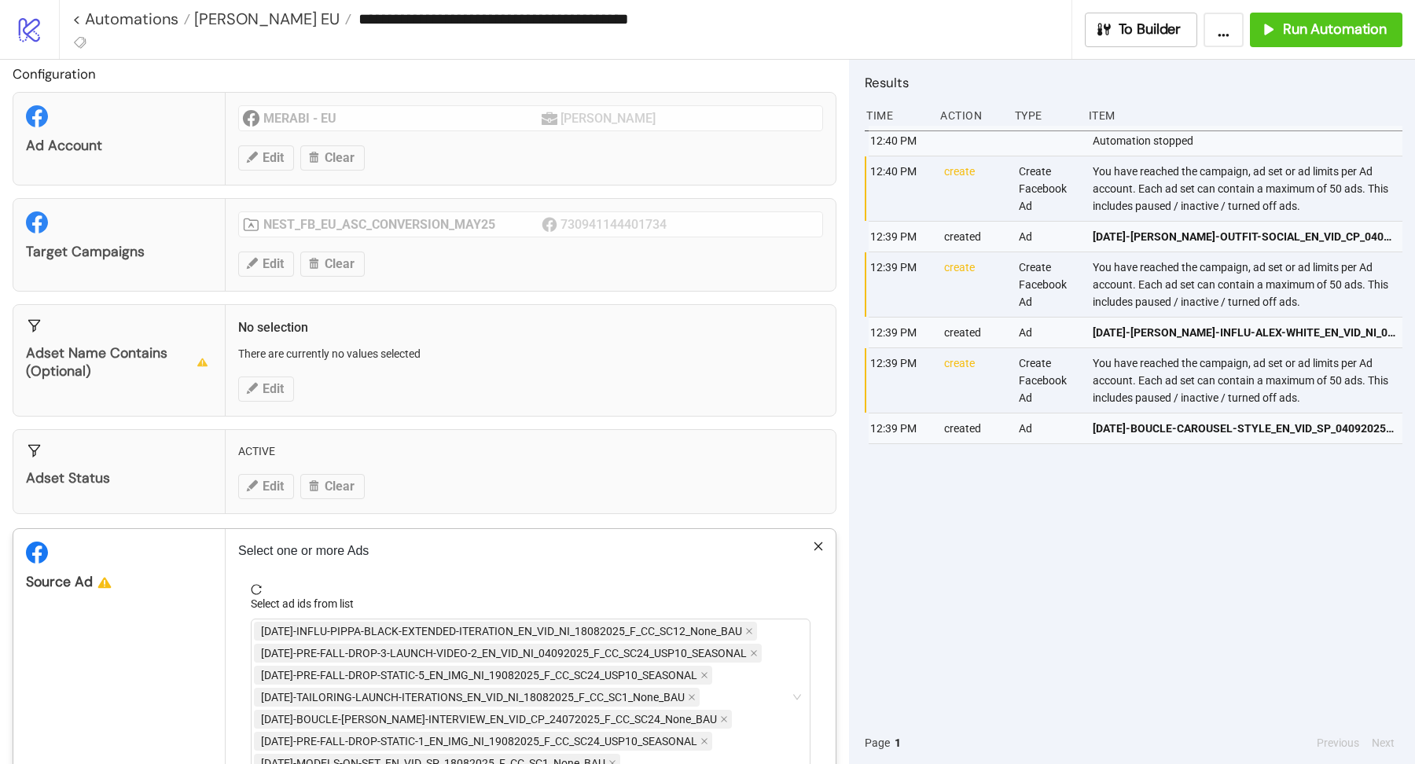
scroll to position [109, 0]
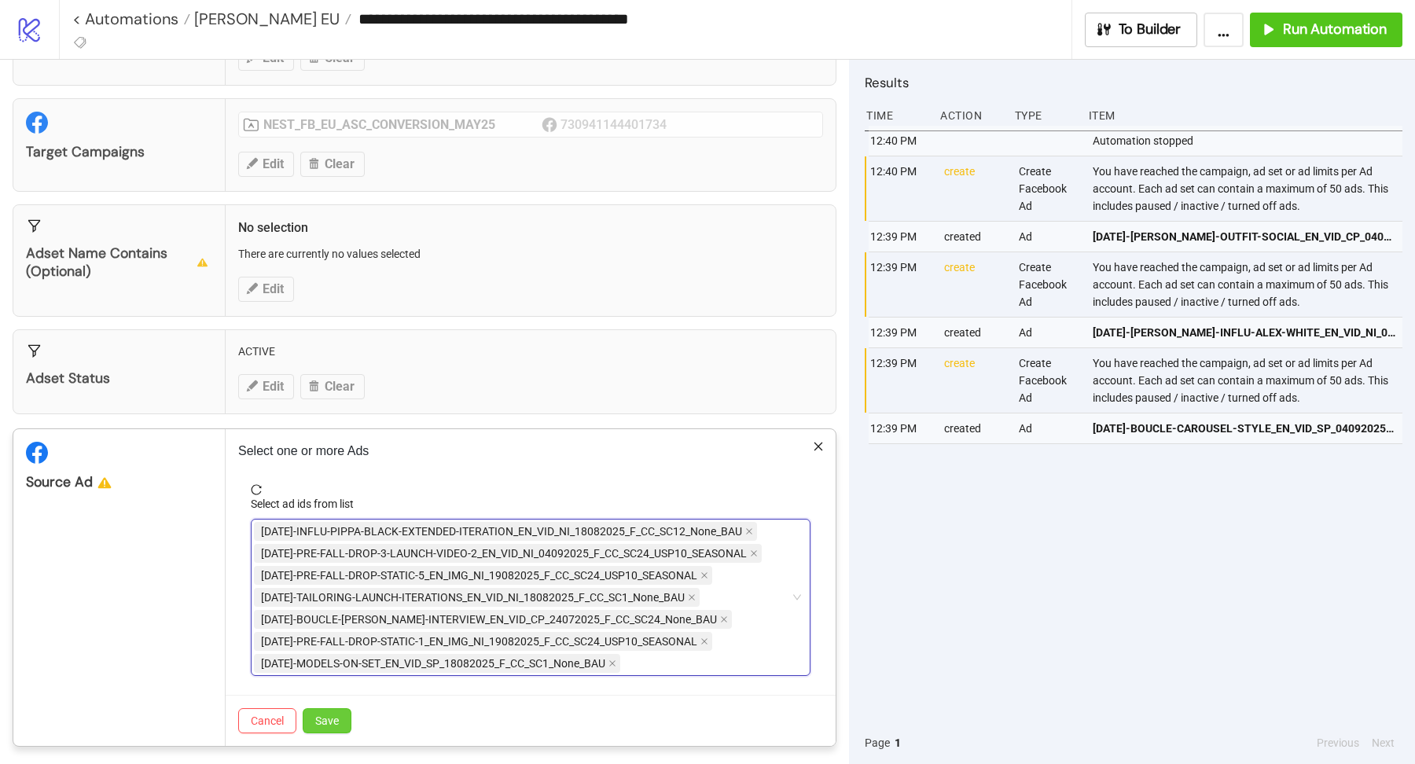
click at [333, 716] on span "Save" at bounding box center [327, 721] width 24 height 13
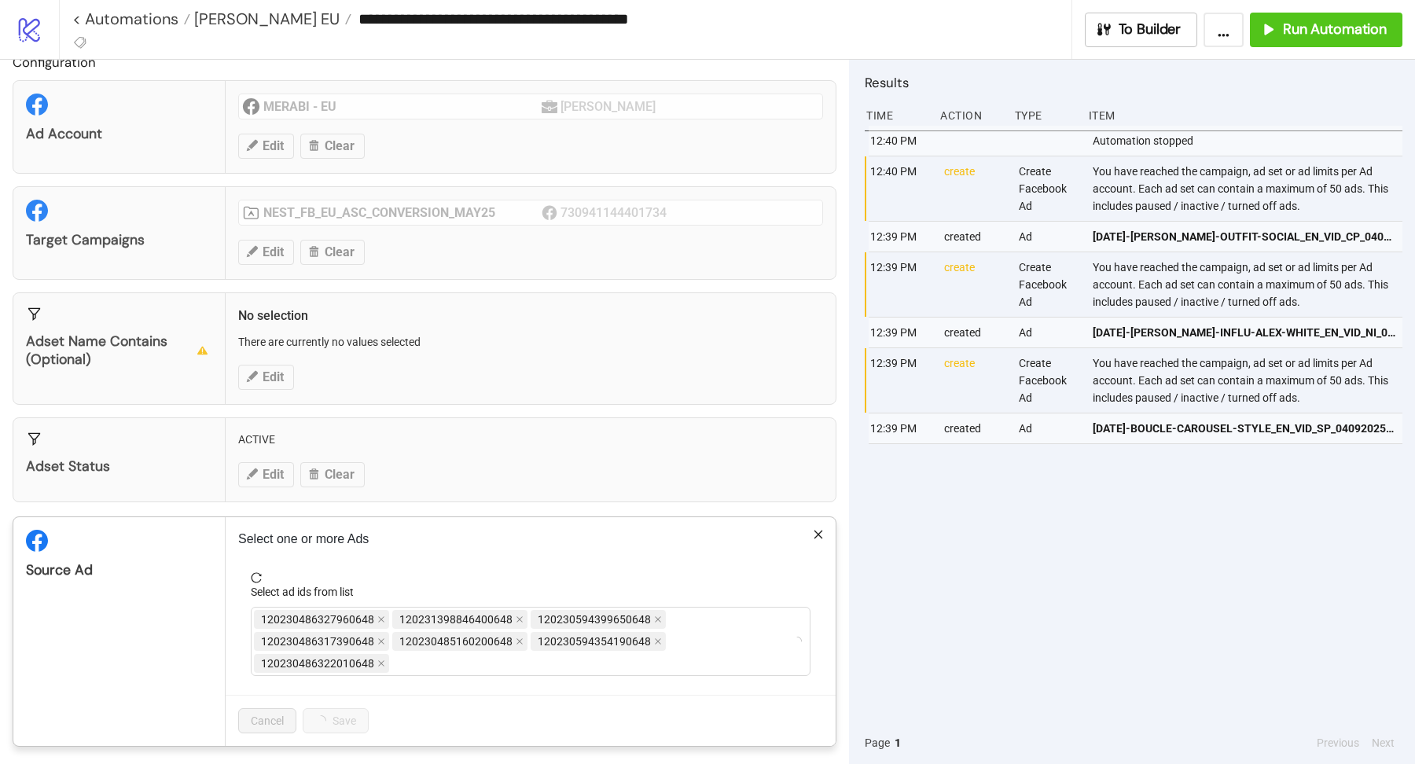
scroll to position [74, 0]
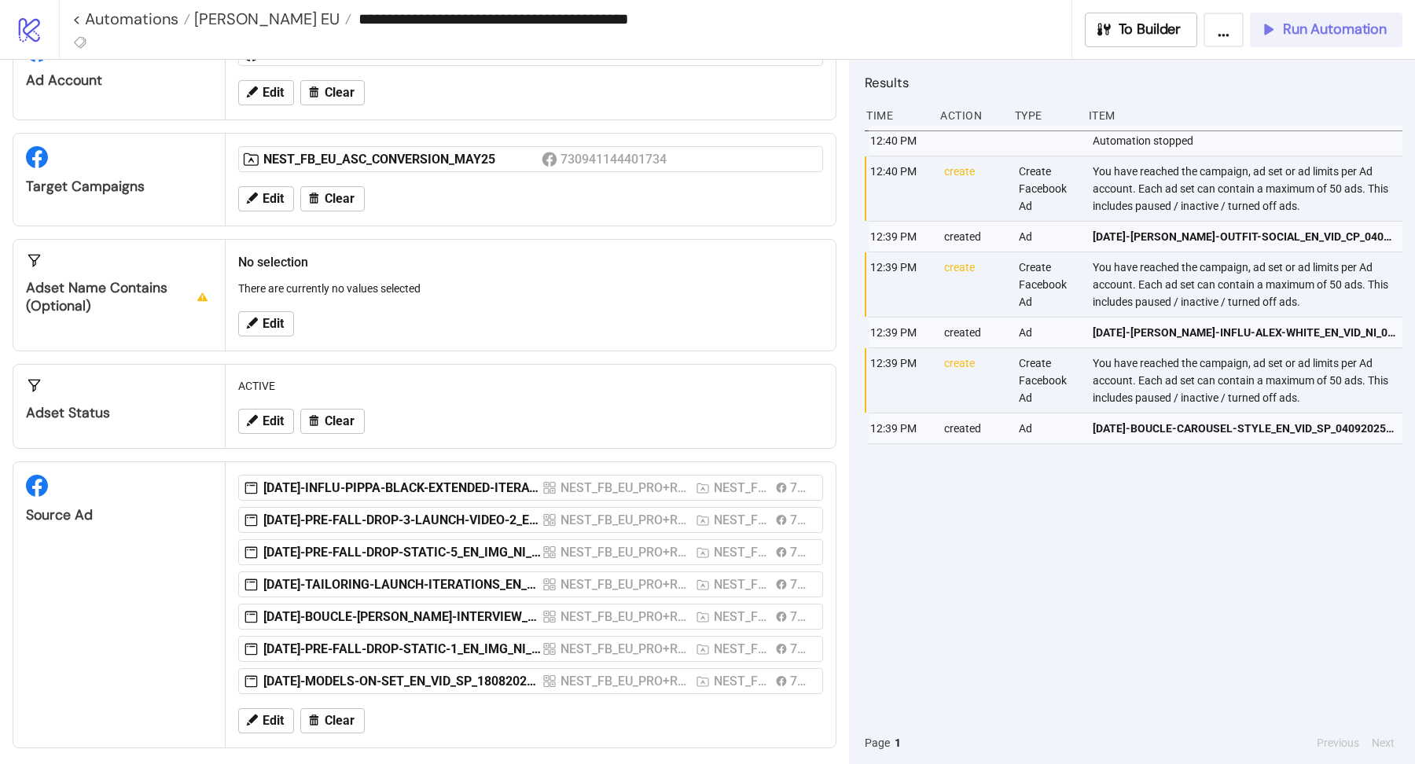
click at [1351, 18] on button "Run Automation" at bounding box center [1326, 30] width 153 height 35
